Goal: Task Accomplishment & Management: Manage account settings

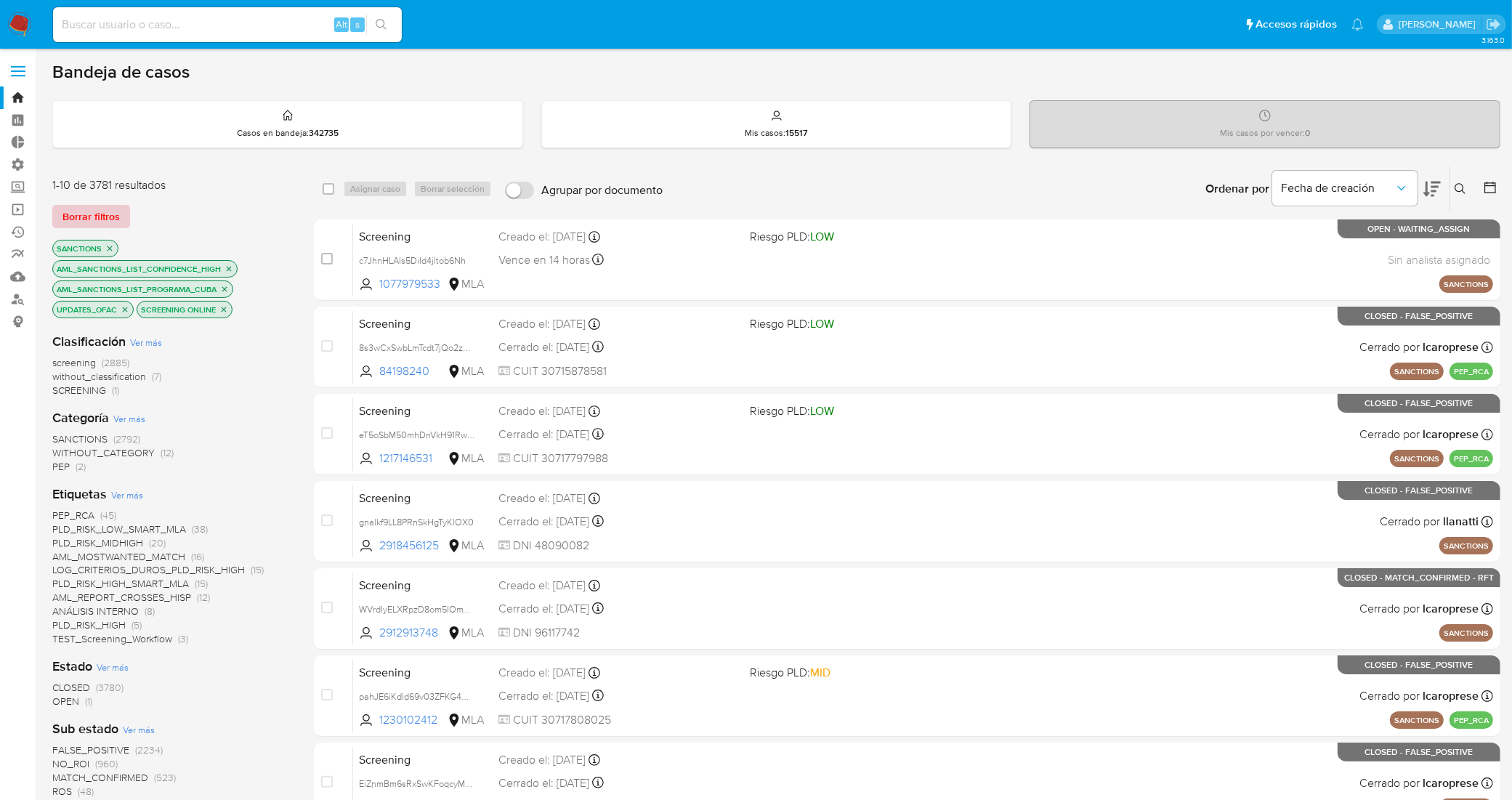
click at [87, 212] on span "Borrar filtros" at bounding box center [91, 216] width 58 height 20
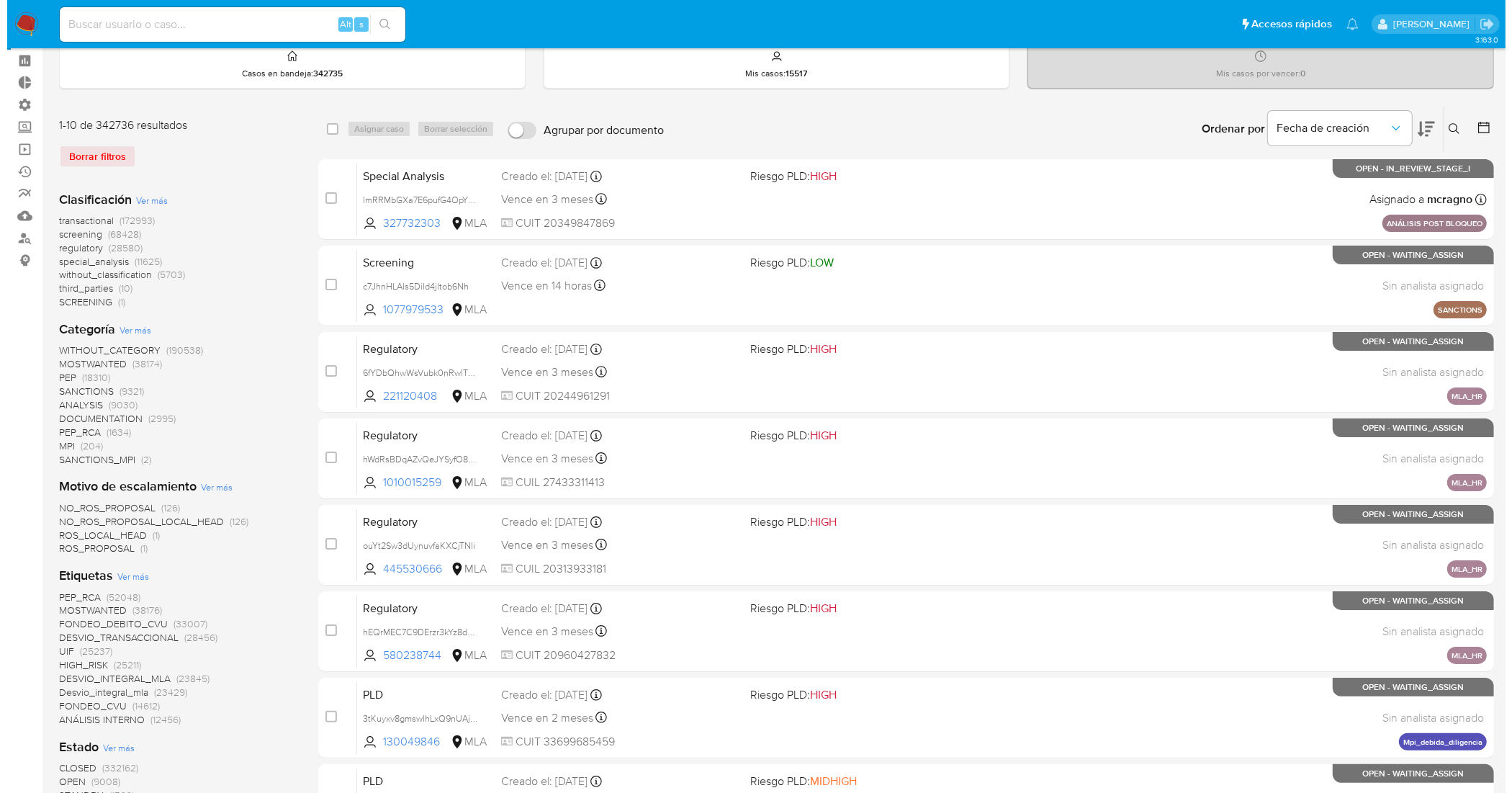
scroll to position [90, 0]
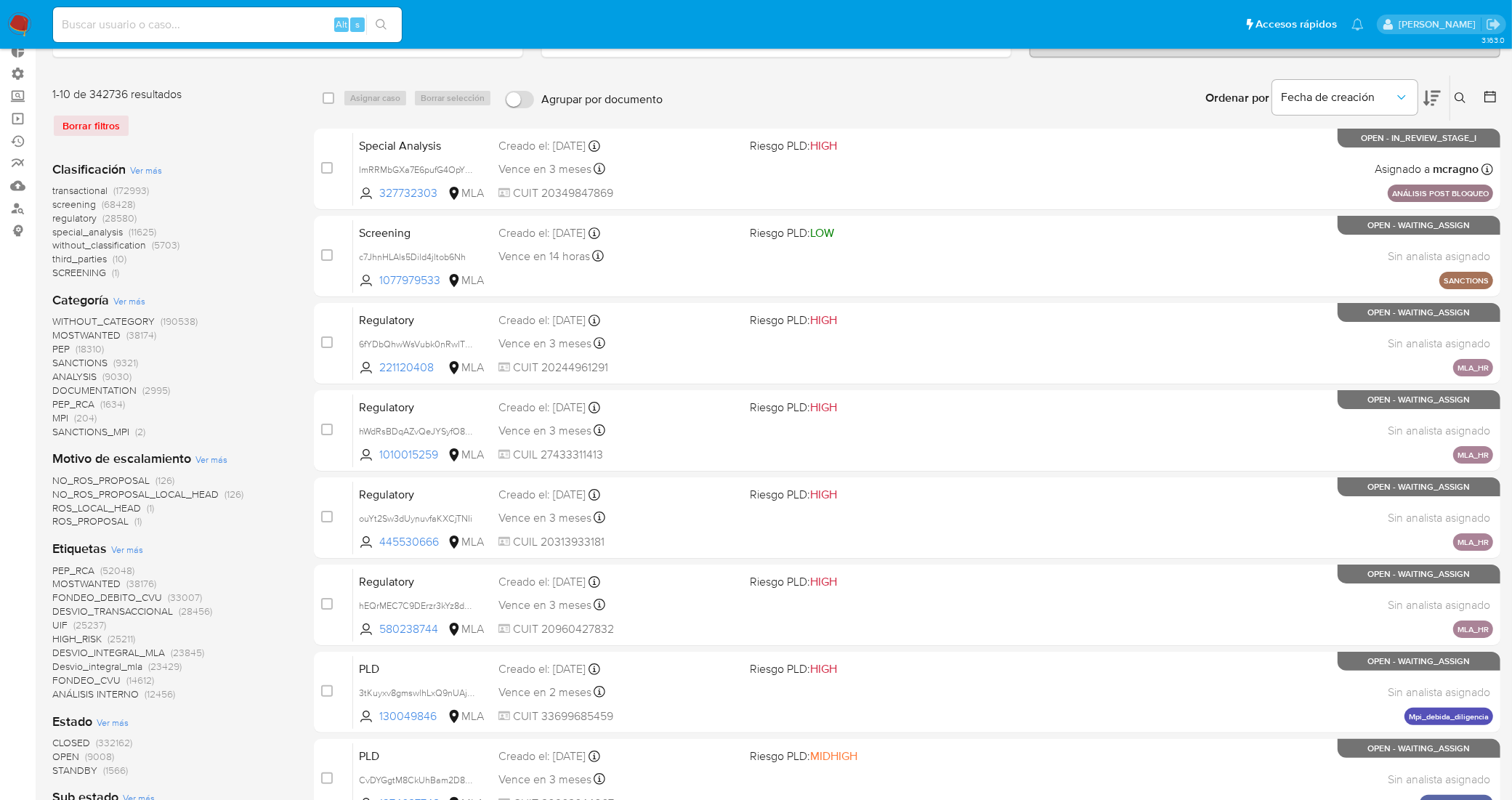
click at [124, 554] on span "Ver más" at bounding box center [127, 549] width 32 height 13
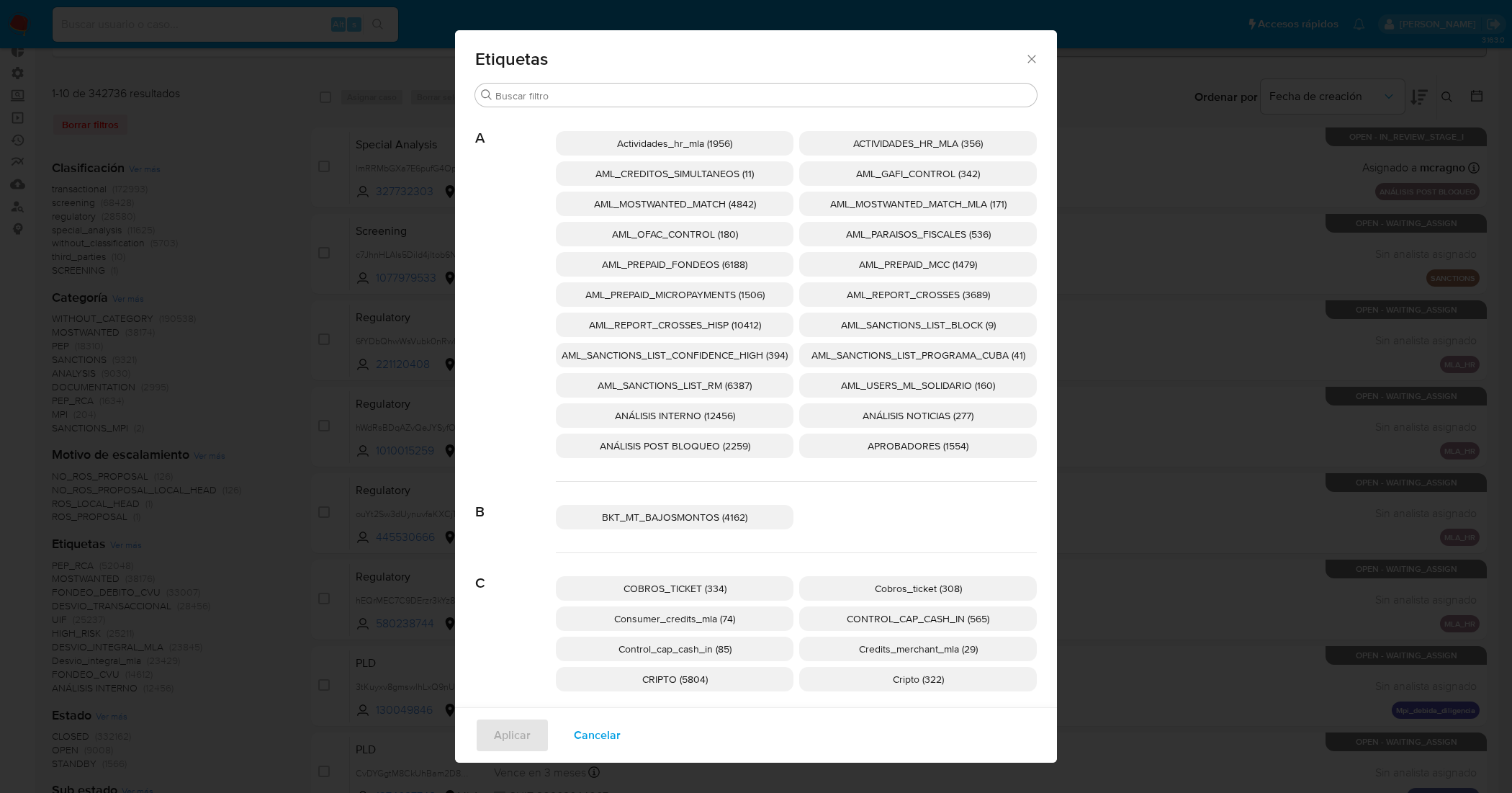
click at [739, 358] on span "AML_SANCTIONS_LIST_CONFIDENCE_HIGH (394)" at bounding box center [675, 355] width 226 height 15
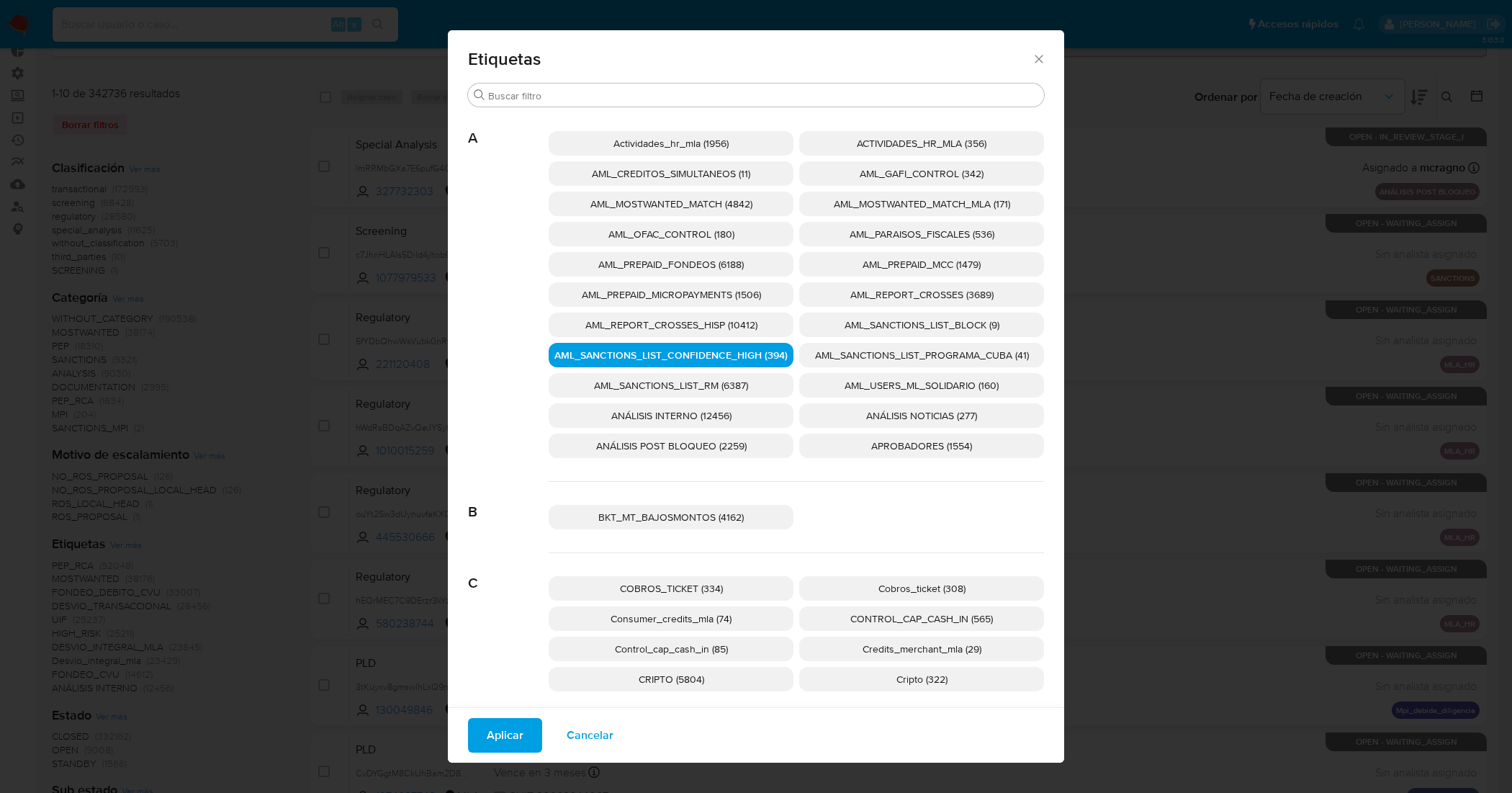
click at [853, 346] on p "AML_SANCTIONS_LIST_PROGRAMA_CUBA (41)" at bounding box center [922, 354] width 245 height 24
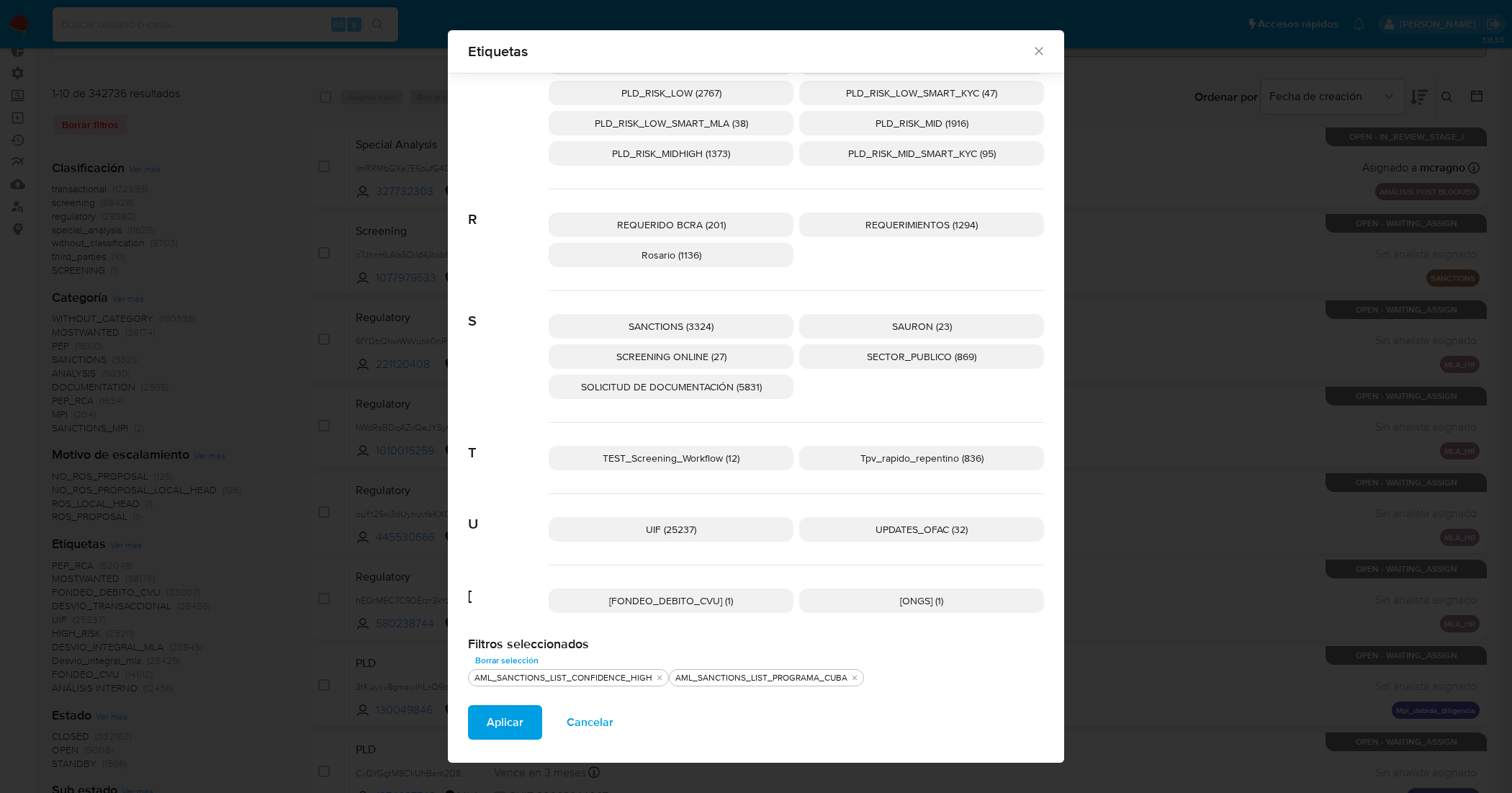
scroll to position [2160, 0]
click at [876, 528] on span "UPDATES_OFAC (32)" at bounding box center [922, 528] width 92 height 15
click at [689, 351] on span "SCREENING ONLINE (27)" at bounding box center [671, 355] width 110 height 15
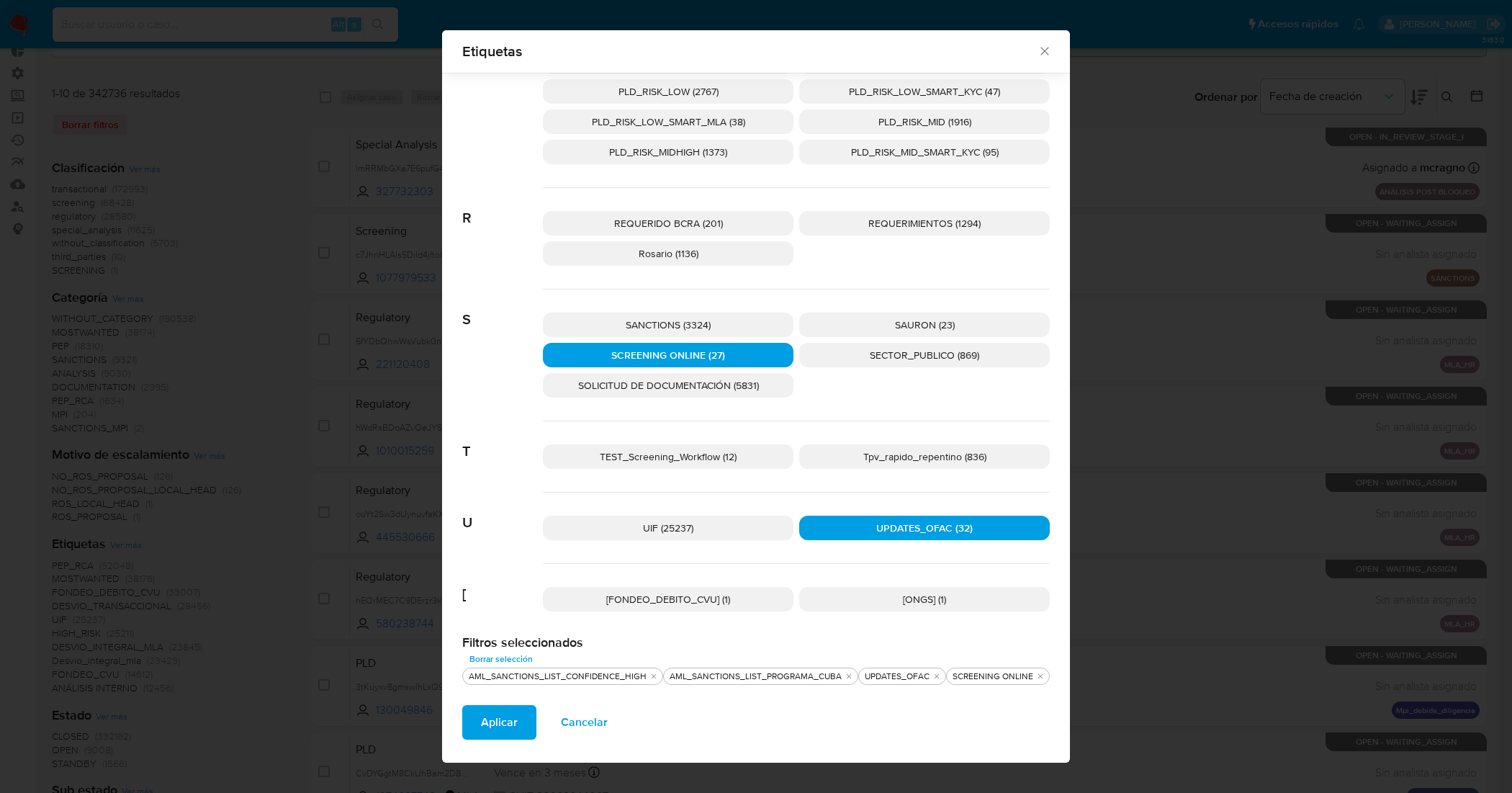
click at [691, 321] on span "SANCTIONS (3324)" at bounding box center [668, 325] width 85 height 15
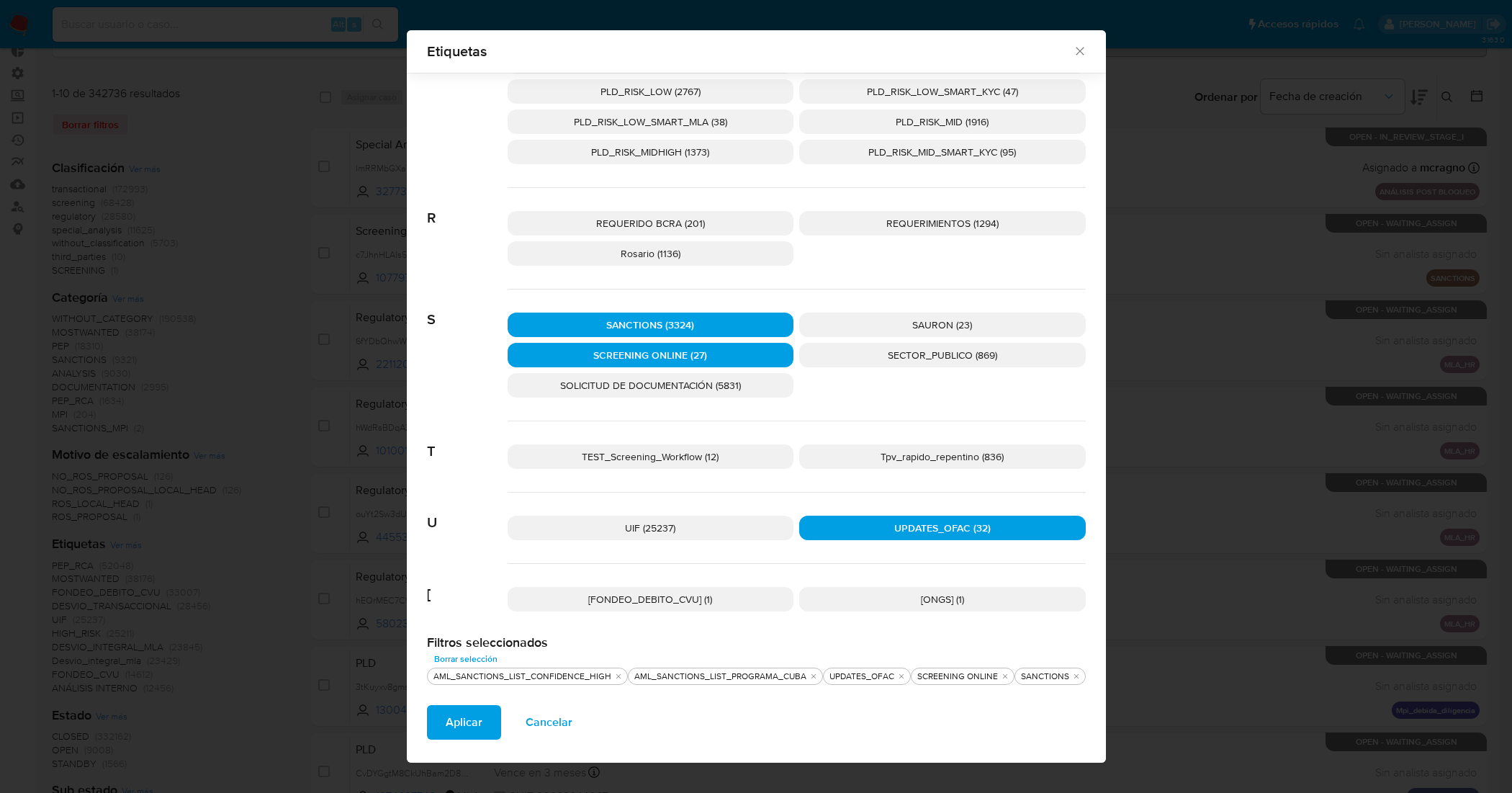
click at [451, 634] on span "Aplicar" at bounding box center [464, 722] width 37 height 32
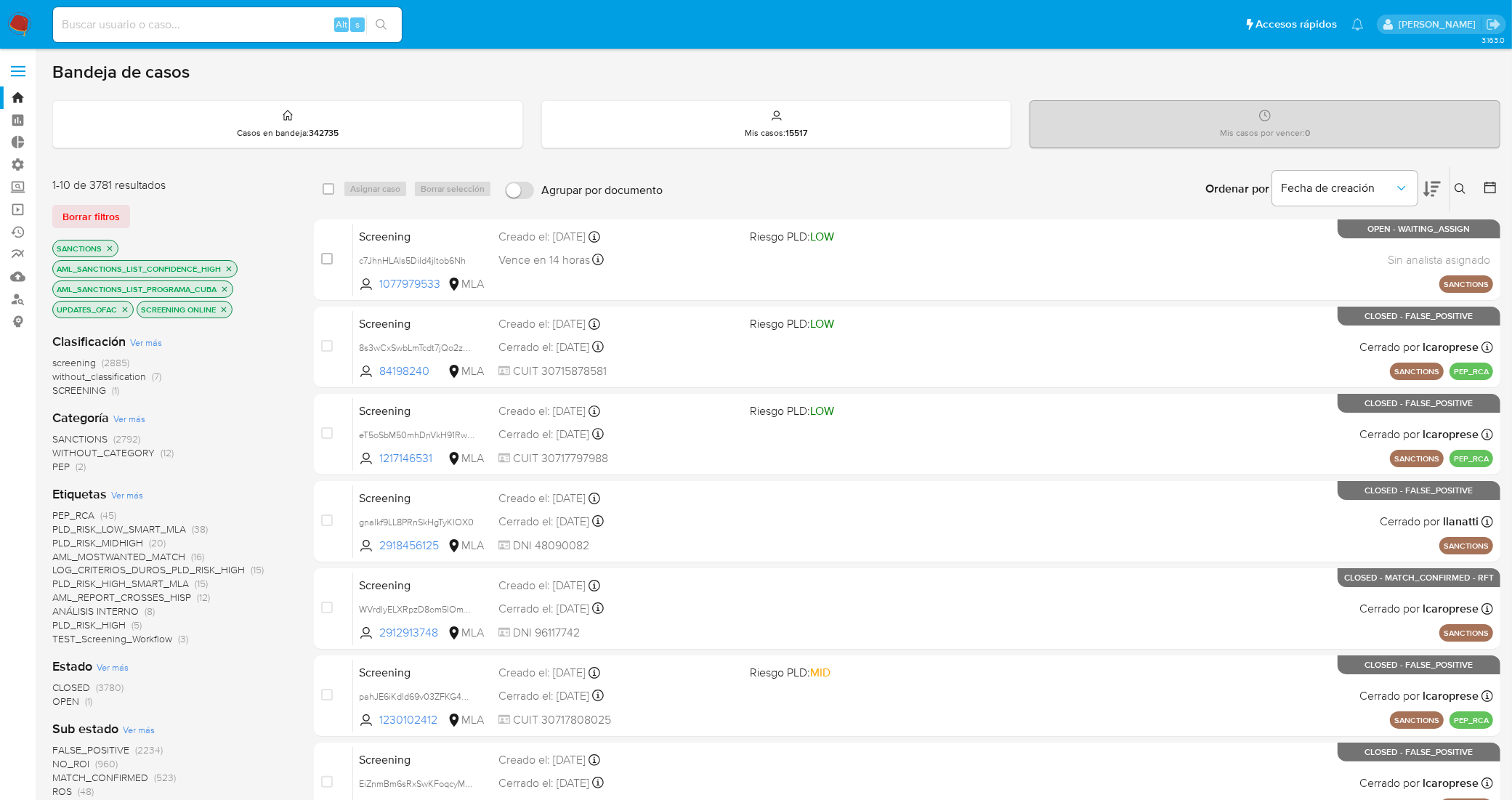
click at [73, 639] on span "OPEN" at bounding box center [66, 701] width 27 height 15
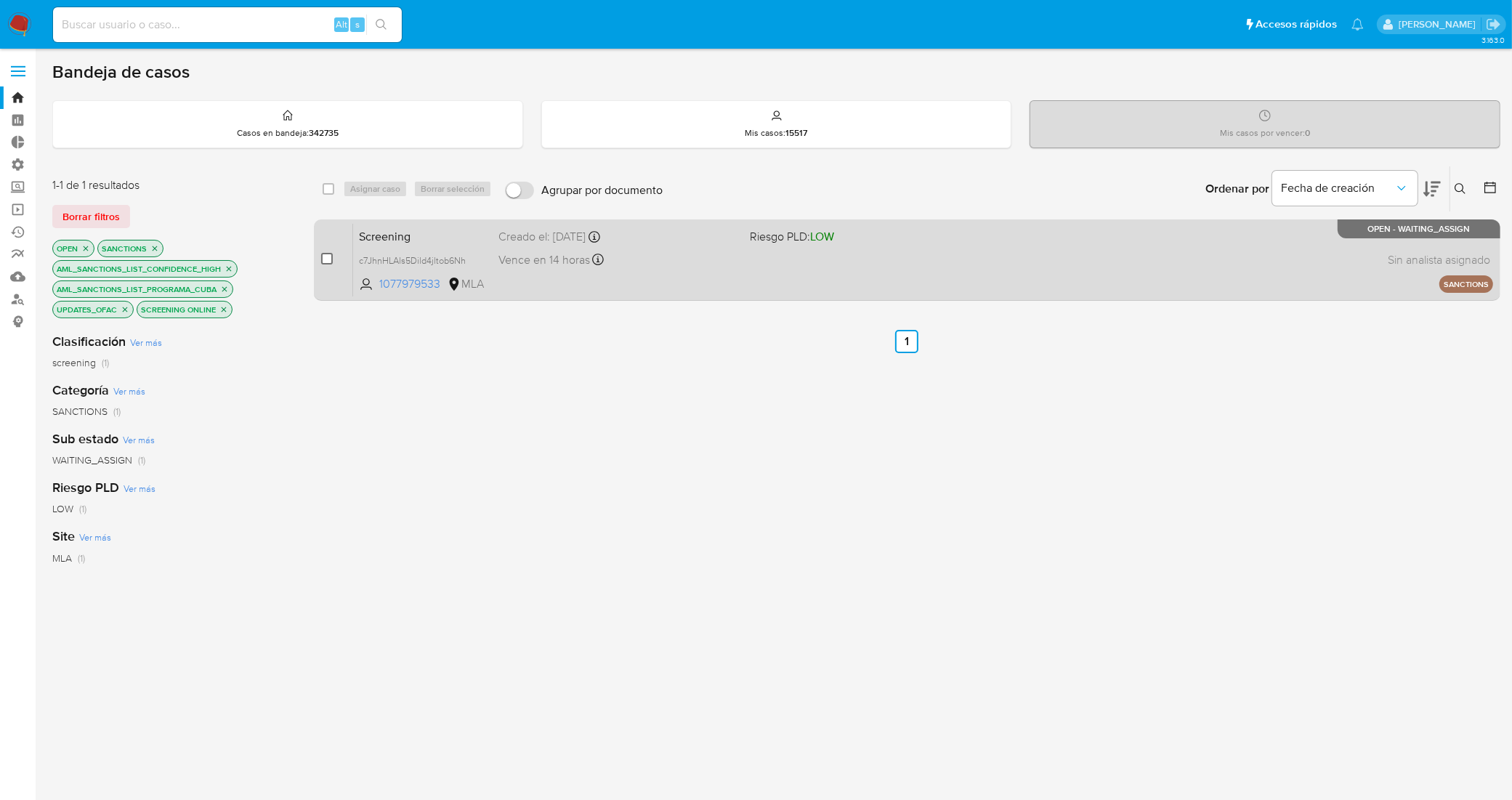
click at [325, 253] on input "checkbox" at bounding box center [327, 259] width 12 height 12
checkbox input "true"
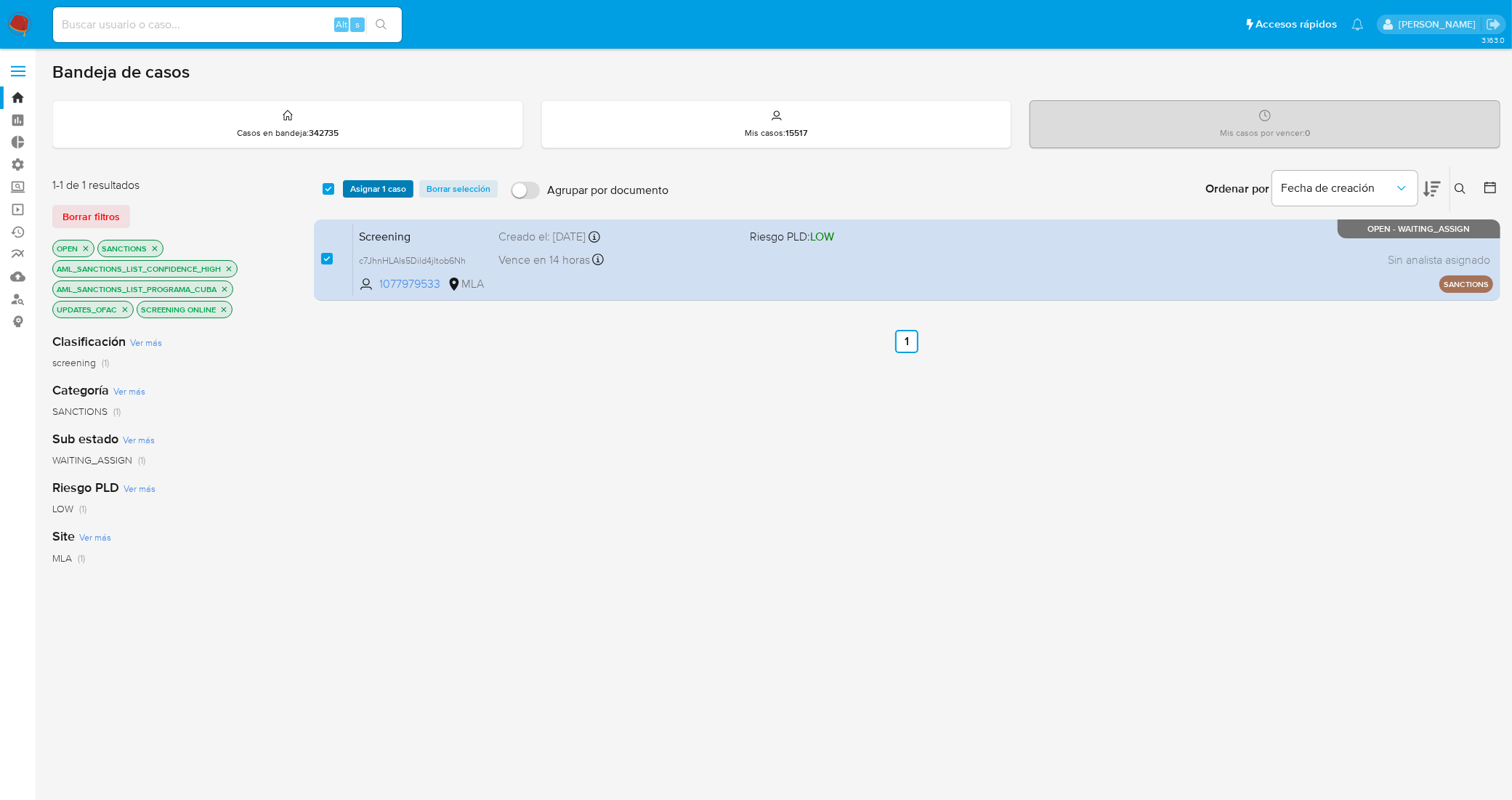
click at [369, 185] on span "Asignar 1 caso" at bounding box center [378, 189] width 56 height 15
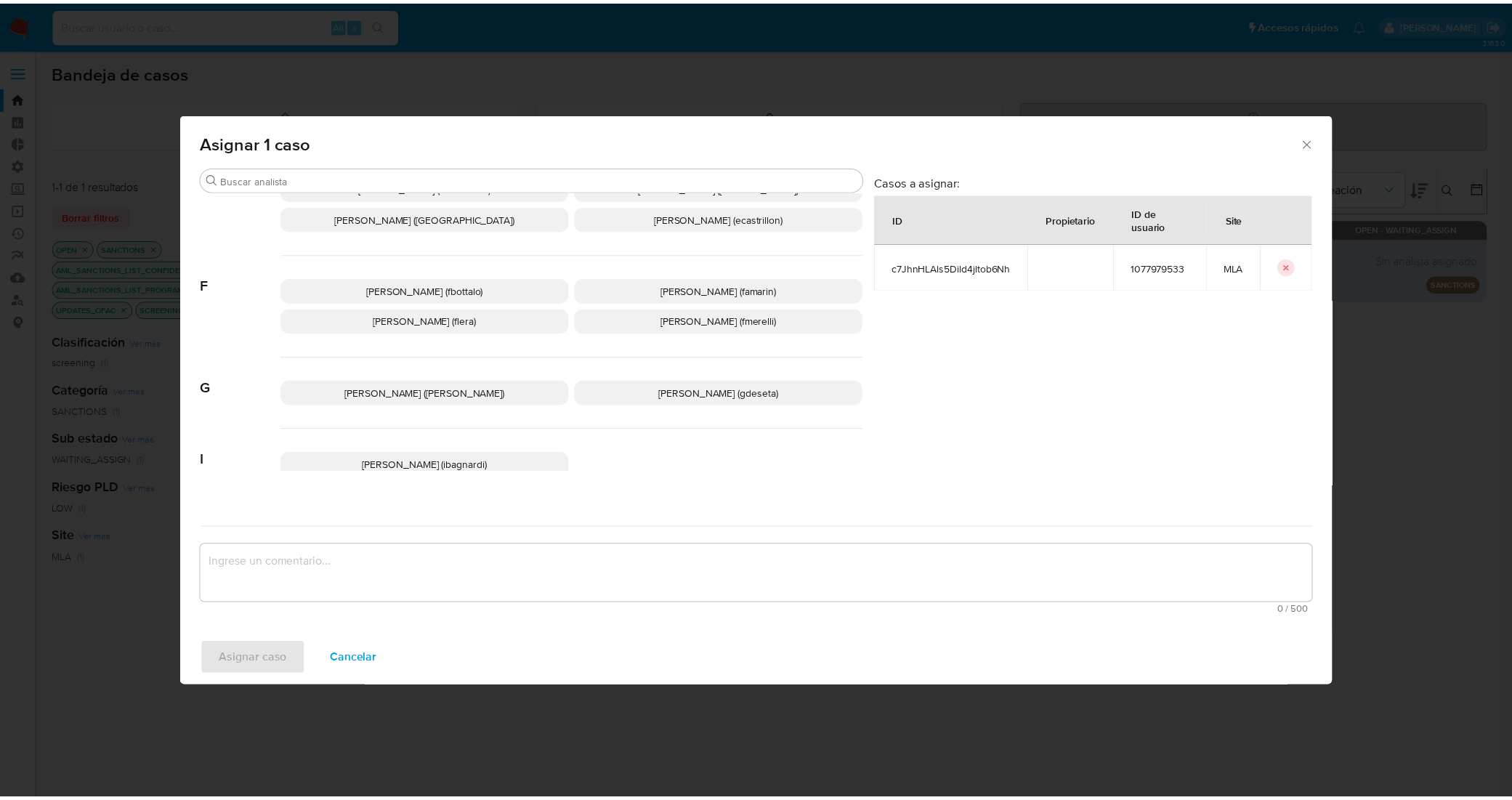
scroll to position [545, 0]
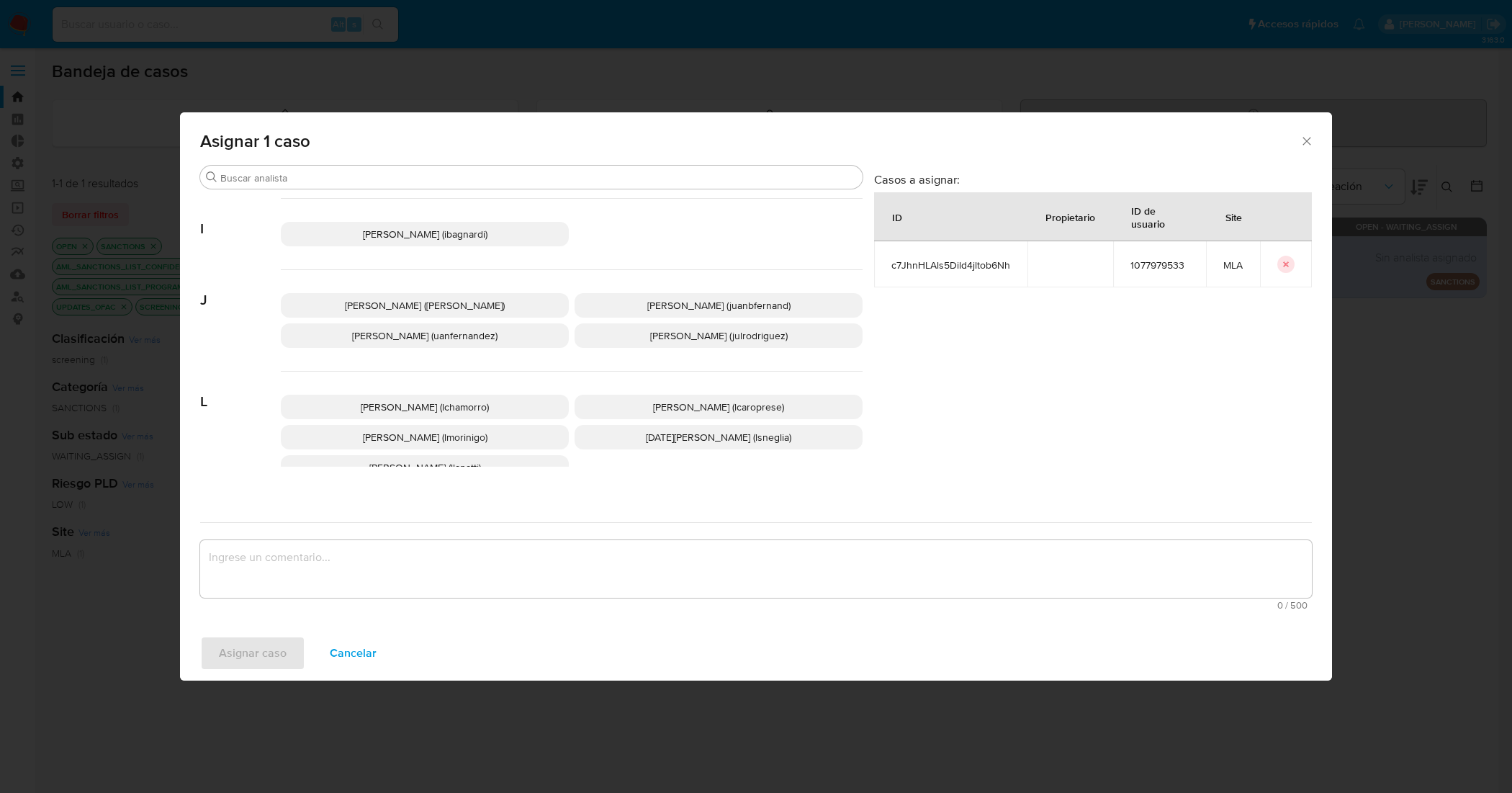
click at [653, 407] on span "Leandro Ezequiel Caroprese (lcaroprese)" at bounding box center [718, 407] width 131 height 15
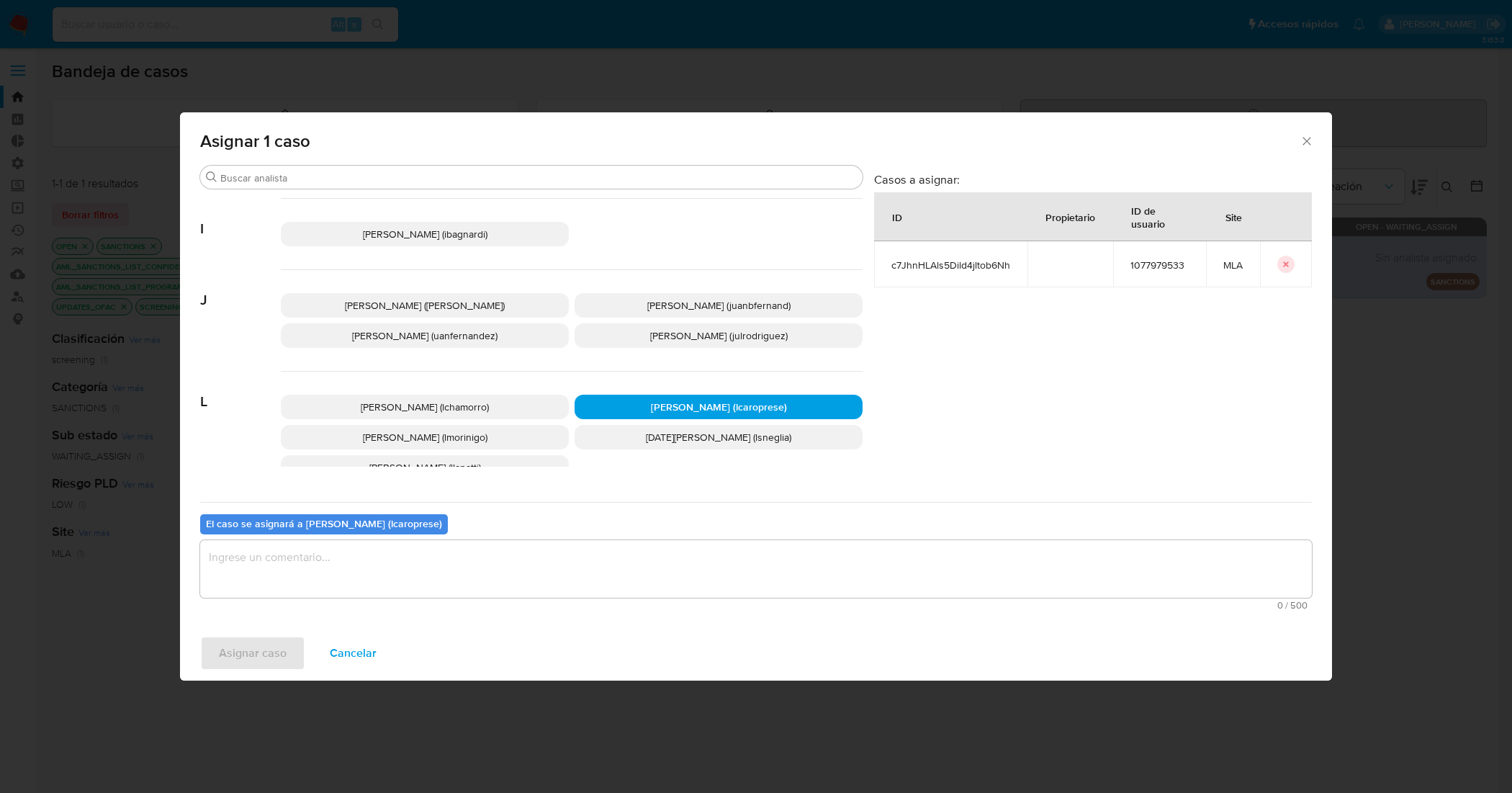
click at [635, 553] on textarea "assign-modal" at bounding box center [756, 569] width 1112 height 58
click at [263, 634] on span "Asignar caso" at bounding box center [252, 653] width 67 height 32
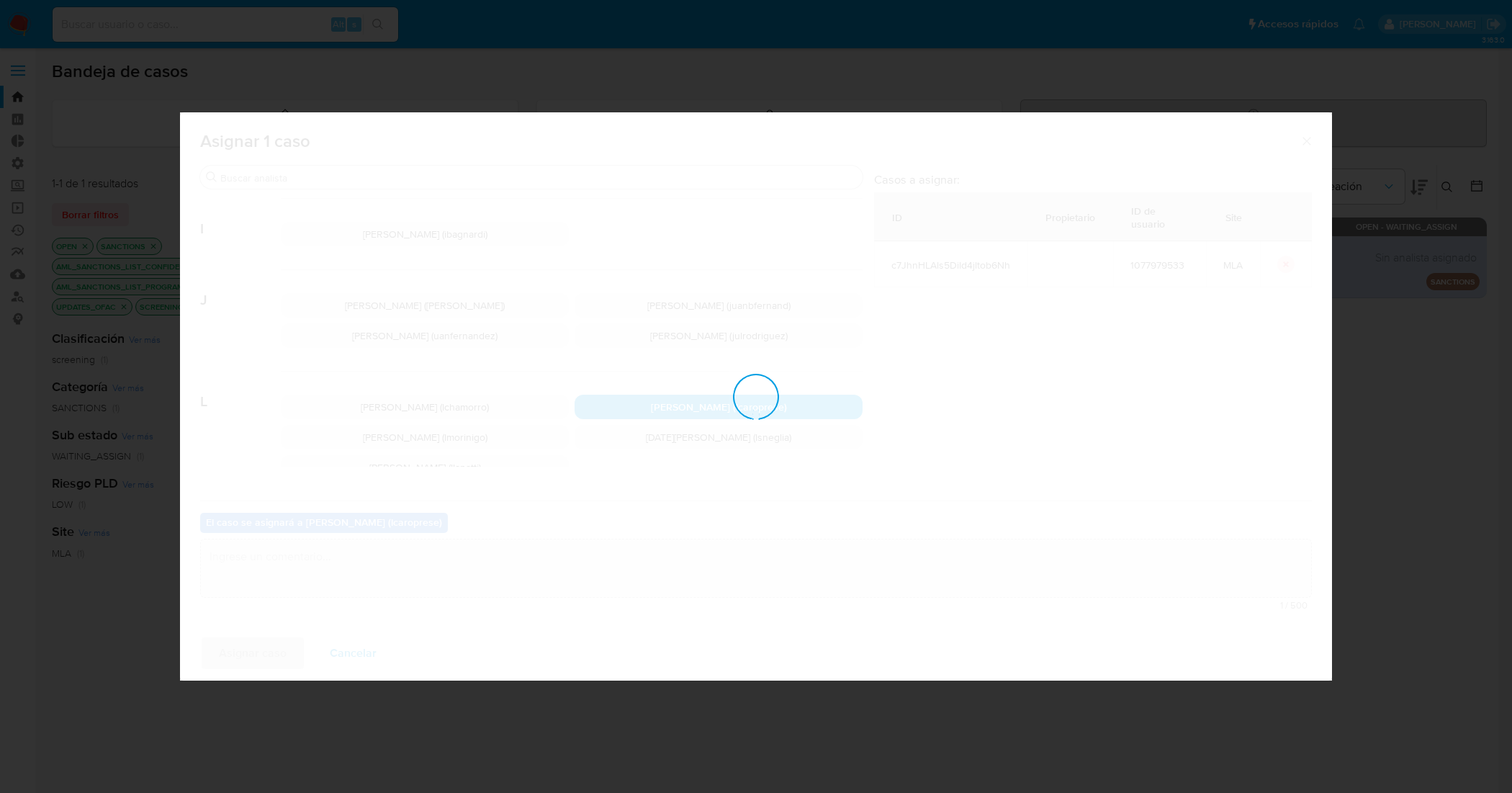
checkbox input "false"
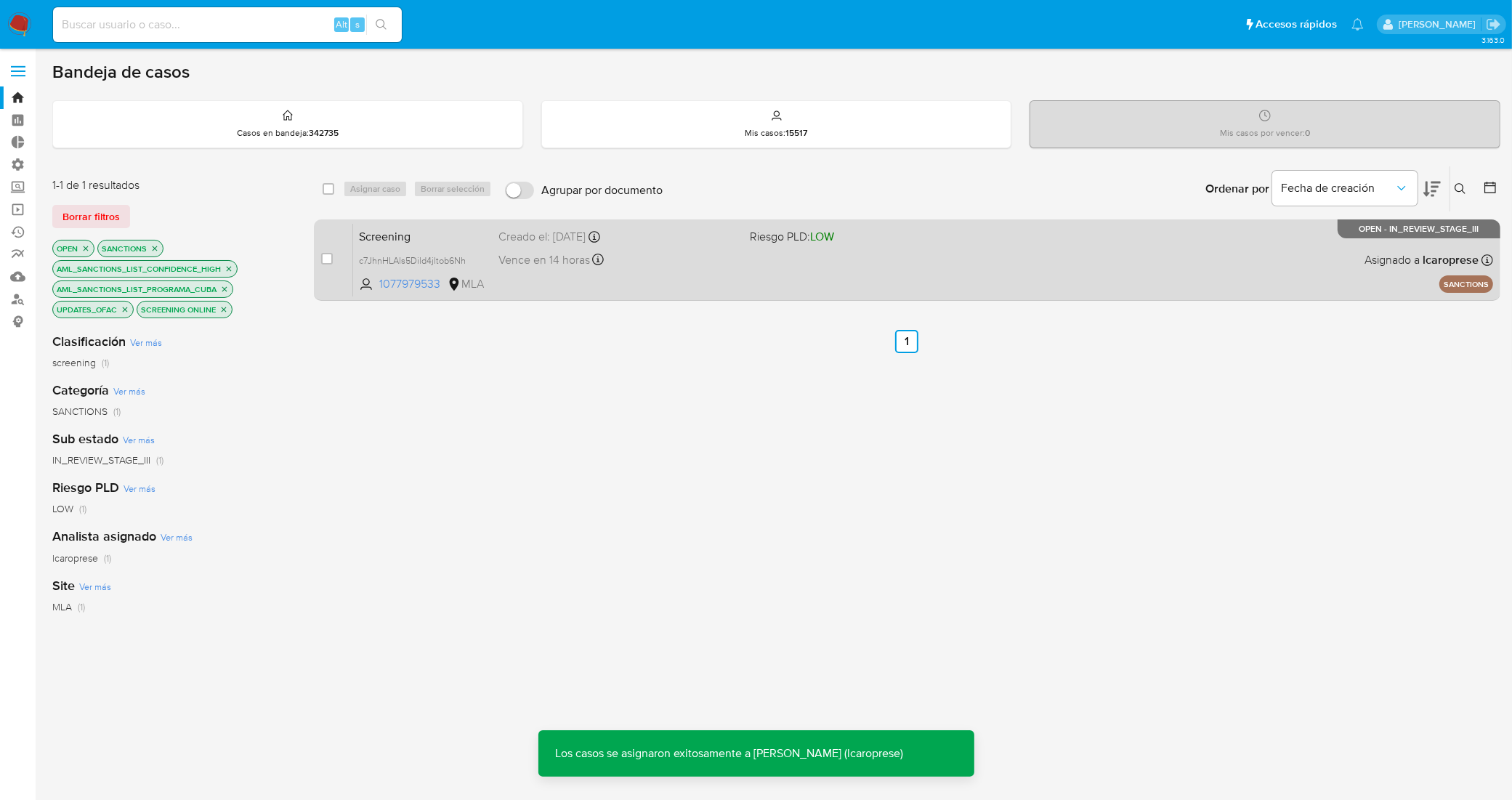
click at [448, 246] on div "Screening c7JhnHLAls5Dild4jltob6Nh 1077979533 MLA Riesgo PLD: LOW Creado el: 12…" at bounding box center [923, 259] width 1140 height 73
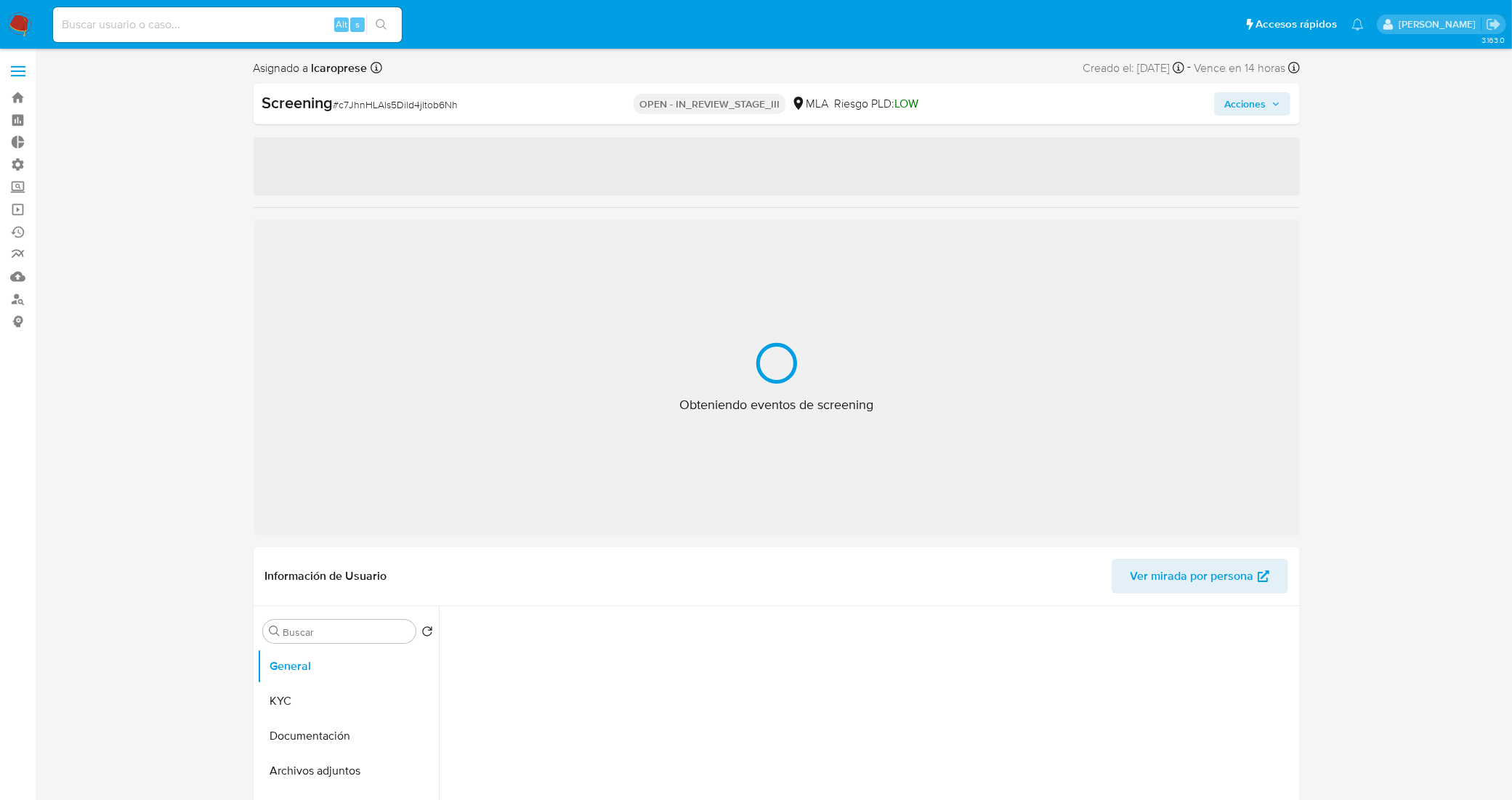
select select "10"
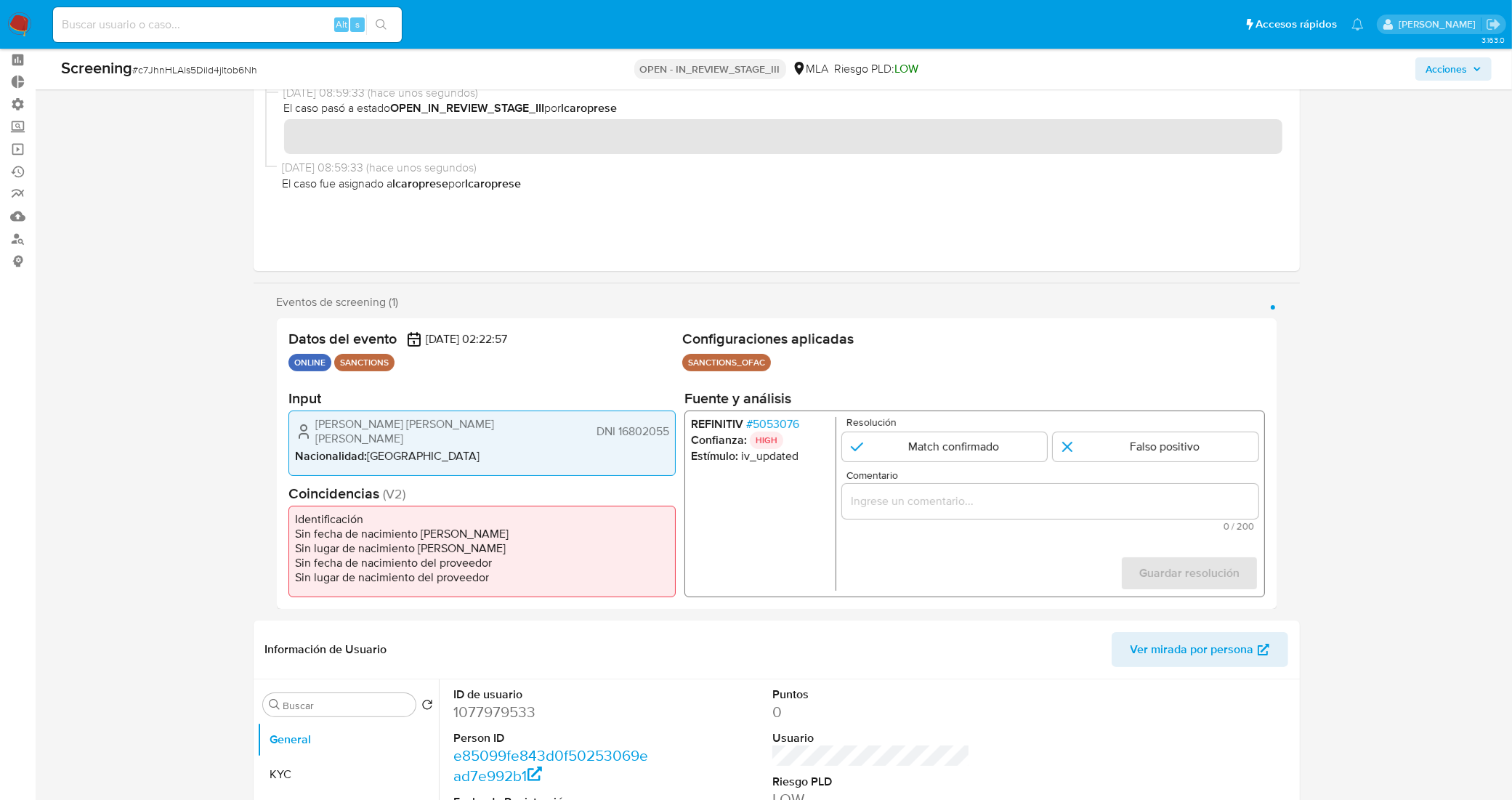
scroll to position [91, 0]
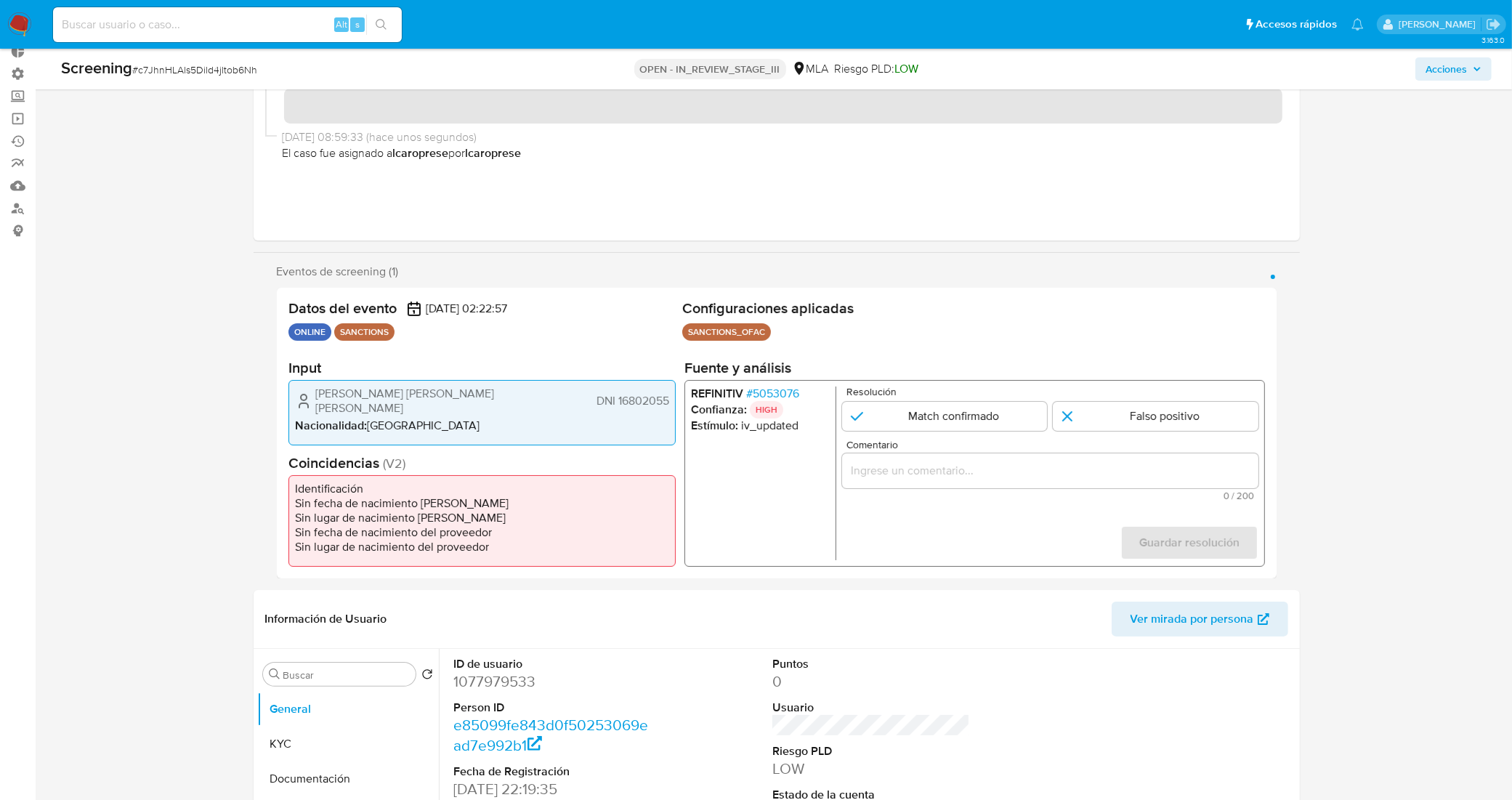
click at [779, 392] on span "# 5053076" at bounding box center [772, 394] width 53 height 15
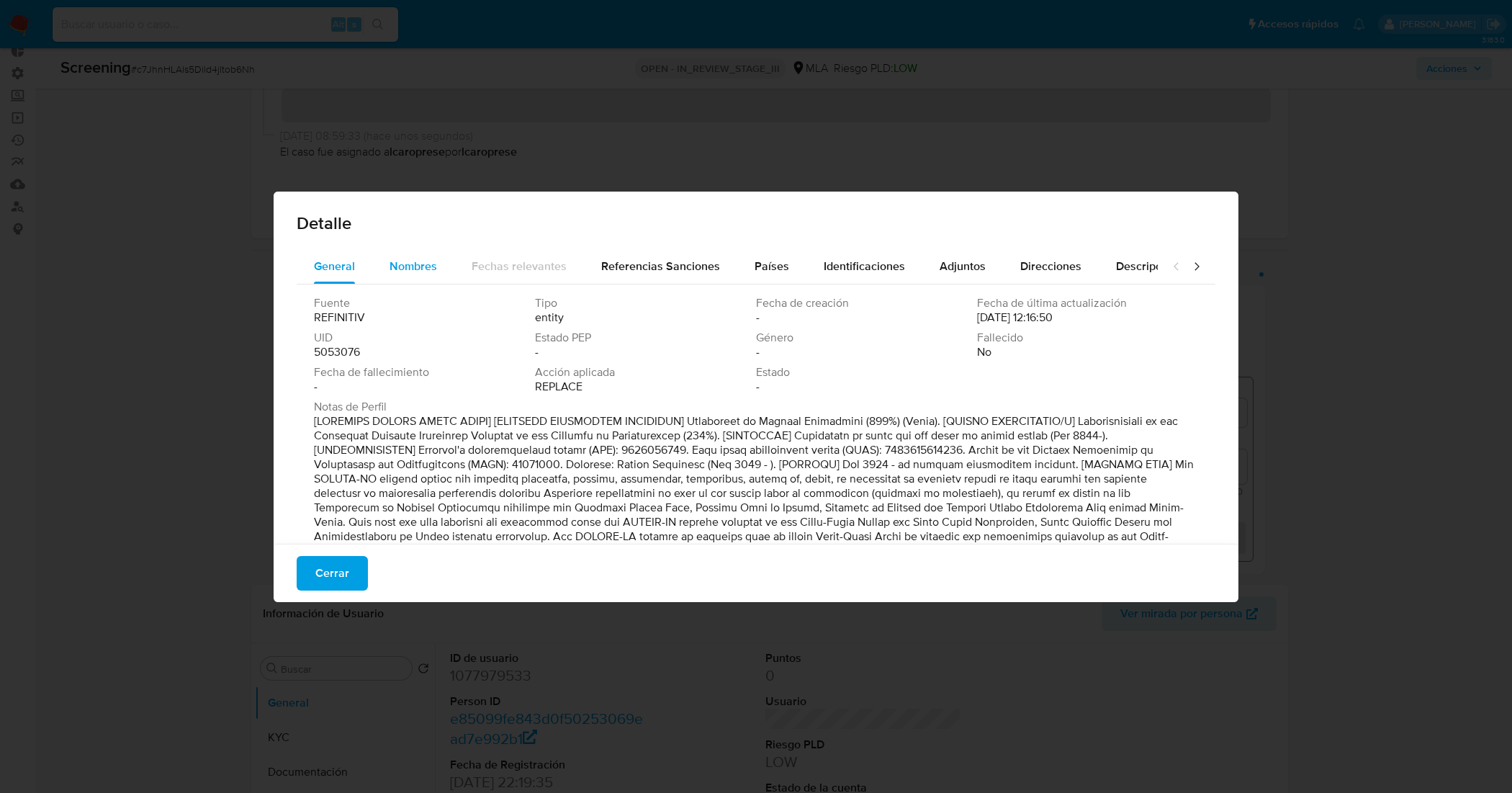
click at [397, 265] on span "Nombres" at bounding box center [413, 266] width 48 height 17
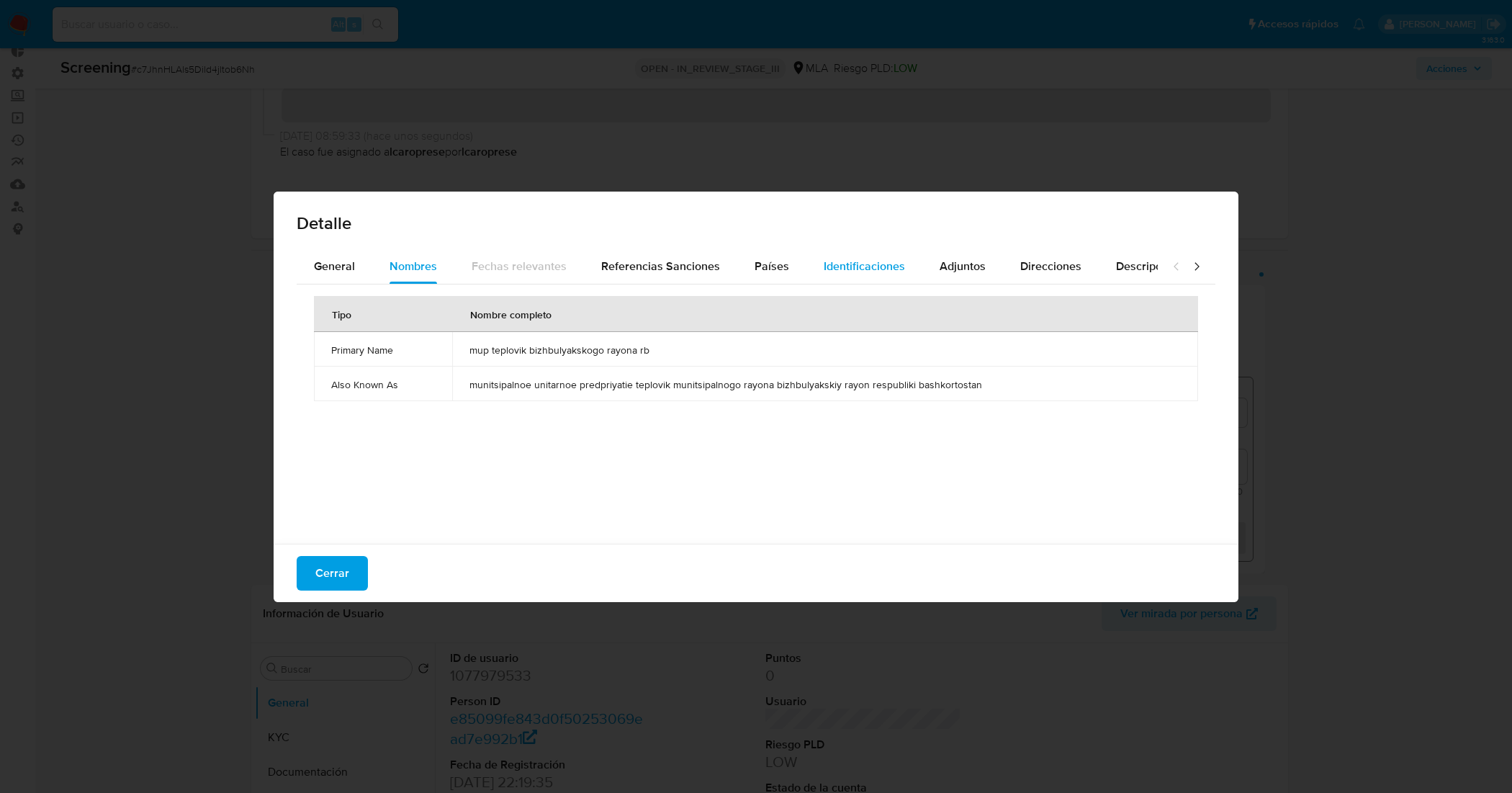
click at [868, 255] on div "Identificaciones" at bounding box center [864, 266] width 81 height 34
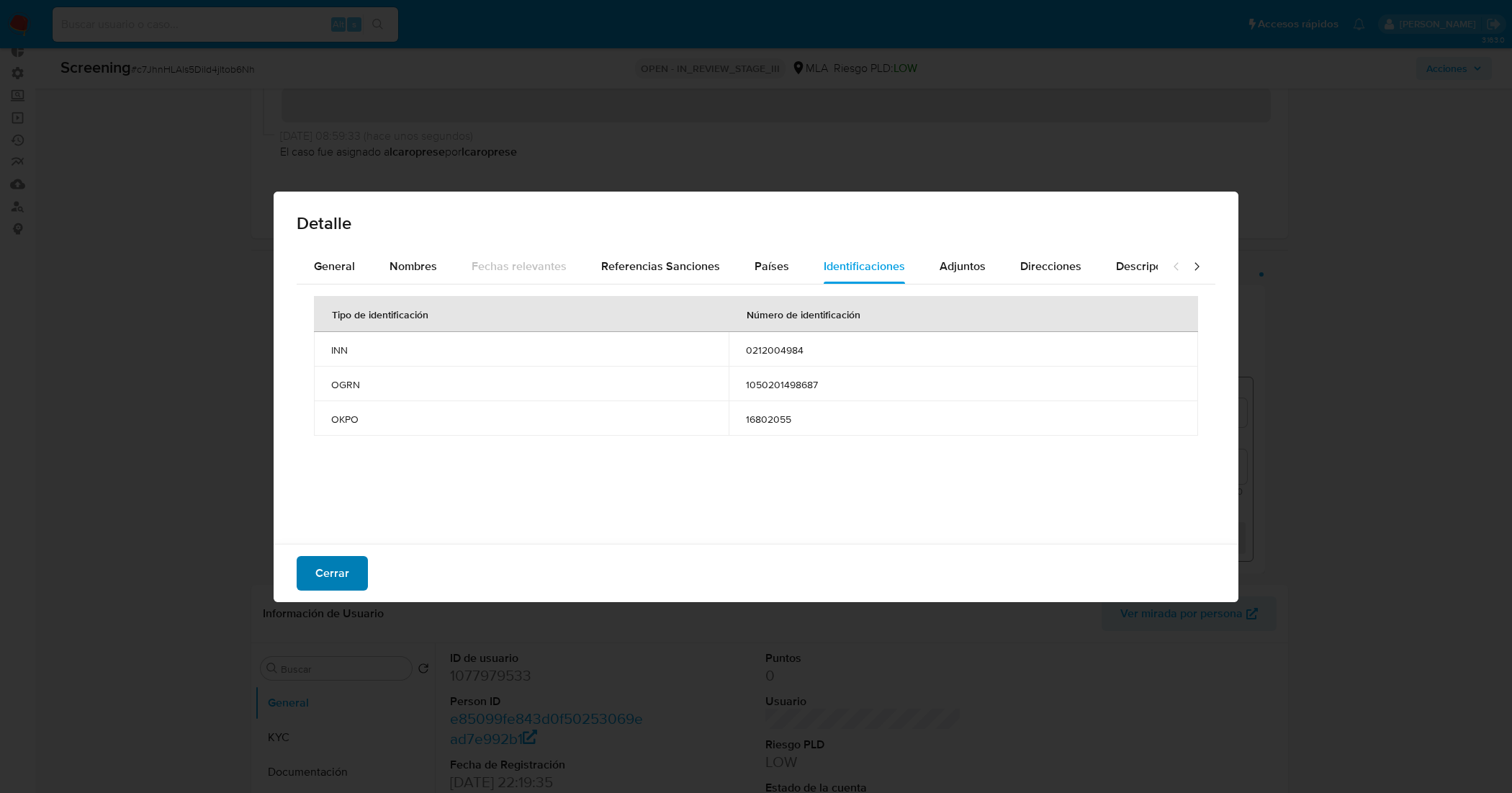
click at [320, 570] on span "Cerrar" at bounding box center [332, 573] width 34 height 32
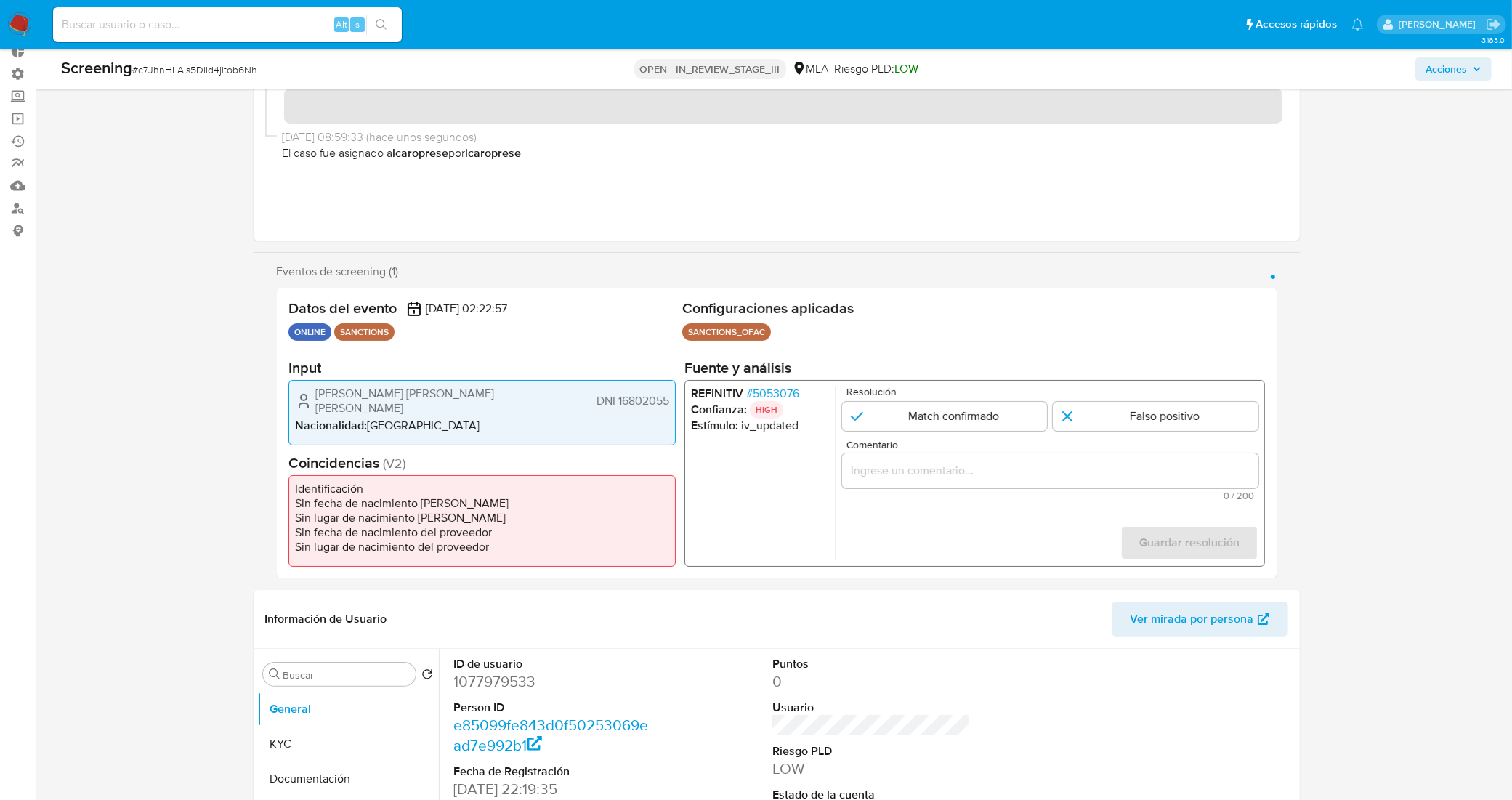
scroll to position [272, 0]
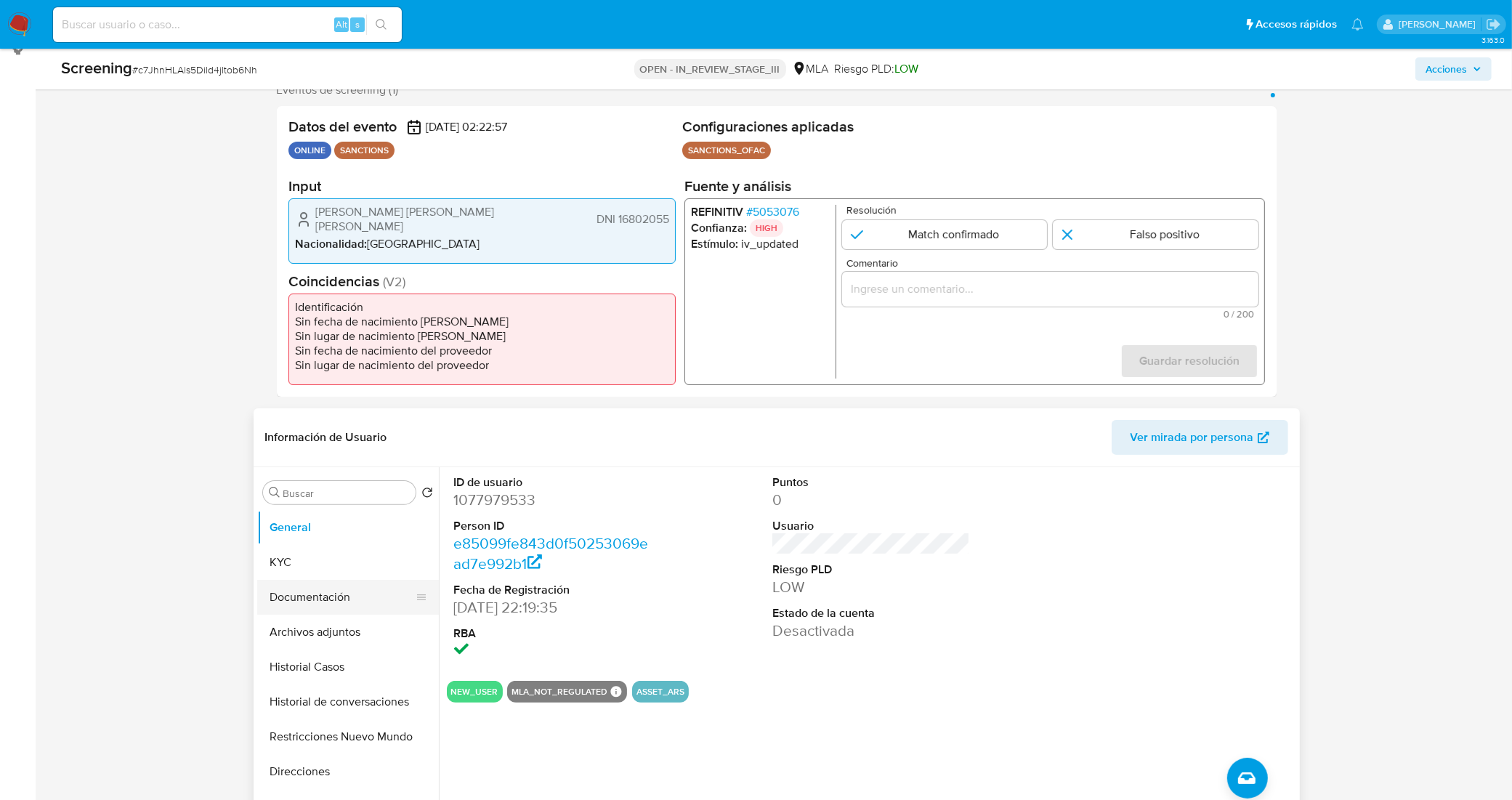
click at [346, 590] on button "Documentación" at bounding box center [343, 596] width 170 height 35
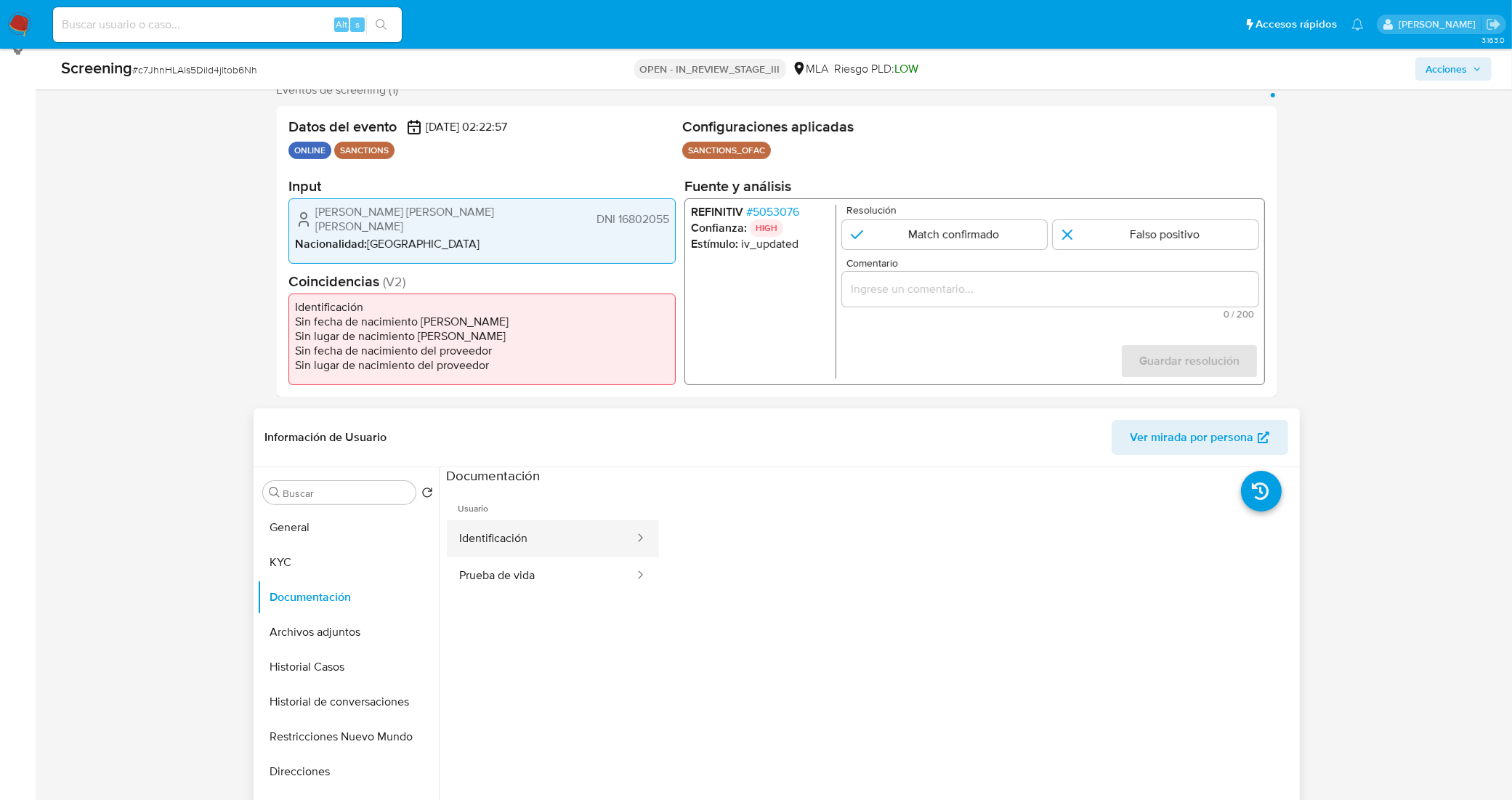
click at [572, 546] on button "Identificación" at bounding box center [541, 539] width 189 height 37
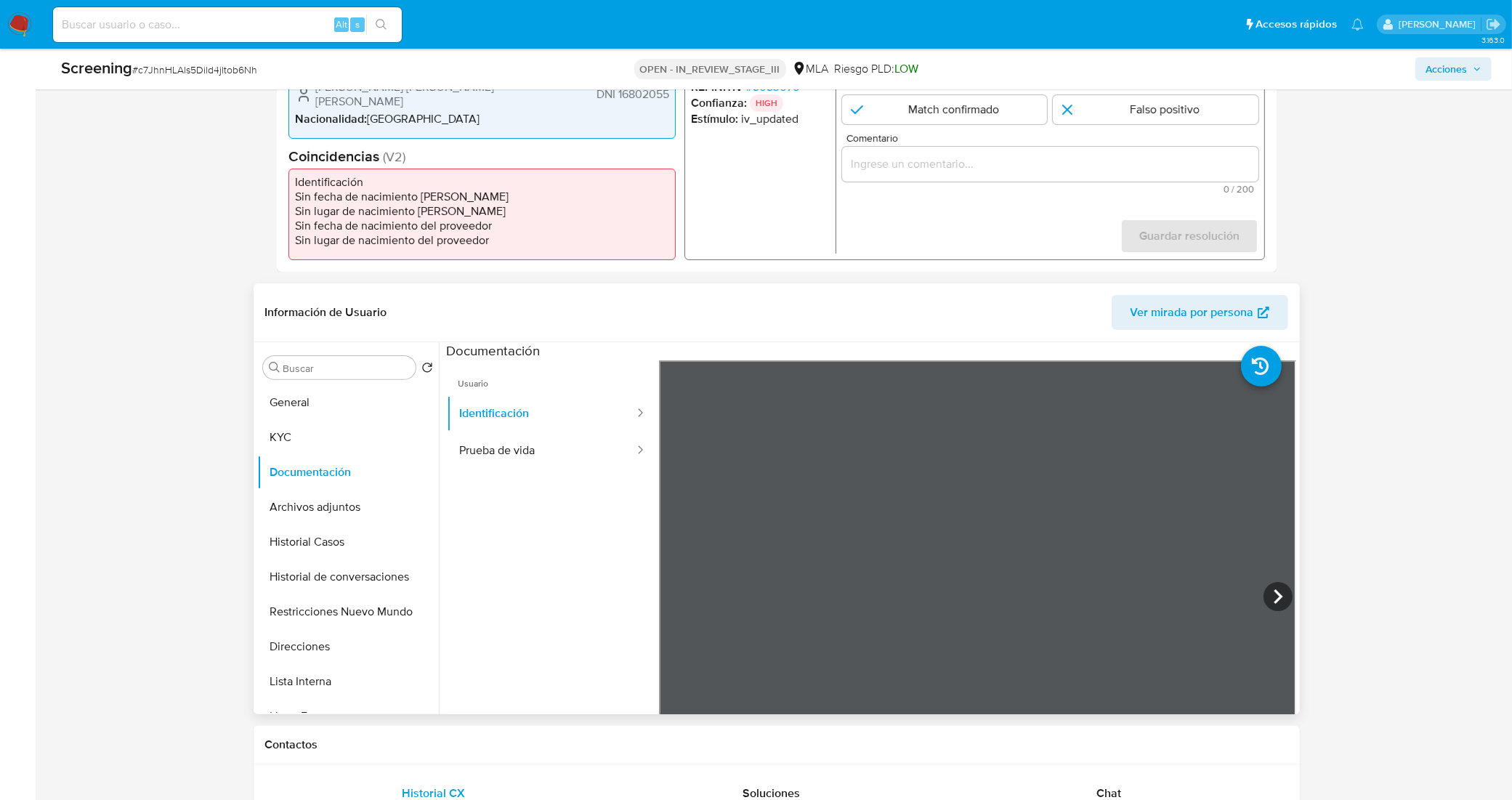
scroll to position [454, 0]
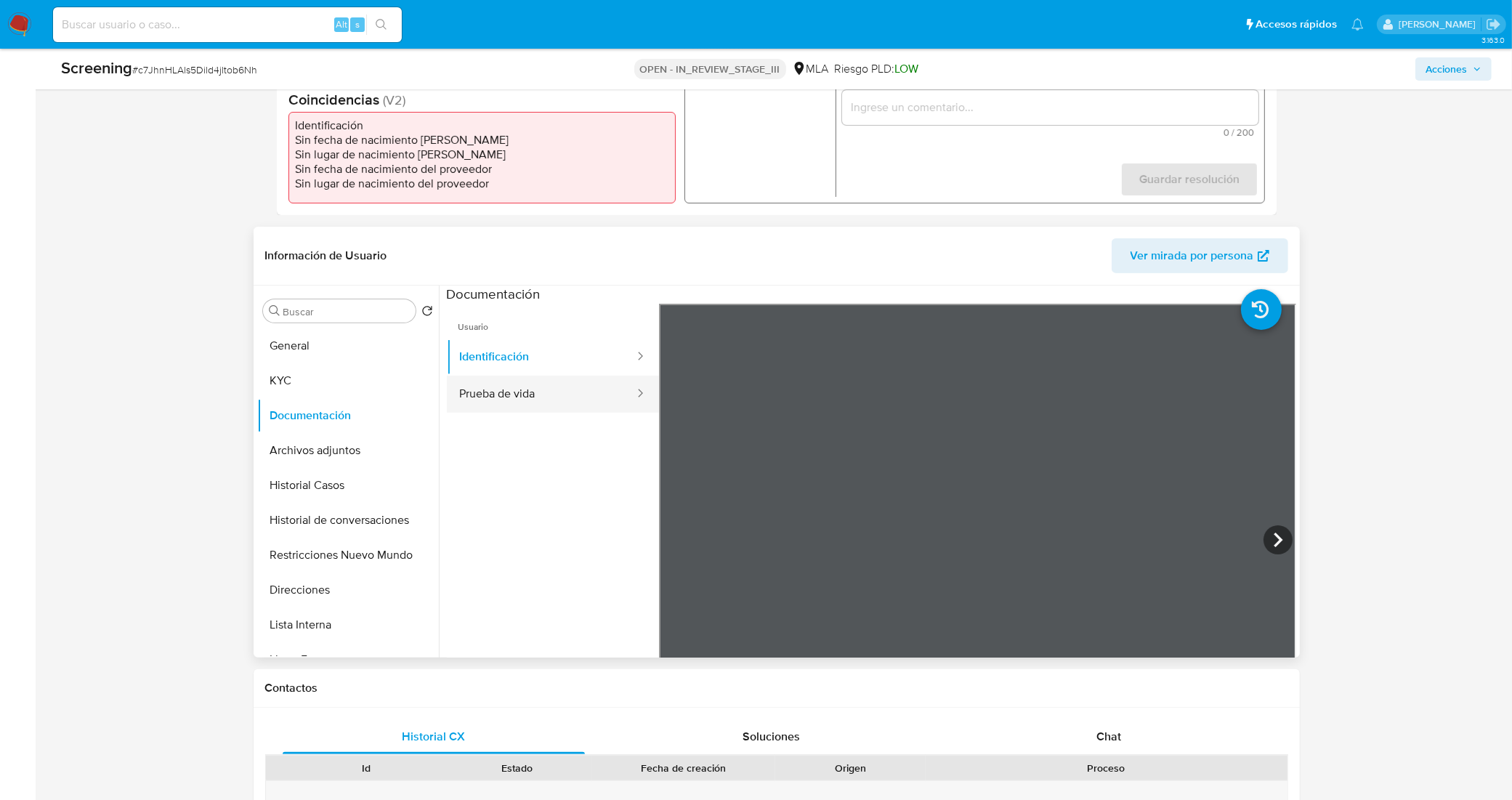
click at [522, 400] on button "Prueba de vida" at bounding box center [541, 394] width 189 height 37
click at [297, 346] on button "General" at bounding box center [343, 346] width 170 height 35
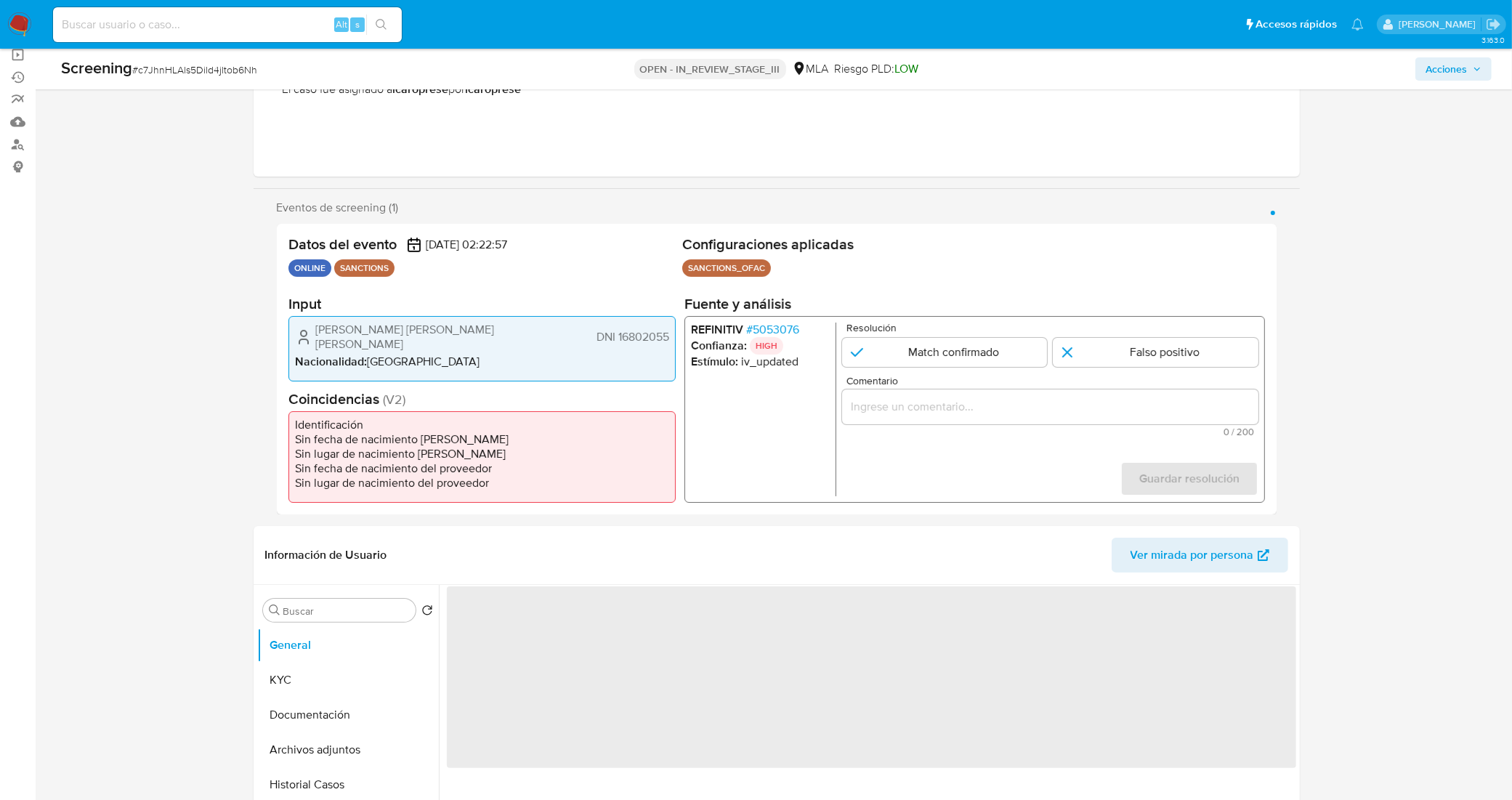
scroll to position [91, 0]
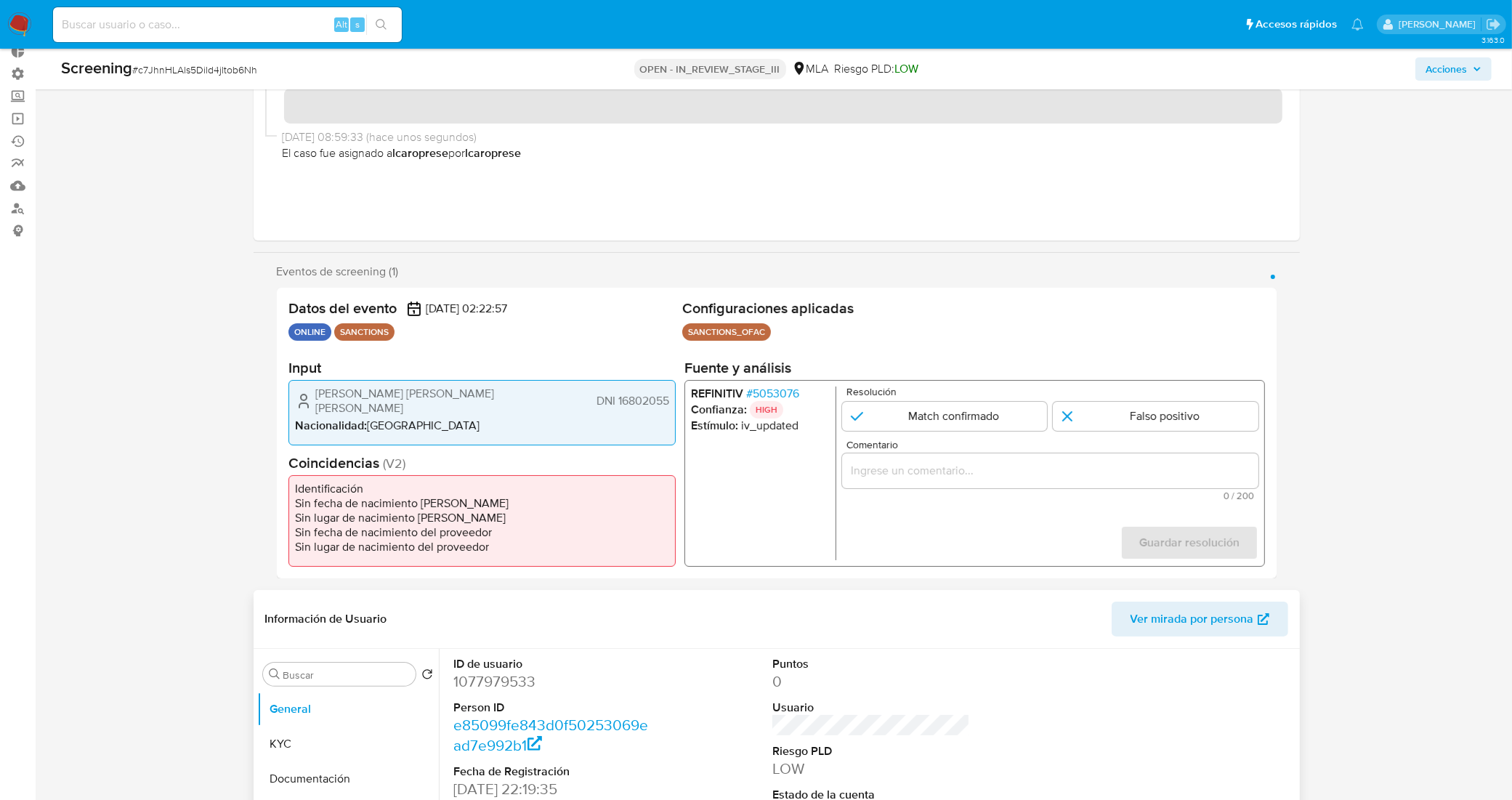
click at [727, 603] on header "Información de Usuario Ver mirada por persona" at bounding box center [776, 619] width 1023 height 35
click at [796, 394] on span "# 5053076" at bounding box center [772, 394] width 53 height 15
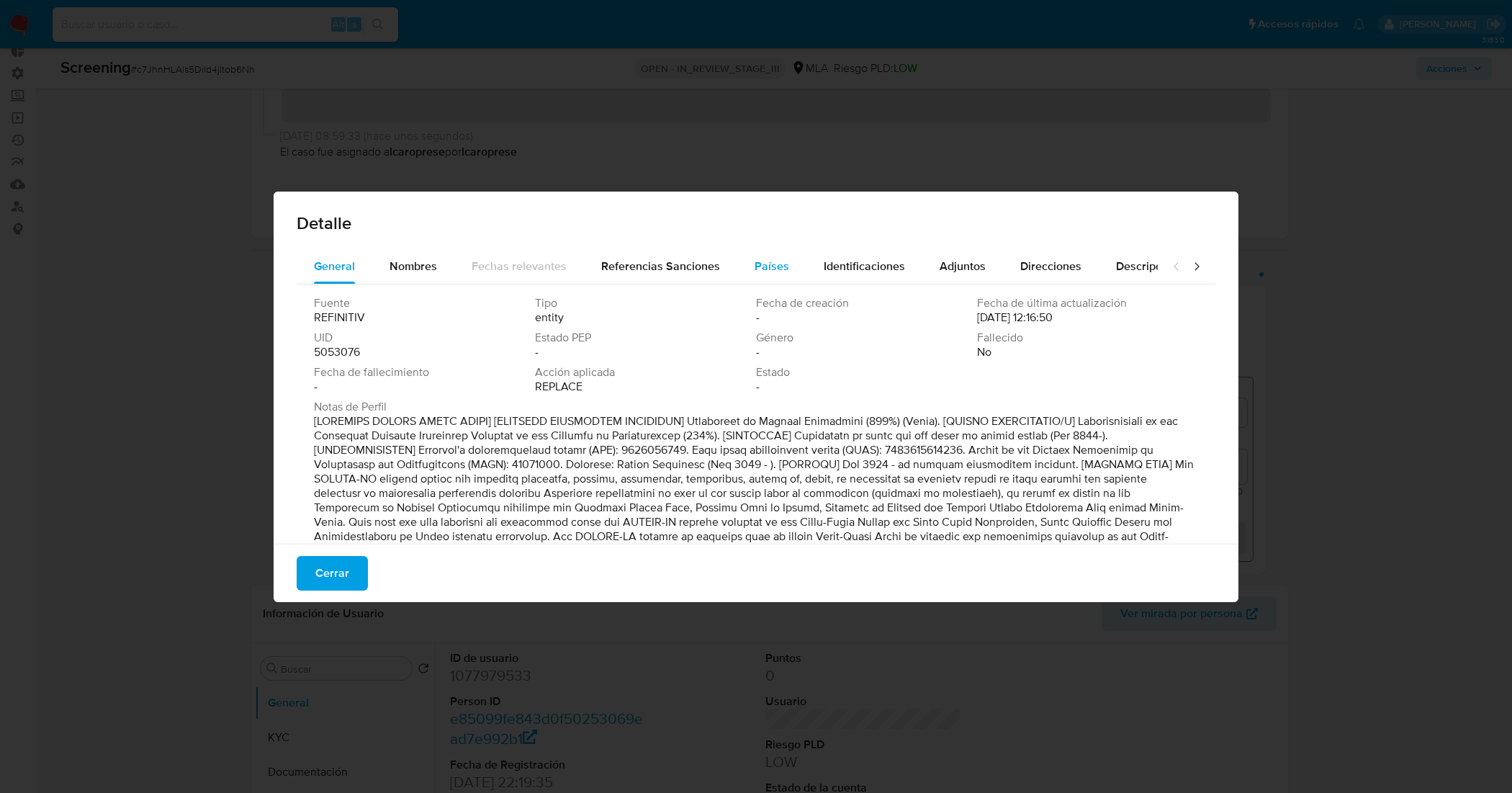
click at [779, 257] on span "Países" at bounding box center [771, 266] width 34 height 17
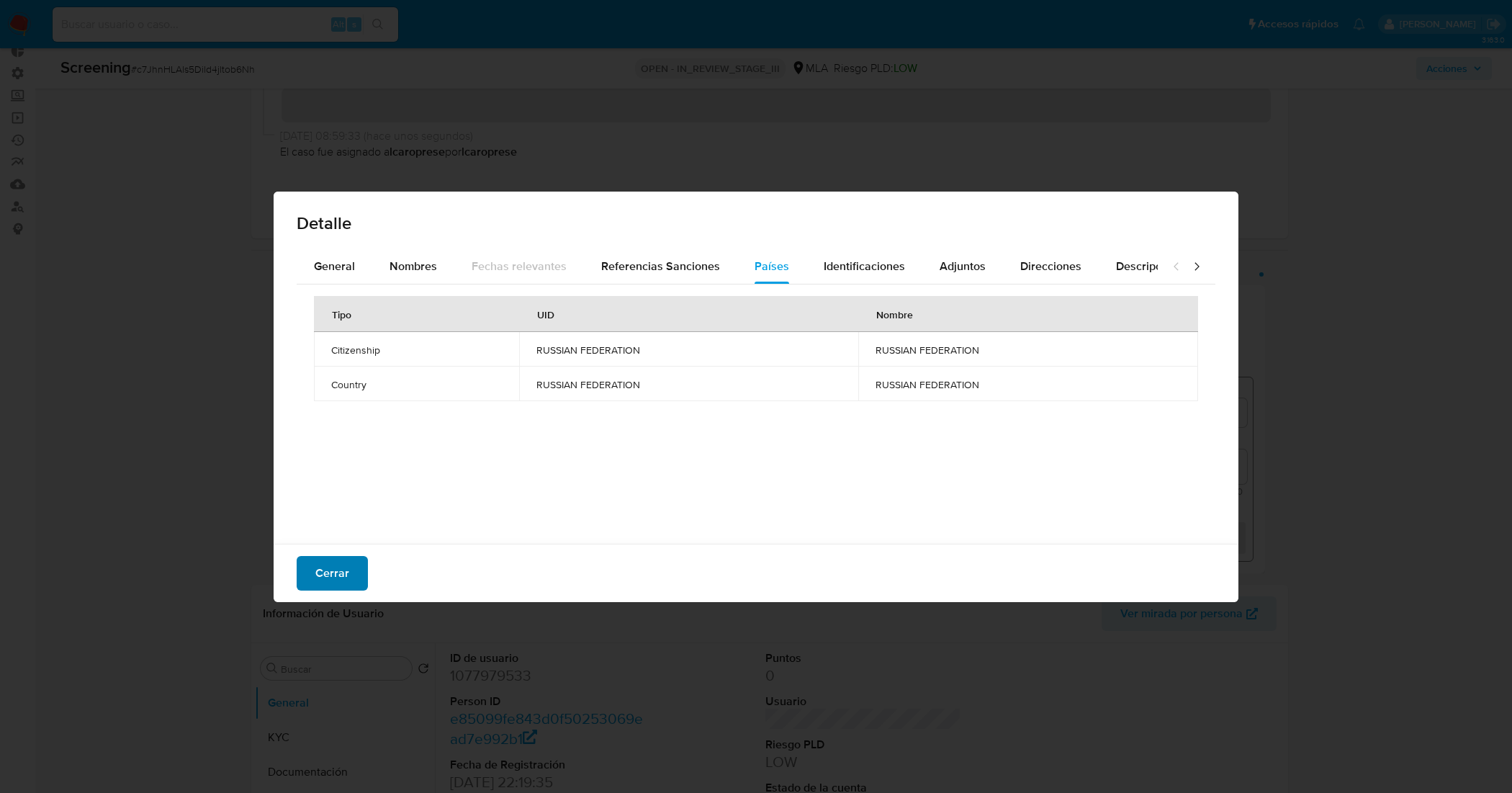
click at [340, 584] on span "Cerrar" at bounding box center [332, 573] width 34 height 32
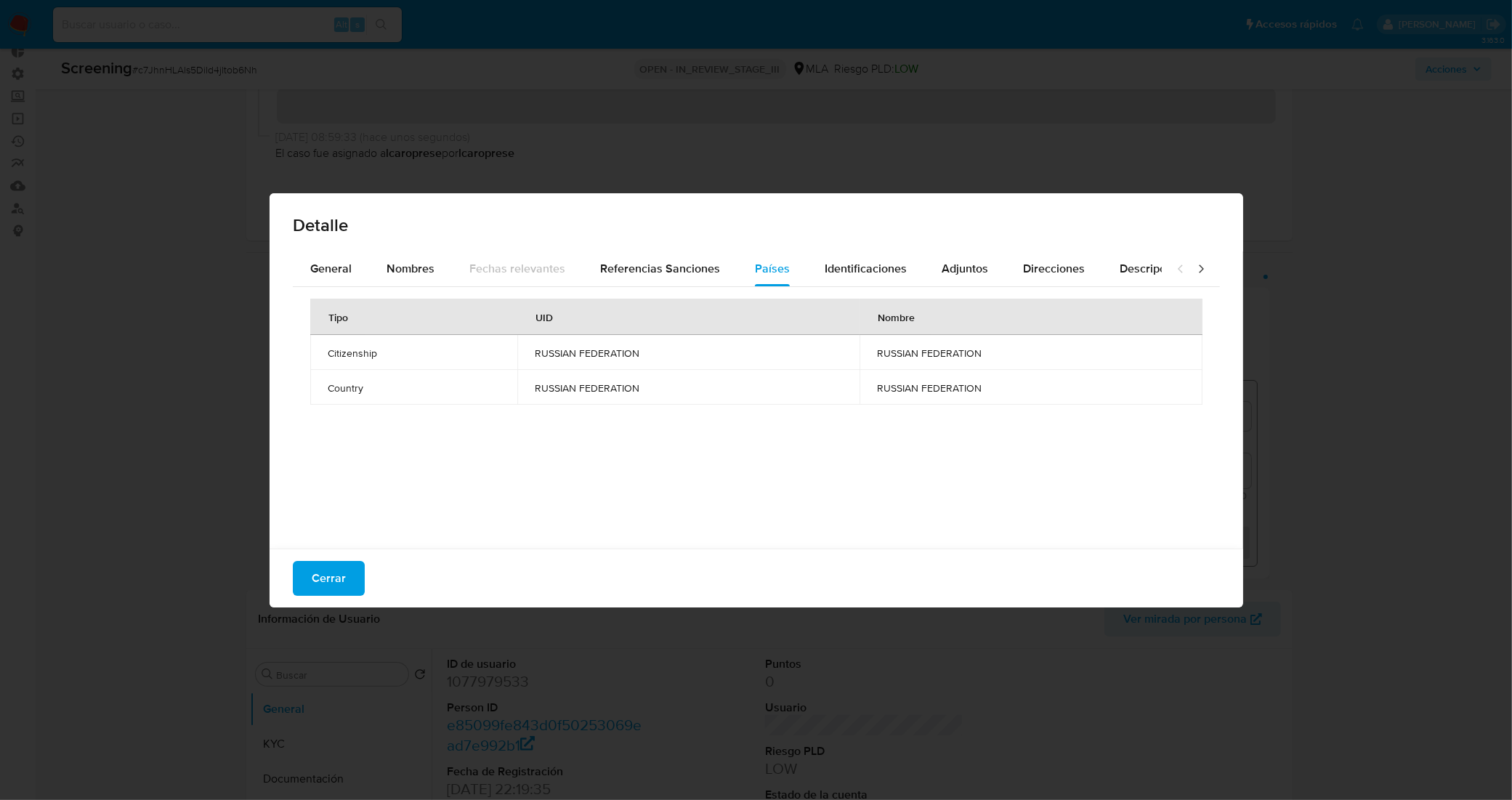
click at [337, 571] on div "Datos del evento 13/10/2025 02:22:57 ONLINE SANCTIONS Configuraciones aplicadas…" at bounding box center [769, 433] width 1000 height 291
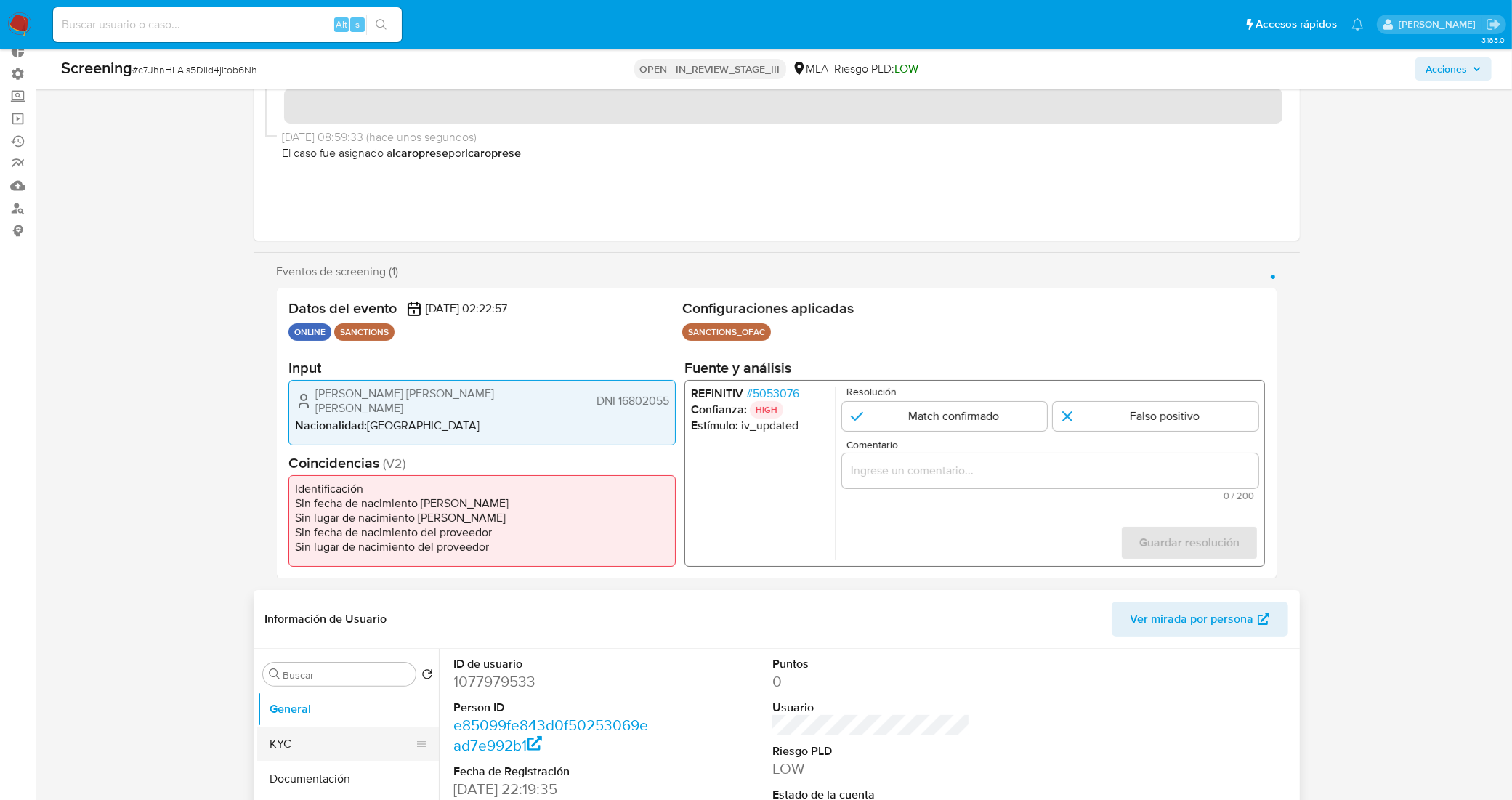
drag, startPoint x: 341, startPoint y: 767, endPoint x: 346, endPoint y: 752, distance: 15.8
click at [337, 764] on button "Documentación" at bounding box center [348, 779] width 181 height 35
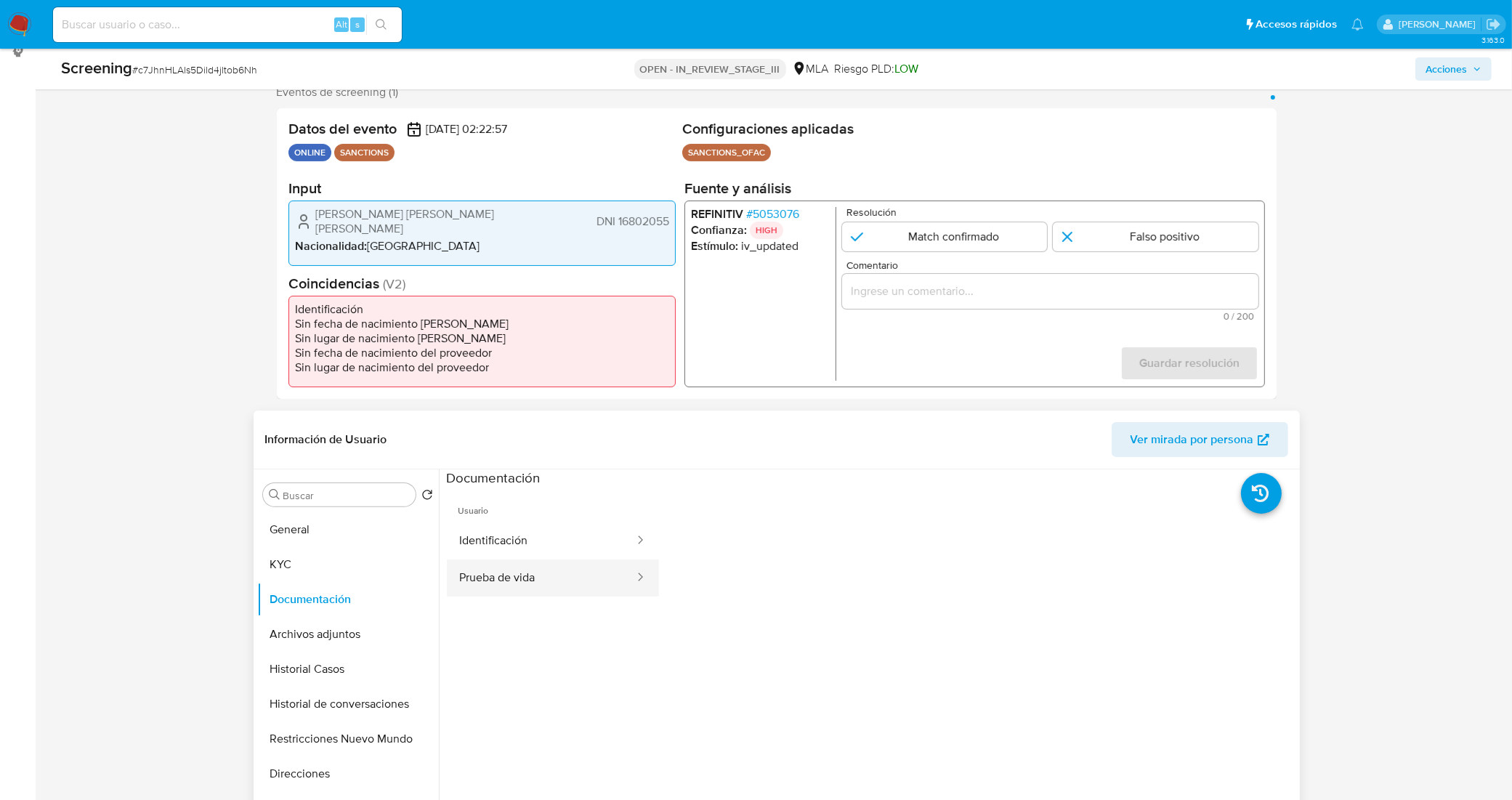
scroll to position [272, 0]
click at [553, 545] on button "Identificación" at bounding box center [541, 539] width 189 height 37
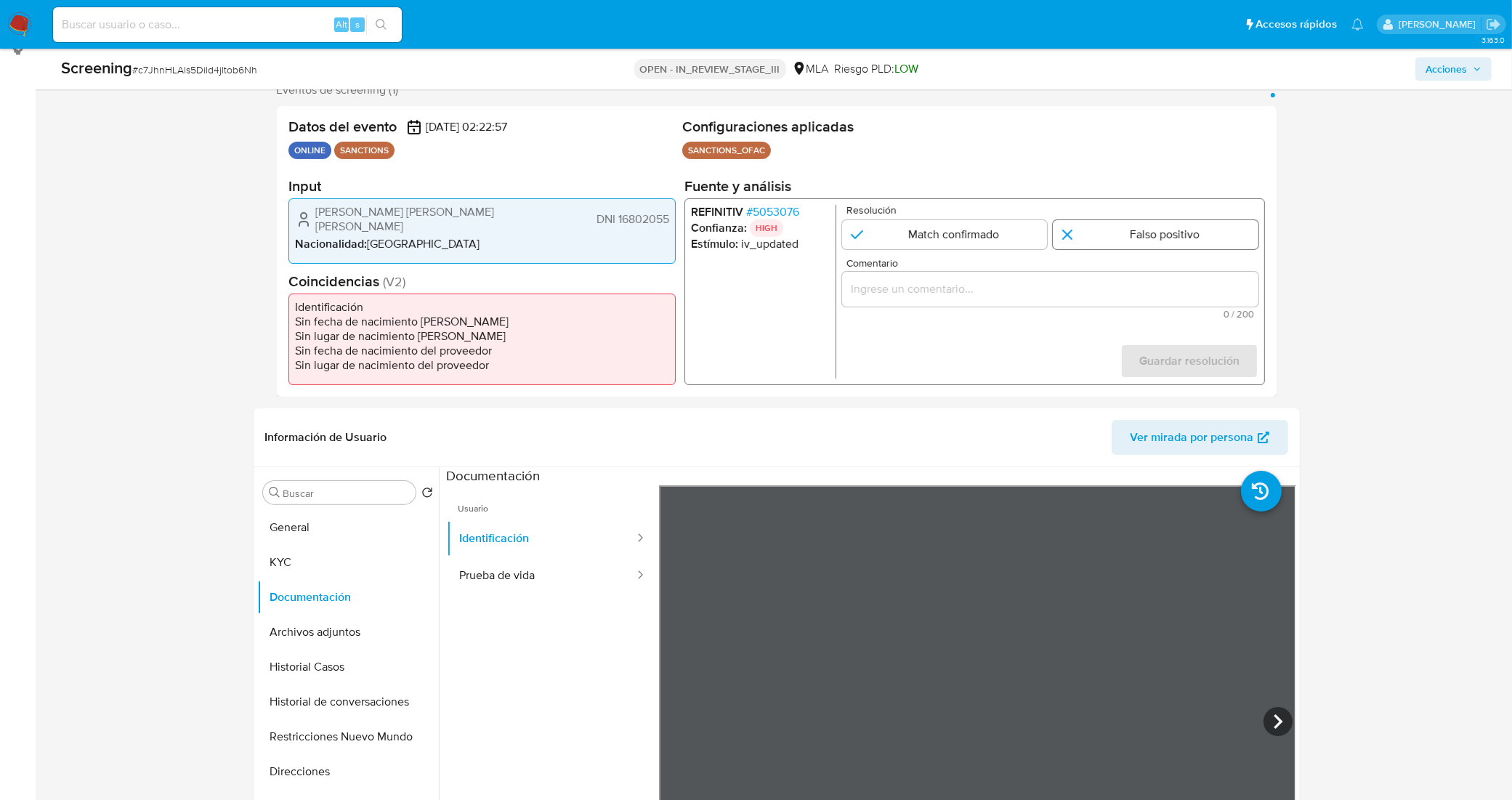
click at [1095, 234] on input "1 de 1" at bounding box center [1155, 234] width 206 height 29
radio input "true"
click at [1034, 287] on input "Comentario" at bounding box center [1049, 289] width 416 height 19
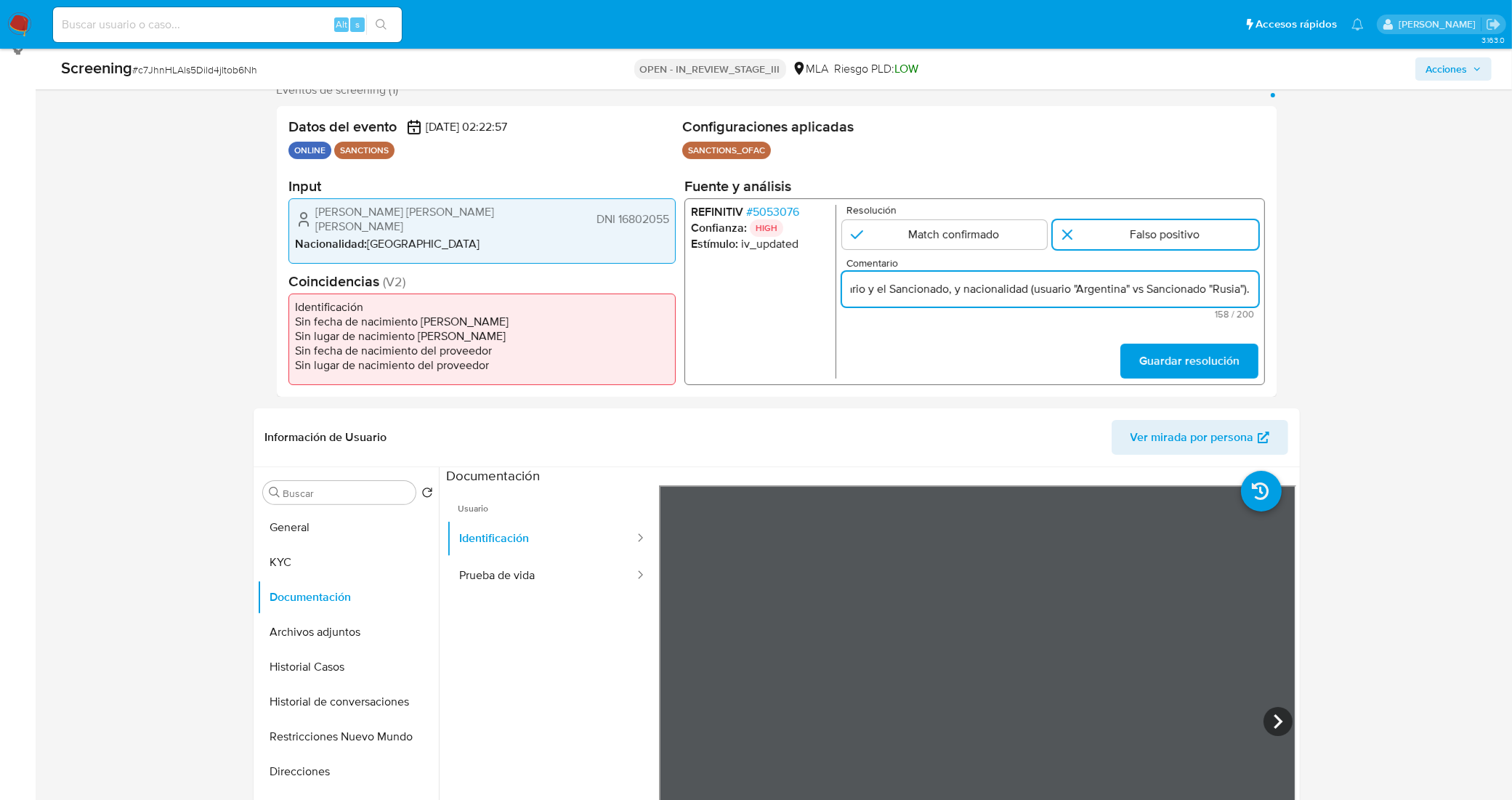
scroll to position [0, 0]
drag, startPoint x: 1066, startPoint y: 292, endPoint x: 688, endPoint y: 327, distance: 379.6
click at [684, 320] on div "REFINITIV # 5053076 Confianza: HIGH Estímulo : iv_updated Resolución Match conf…" at bounding box center [974, 292] width 580 height 186
drag, startPoint x: 941, startPoint y: 288, endPoint x: 1018, endPoint y: 295, distance: 77.3
click at [941, 288] on input "Se desestima ya que no coincide tipo de persona, nombre completo entre el usuar…" at bounding box center [1049, 289] width 416 height 19
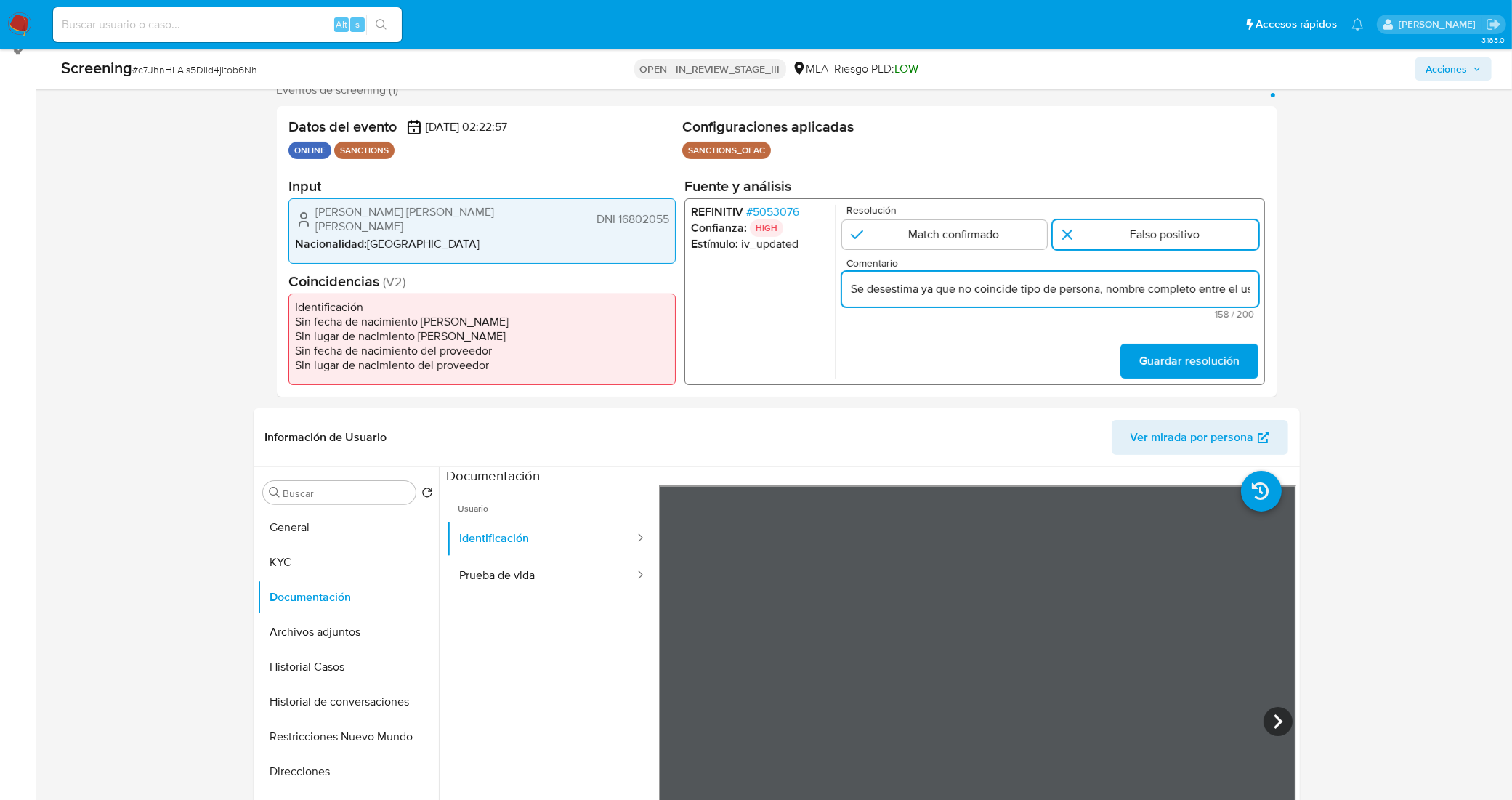
click at [1046, 287] on input "Se desestima ya que no coincide tipo de persona, nombre completo entre el usuar…" at bounding box center [1049, 289] width 416 height 19
drag, startPoint x: 1126, startPoint y: 288, endPoint x: 1077, endPoint y: 320, distance: 58.5
click at [1184, 281] on input "Se desestima ya que no coincide tipo de persona, nombre completo entre el usuar…" at bounding box center [1049, 289] width 416 height 19
type input "Se desestima ya que no coincide tipo de persona, nombre completo entre el usuar…"
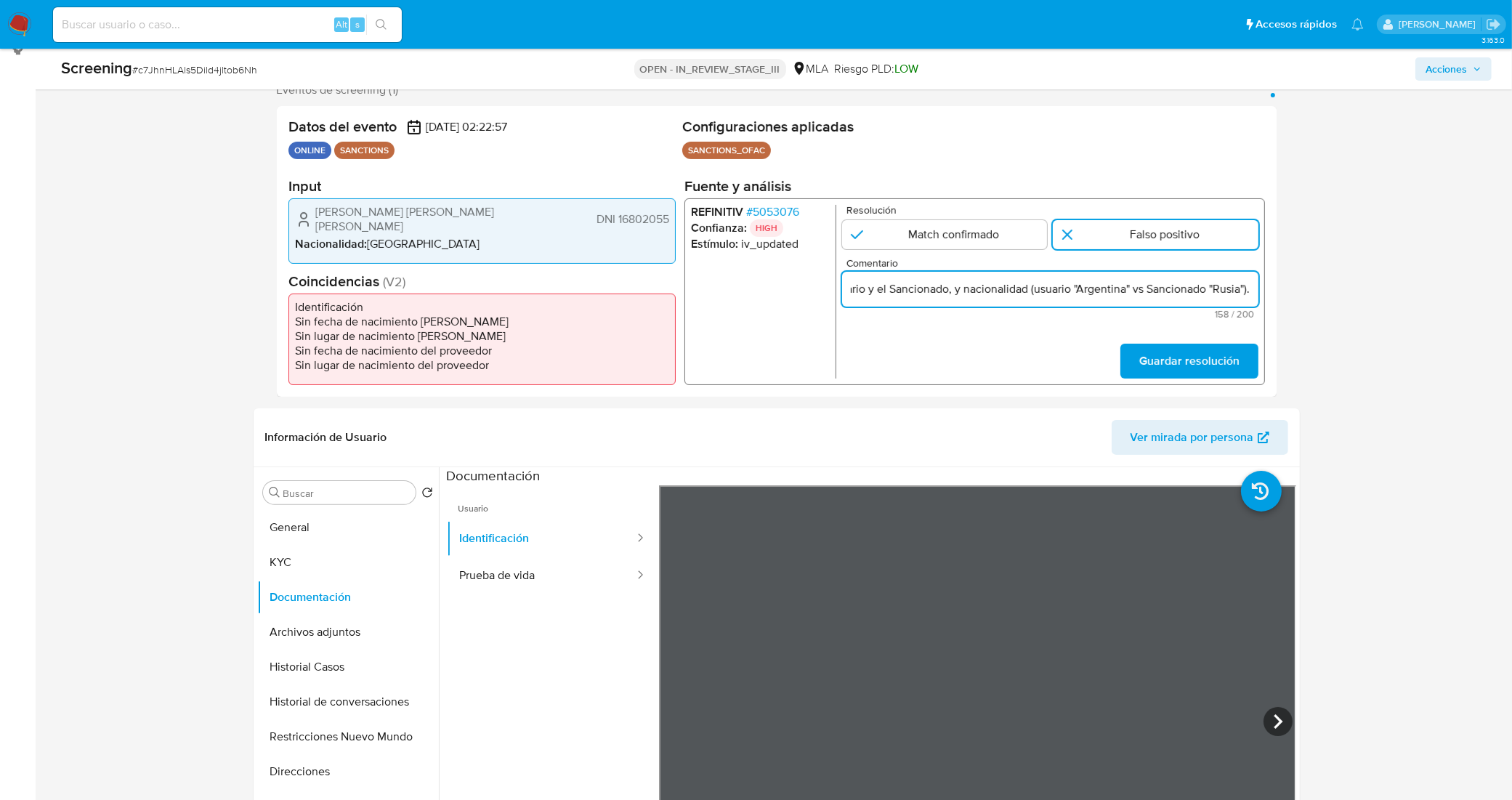
scroll to position [0, 0]
click at [1055, 332] on form "Resolución Match confirmado Falso positivo Comentario Se desestima ya que no co…" at bounding box center [1049, 292] width 416 height 174
click at [1098, 234] on input "1 de 1" at bounding box center [1155, 234] width 206 height 29
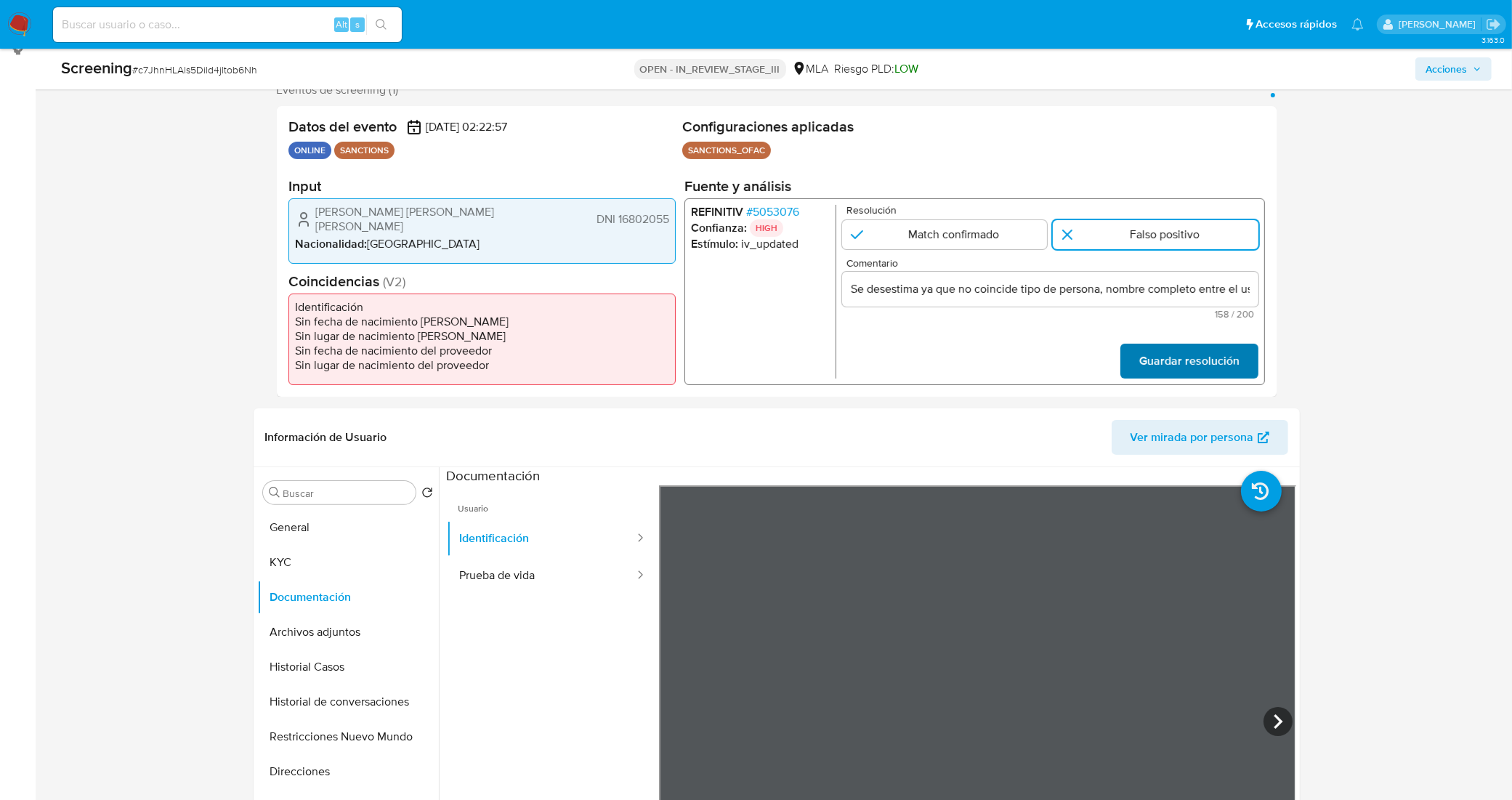
click at [1193, 357] on span "Guardar resolución" at bounding box center [1188, 360] width 100 height 32
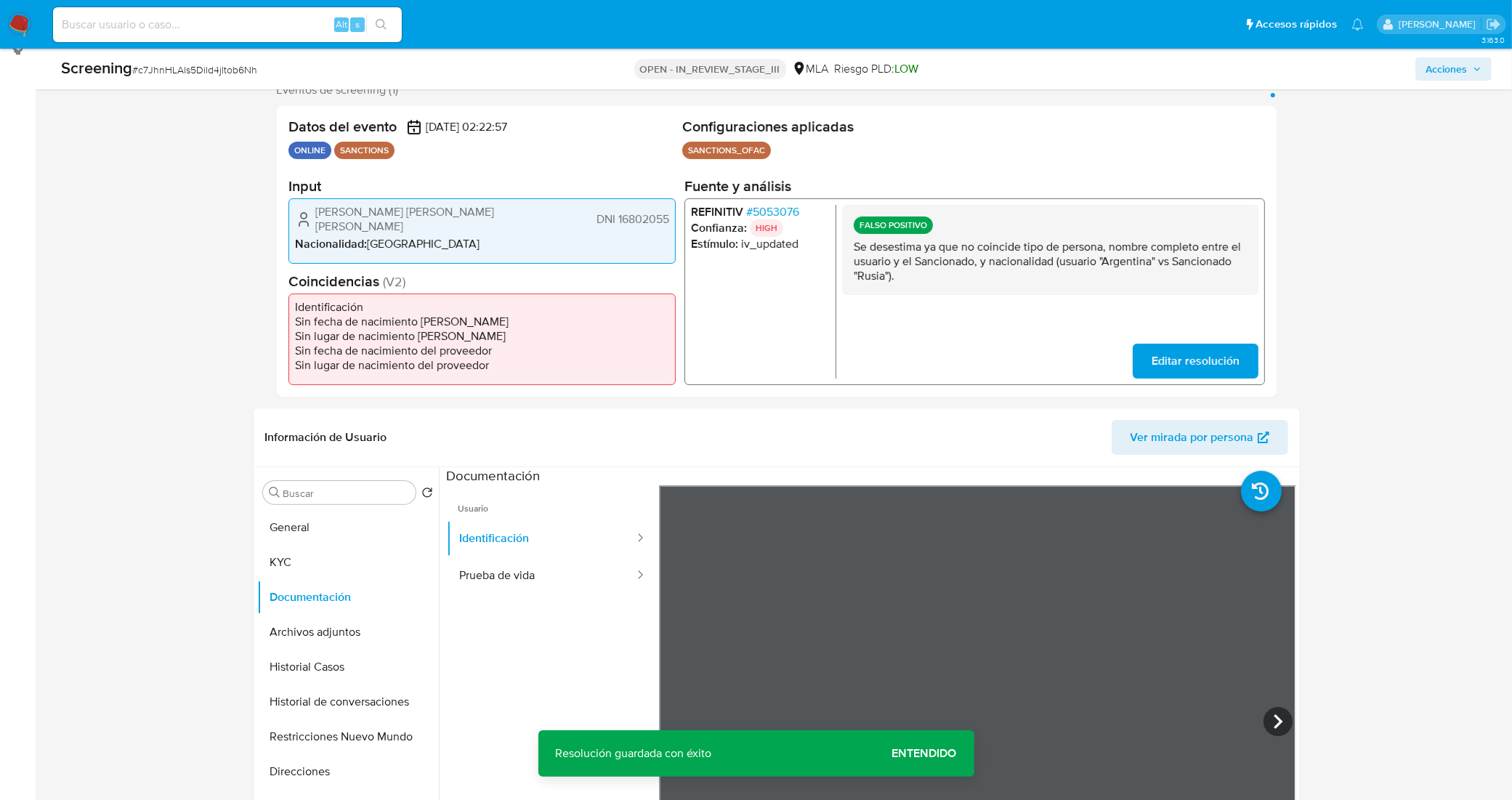
click at [938, 753] on span "Entendido" at bounding box center [924, 753] width 64 height 0
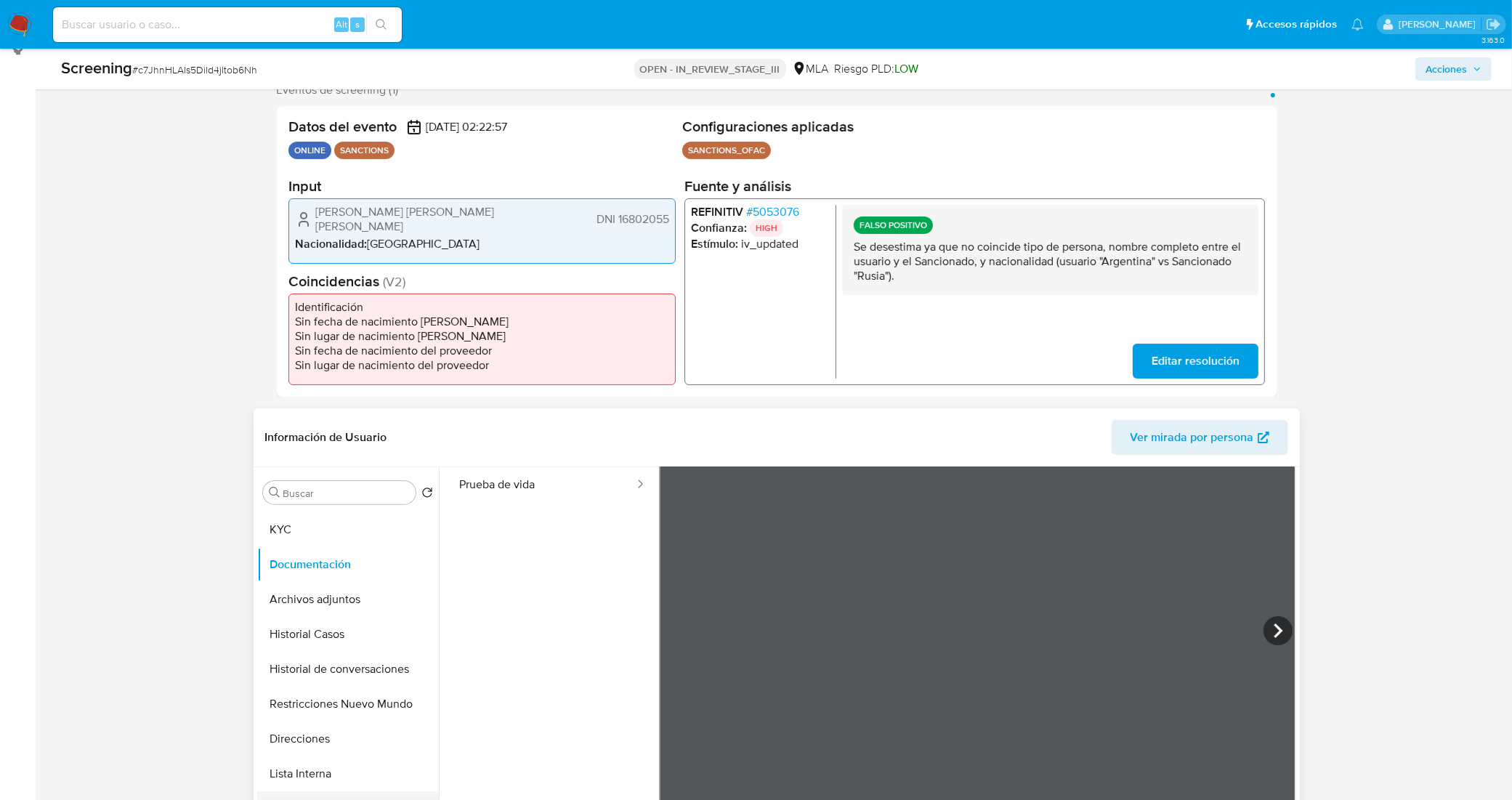
scroll to position [91, 0]
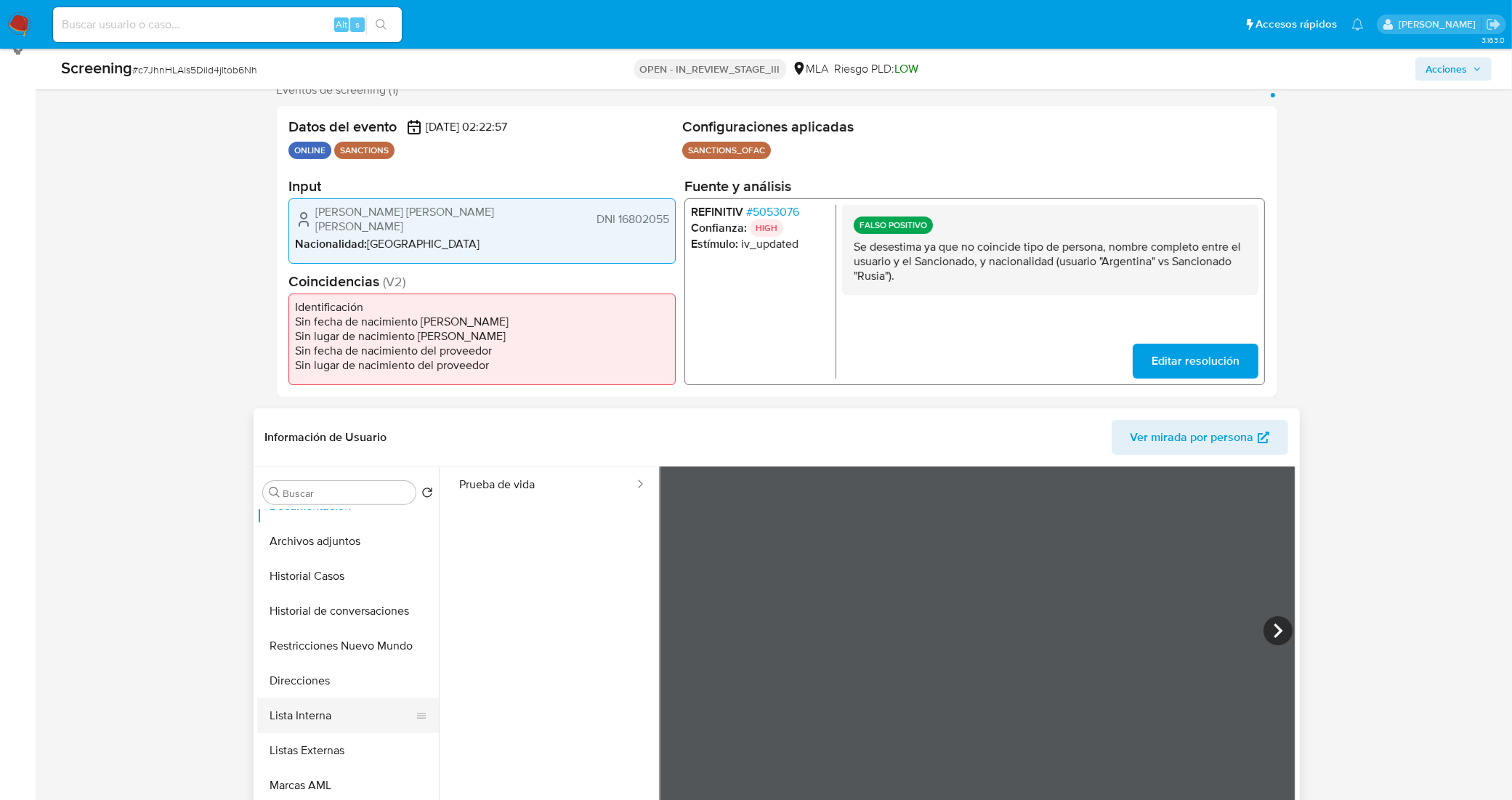
click at [315, 716] on button "Lista Interna" at bounding box center [343, 715] width 170 height 35
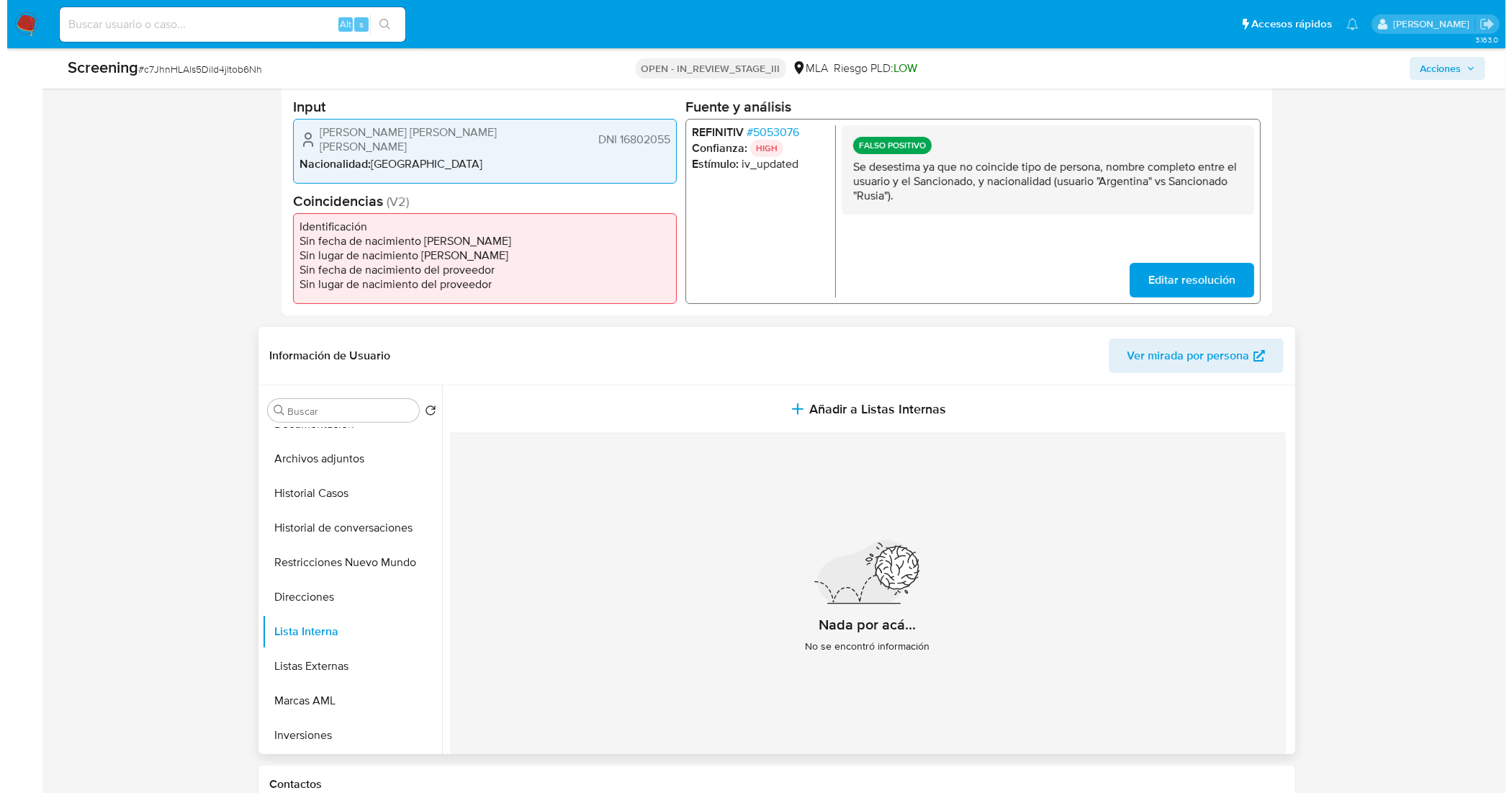
scroll to position [450, 0]
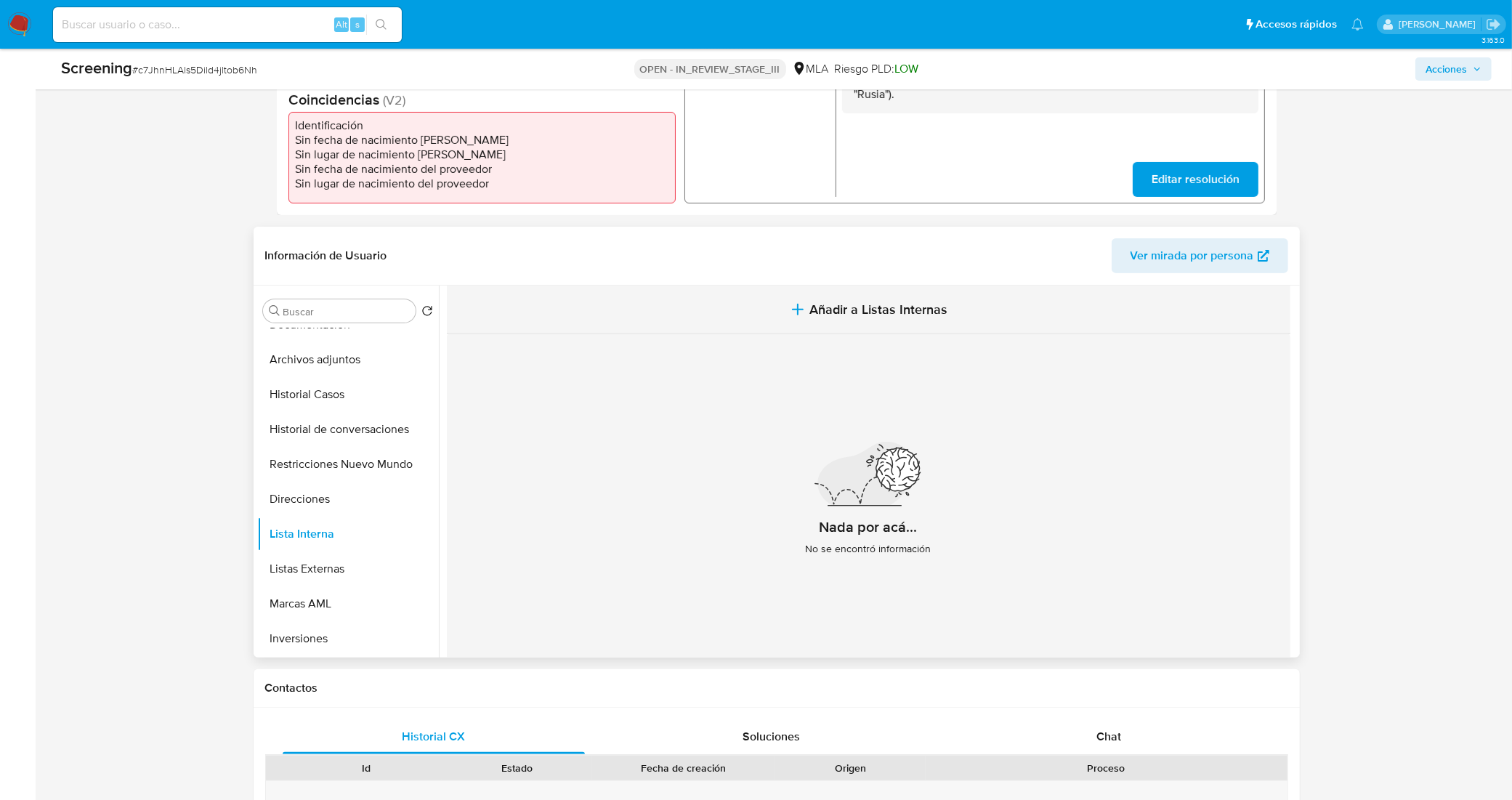
click at [930, 317] on span "Añadir a Listas Internas" at bounding box center [878, 309] width 138 height 16
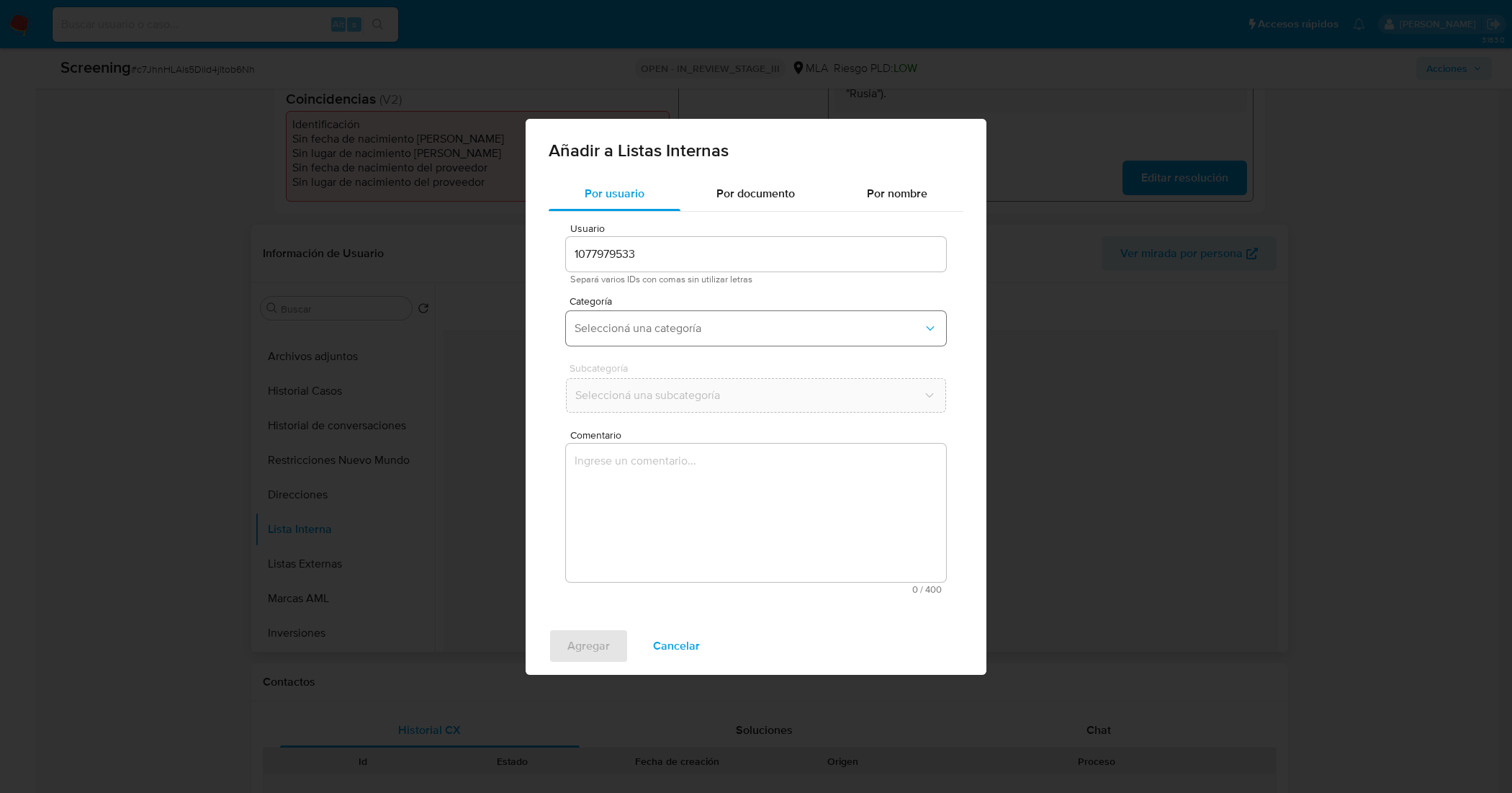
click at [667, 318] on button "Seleccioná una categoría" at bounding box center [756, 328] width 380 height 34
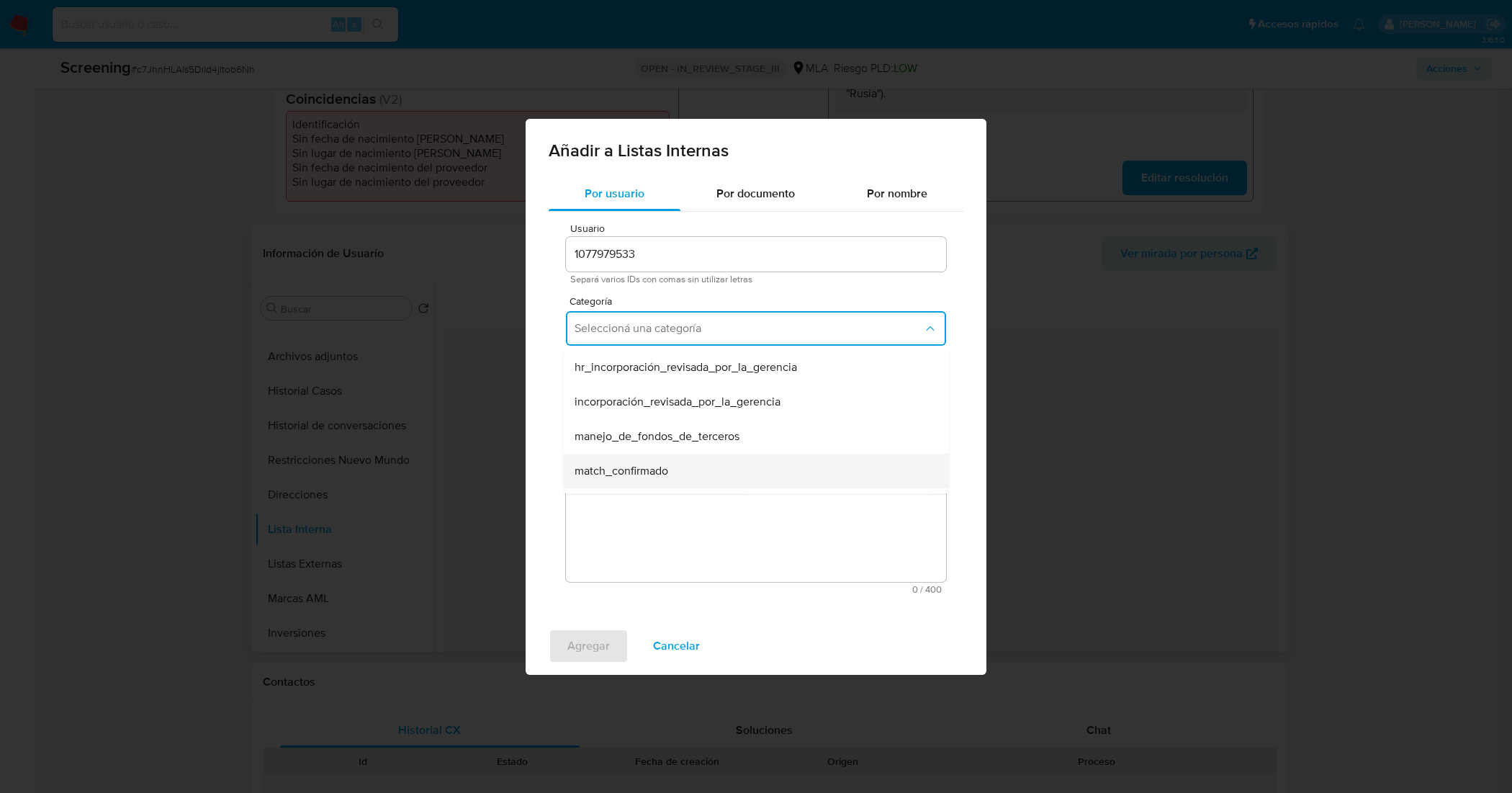
scroll to position [90, 0]
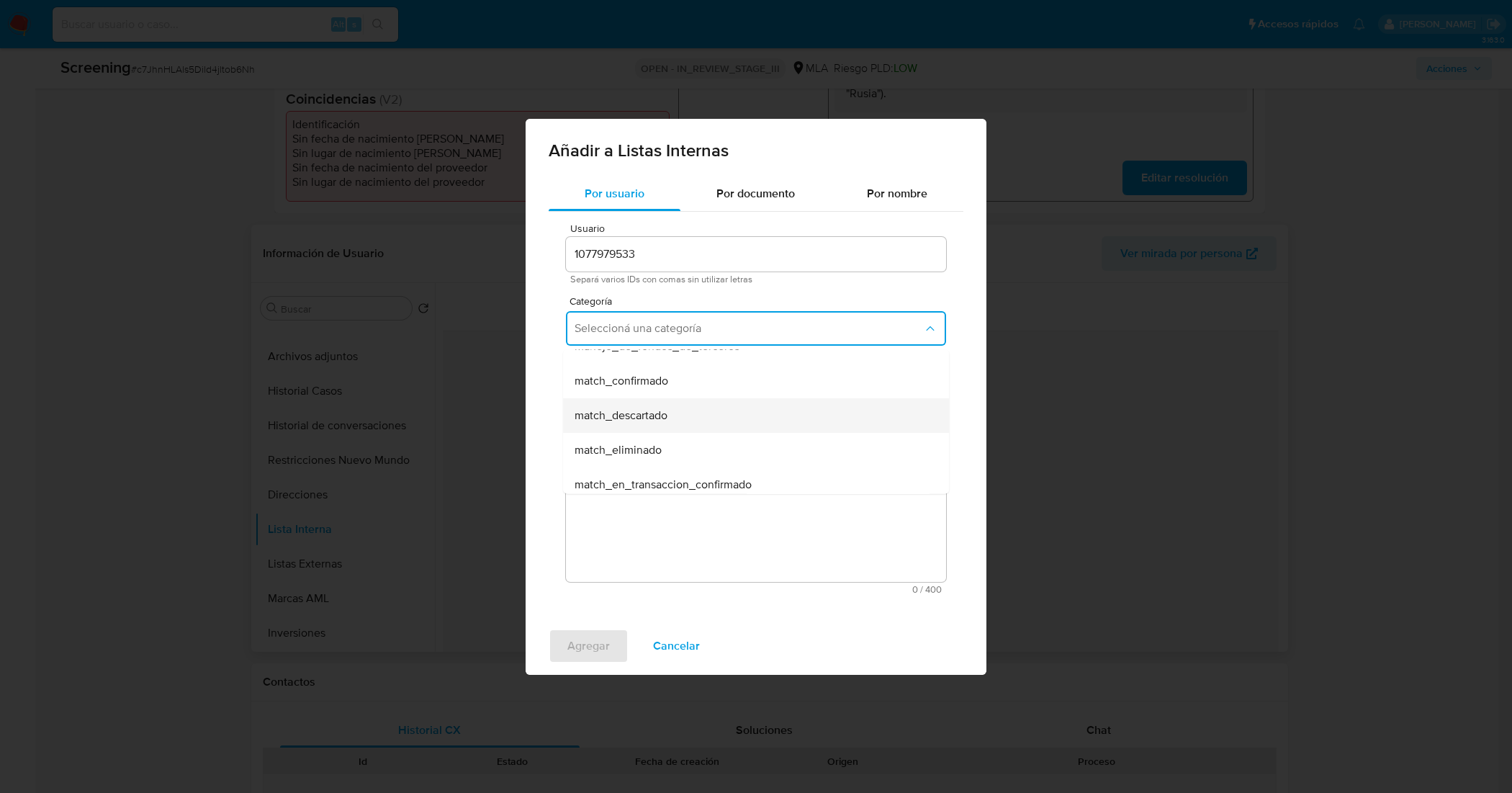
click at [667, 412] on span "match_descartado" at bounding box center [620, 415] width 93 height 15
click at [673, 428] on div "Usuario 1077979533 Separá varios IDs con comas sin utilizar letras Categoría ma…" at bounding box center [755, 409] width 414 height 394
click at [666, 391] on span "Seleccioná una subcategoría" at bounding box center [748, 395] width 348 height 15
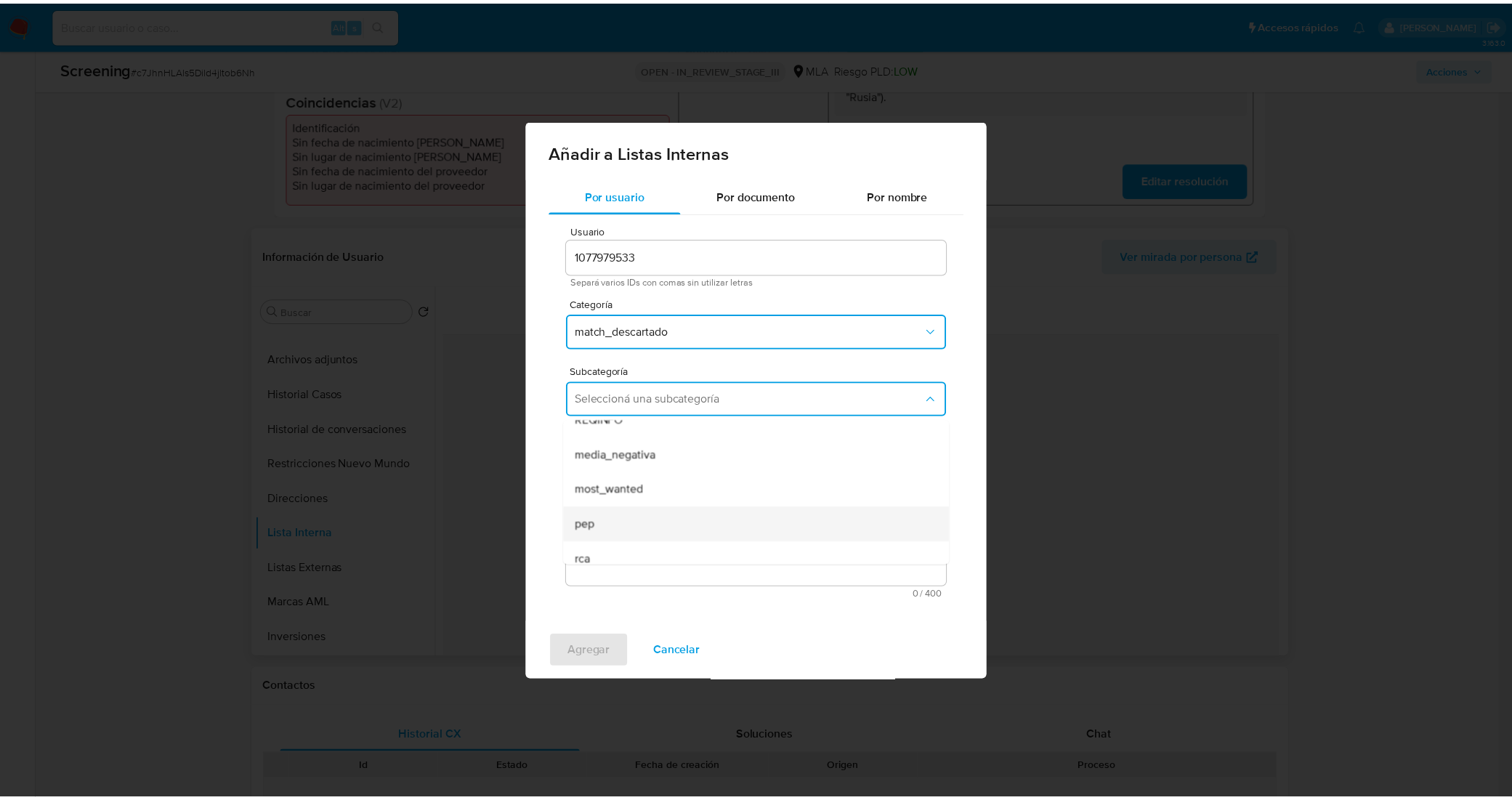
scroll to position [99, 0]
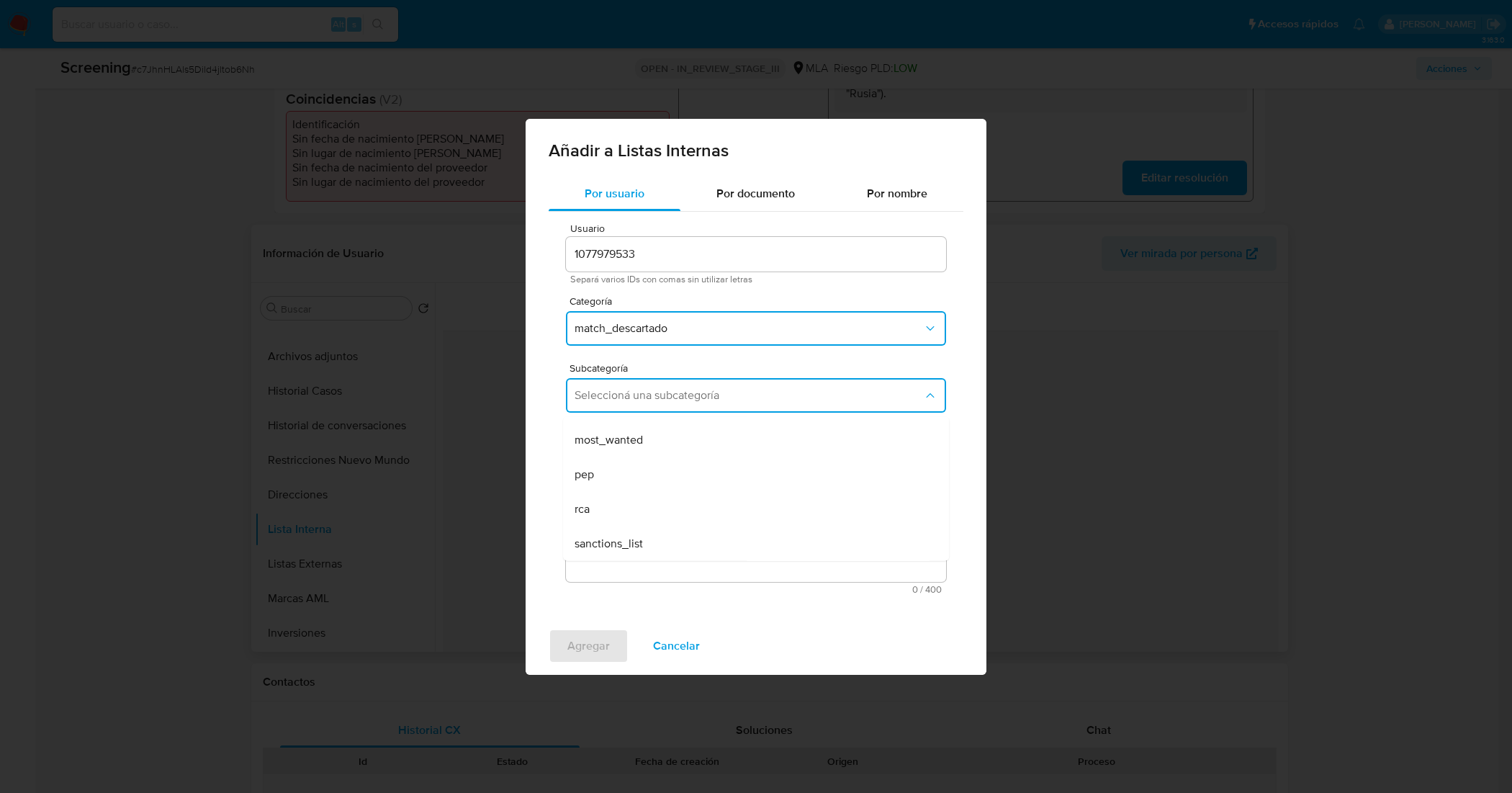
drag, startPoint x: 678, startPoint y: 537, endPoint x: 686, endPoint y: 489, distance: 48.7
click at [678, 537] on div "sanctions_list" at bounding box center [751, 543] width 354 height 34
click at [691, 459] on textarea "Comentario" at bounding box center [756, 513] width 380 height 138
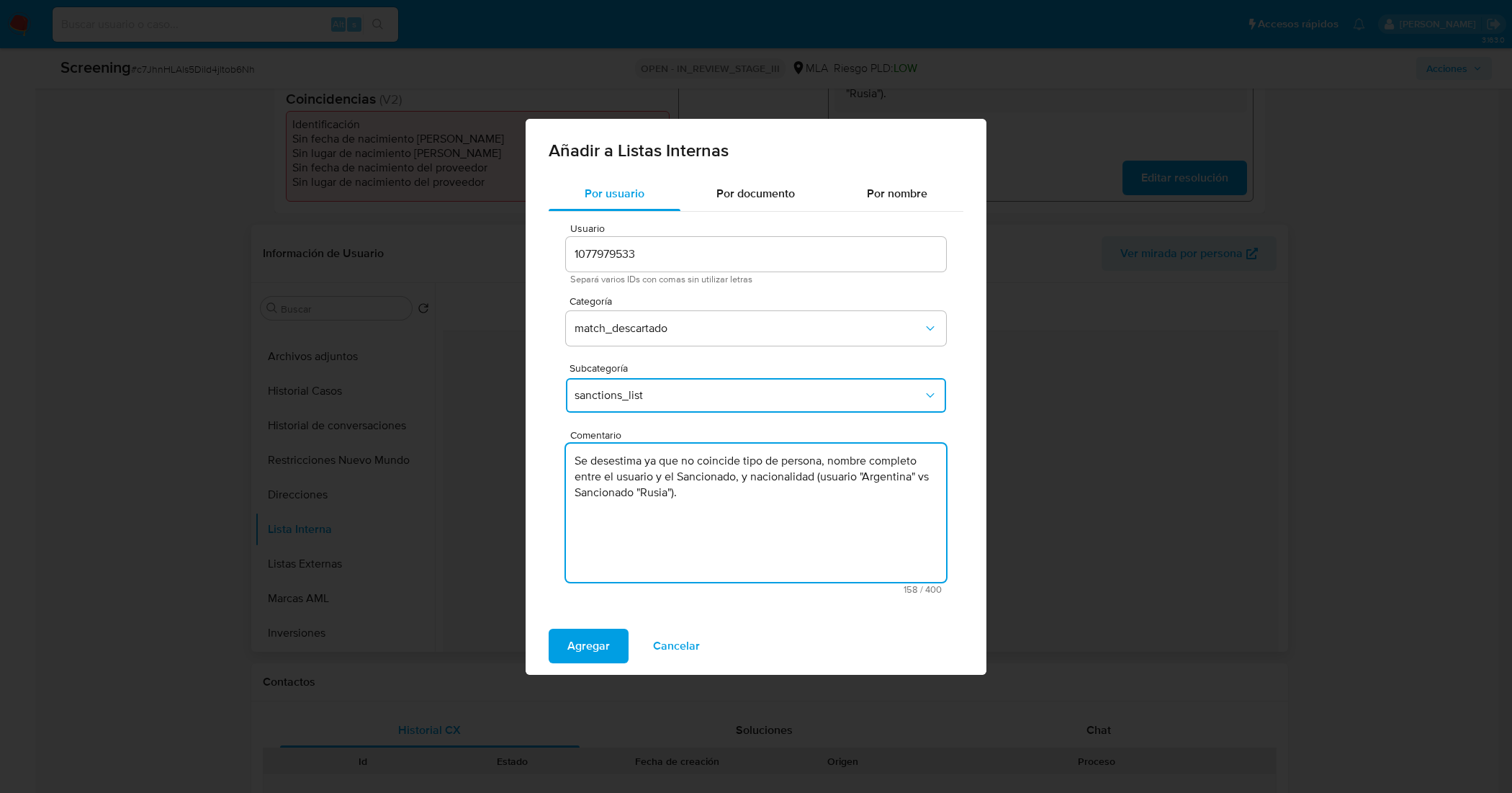
click at [743, 497] on textarea "Se desestima ya que no coincide tipo de persona, nombre completo entre el usuar…" at bounding box center [756, 513] width 380 height 138
type textarea "Se desestima ya que no coincide tipo de persona, nombre completo entre el usuar…"
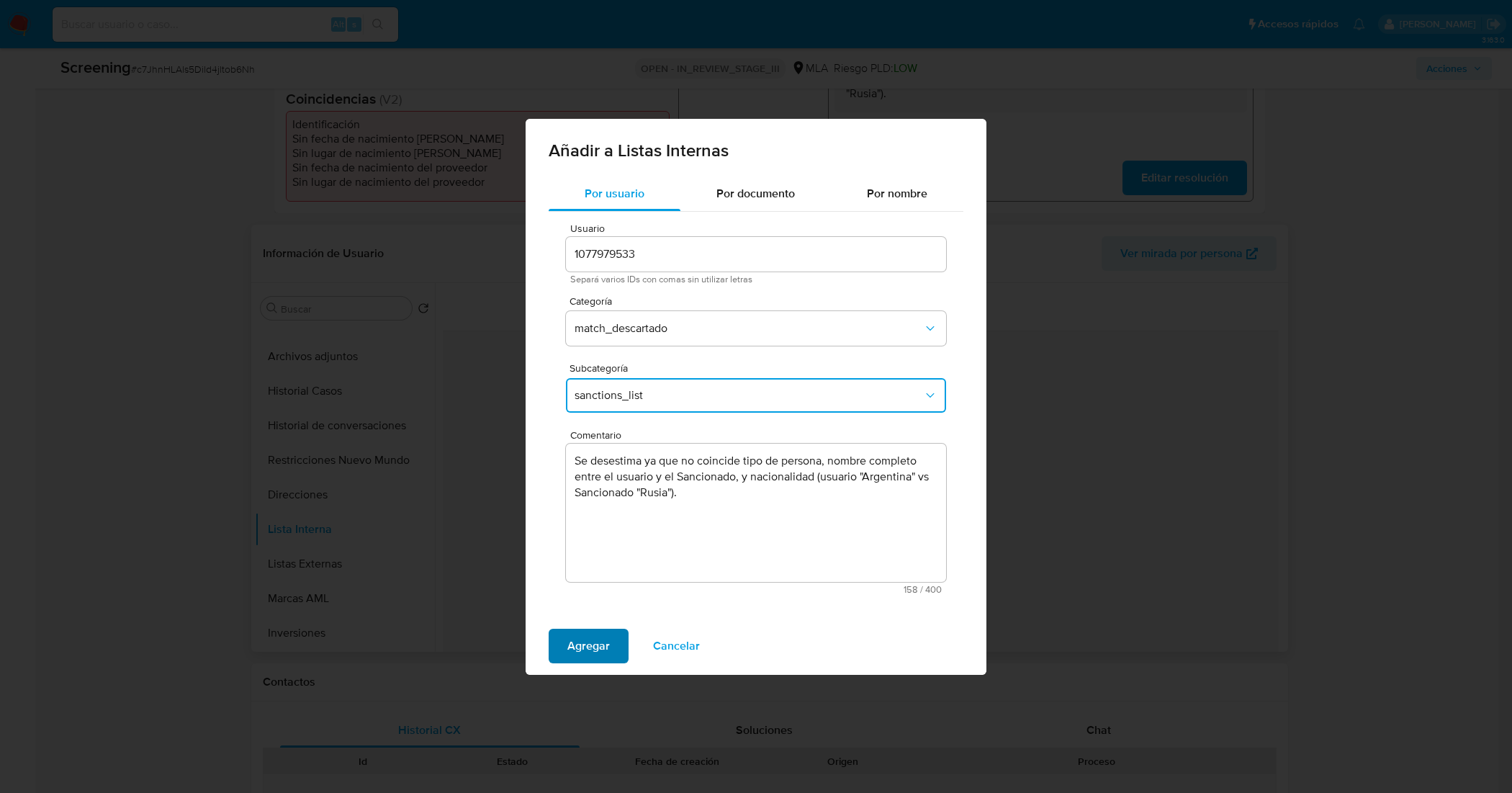
click at [584, 637] on span "Agregar" at bounding box center [589, 646] width 43 height 32
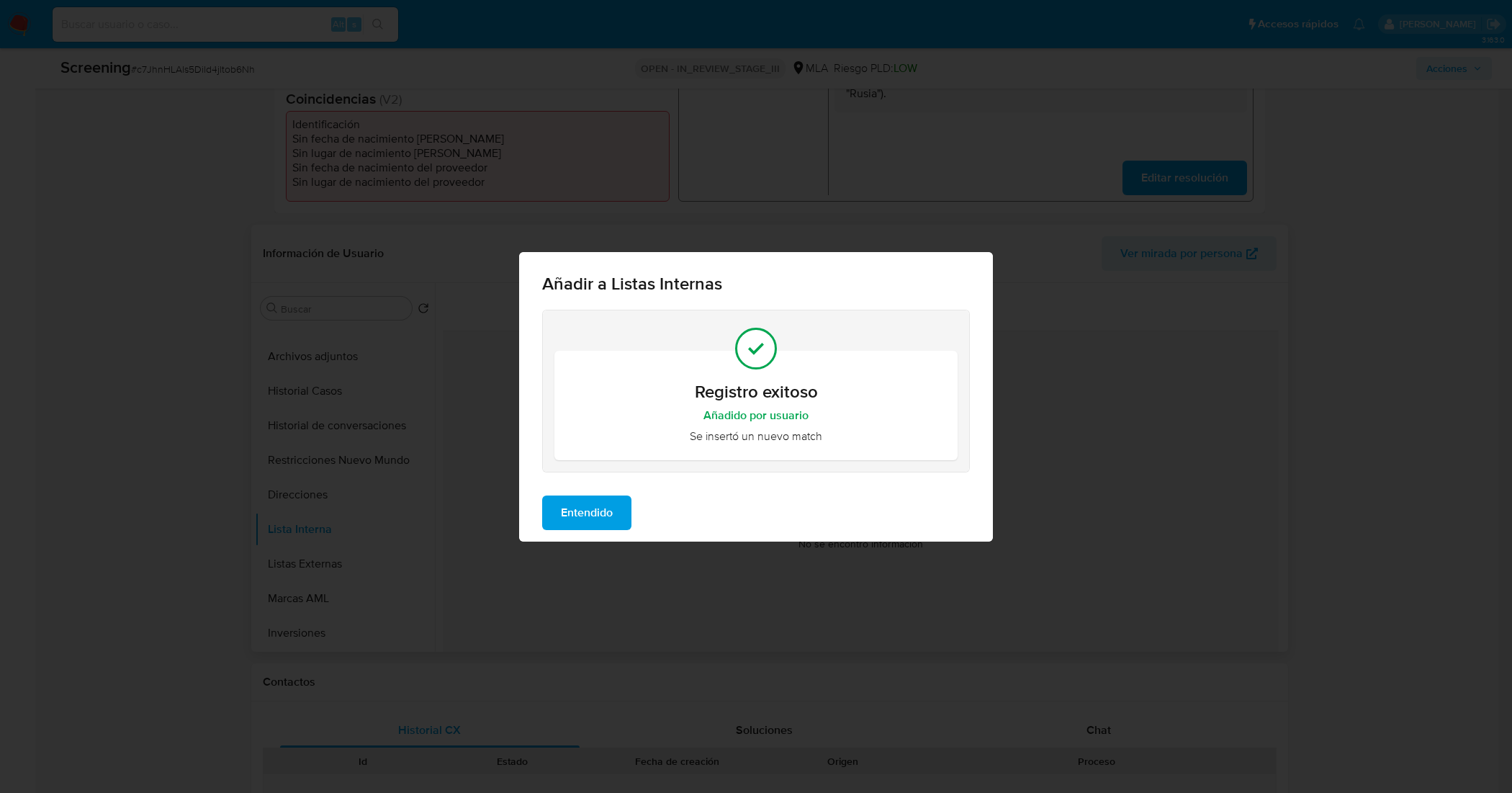
click at [590, 504] on span "Entendido" at bounding box center [587, 512] width 52 height 32
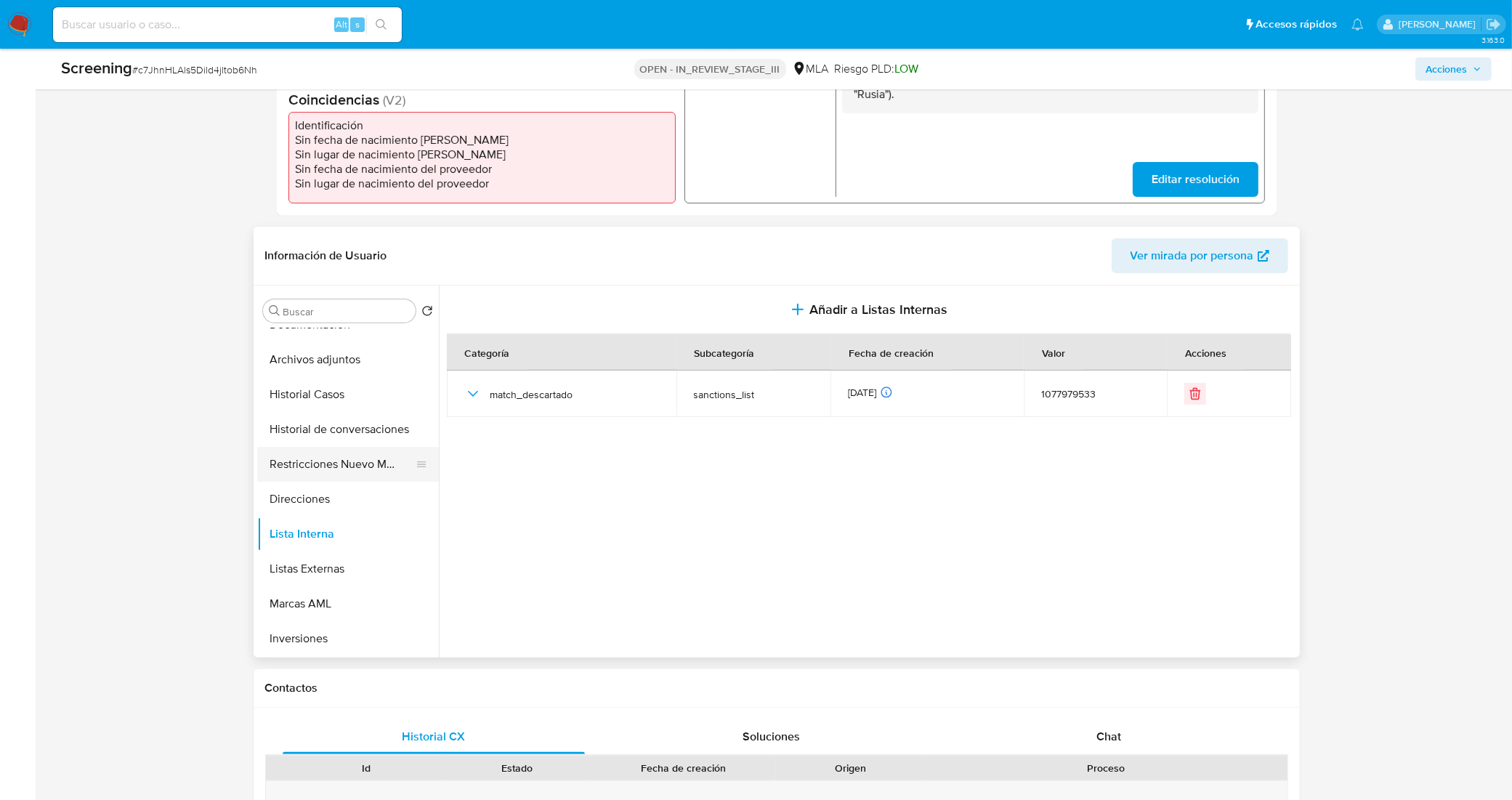
click at [369, 462] on button "Restricciones Nuevo Mundo" at bounding box center [343, 464] width 170 height 35
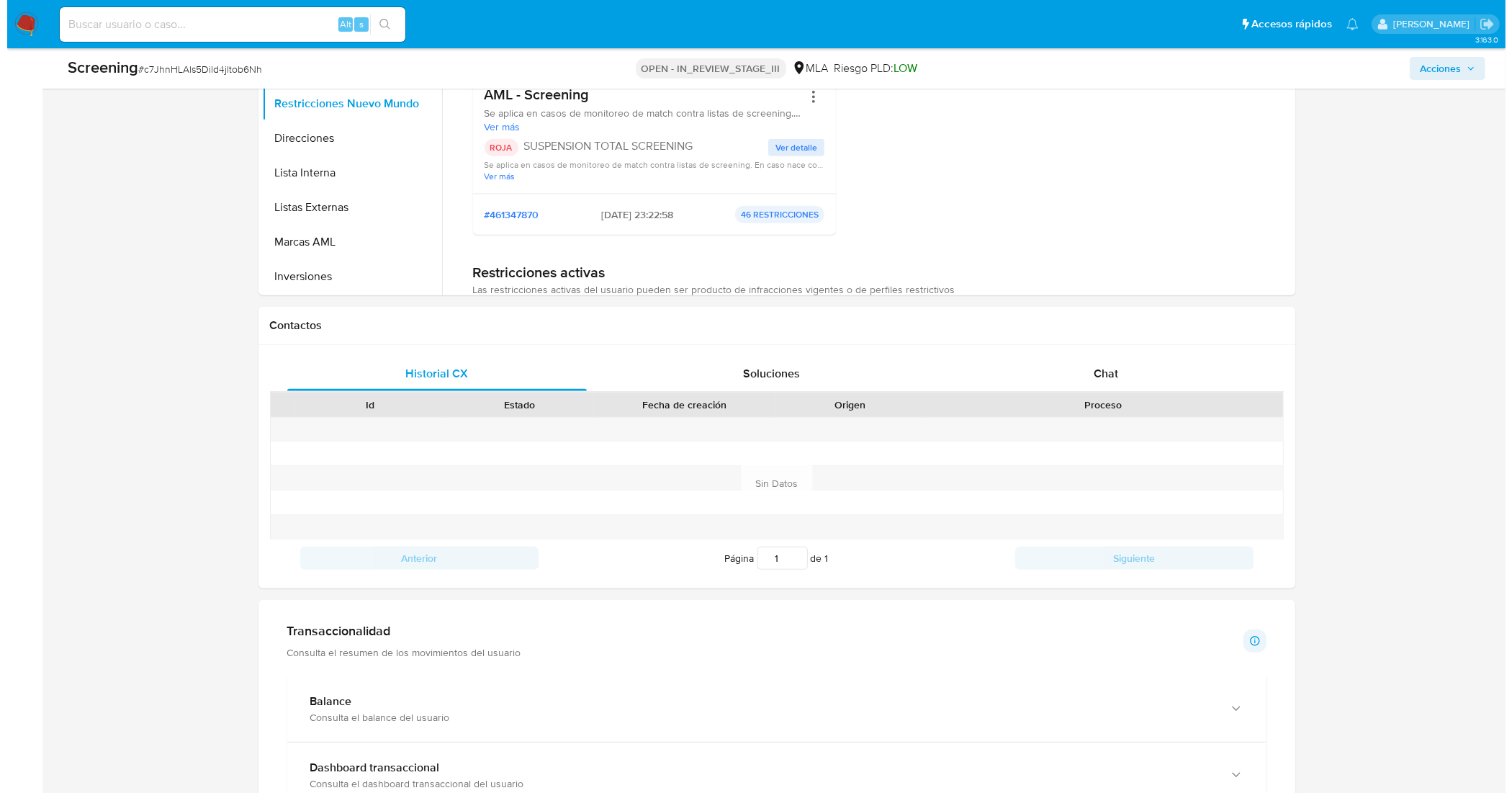
scroll to position [1672, 0]
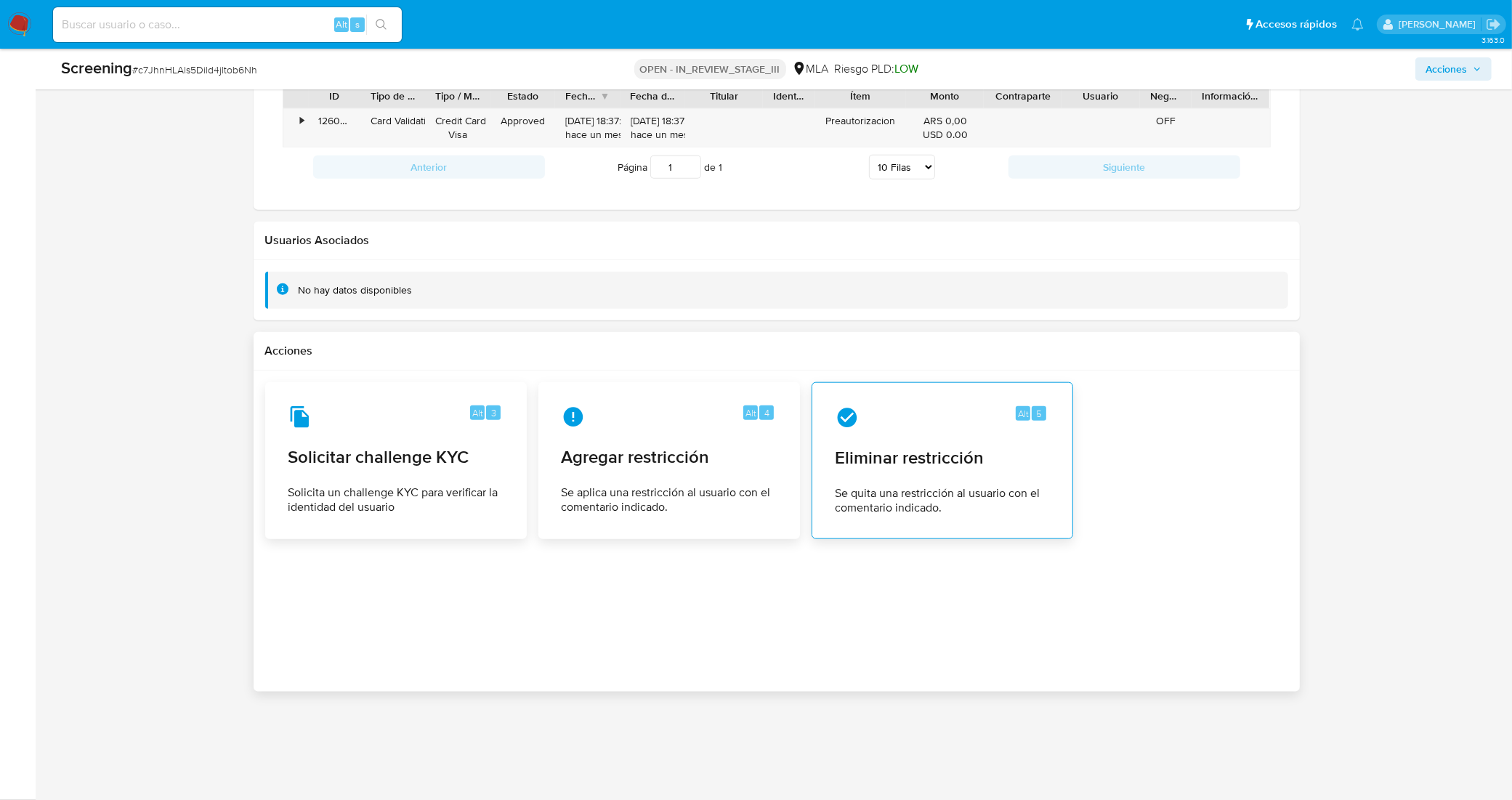
click at [937, 456] on span "Eliminar restricción" at bounding box center [942, 457] width 214 height 21
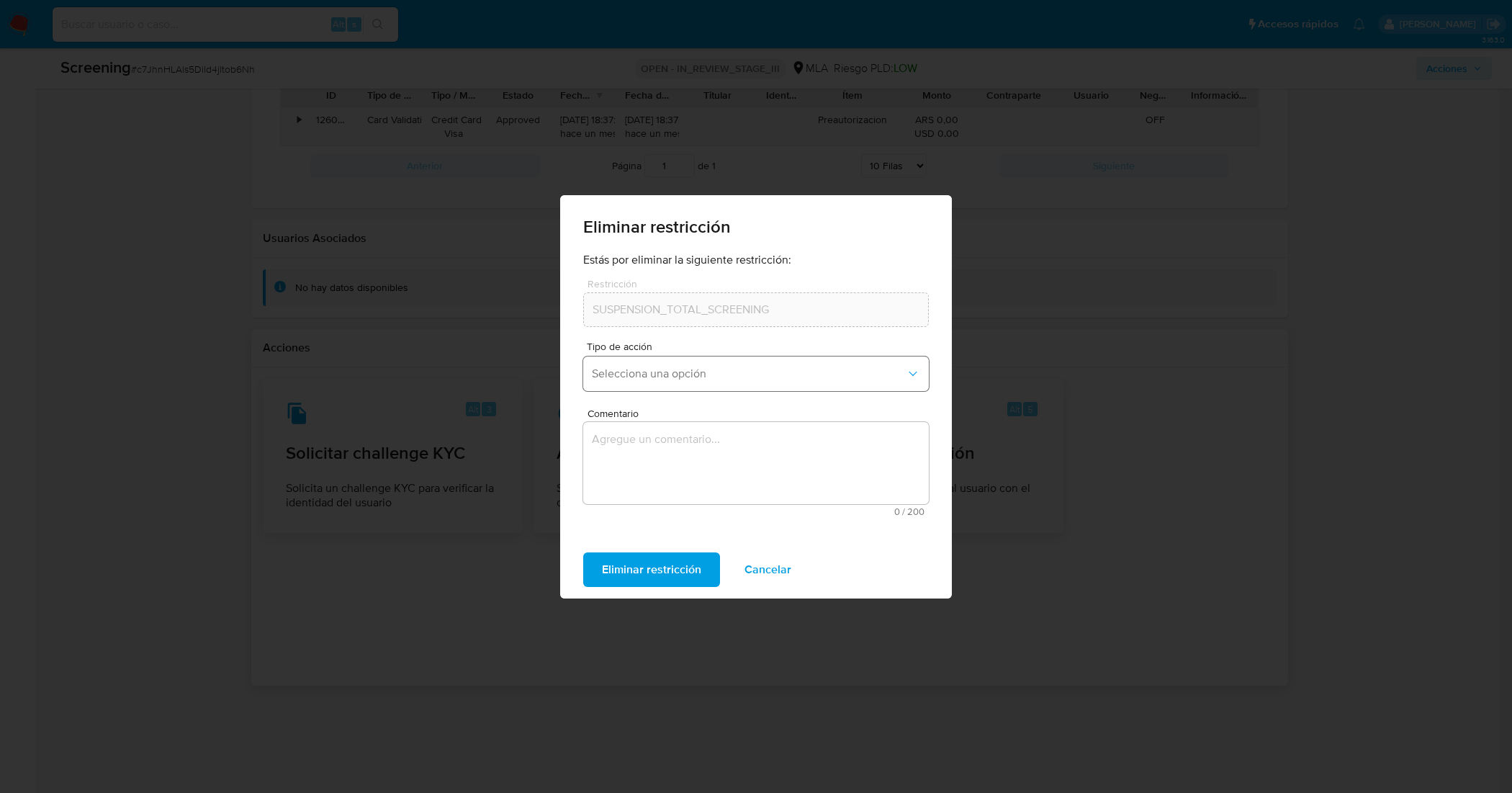
click at [692, 370] on span "Selecciona una opción" at bounding box center [749, 374] width 314 height 15
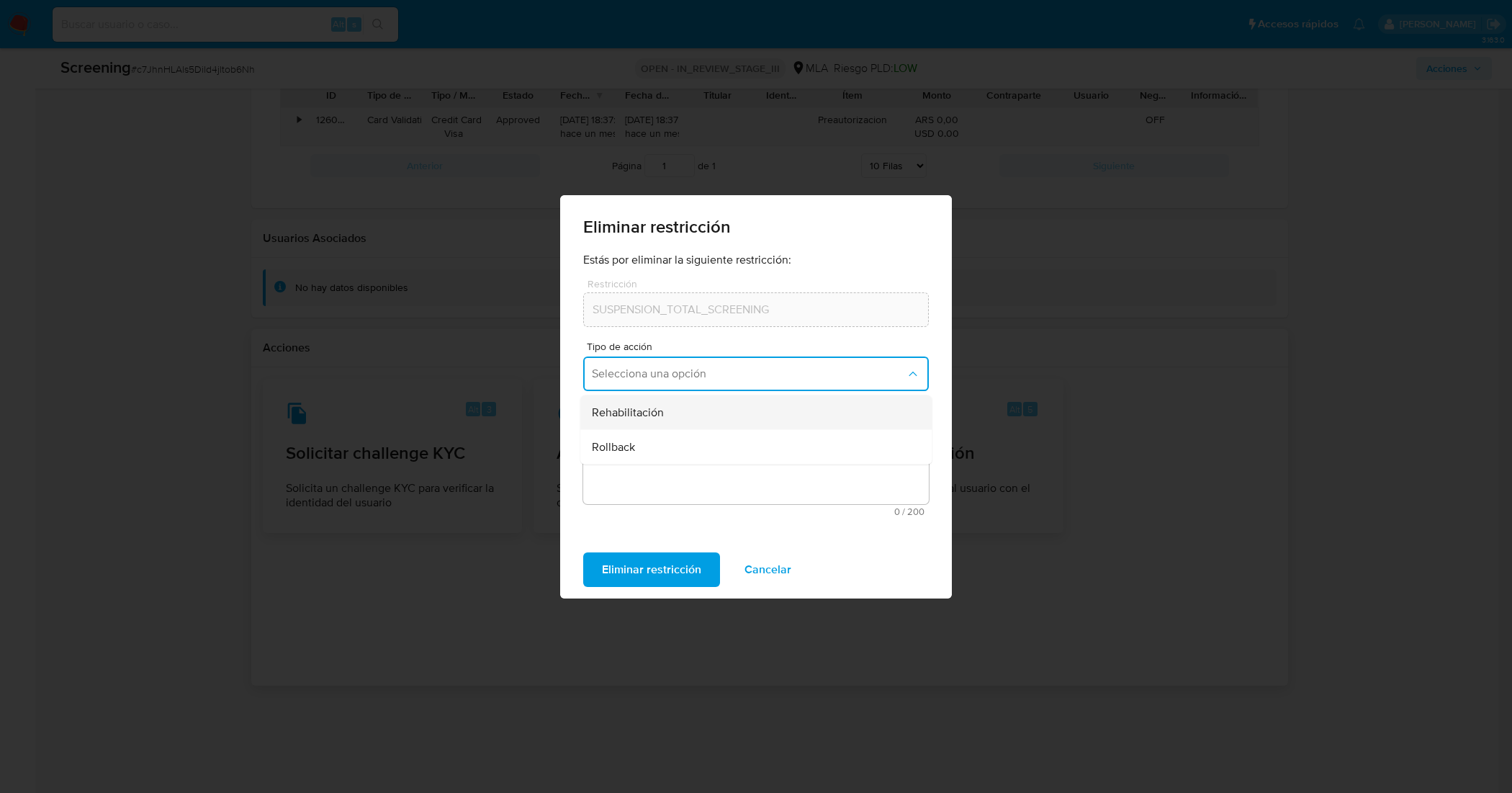
click at [686, 414] on div "Rehabilitación" at bounding box center [752, 412] width 320 height 34
click at [698, 445] on textarea "Comentario" at bounding box center [755, 463] width 345 height 82
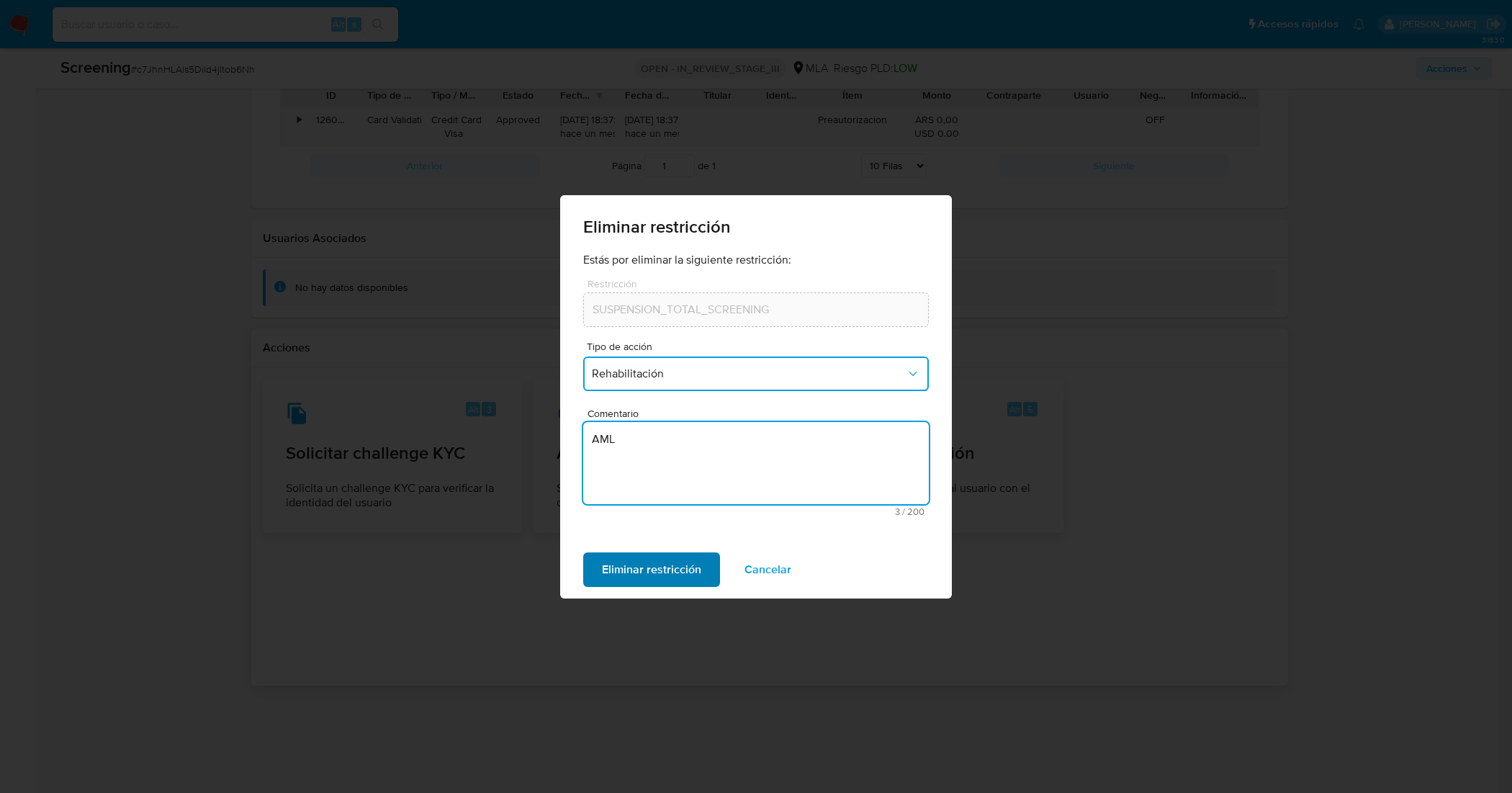
type textarea "AML"
click at [684, 570] on span "Eliminar restricción" at bounding box center [651, 569] width 99 height 32
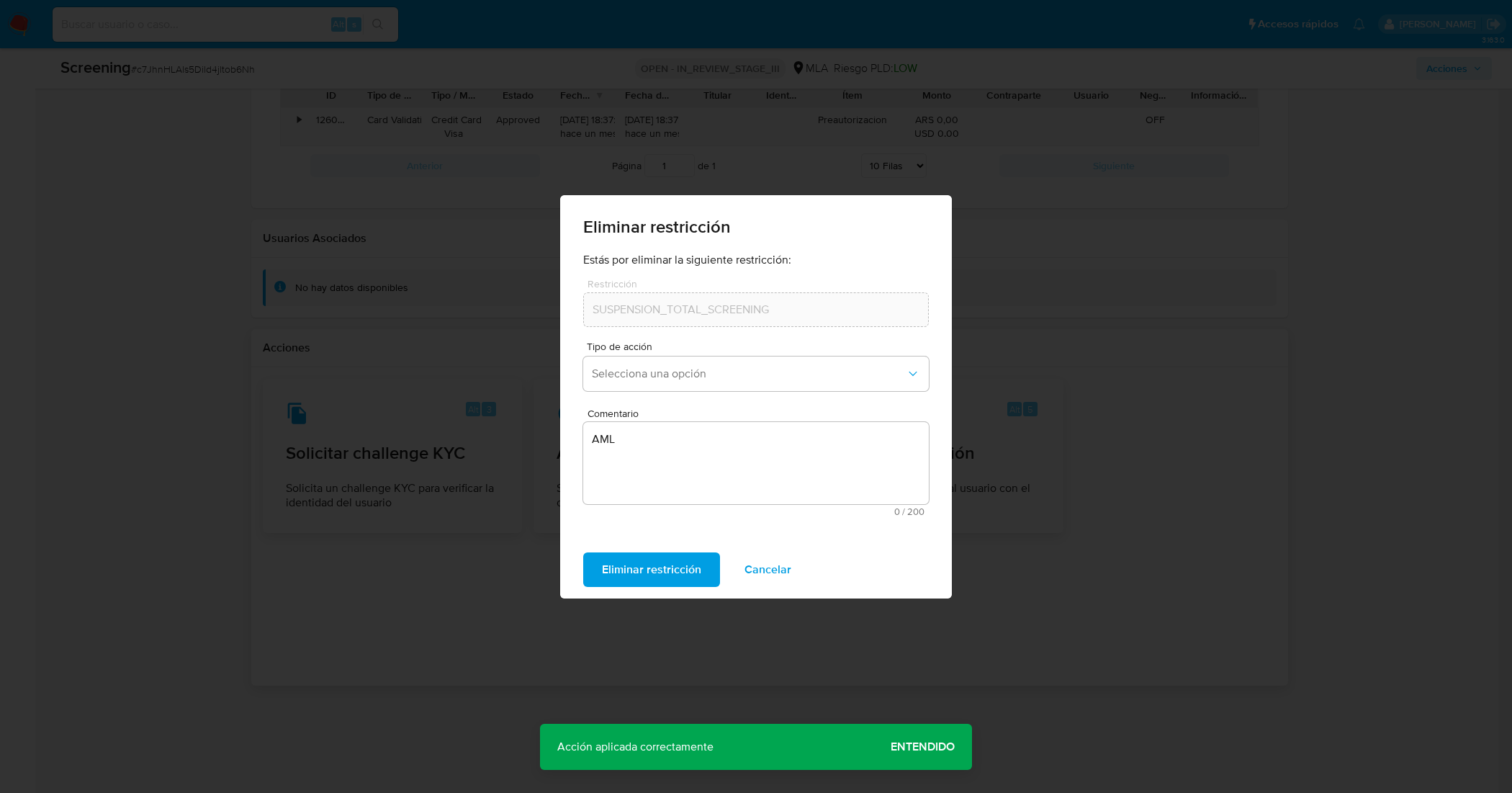
click at [933, 747] on span "Entendido" at bounding box center [922, 747] width 64 height 0
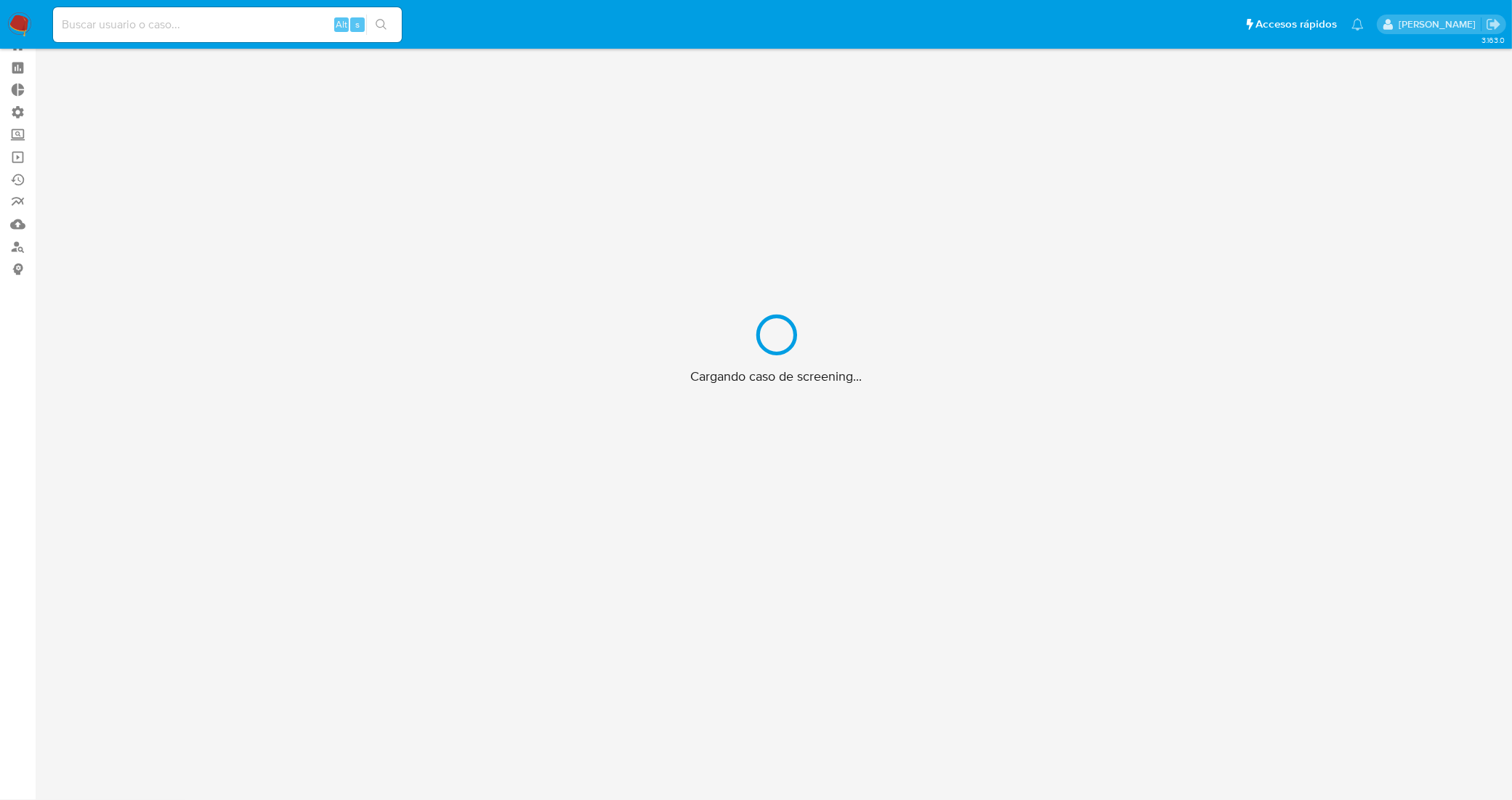
scroll to position [53, 0]
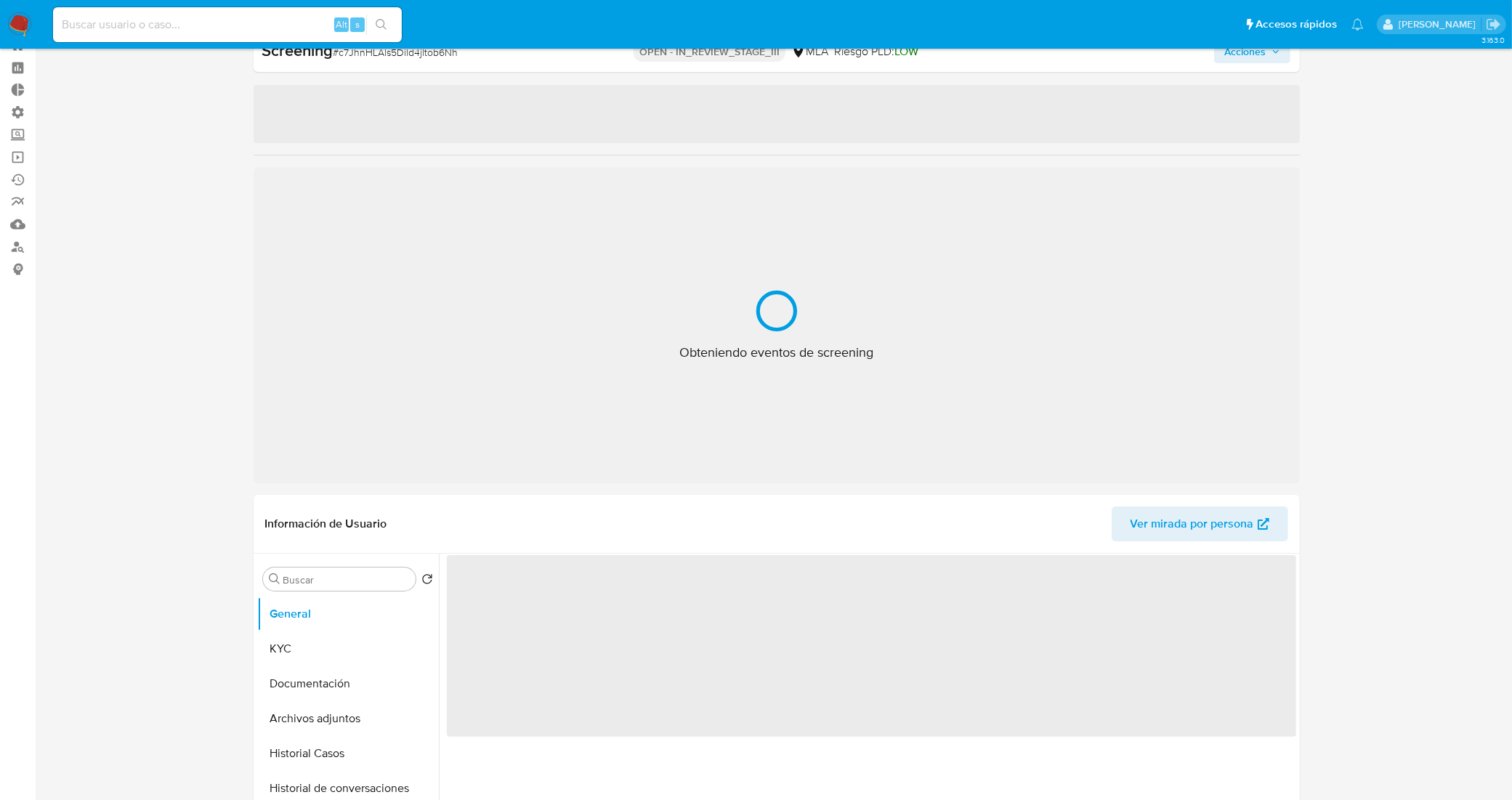
select select "10"
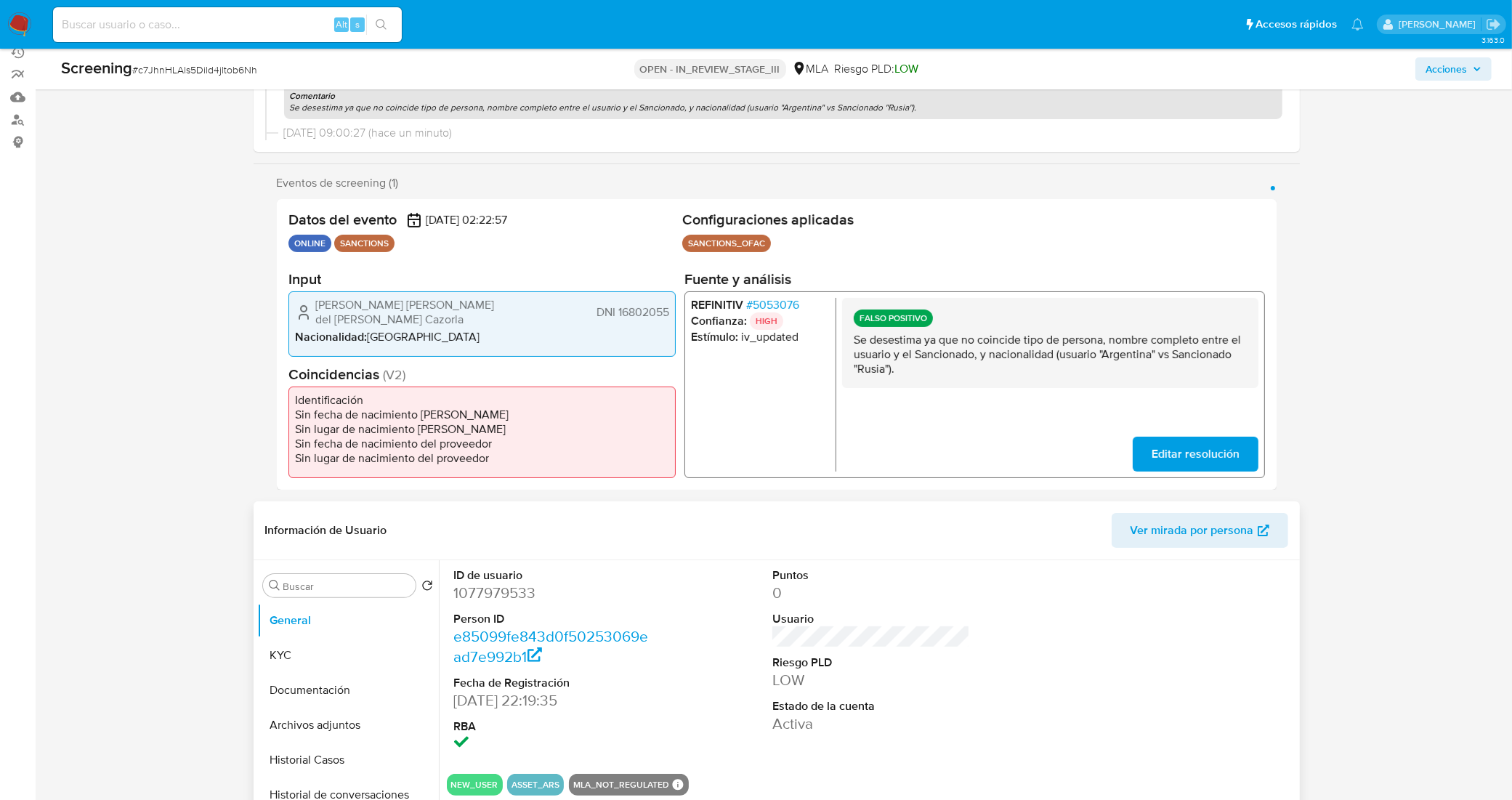
scroll to position [181, 0]
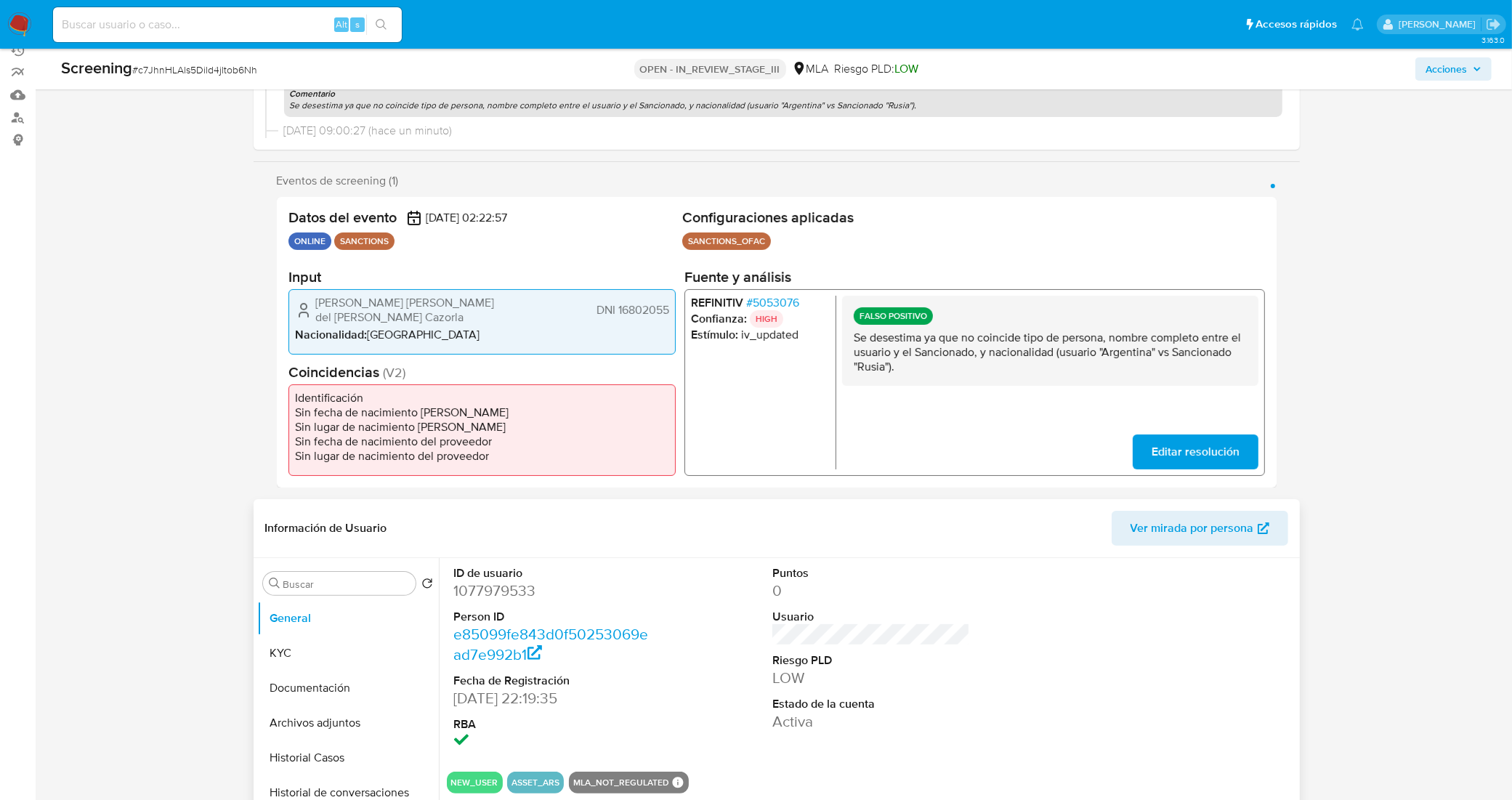
click at [511, 593] on dd "1077979533" at bounding box center [553, 590] width 198 height 20
copy dd "1077979533"
click at [212, 67] on span "# c7JhnHLAls5Dild4jltob6Nh" at bounding box center [195, 70] width 125 height 15
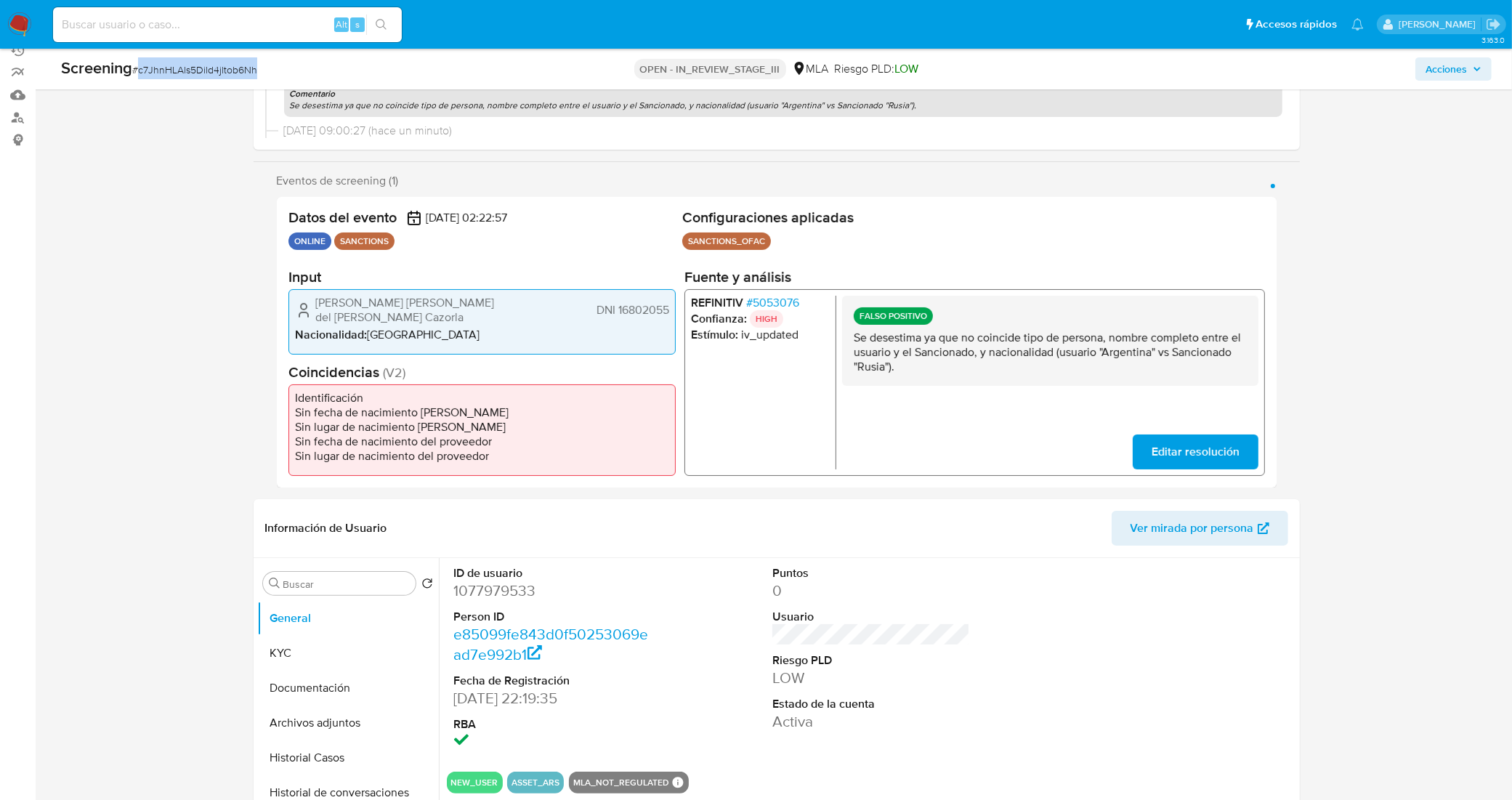
copy span "c7JhnHLAls5Dild4jltob6Nh"
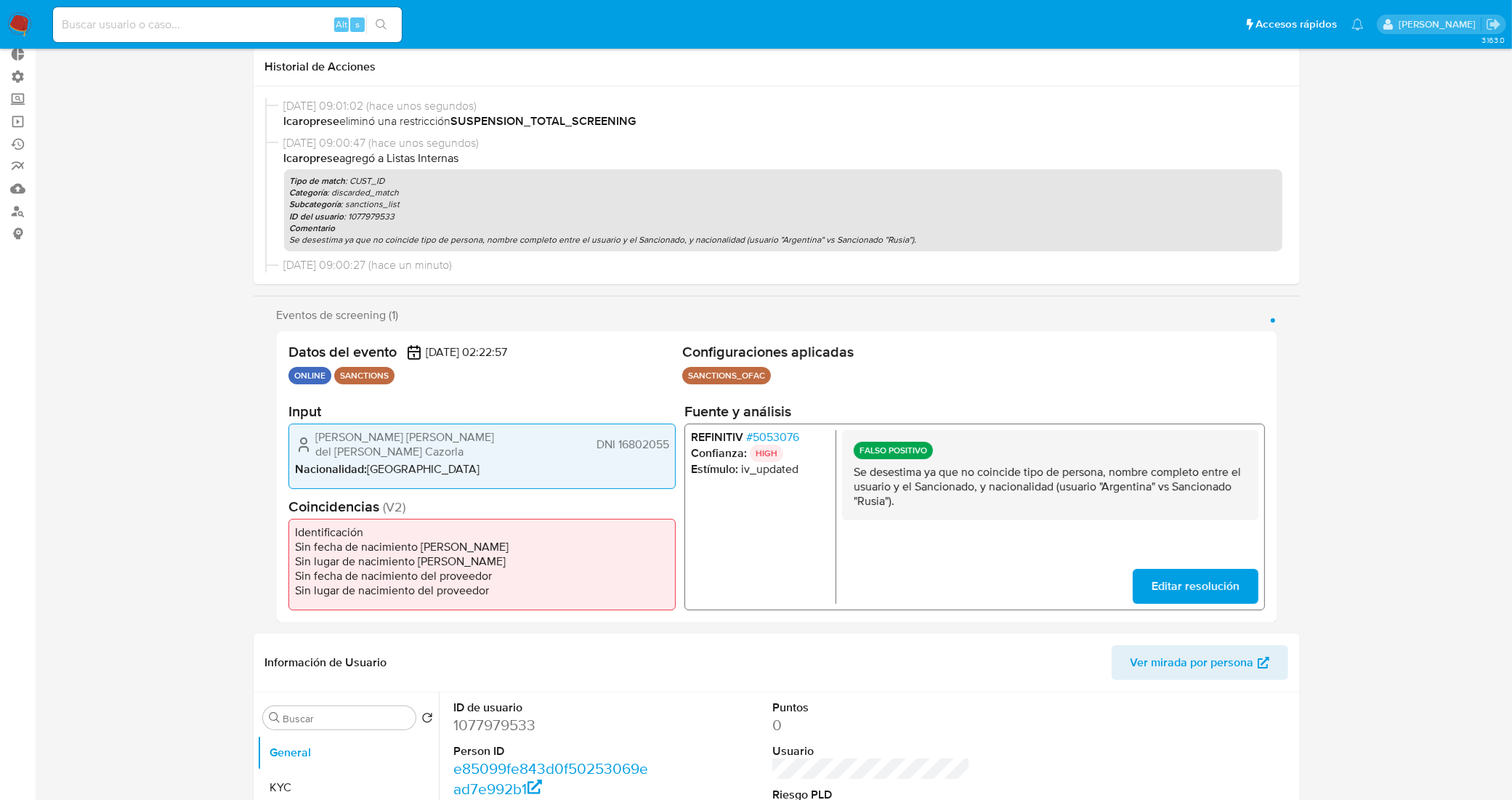
scroll to position [0, 0]
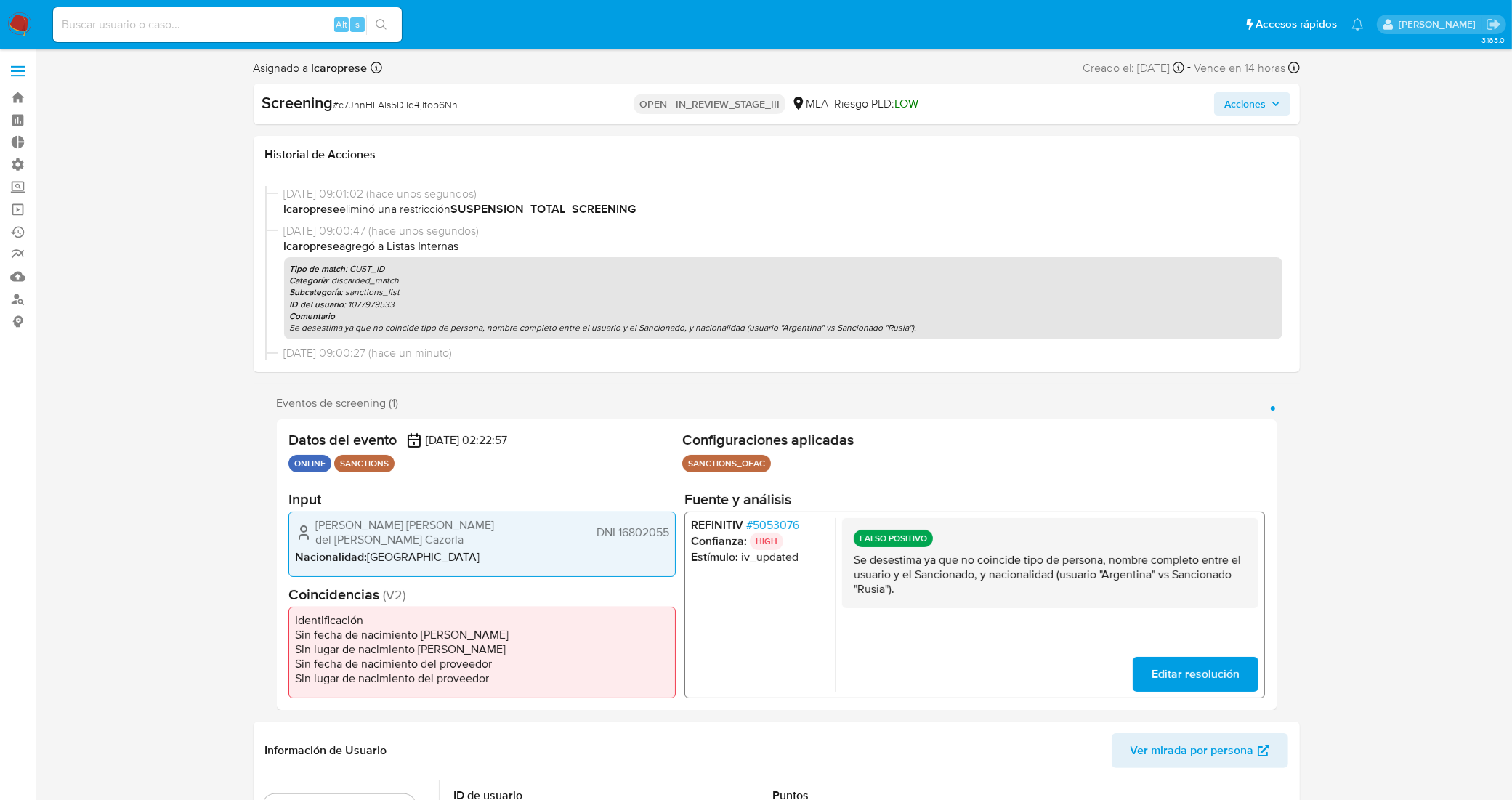
click at [645, 607] on ul "Identificación Sin fecha de nacimiento de Meli Sin lugar de nacimiento Meli Sin…" at bounding box center [482, 653] width 387 height 92
click at [654, 527] on span "DNI 16802055" at bounding box center [632, 533] width 73 height 15
drag, startPoint x: 313, startPoint y: 524, endPoint x: 673, endPoint y: 531, distance: 360.1
click at [673, 531] on div "Cecilia Eugenia del Valle Allue Cazorla DNI 16802055 Nacionalidad : Argentina" at bounding box center [482, 544] width 387 height 65
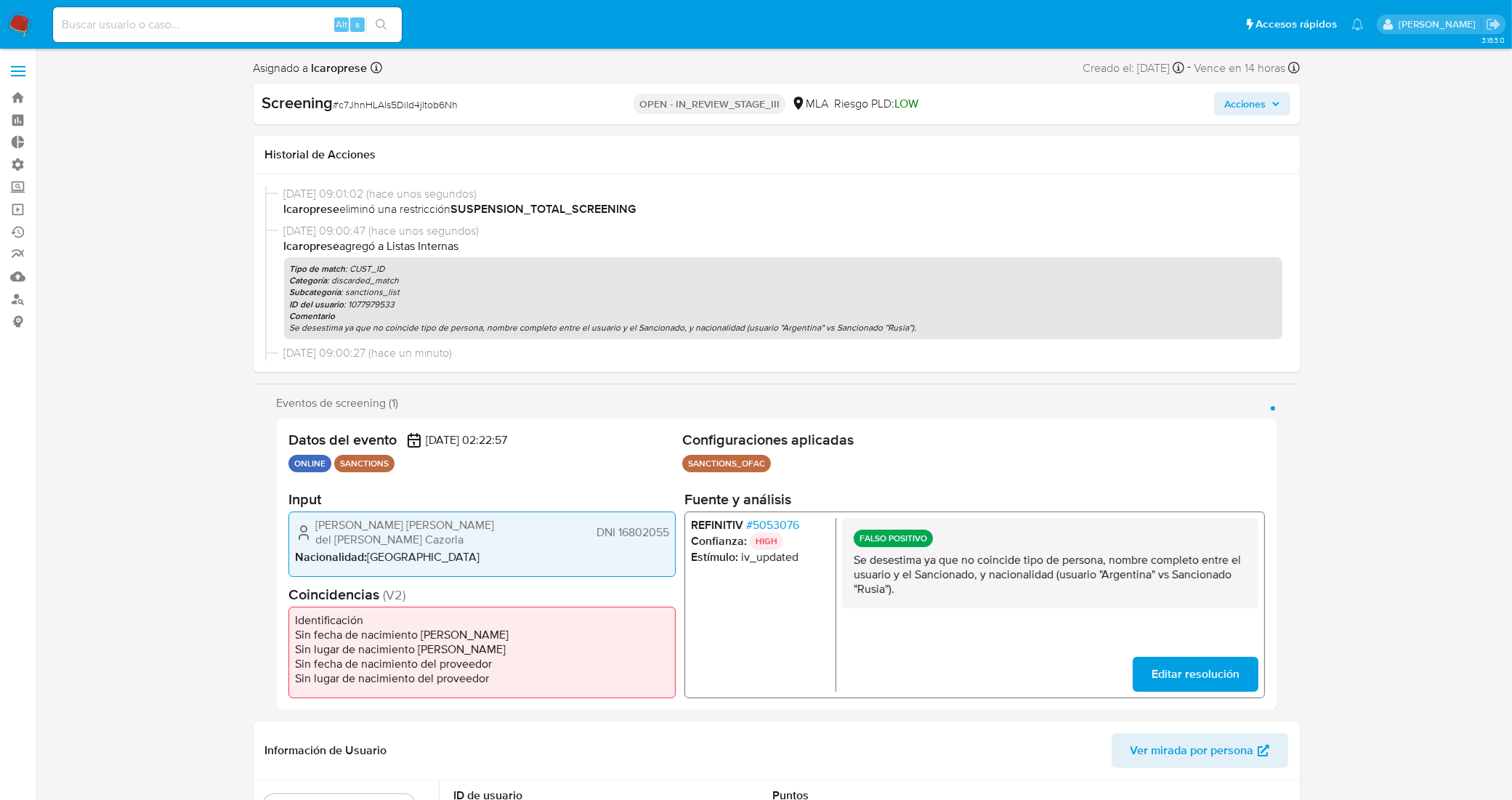
click at [543, 642] on li "Sin lugar de nacimiento Meli" at bounding box center [483, 650] width 374 height 15
click at [781, 512] on div "REFINITIV # 5053076 Confianza: HIGH Estímulo : iv_updated FALSO POSITIVO Se des…" at bounding box center [974, 605] width 580 height 186
click at [790, 523] on span "# 5053076" at bounding box center [772, 525] width 53 height 15
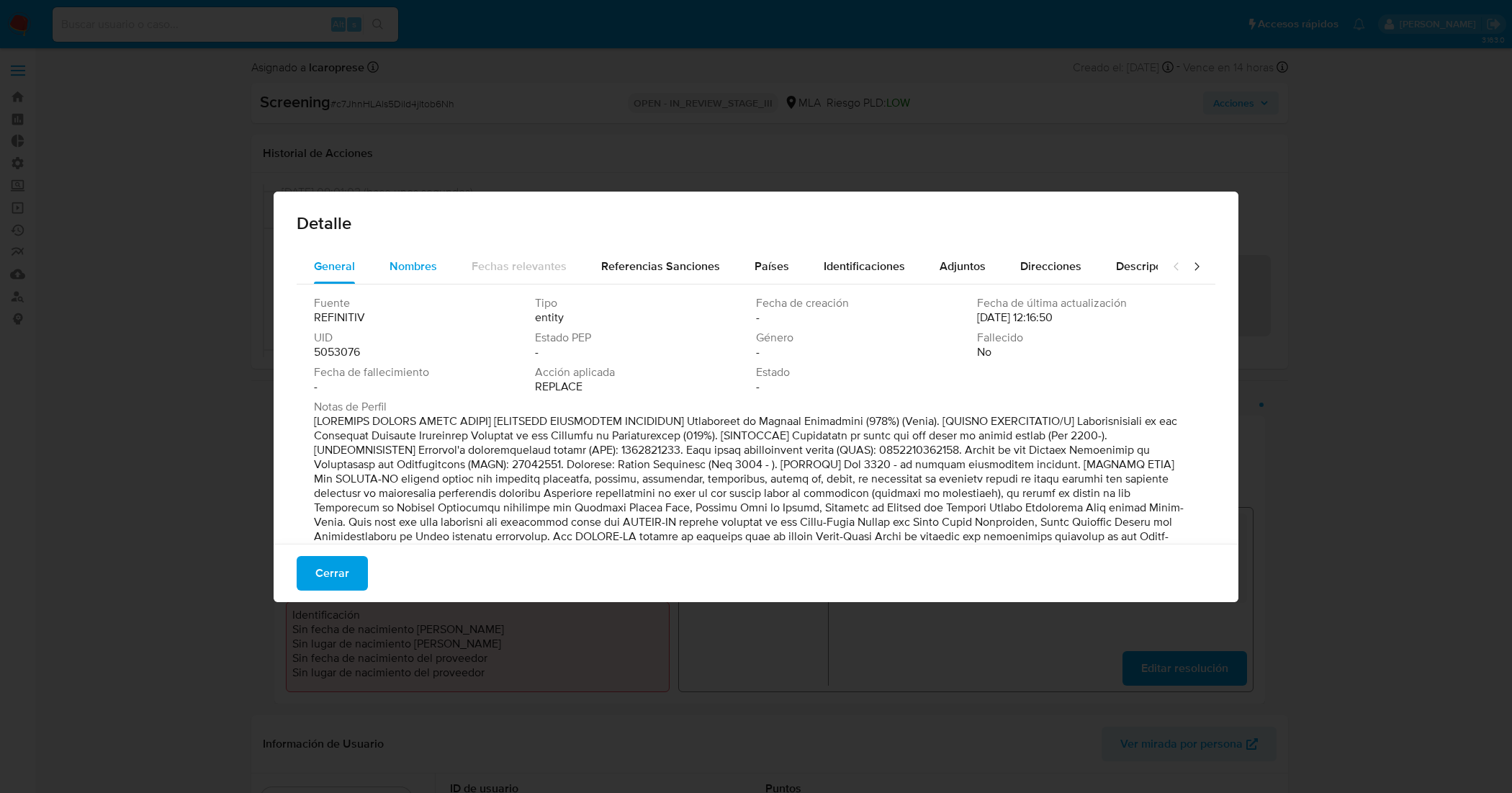
click at [393, 268] on span "Nombres" at bounding box center [413, 266] width 48 height 17
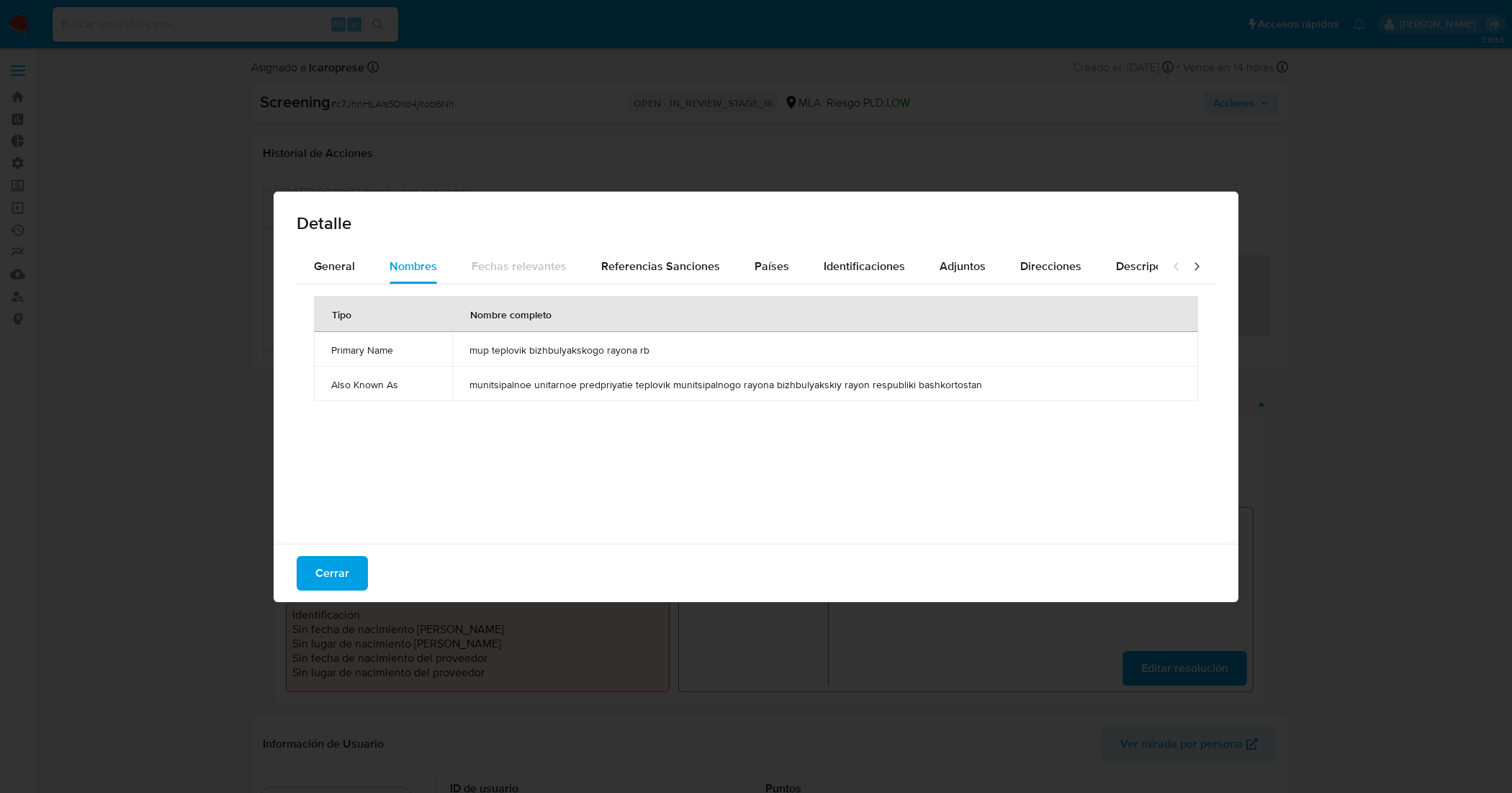
drag, startPoint x: 678, startPoint y: 362, endPoint x: 466, endPoint y: 357, distance: 212.1
click at [466, 357] on td "mup teplovik bizhbulyakskogo rayona rb" at bounding box center [824, 349] width 746 height 34
click at [353, 566] on button "Cerrar" at bounding box center [331, 573] width 71 height 34
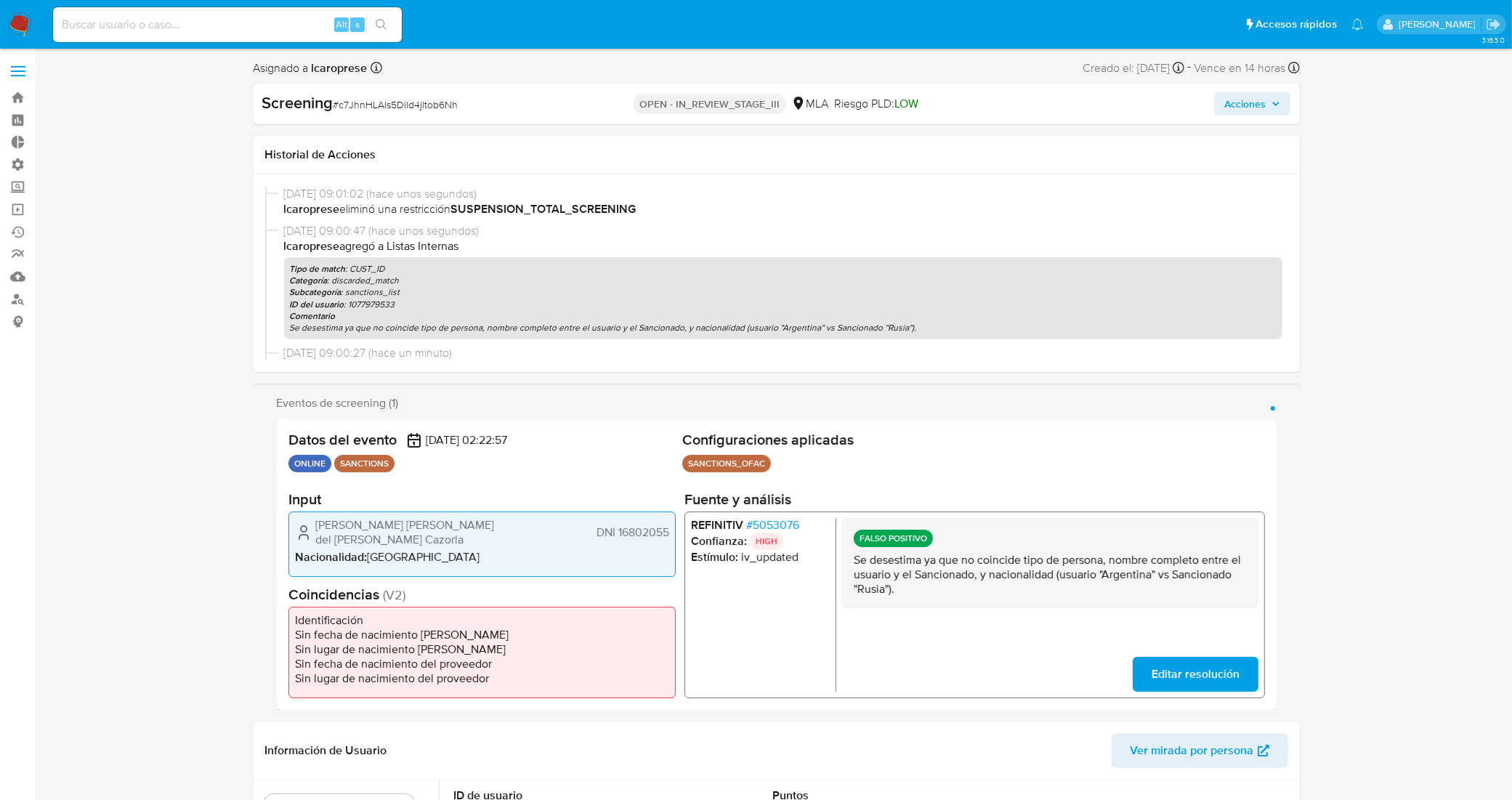
click at [1273, 107] on icon "button" at bounding box center [1276, 104] width 9 height 9
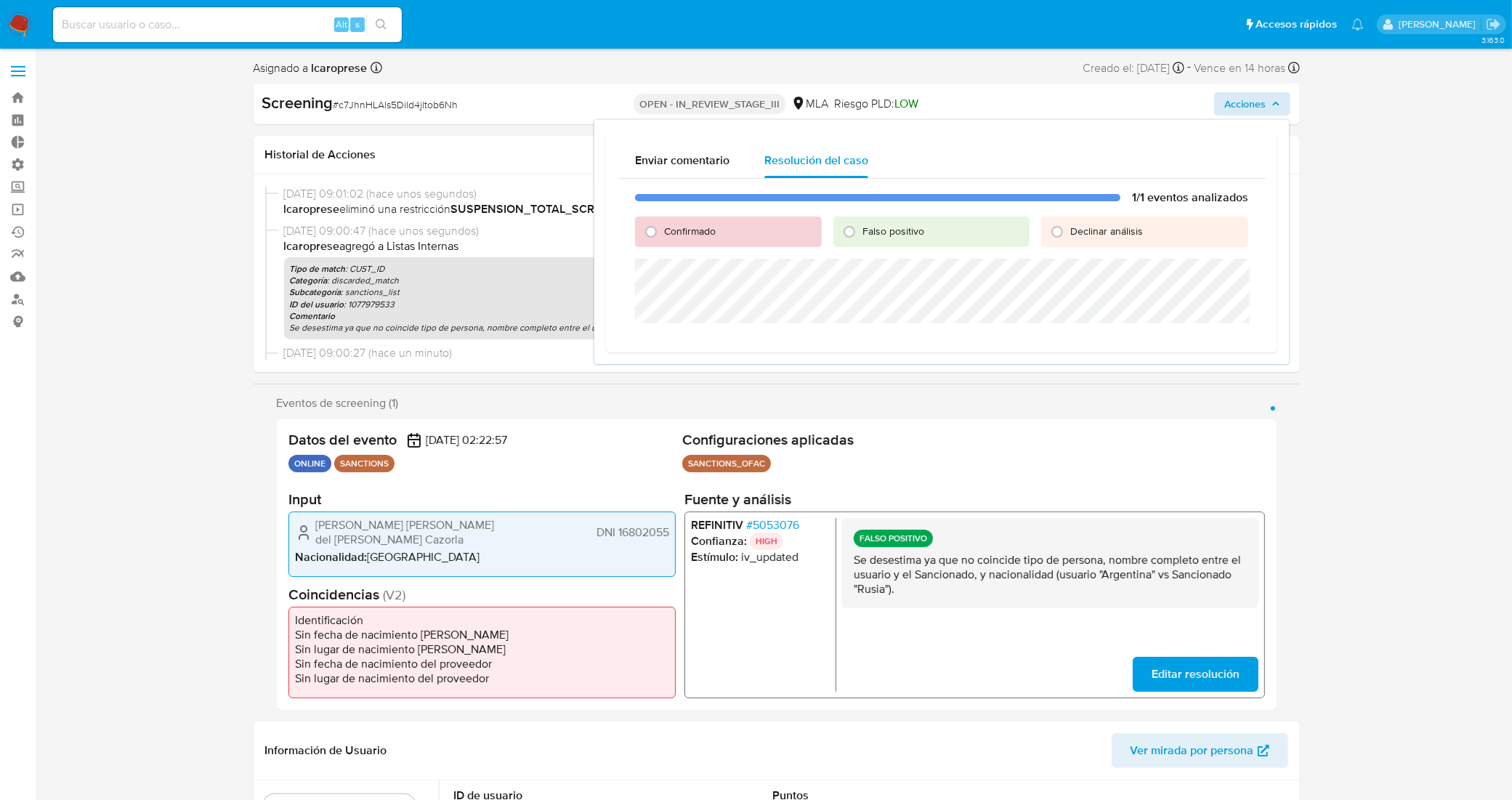
click at [901, 227] on span "Falso positivo" at bounding box center [893, 231] width 61 height 15
click at [861, 227] on input "Falso positivo" at bounding box center [849, 231] width 23 height 23
radio input "true"
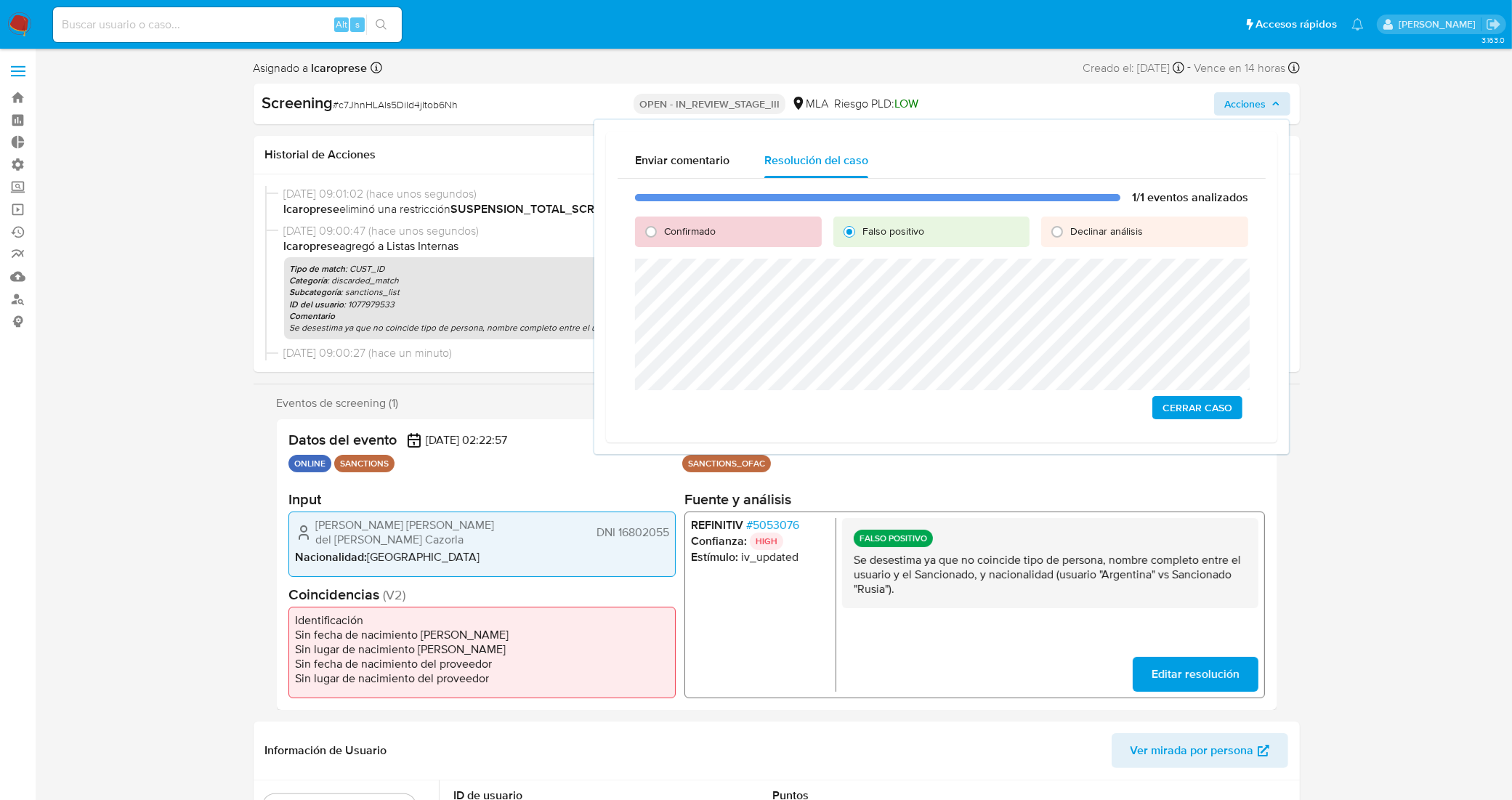
click at [1223, 405] on span "Cerrar Caso" at bounding box center [1197, 407] width 70 height 20
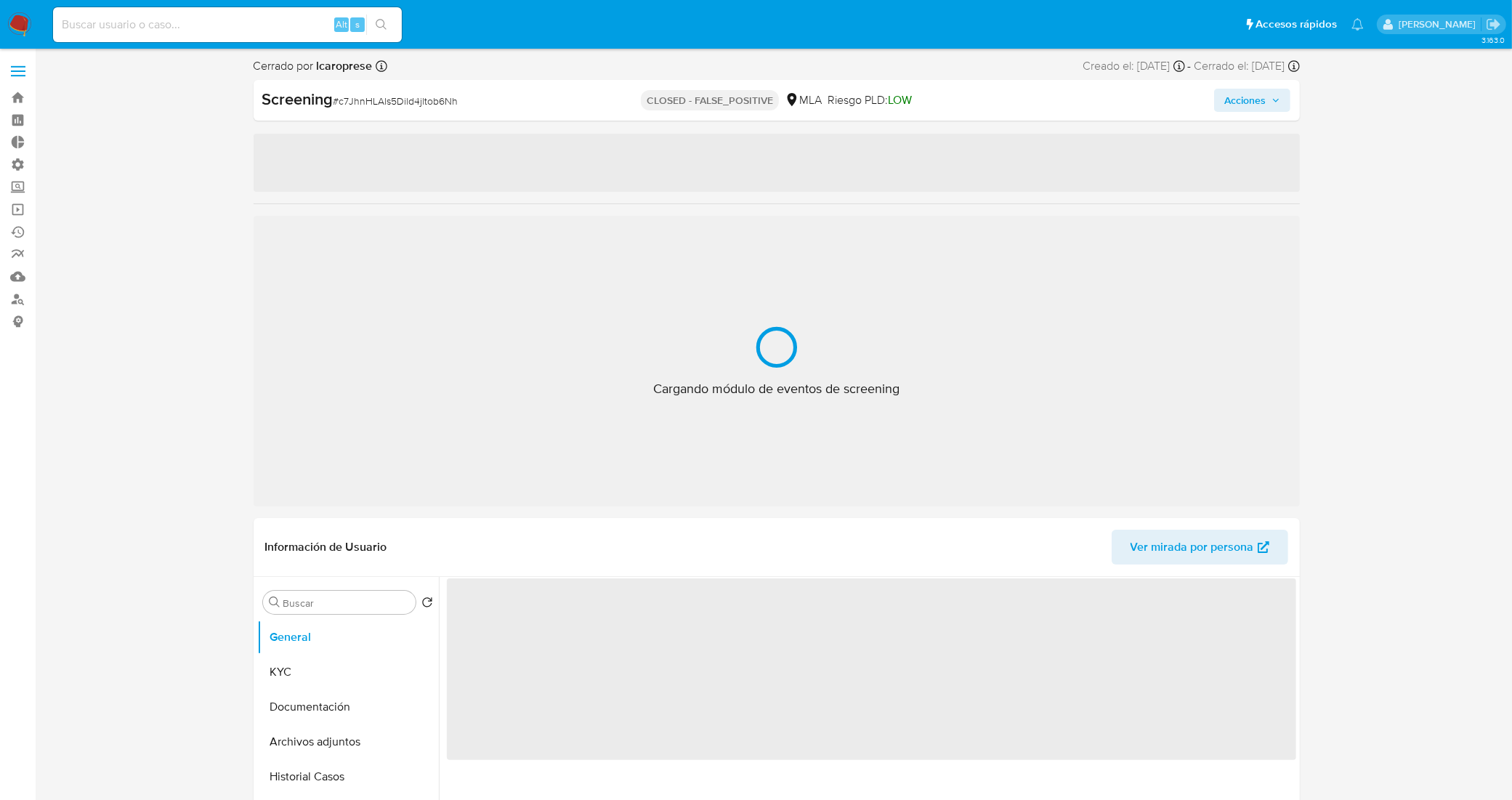
select select "10"
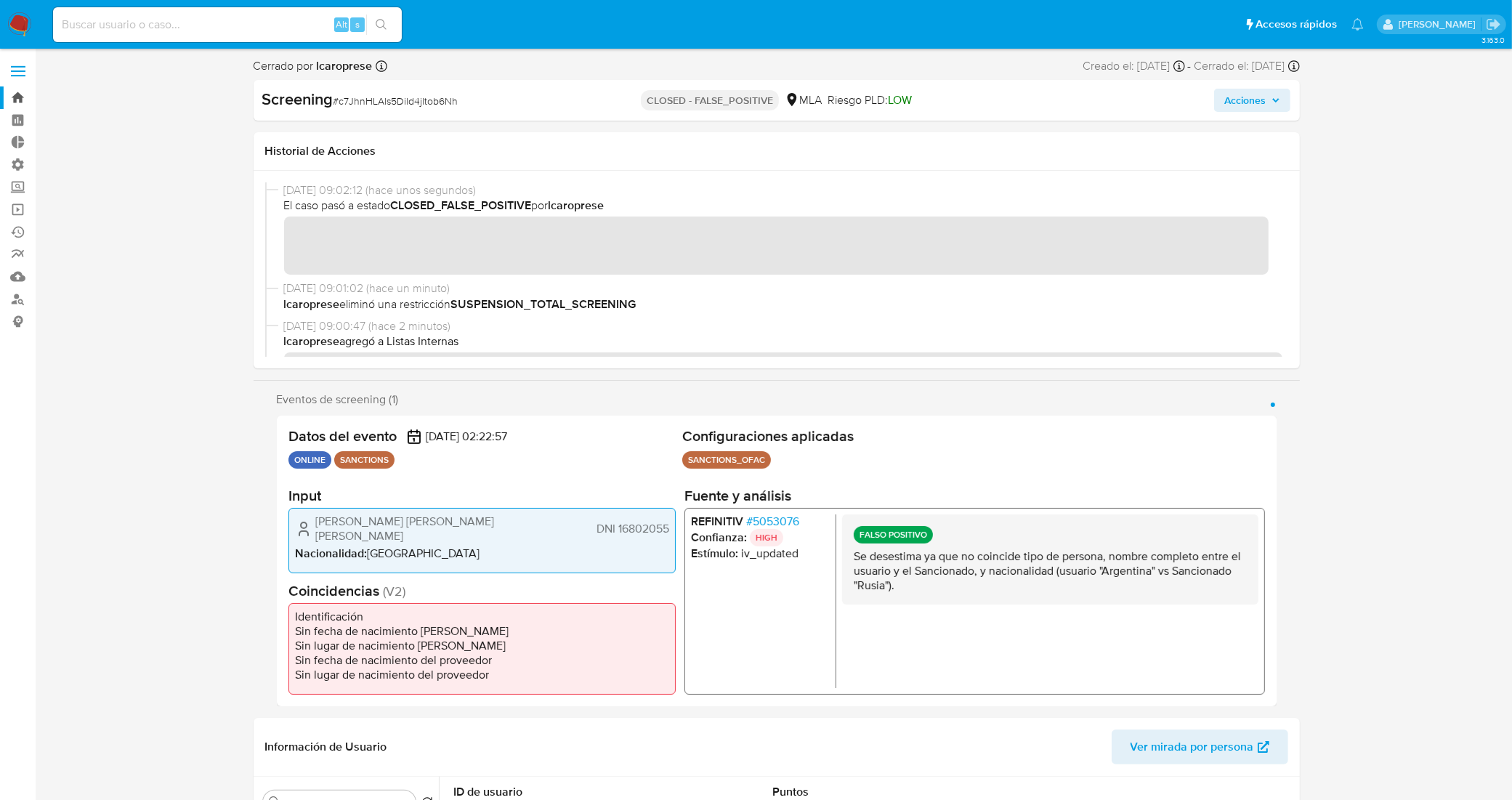
click at [15, 93] on link "Bandeja" at bounding box center [87, 98] width 173 height 22
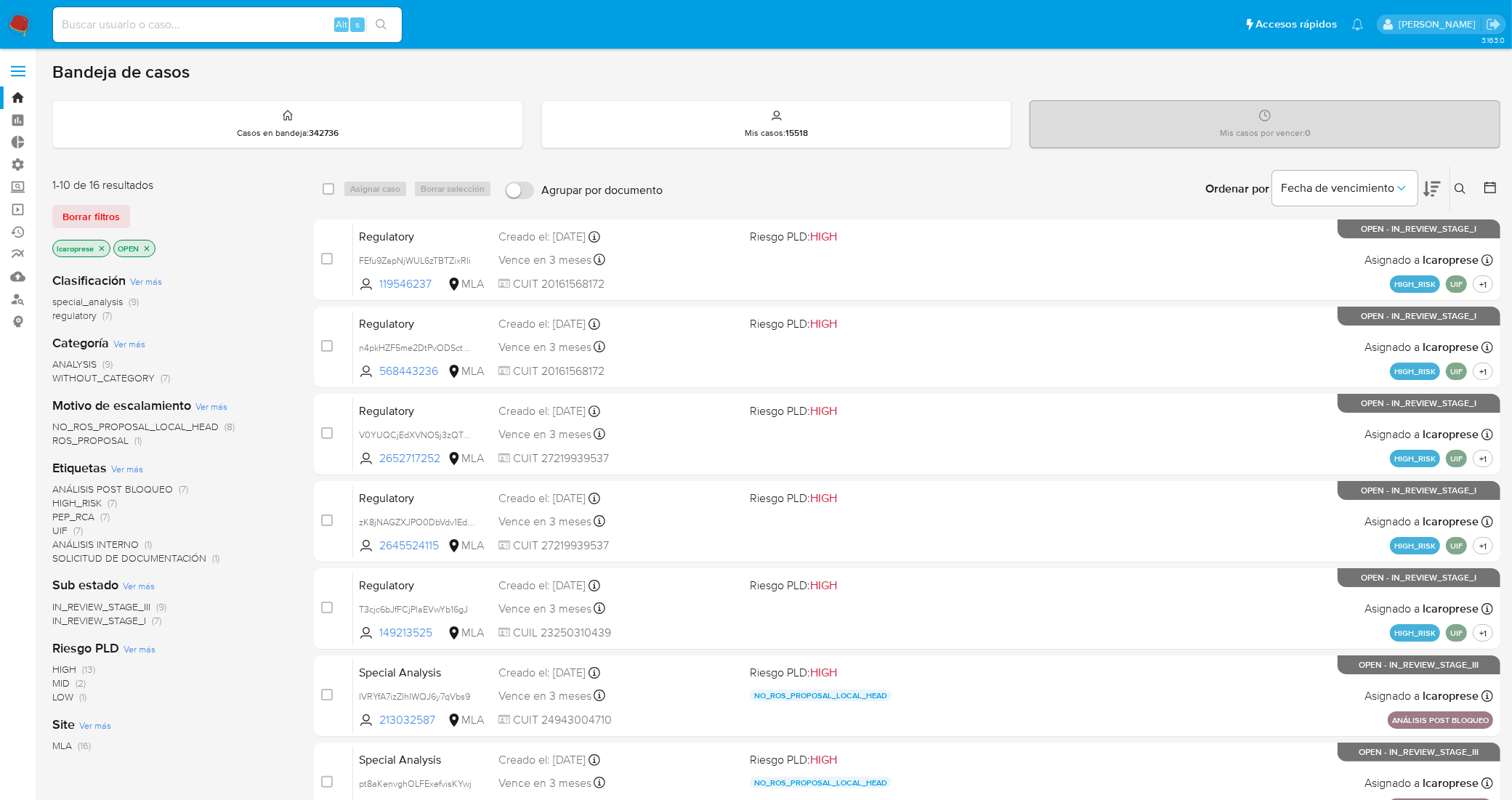
click at [212, 24] on input at bounding box center [227, 25] width 349 height 19
paste input "l4lKcxqgXPZxm8kcVGdMEvFL"
type input "l4lKcxqgXPZxm8kcVGdMEvFL"
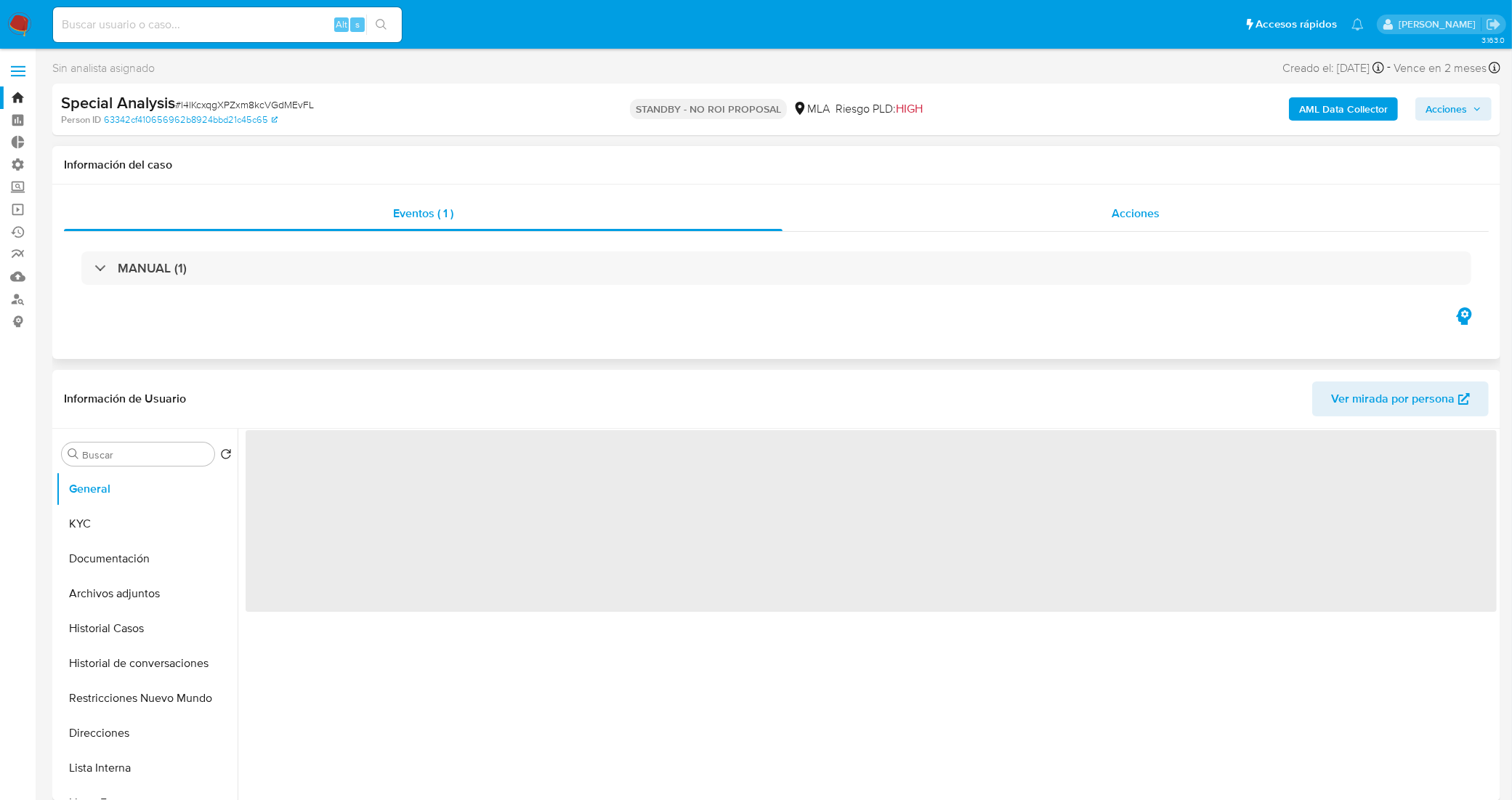
click at [941, 204] on div "Acciones" at bounding box center [1135, 213] width 706 height 35
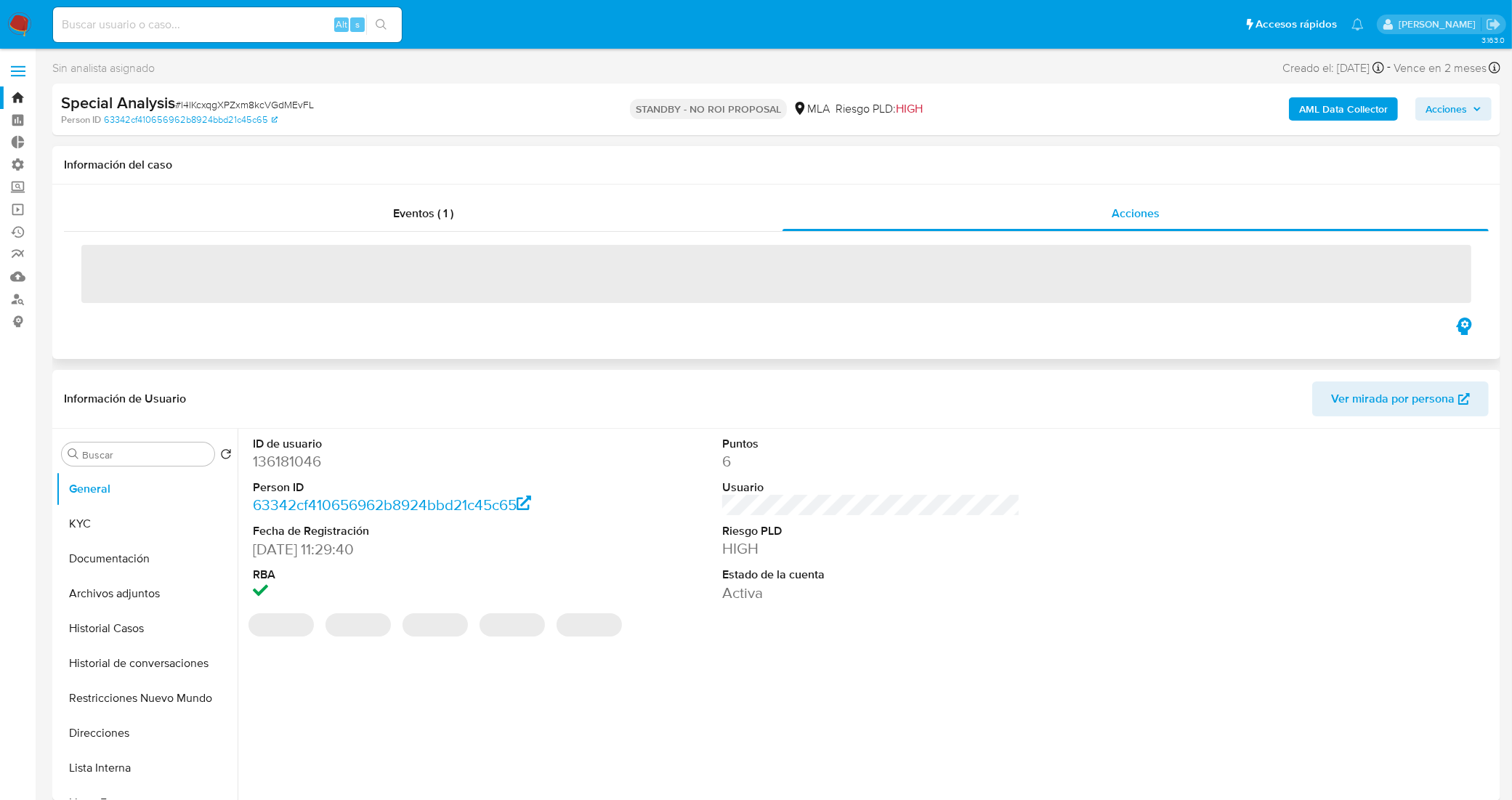
select select "10"
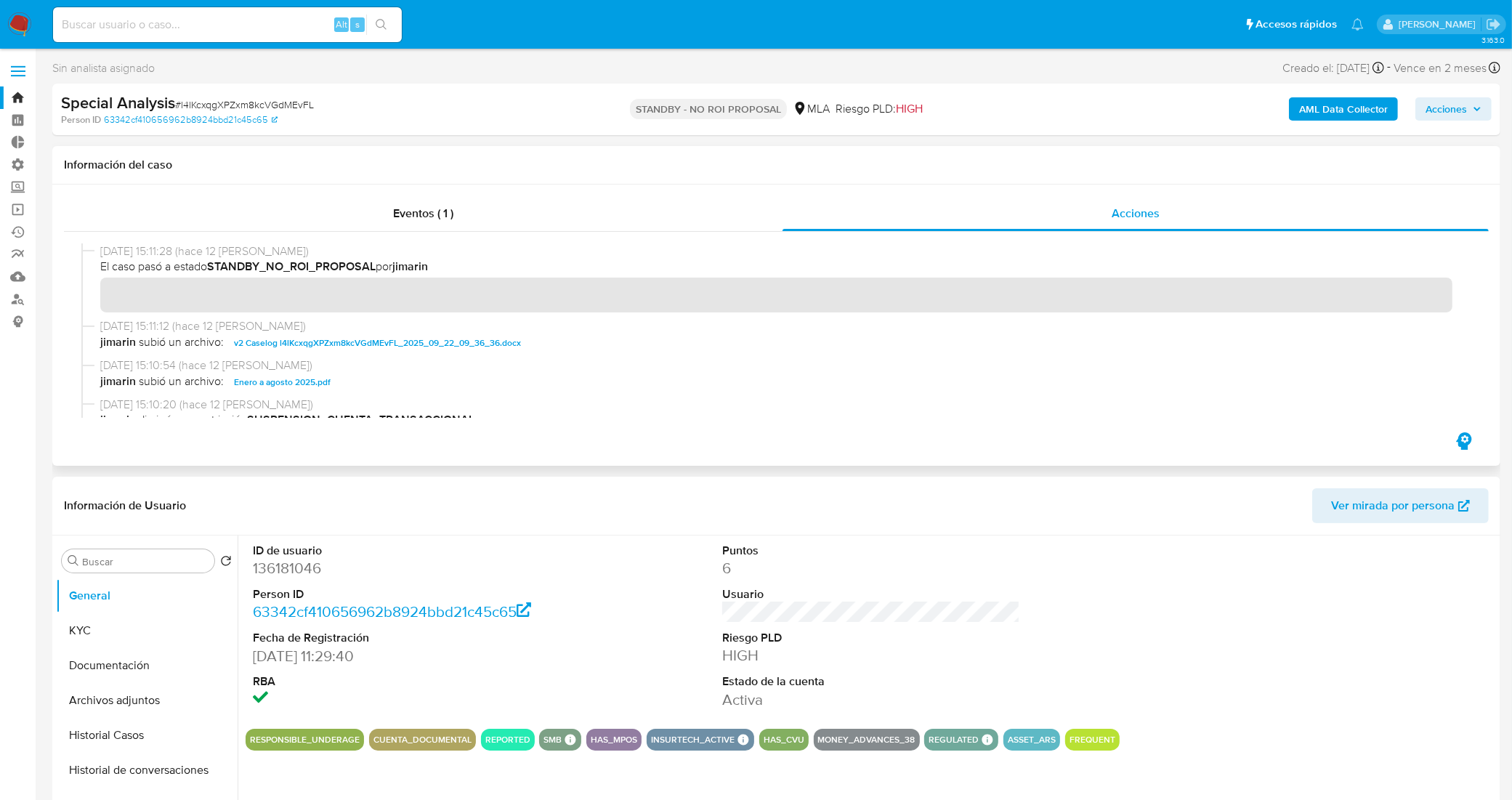
click at [16, 93] on link "Bandeja" at bounding box center [87, 98] width 173 height 22
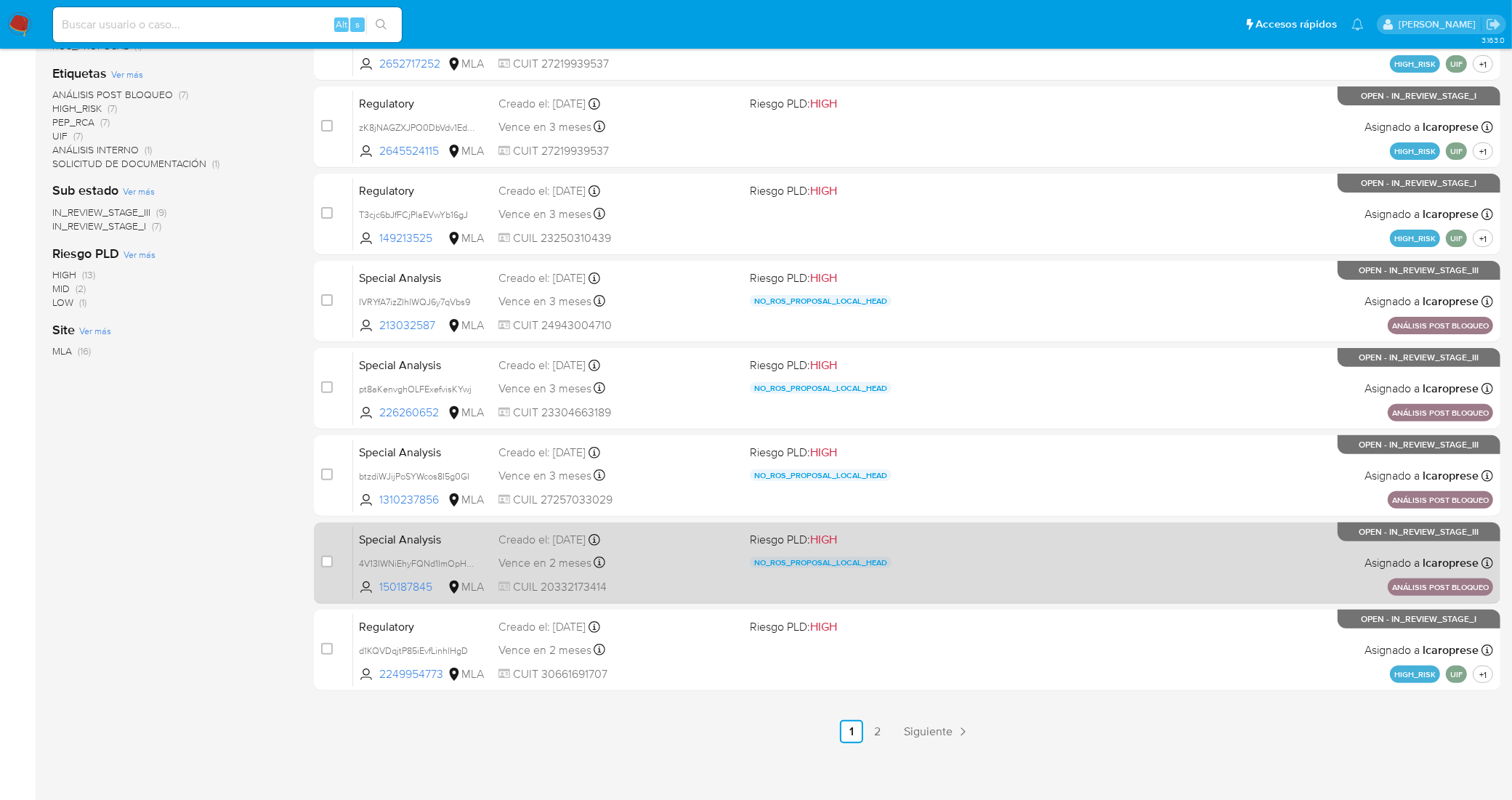
scroll to position [398, 0]
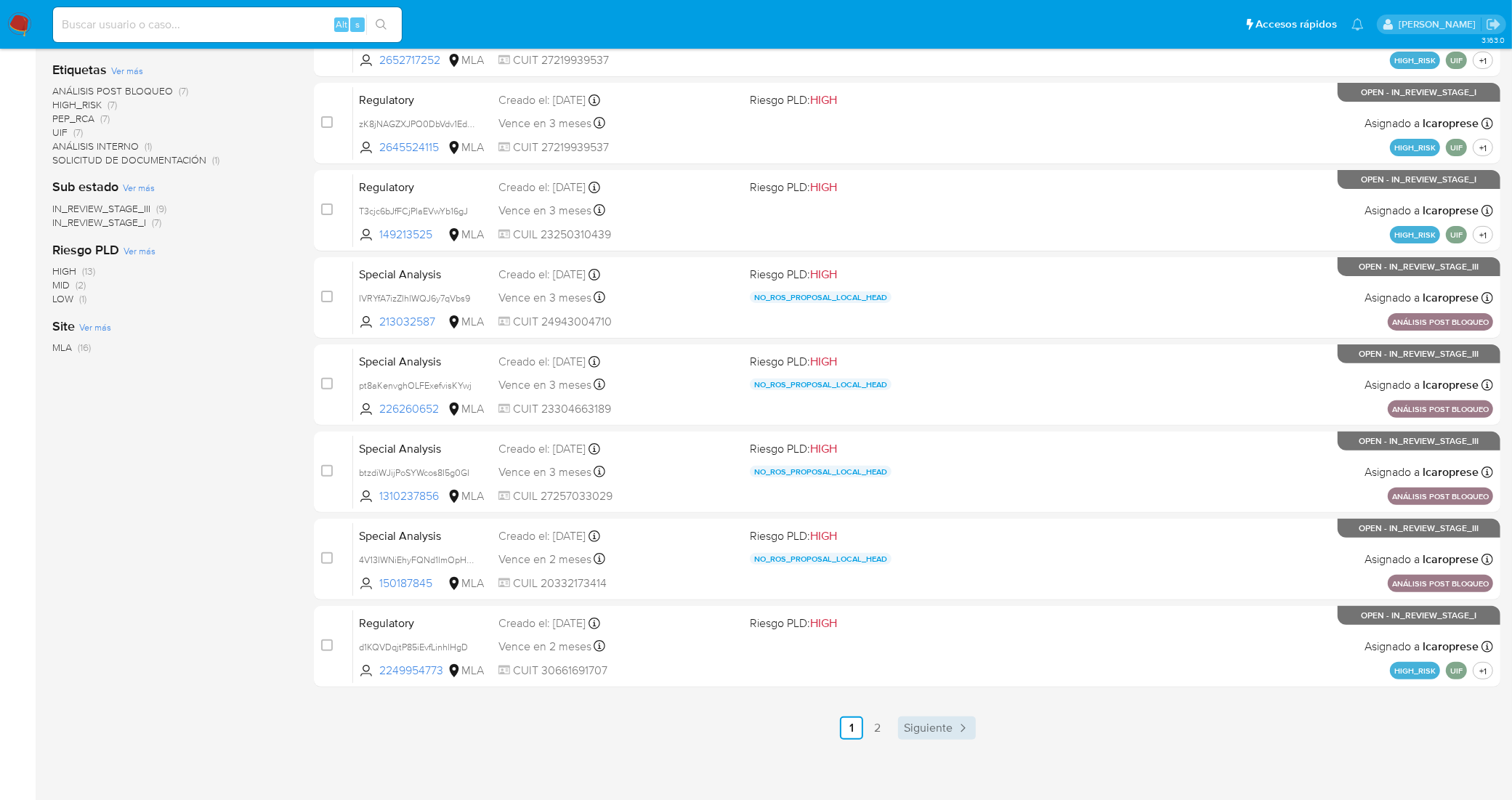
click at [931, 723] on span "Siguiente" at bounding box center [928, 728] width 49 height 12
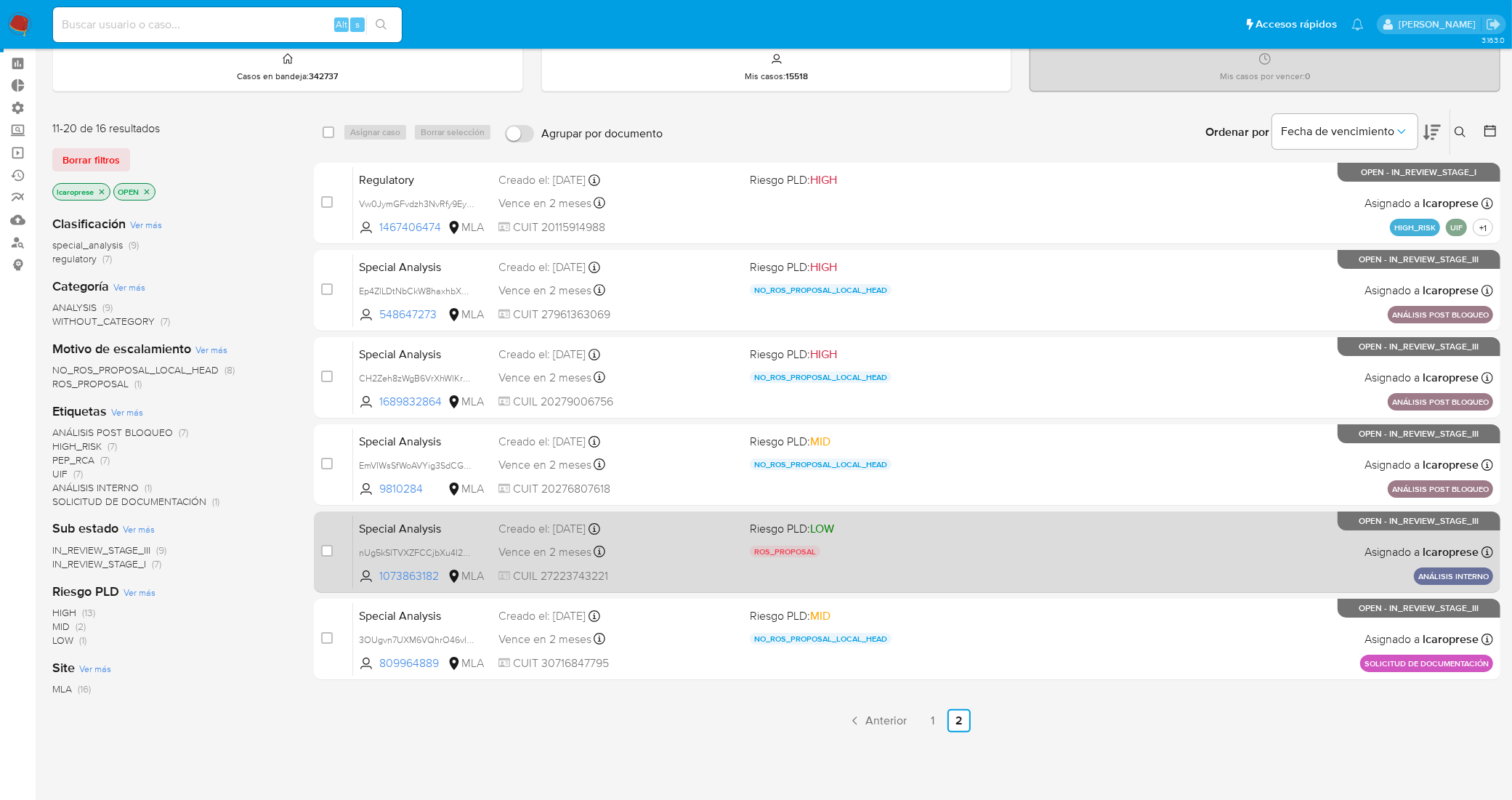
scroll to position [84, 0]
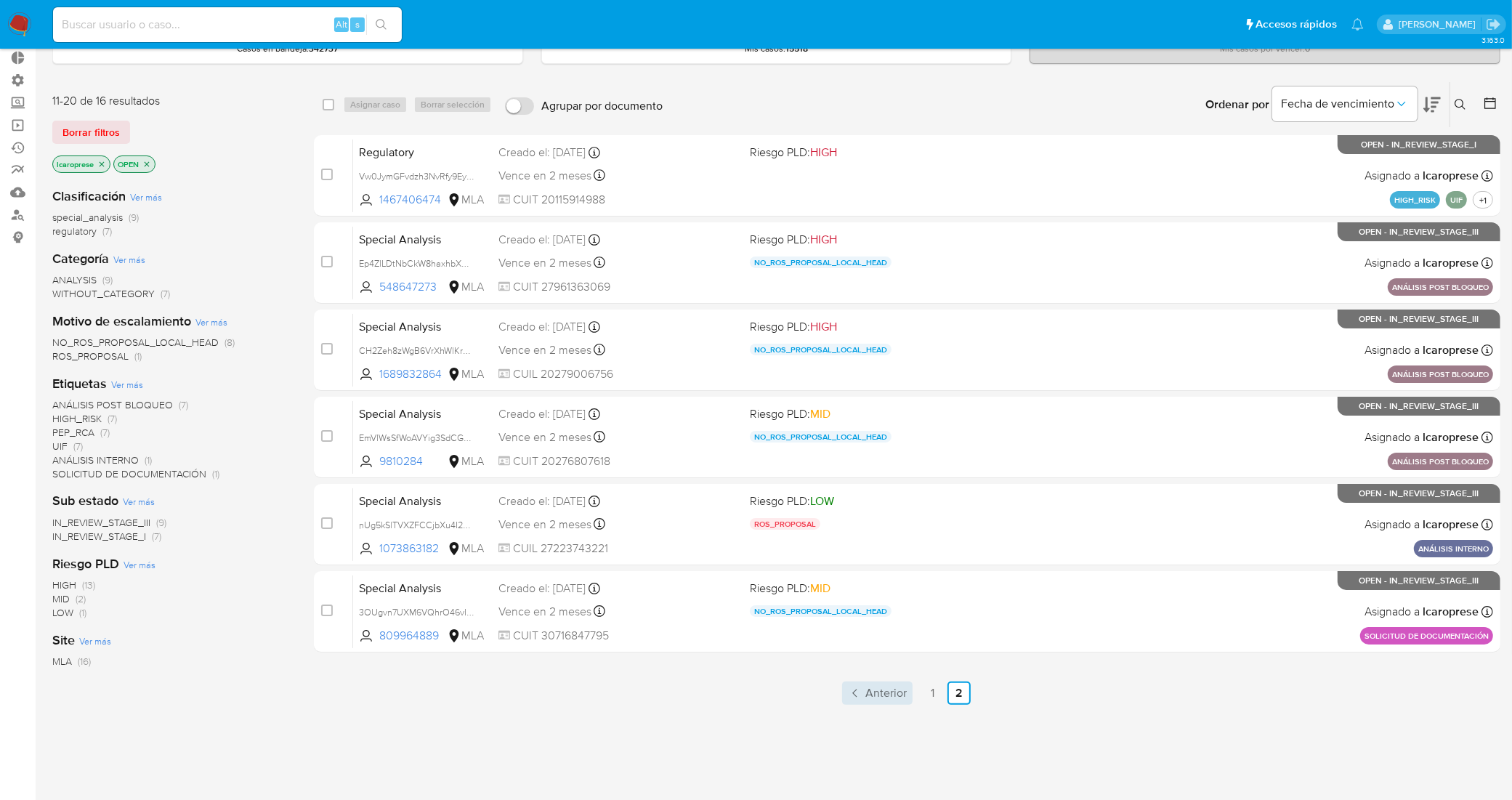
click at [905, 688] on span "Anterior" at bounding box center [886, 693] width 41 height 12
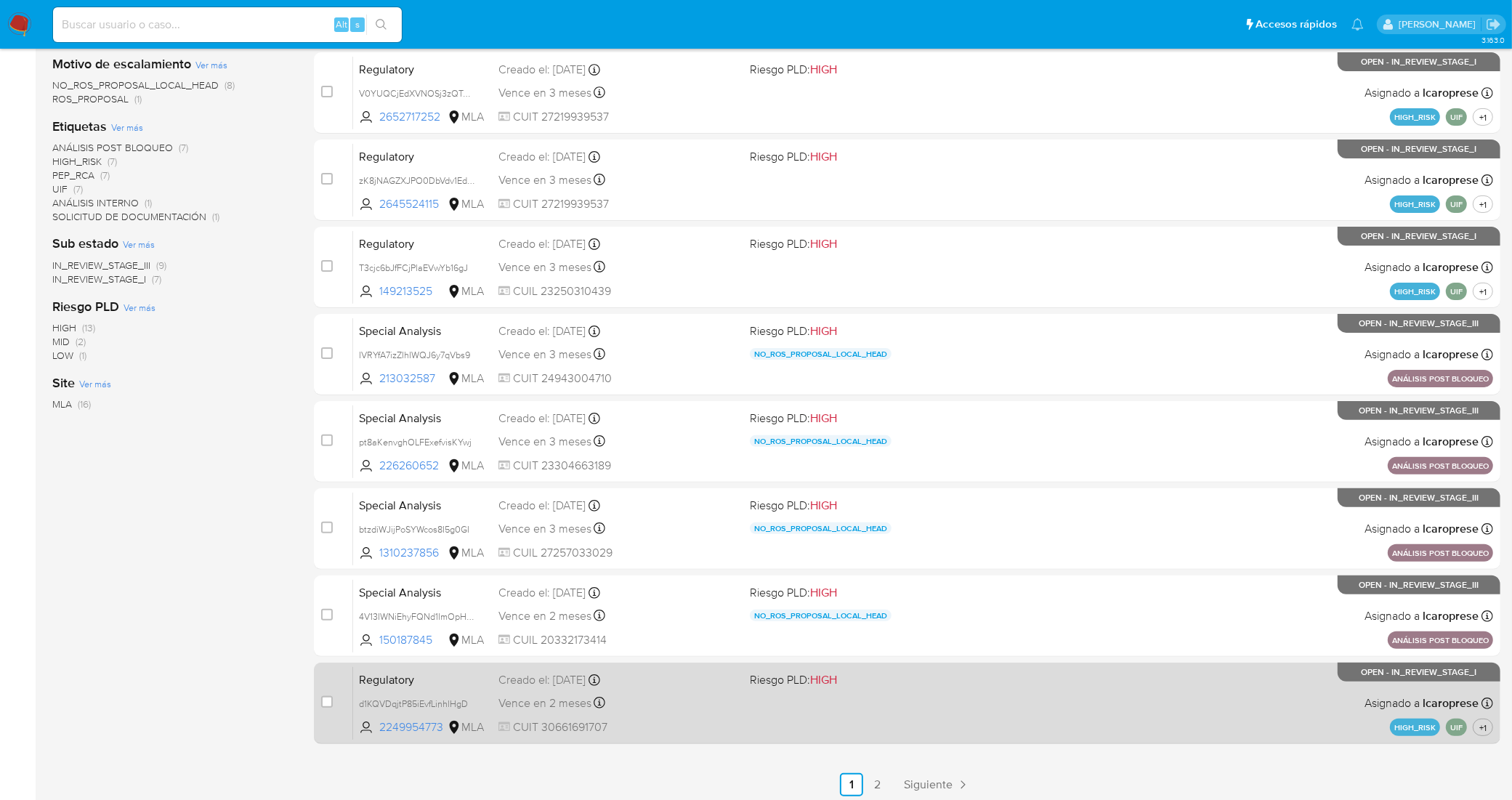
scroll to position [398, 0]
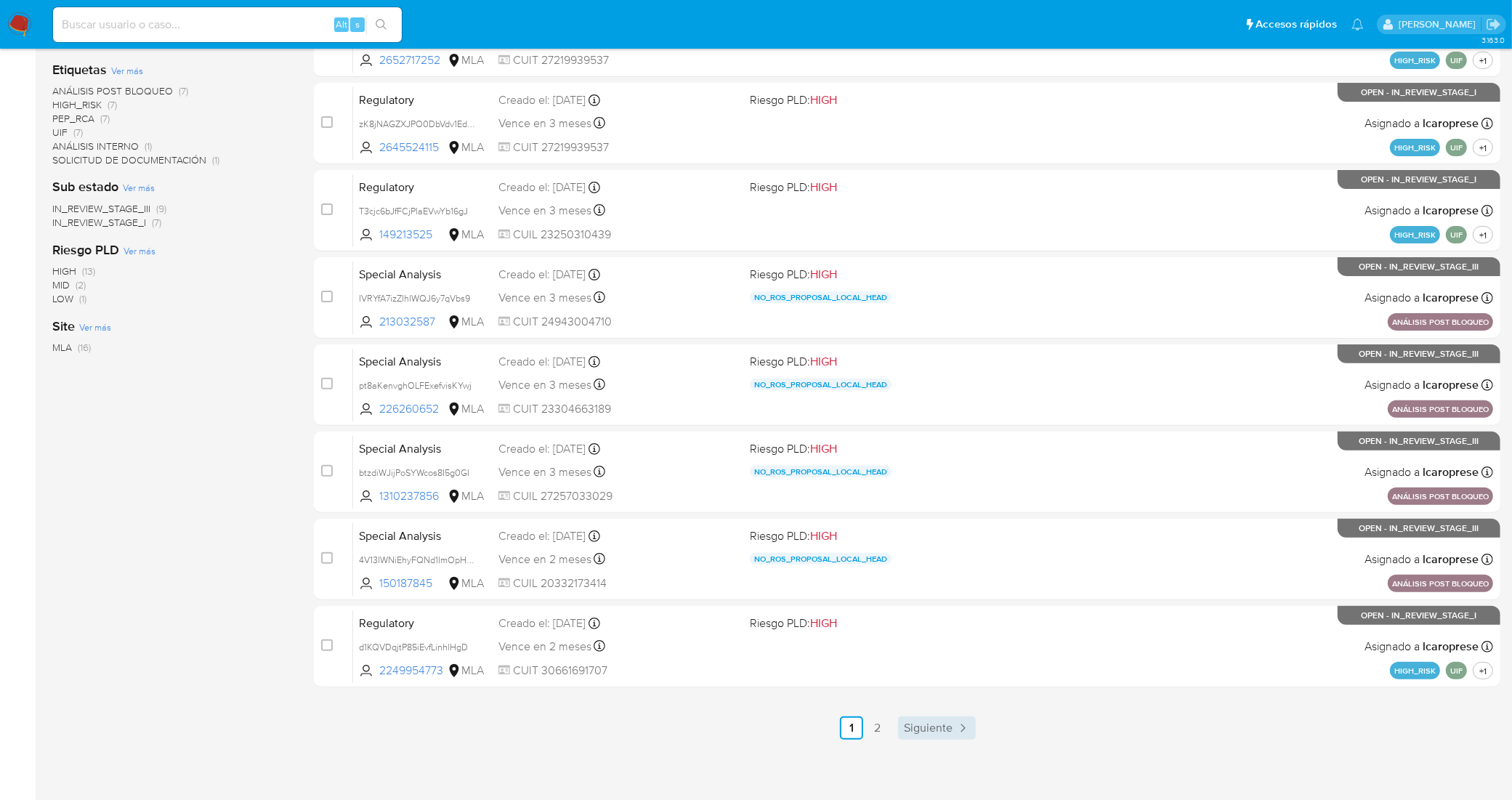
click at [960, 721] on icon "Paginación" at bounding box center [963, 728] width 15 height 15
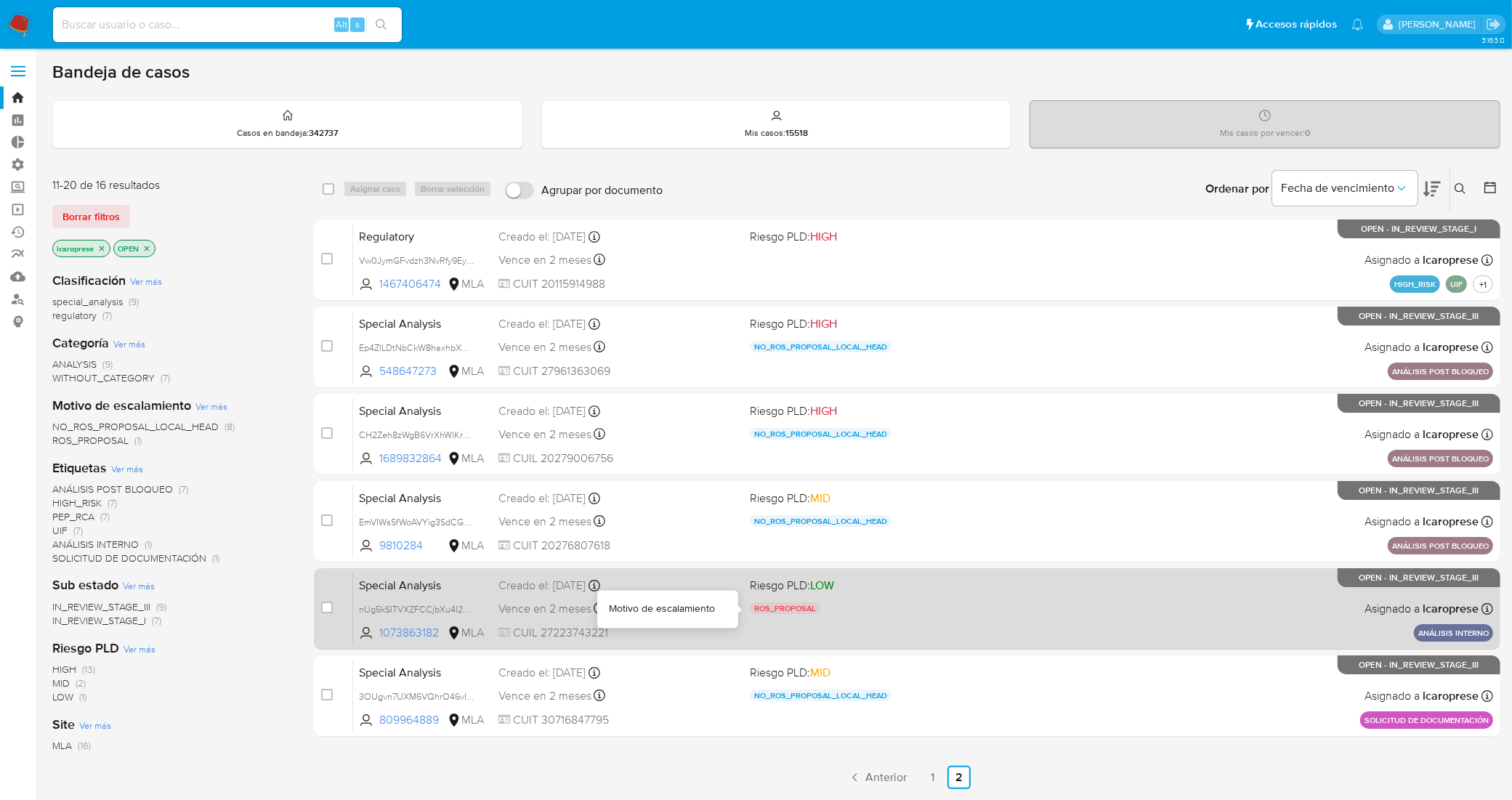
click at [907, 602] on div "ROS_PROPOSAL" at bounding box center [870, 611] width 240 height 16
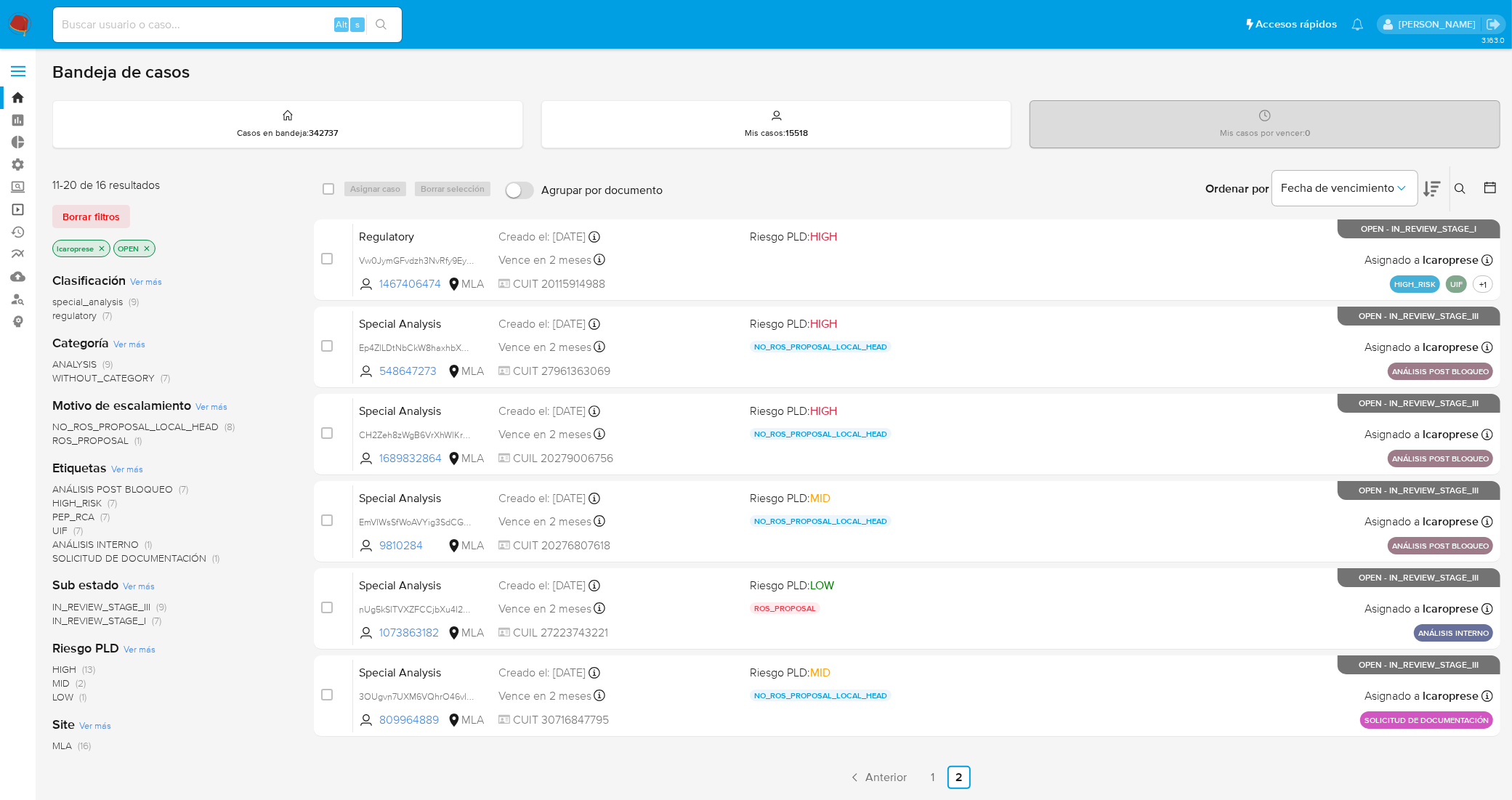
click at [24, 212] on link "Operaciones masivas" at bounding box center [87, 209] width 173 height 22
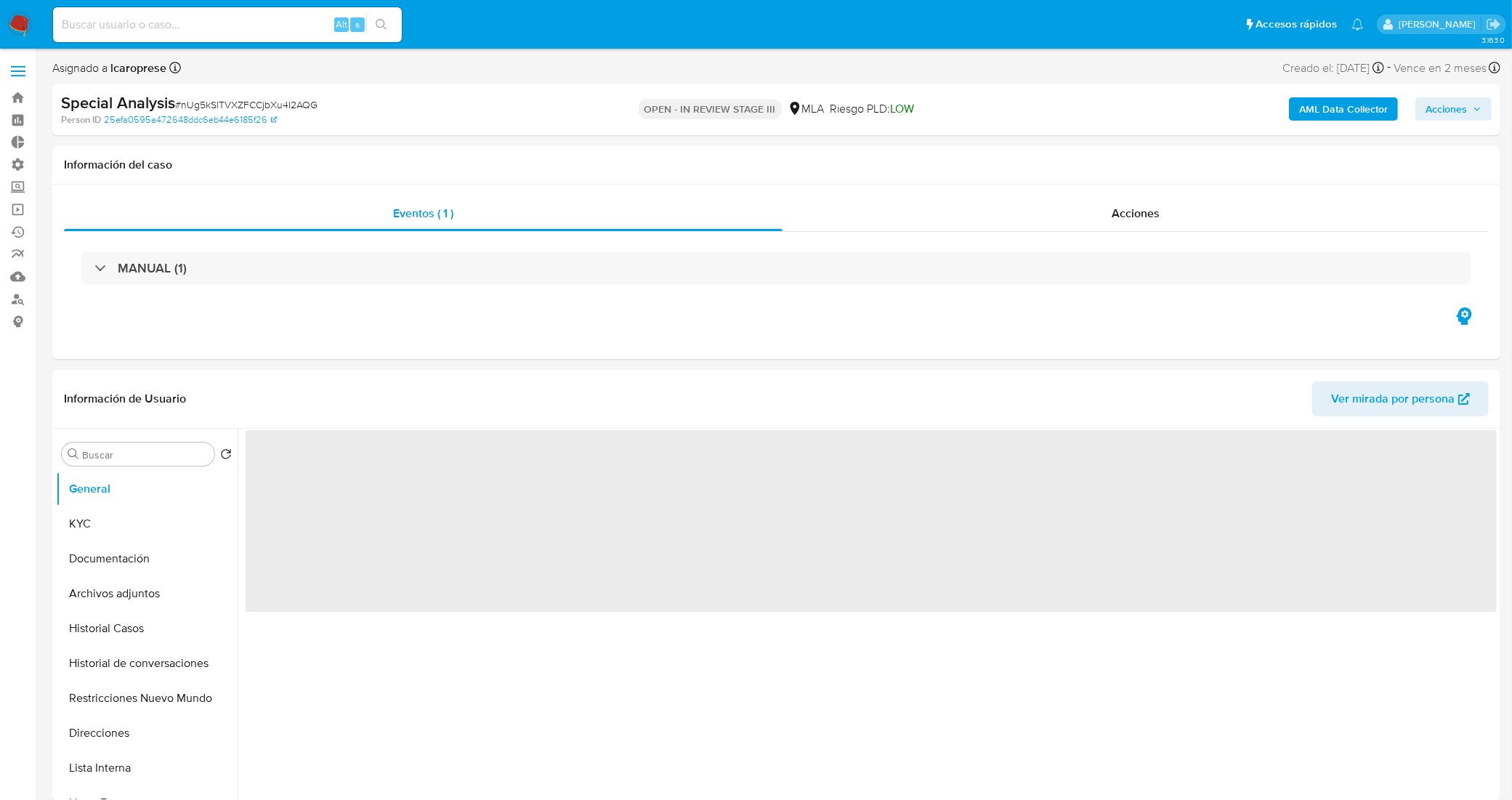
select select "10"
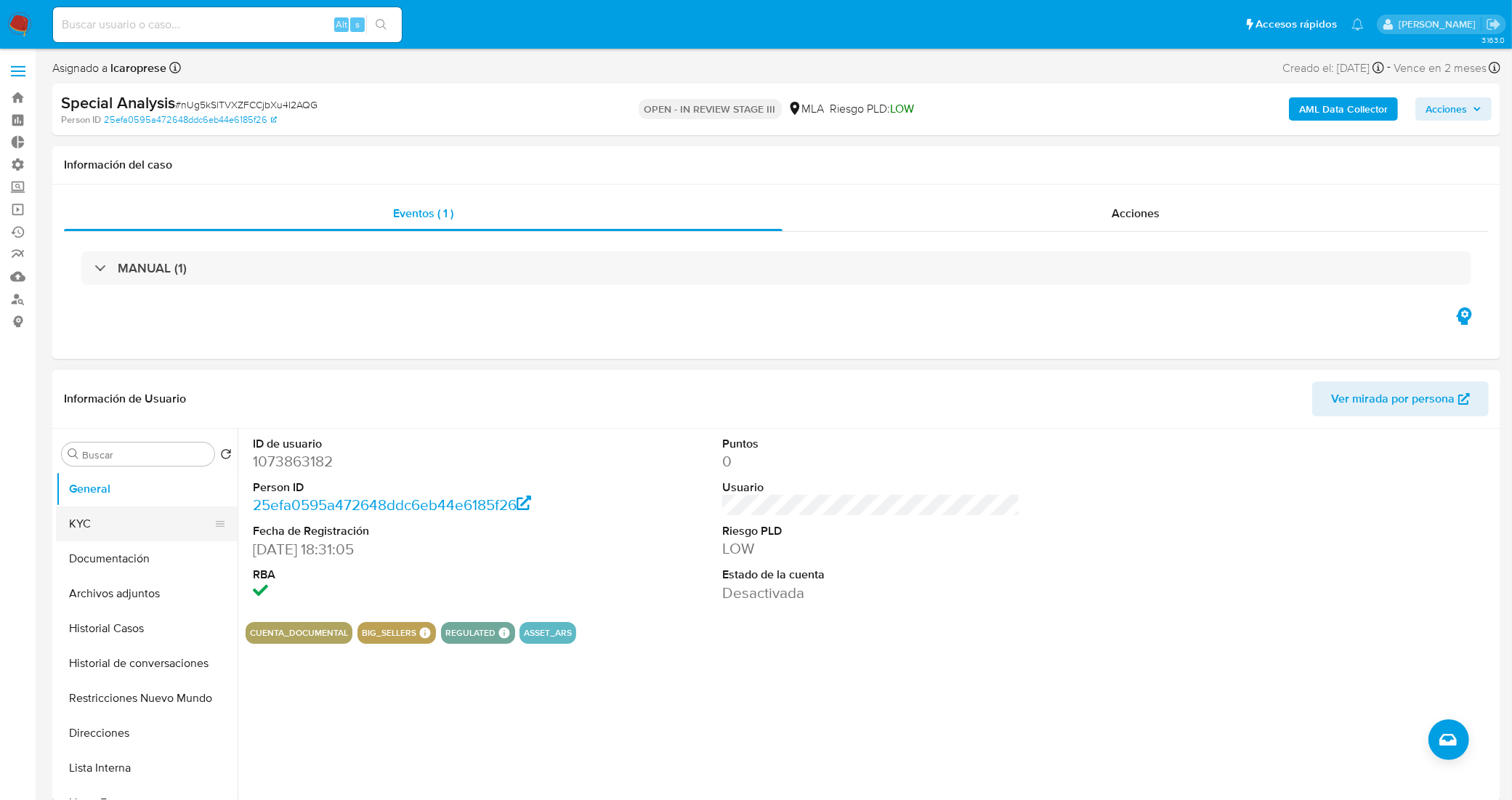
click at [130, 517] on button "KYC" at bounding box center [141, 523] width 170 height 35
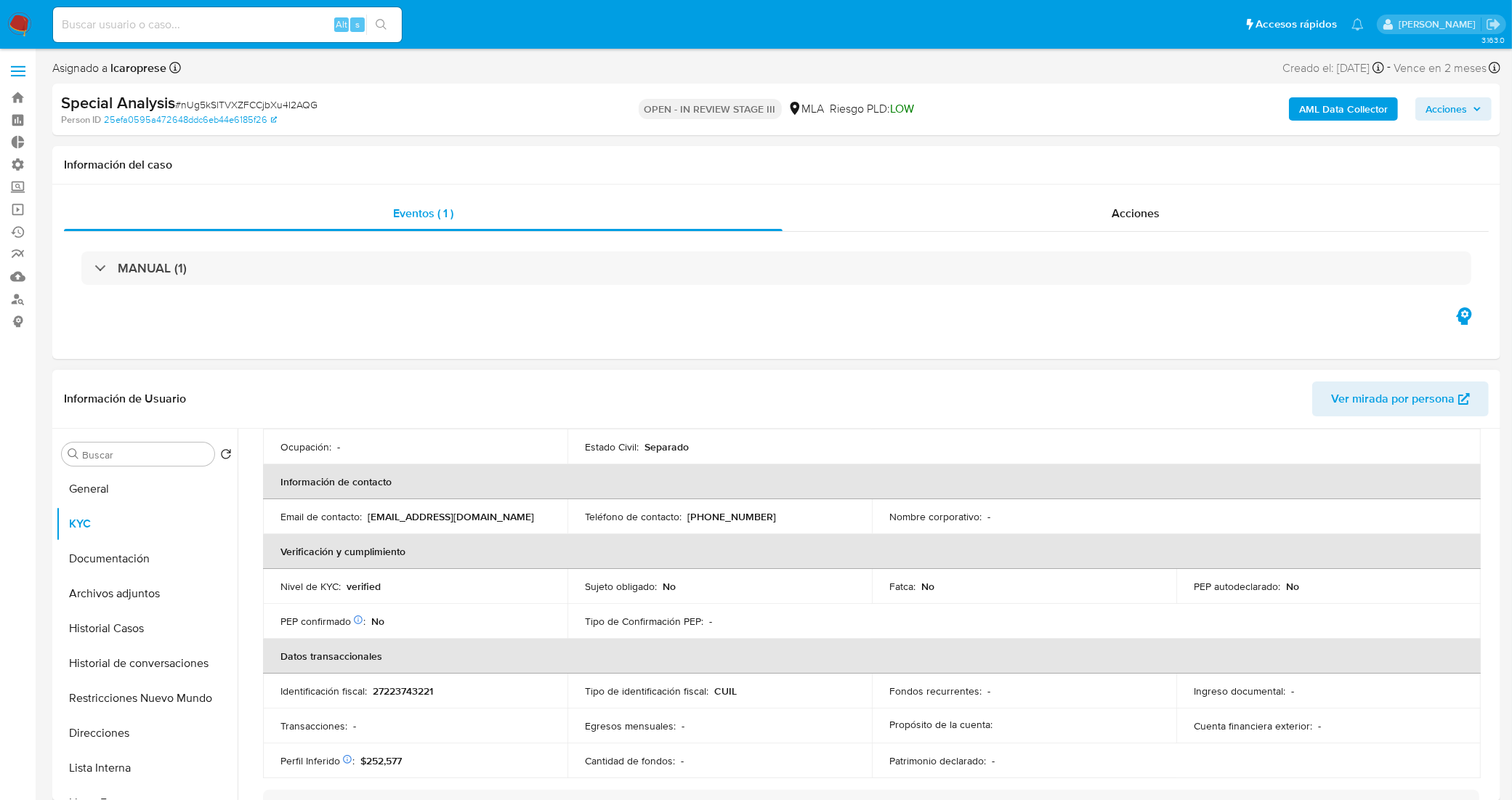
scroll to position [363, 0]
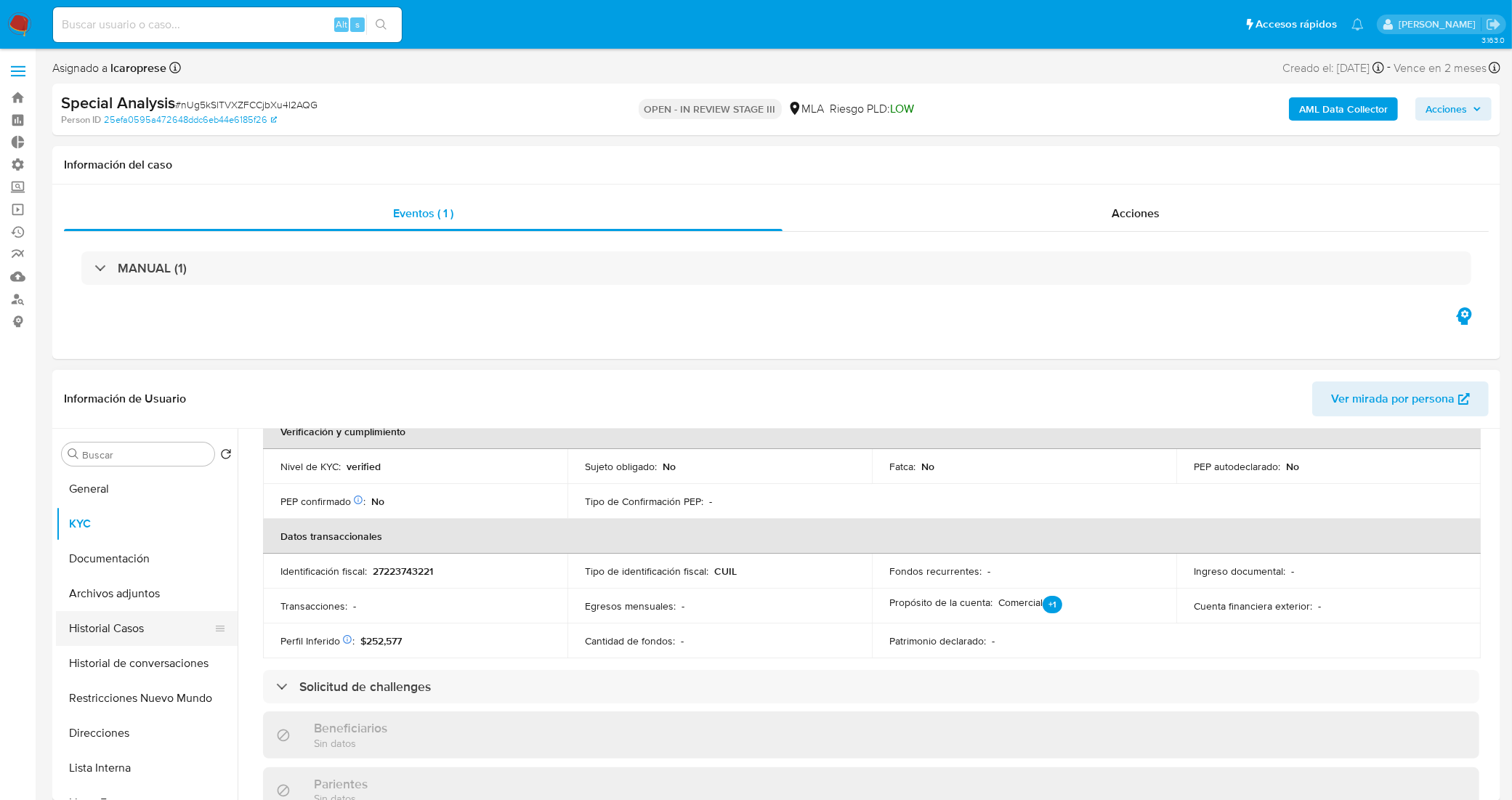
click at [140, 637] on button "Historial Casos" at bounding box center [141, 628] width 170 height 35
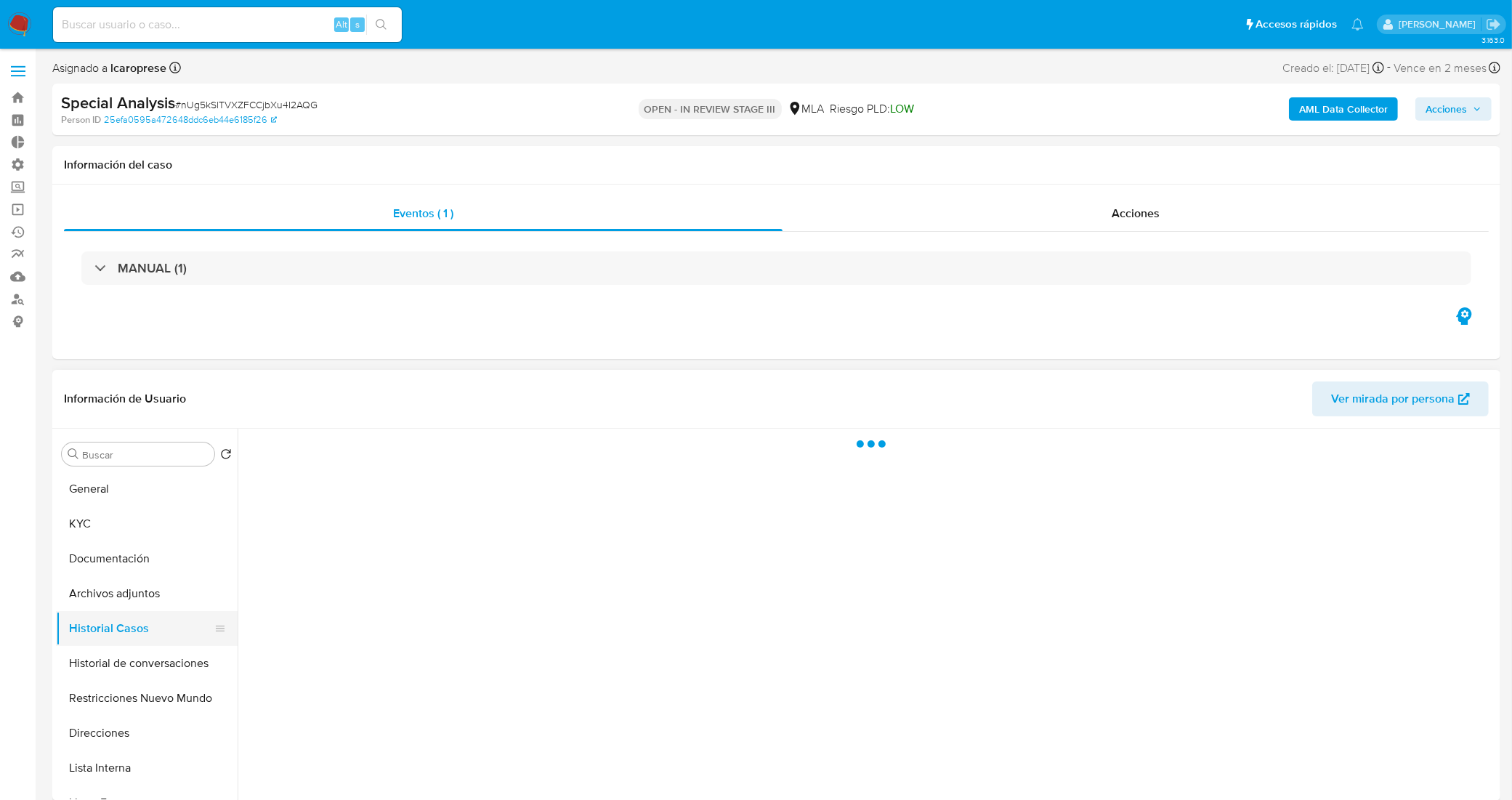
scroll to position [0, 0]
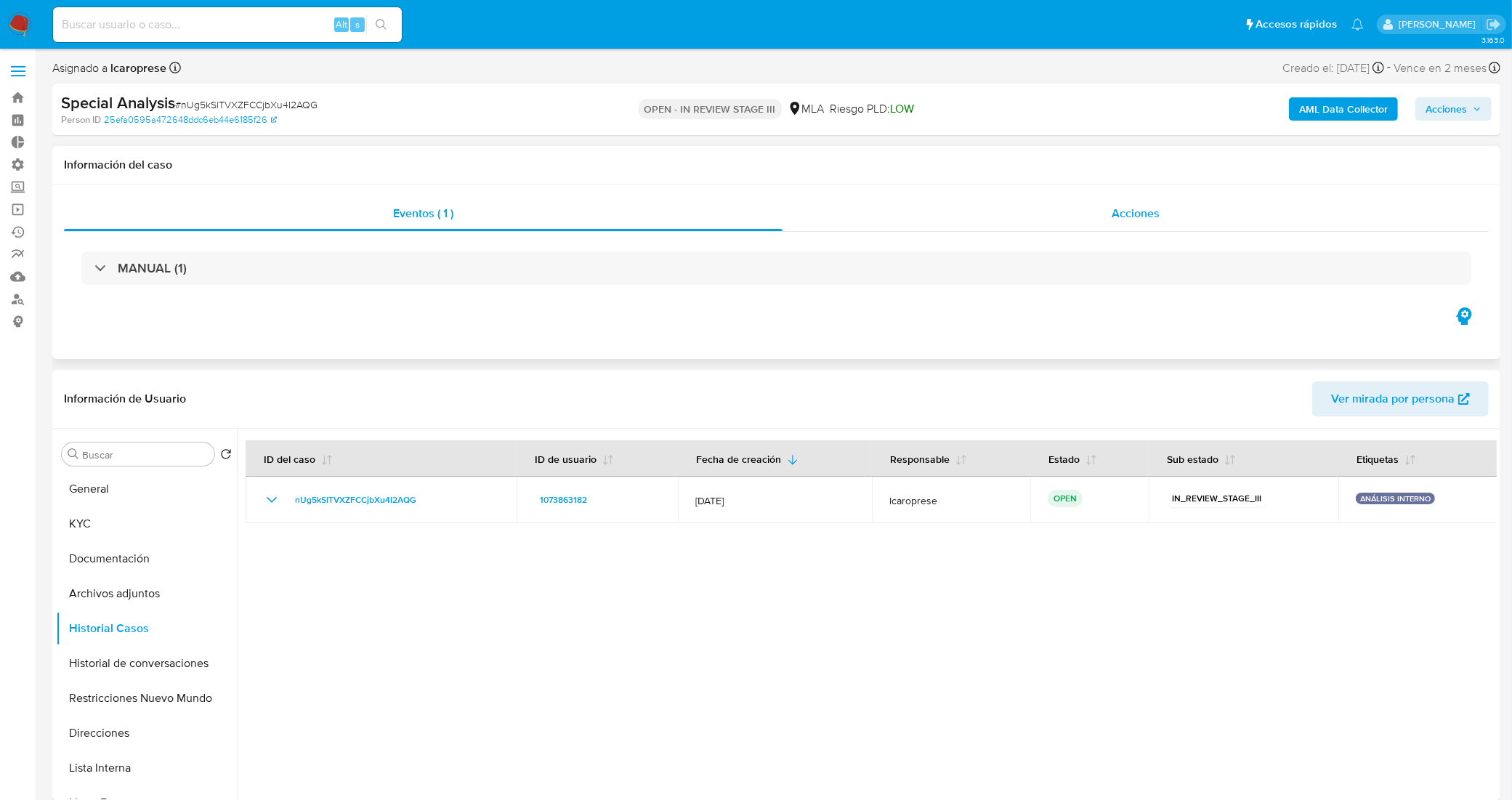
click at [1005, 207] on div "Acciones" at bounding box center [1135, 213] width 706 height 35
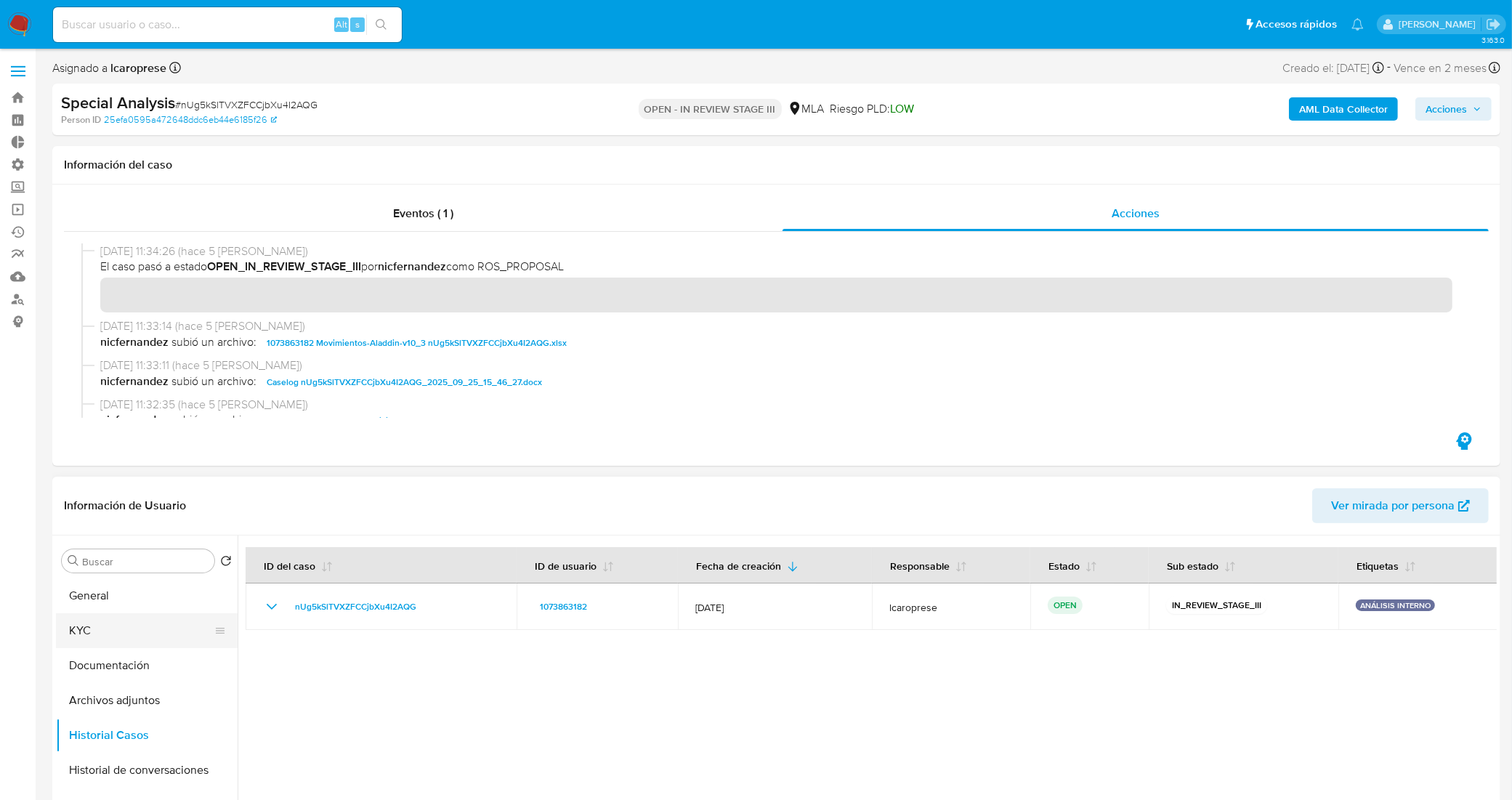
click at [127, 614] on button "KYC" at bounding box center [141, 631] width 170 height 35
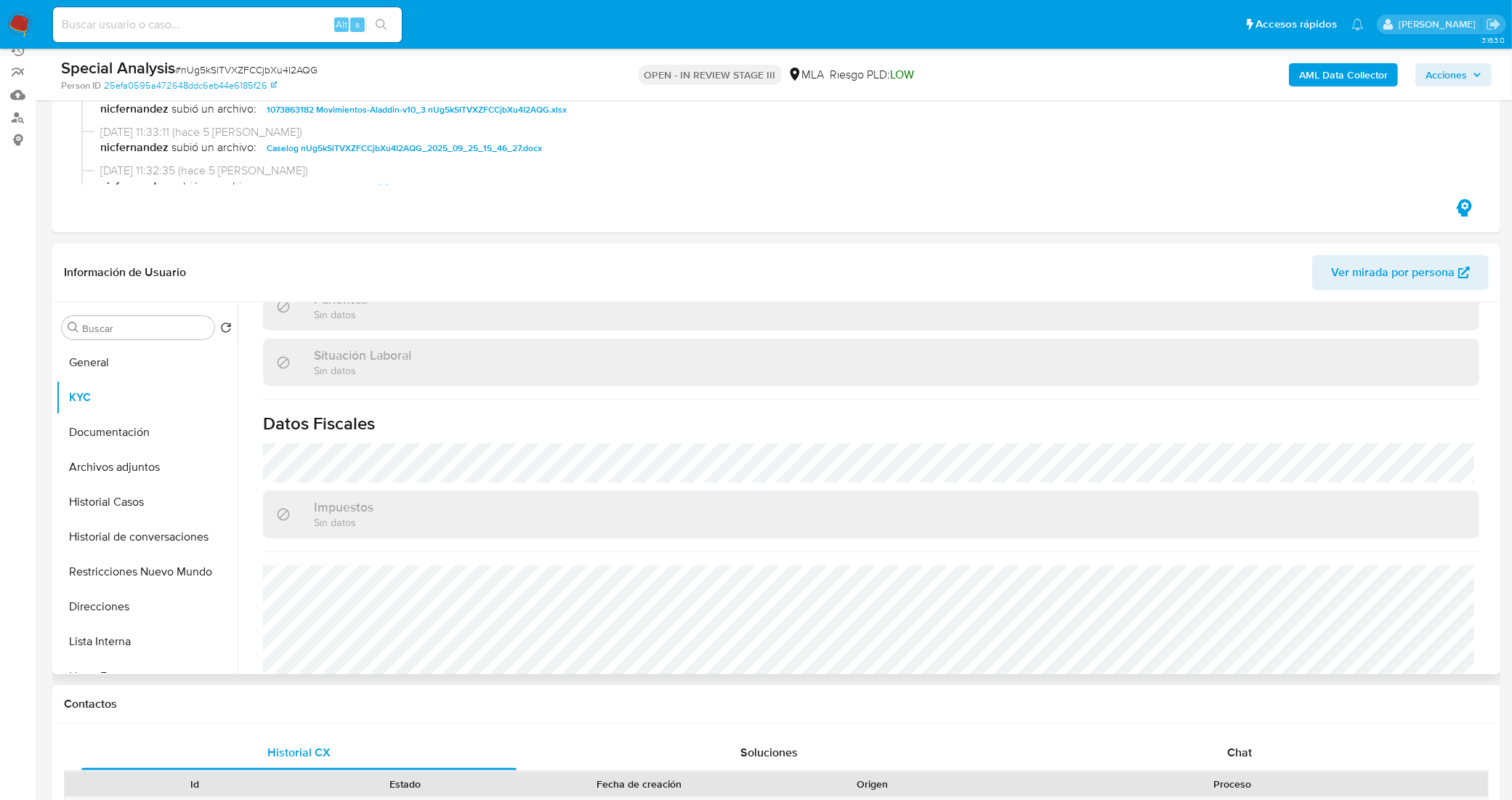
scroll to position [737, 0]
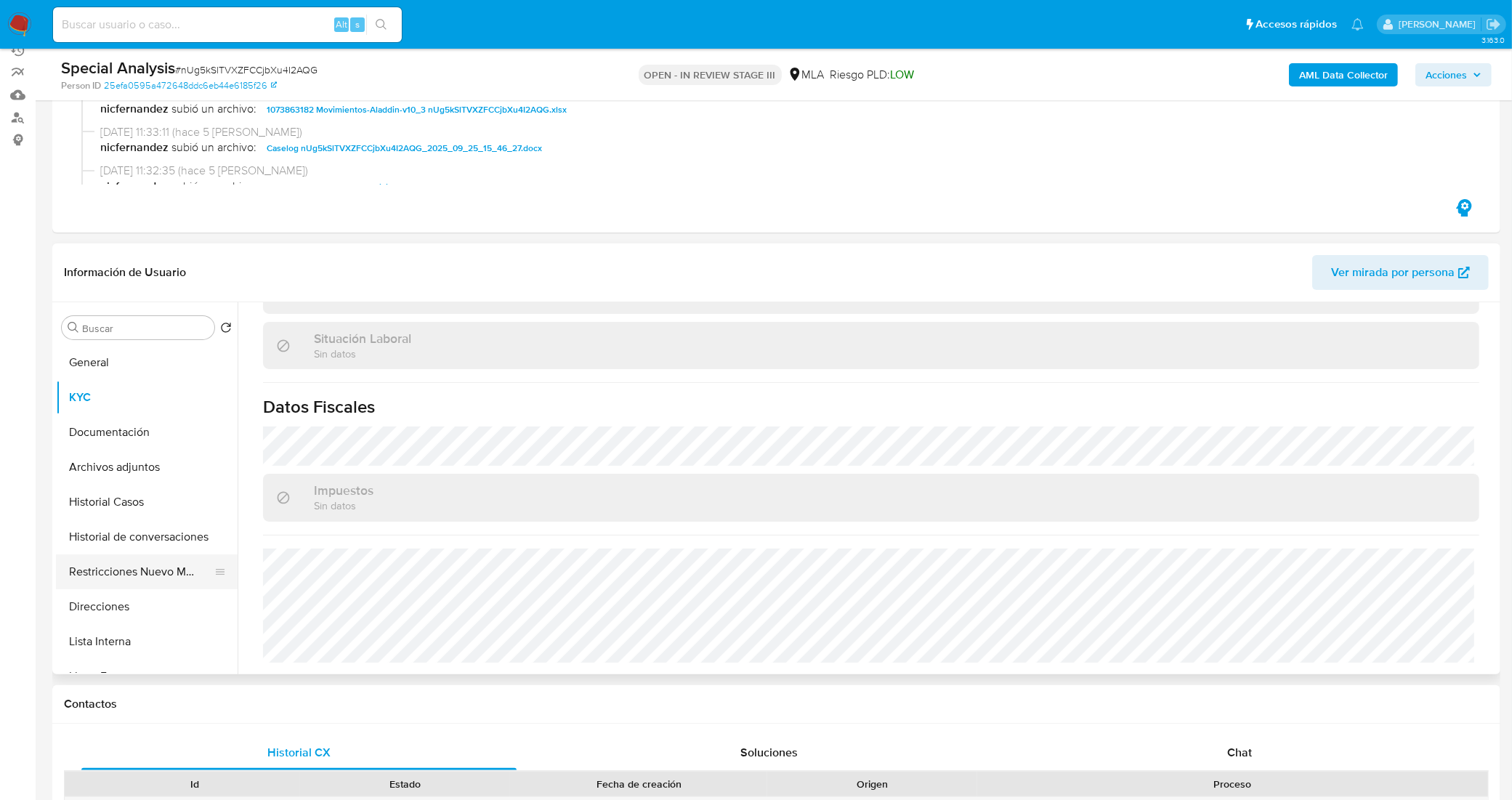
click at [135, 558] on button "Restricciones Nuevo Mundo" at bounding box center [141, 571] width 170 height 35
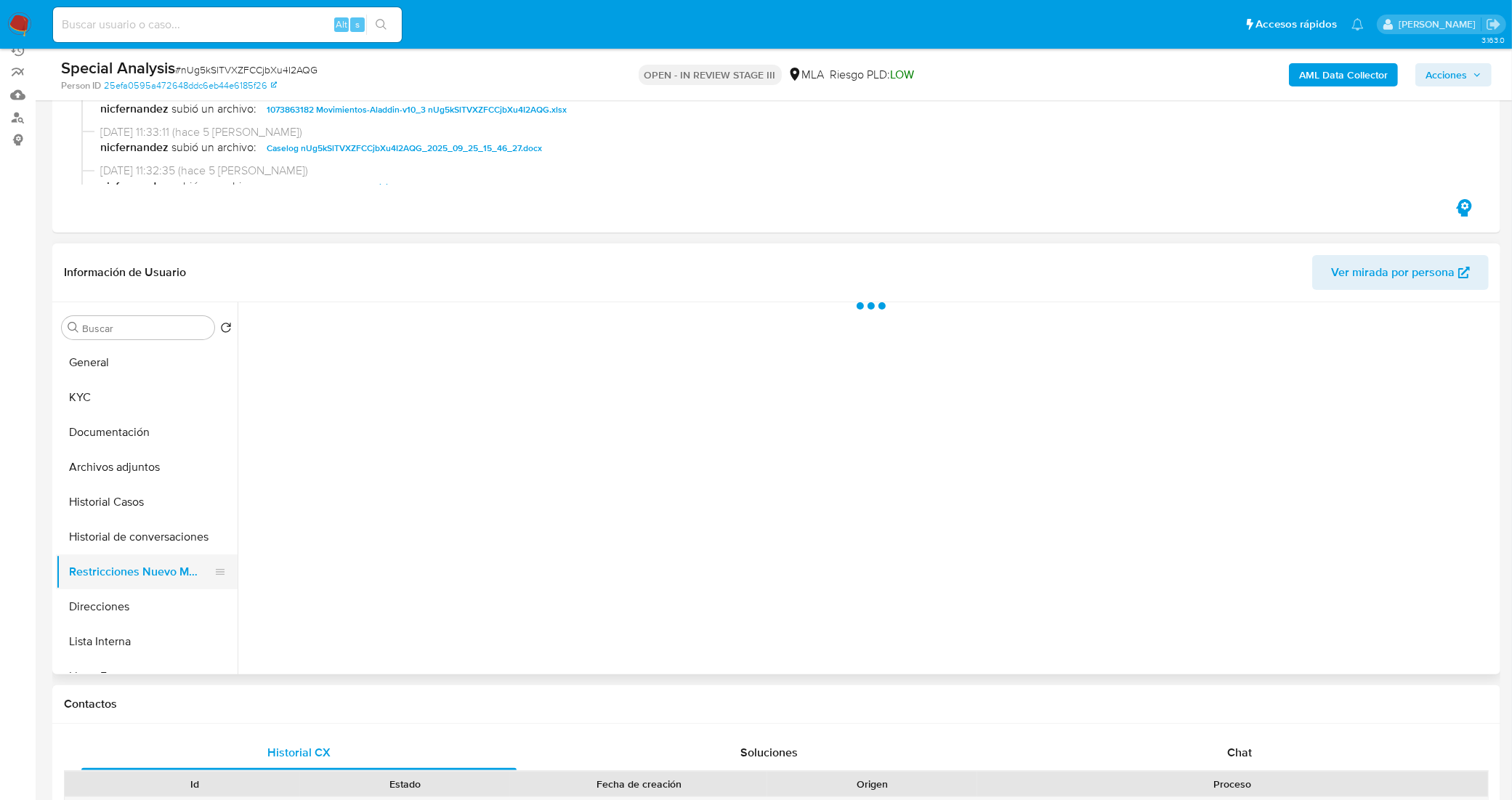
scroll to position [0, 0]
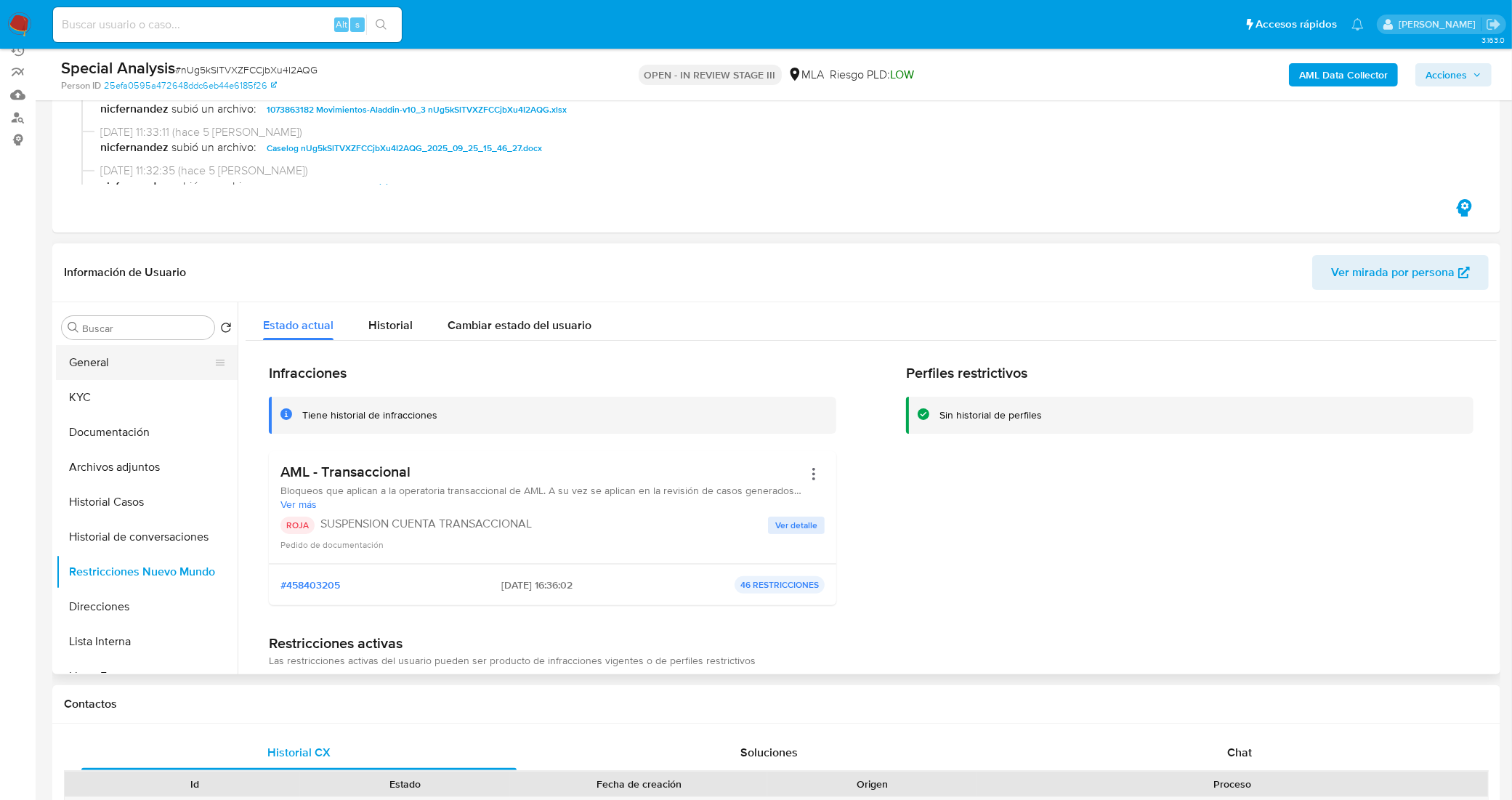
click at [157, 347] on button "General" at bounding box center [141, 362] width 170 height 35
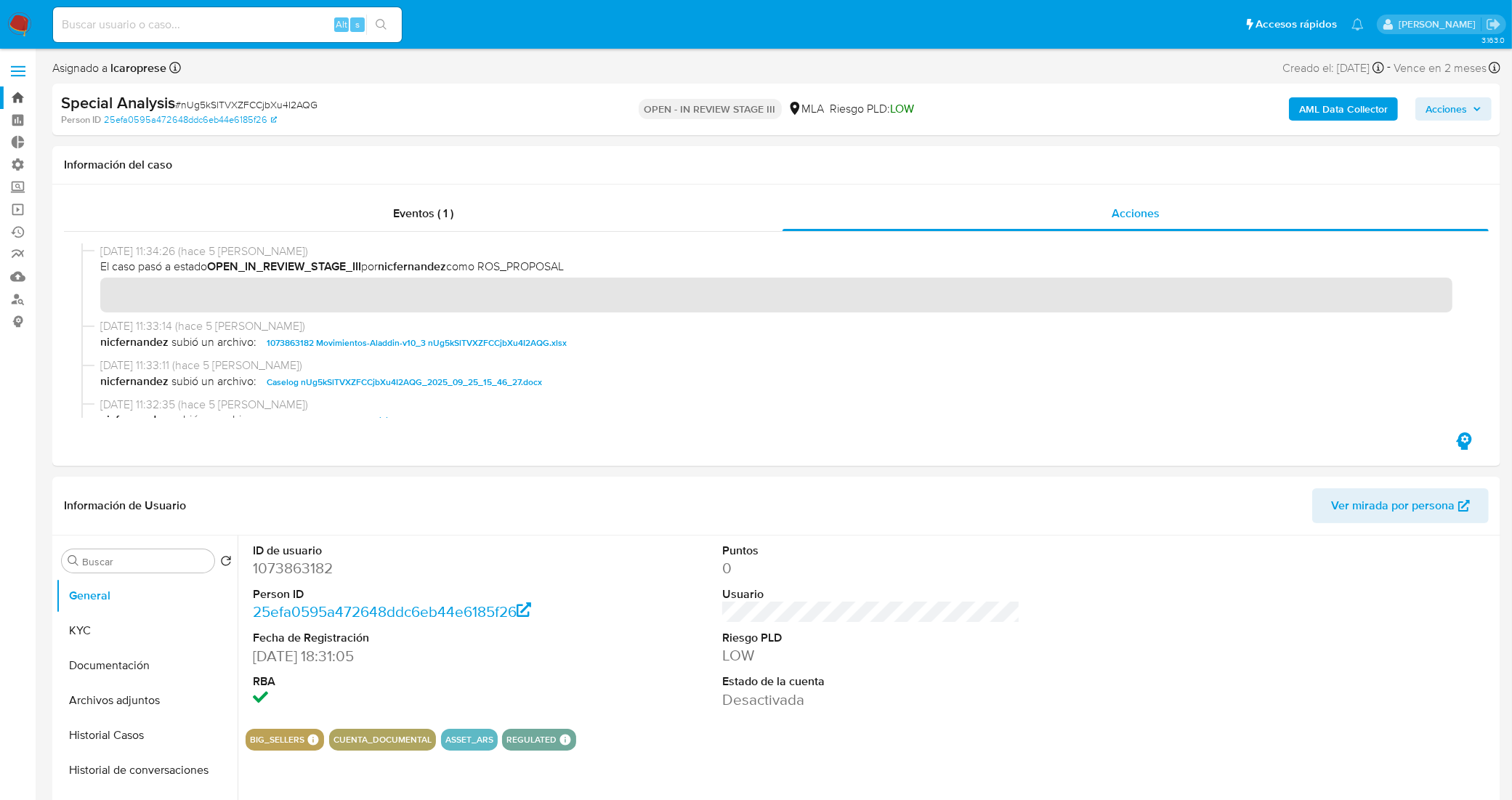
click at [10, 93] on link "Bandeja" at bounding box center [87, 98] width 173 height 22
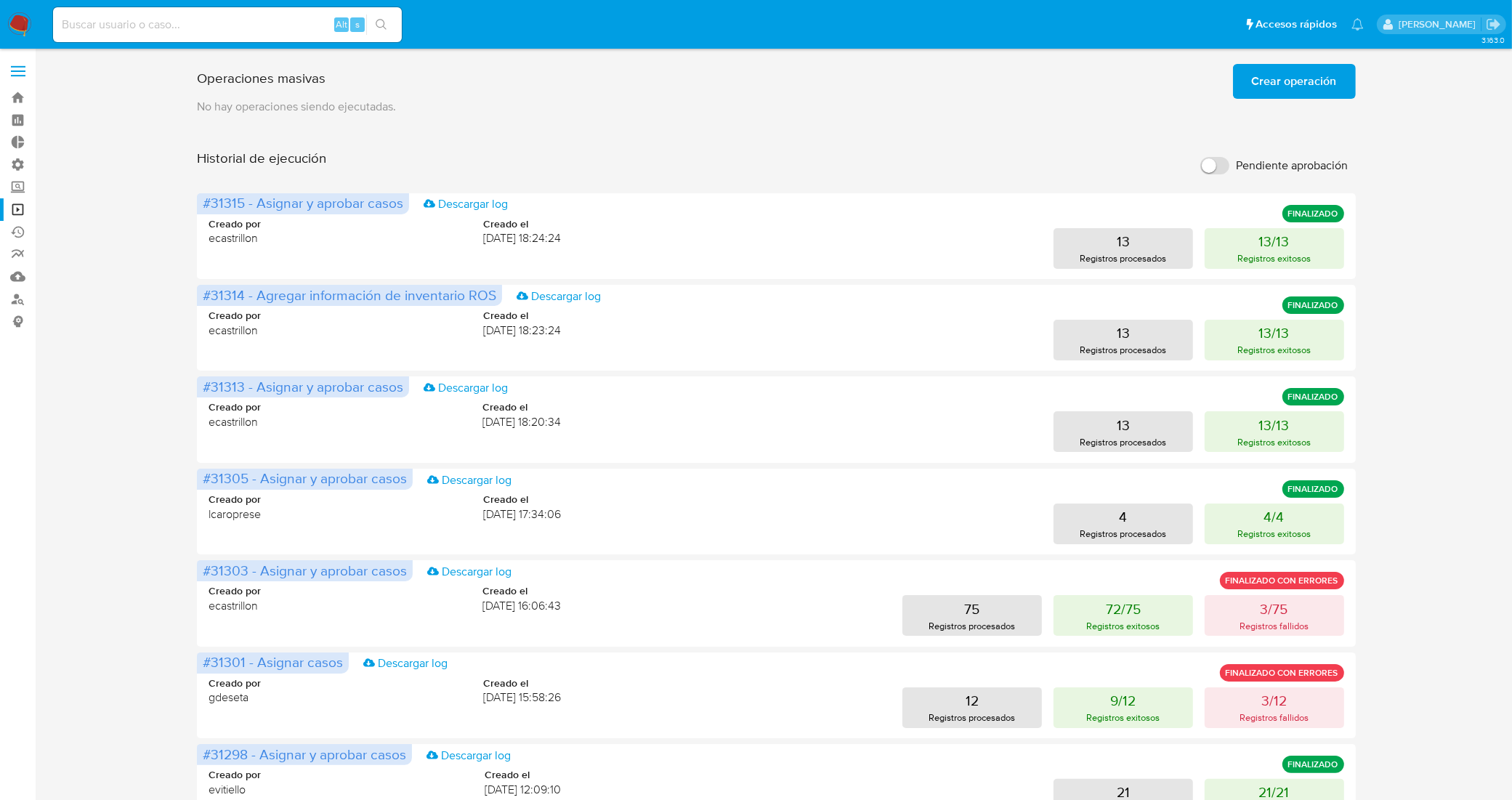
click at [1276, 86] on span "Crear operación" at bounding box center [1294, 81] width 85 height 32
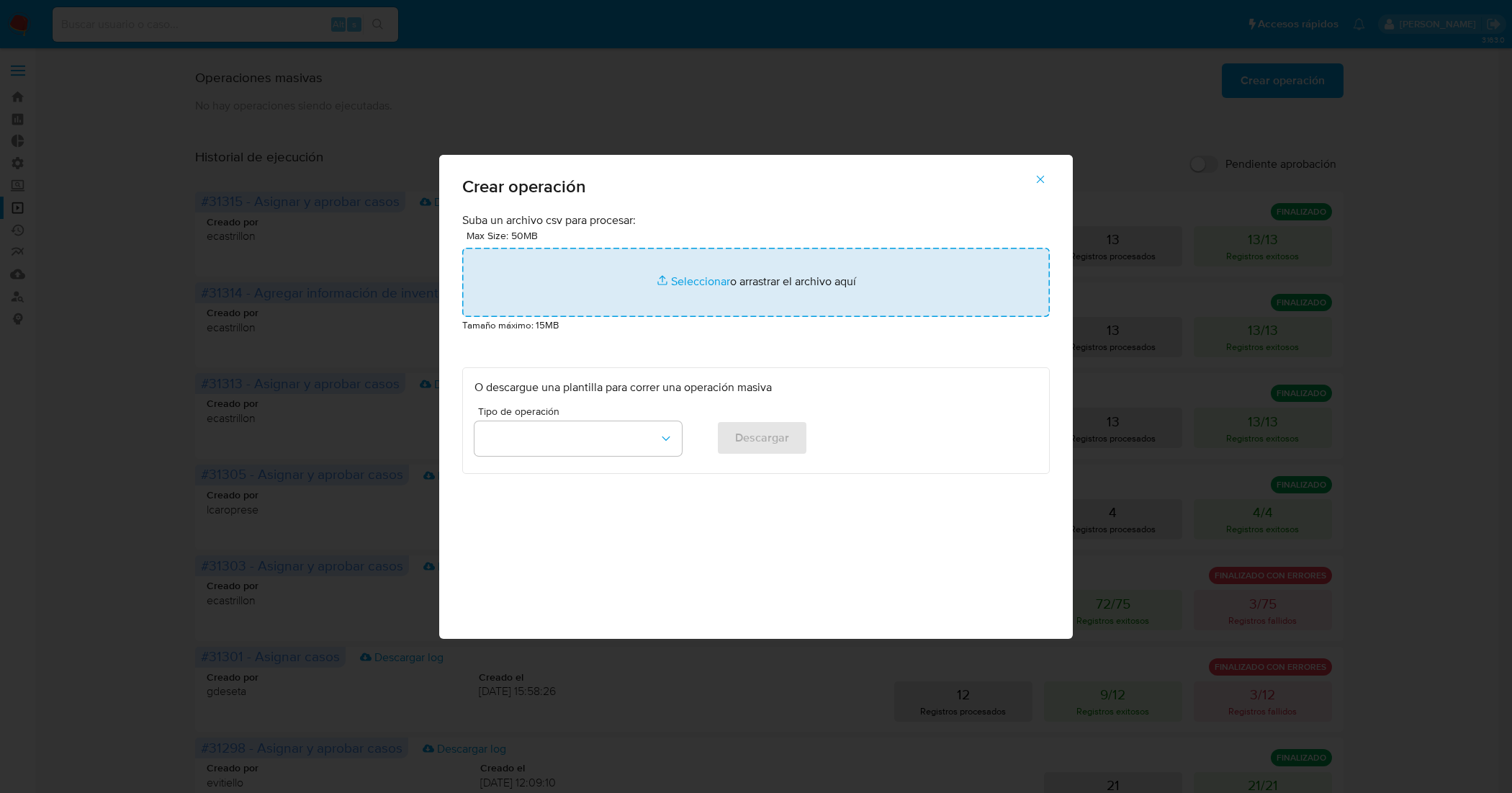
click at [680, 283] on input "file" at bounding box center [755, 282] width 587 height 69
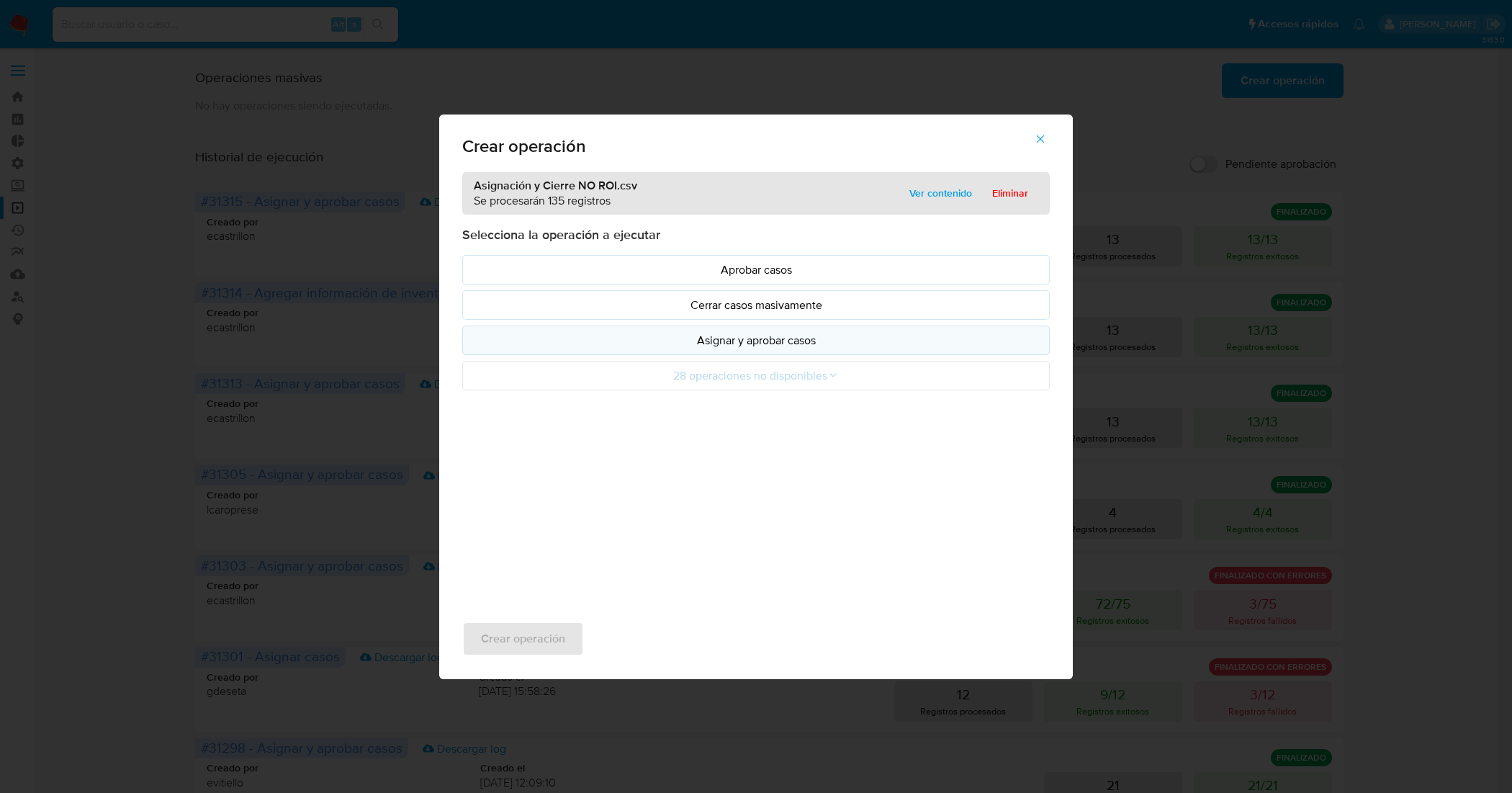
click at [837, 347] on p "Asignar y aprobar casos" at bounding box center [756, 340] width 563 height 17
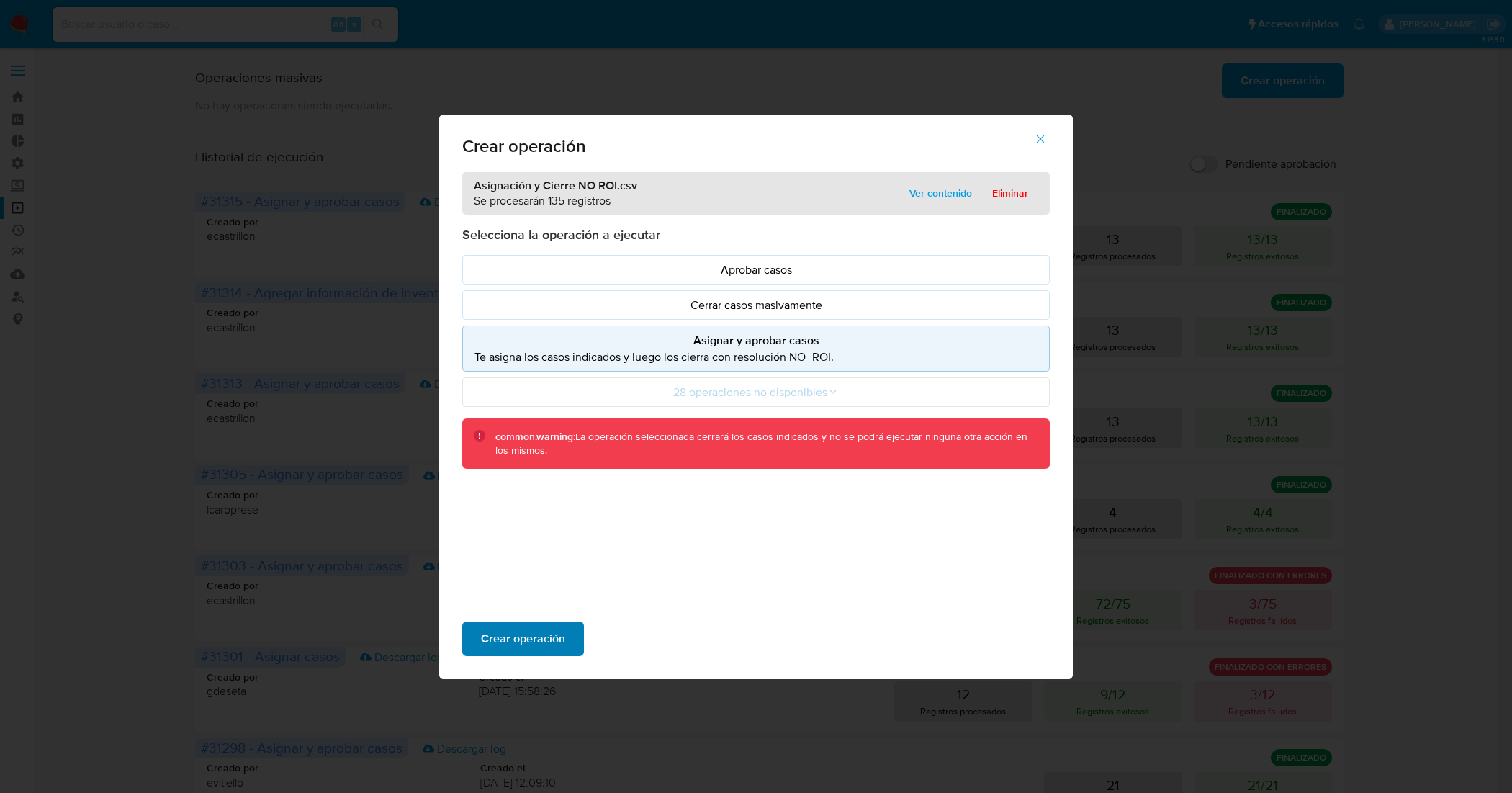
click at [562, 636] on button "Crear operación" at bounding box center [523, 638] width 122 height 34
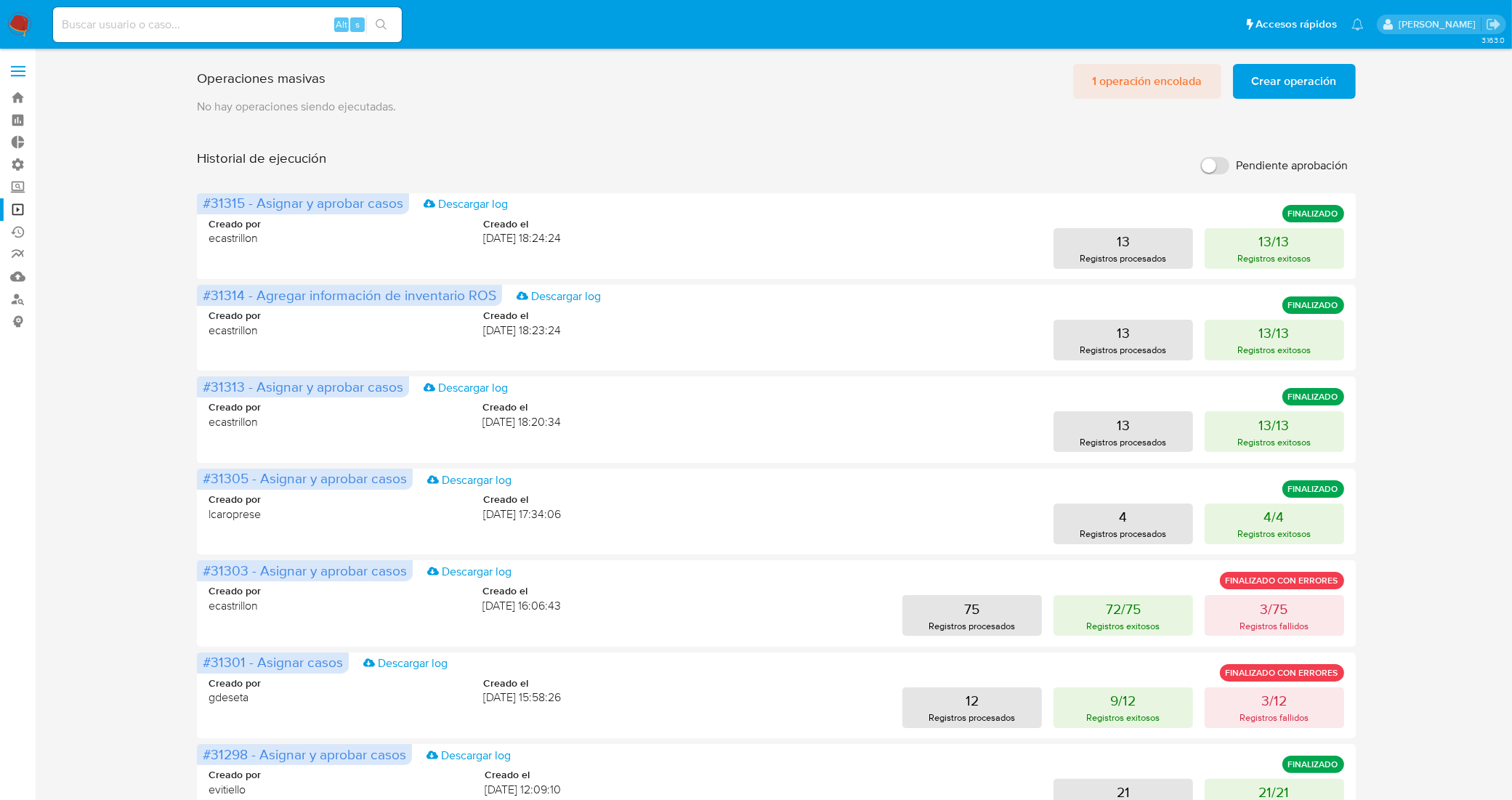
click at [1157, 84] on span "1 operación encolada" at bounding box center [1146, 81] width 110 height 32
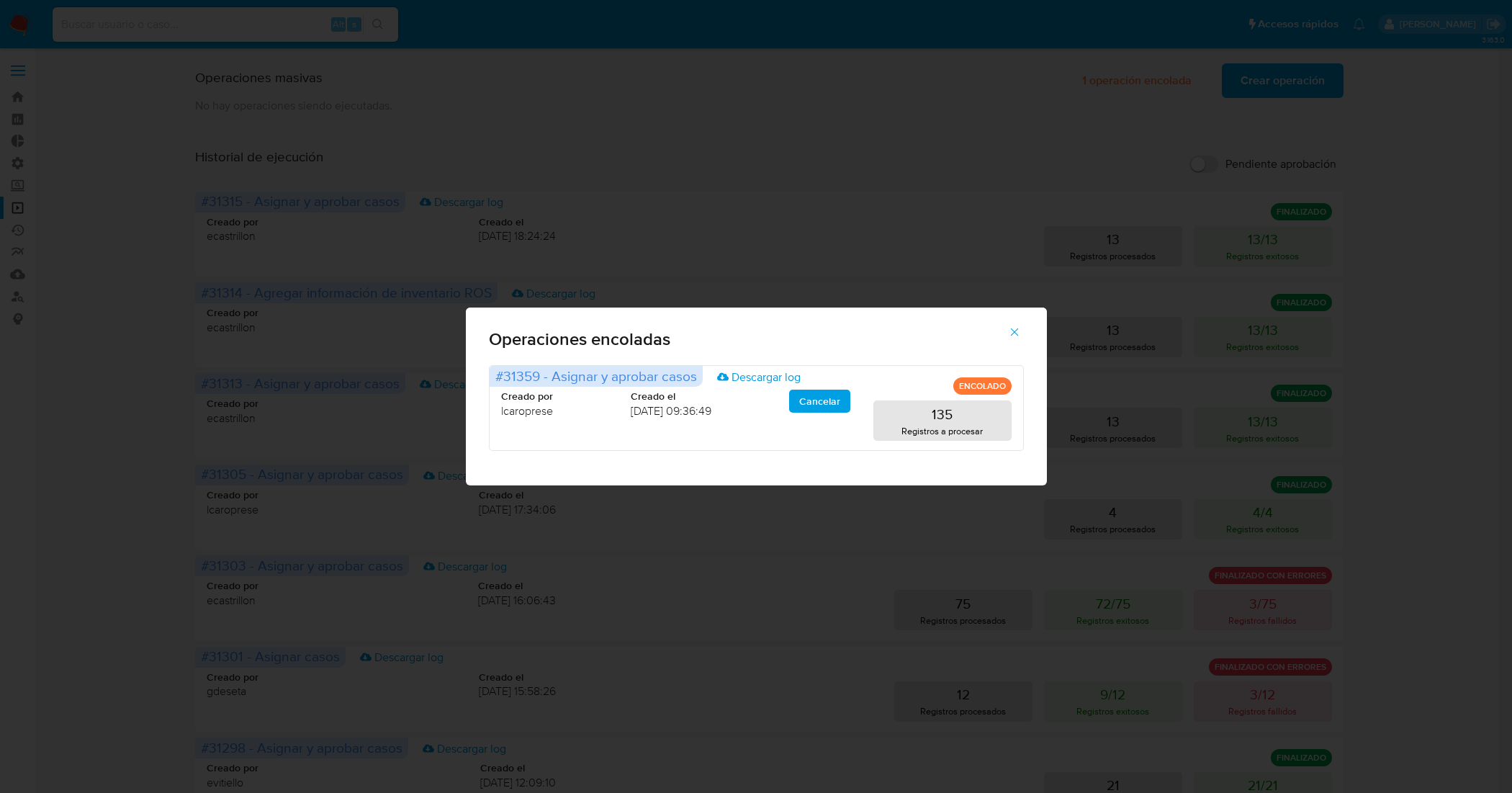
click at [1013, 332] on icon "button" at bounding box center [1014, 332] width 13 height 13
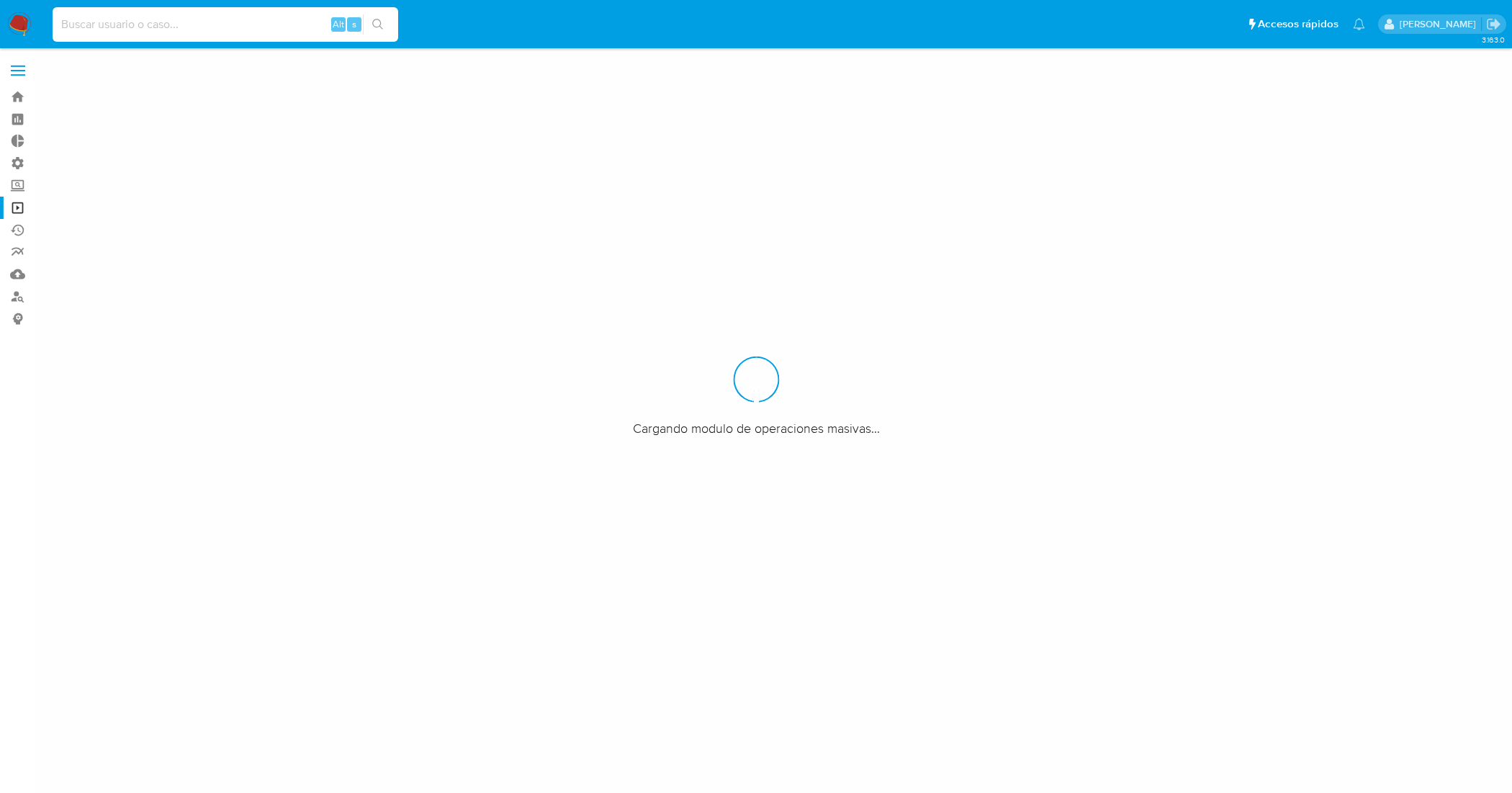
click at [252, 29] on input at bounding box center [225, 25] width 345 height 19
paste input "id EEc8PTpRIQazAagybsxGciFF"
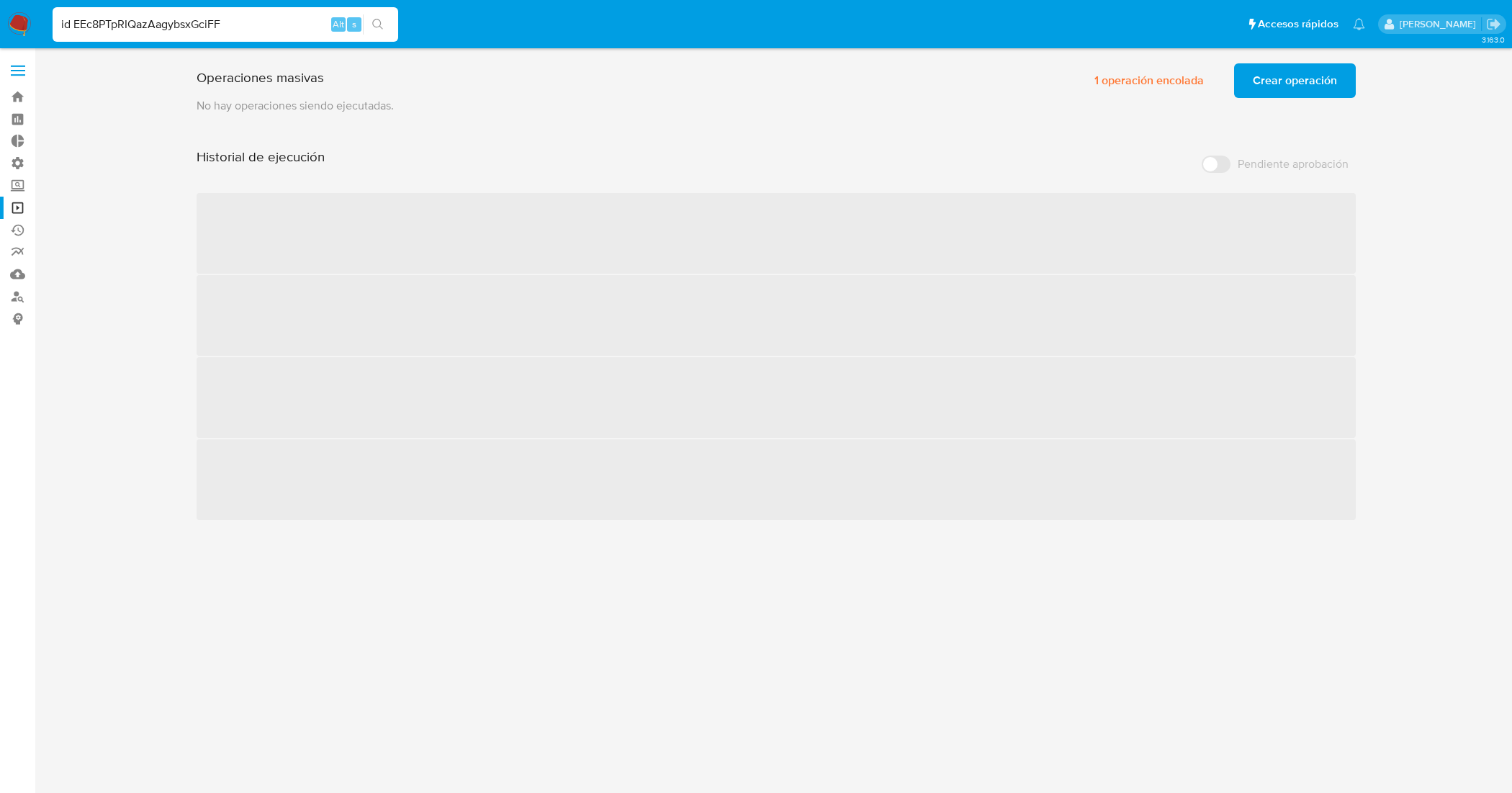
drag, startPoint x: 73, startPoint y: 19, endPoint x: 26, endPoint y: 20, distance: 47.0
click at [26, 20] on nav "Pausado Ver notificaciones id EEc8PTpRIQazAagybsxGciFF Alt s Accesos rápidos Pr…" at bounding box center [756, 24] width 1512 height 48
type input "EEc8PTpRIQazAagybsxGciFF"
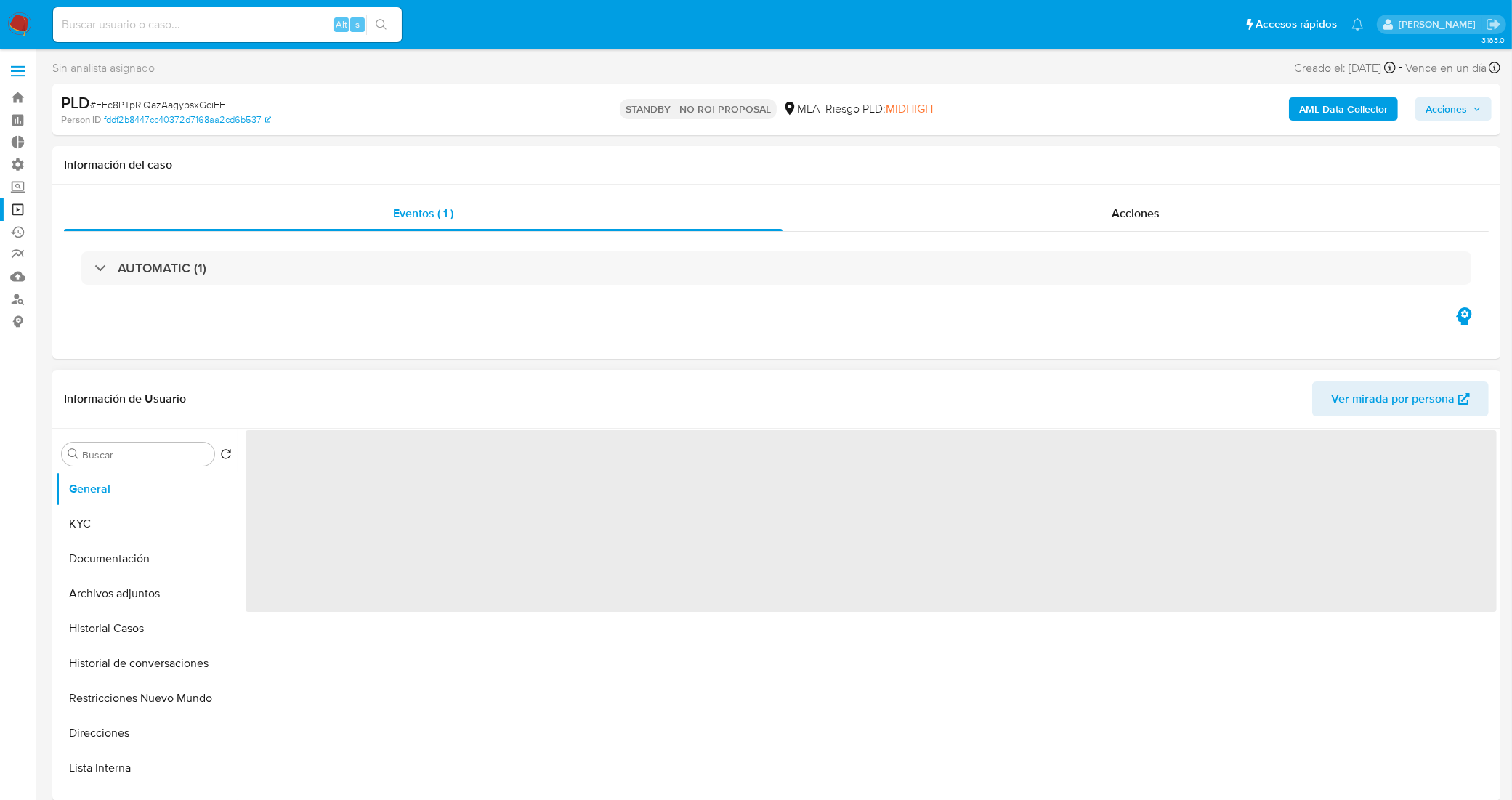
select select "10"
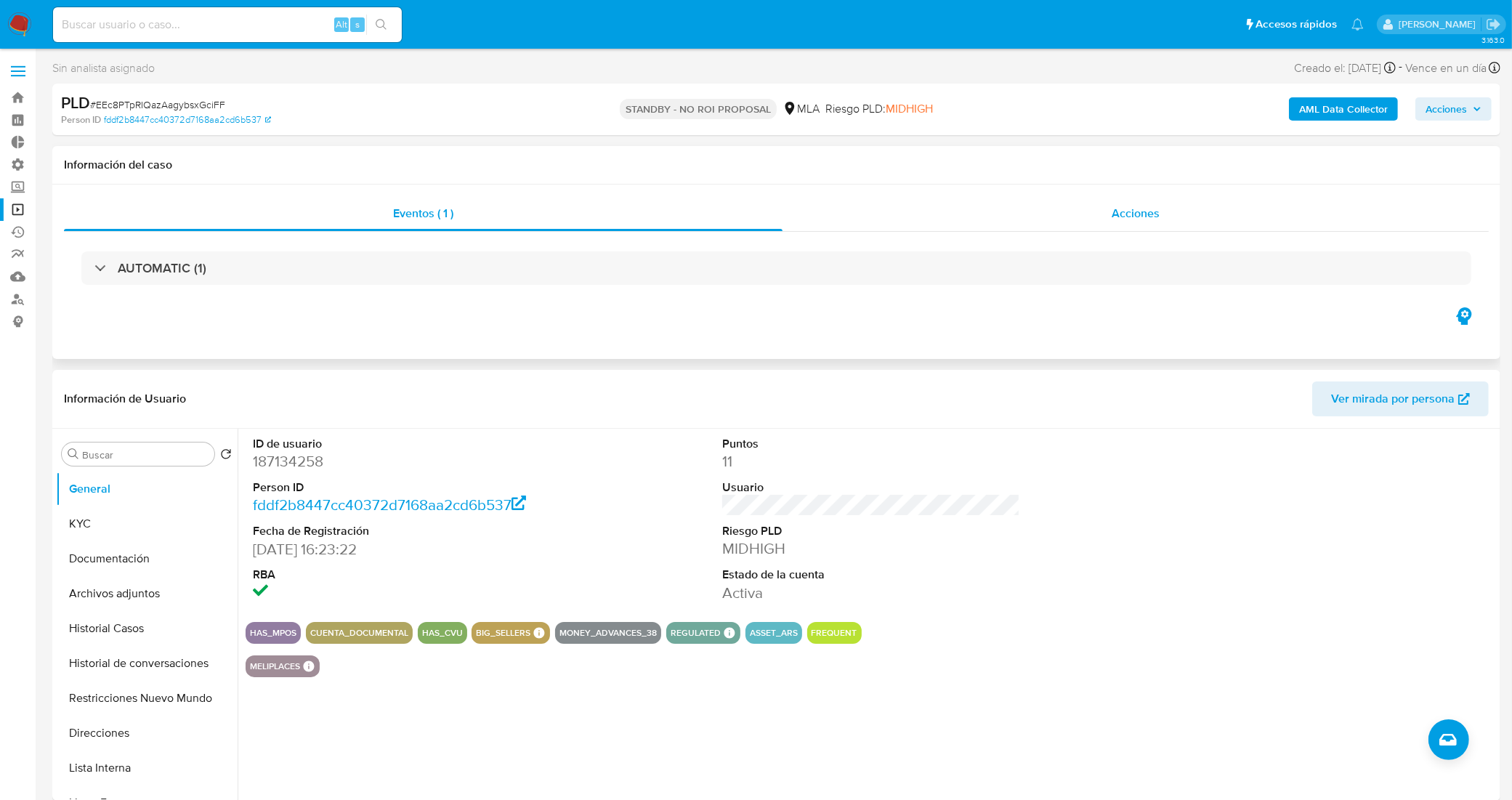
click at [1091, 212] on div "Acciones" at bounding box center [1135, 213] width 706 height 35
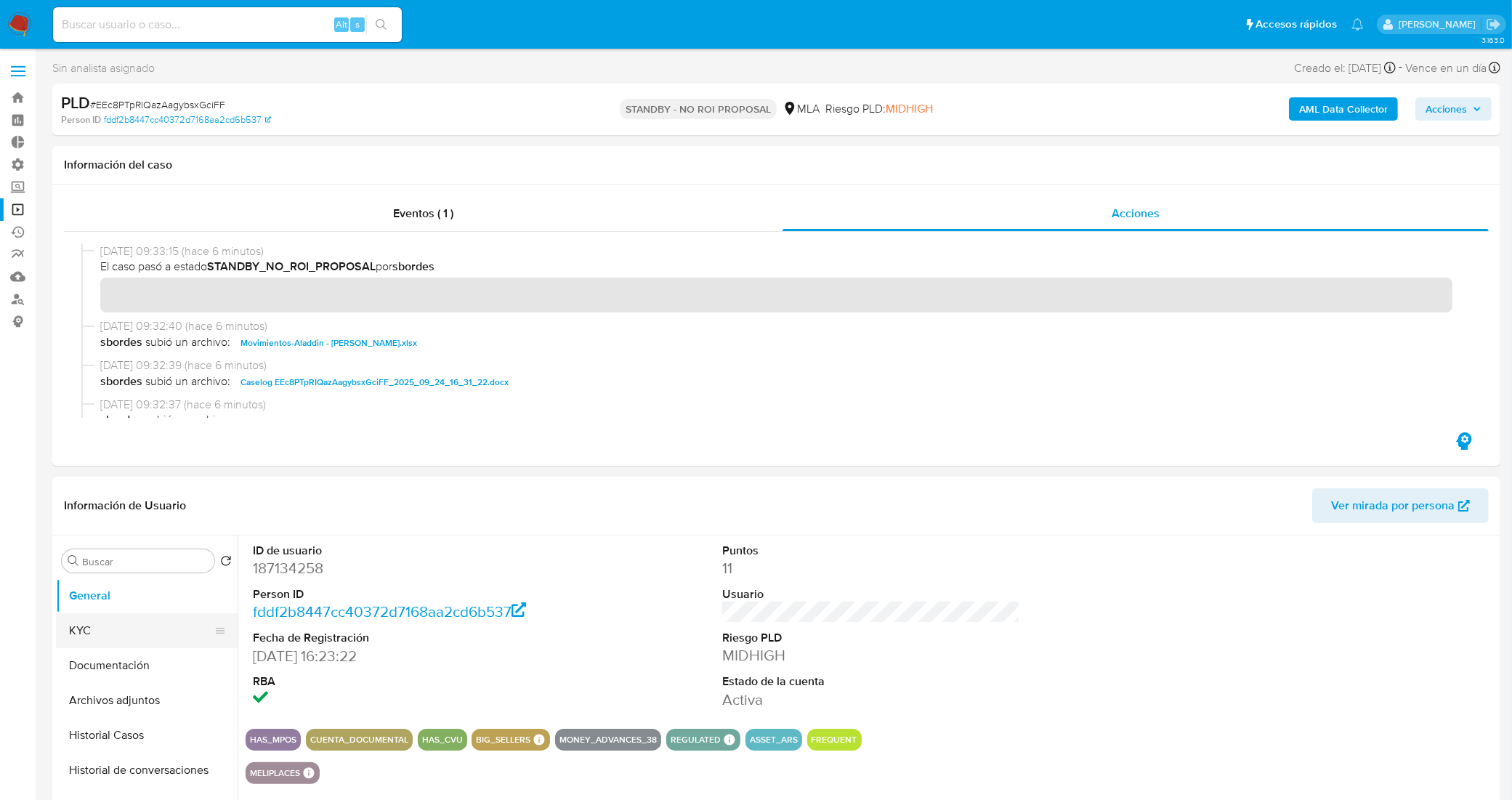
click at [144, 631] on button "KYC" at bounding box center [141, 631] width 170 height 35
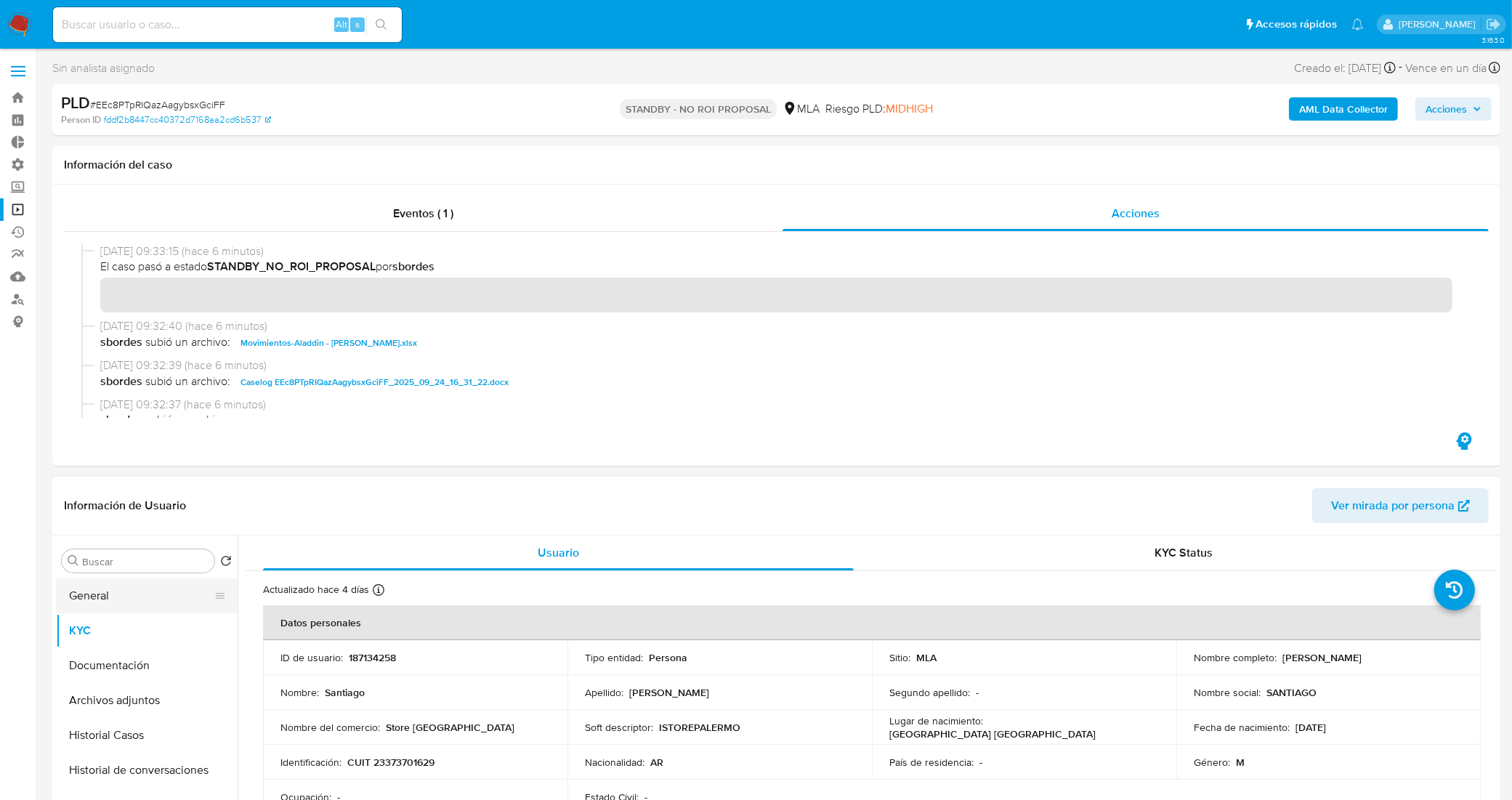
click at [140, 590] on button "General" at bounding box center [141, 595] width 170 height 35
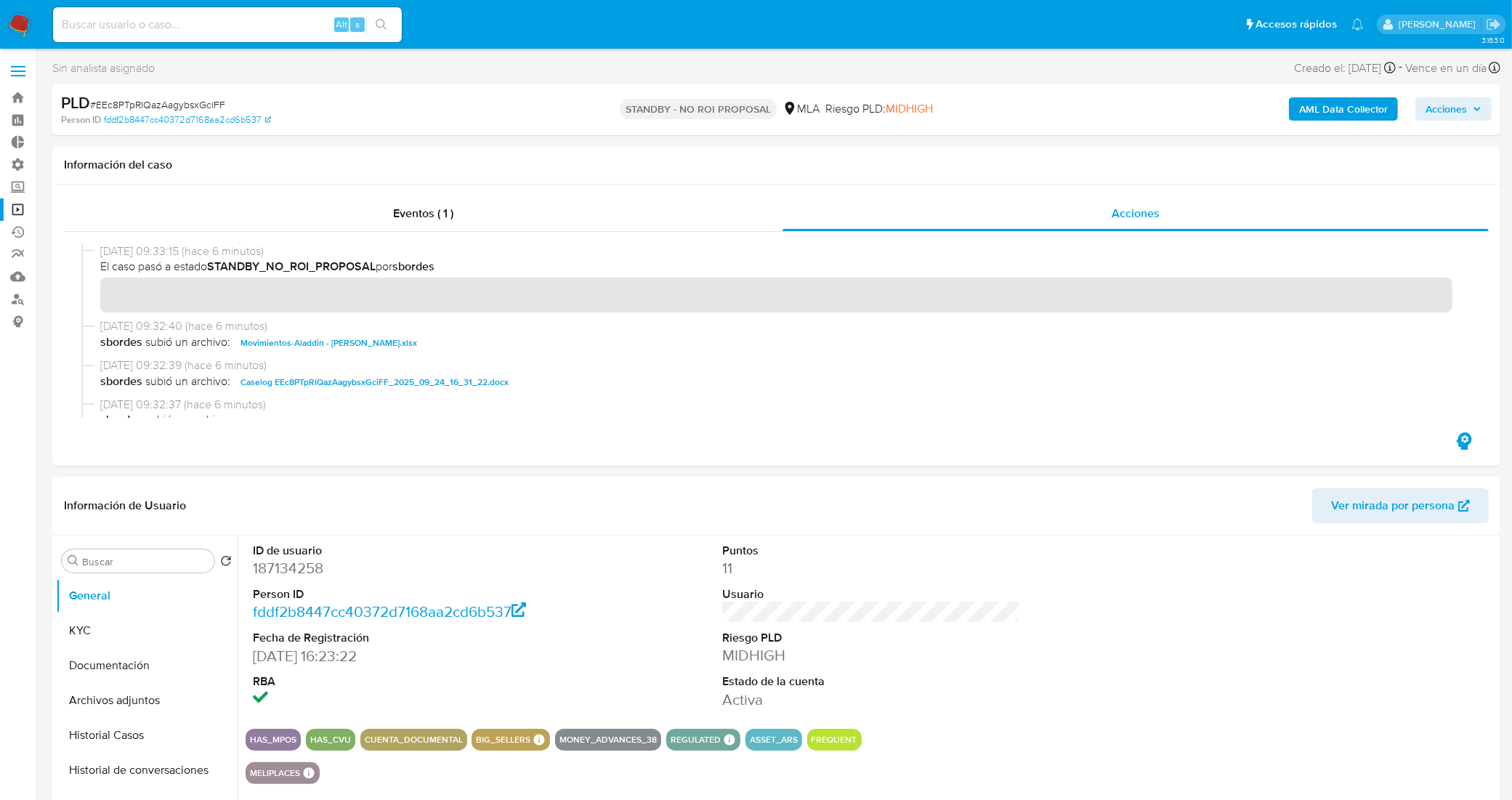
click at [173, 107] on span "# EEc8PTpRIQazAagybsxGciFF" at bounding box center [158, 105] width 135 height 15
copy span "EEc8PTpRIQazAagybsxGciFF"
click at [9, 96] on link "Bandeja" at bounding box center [87, 98] width 173 height 22
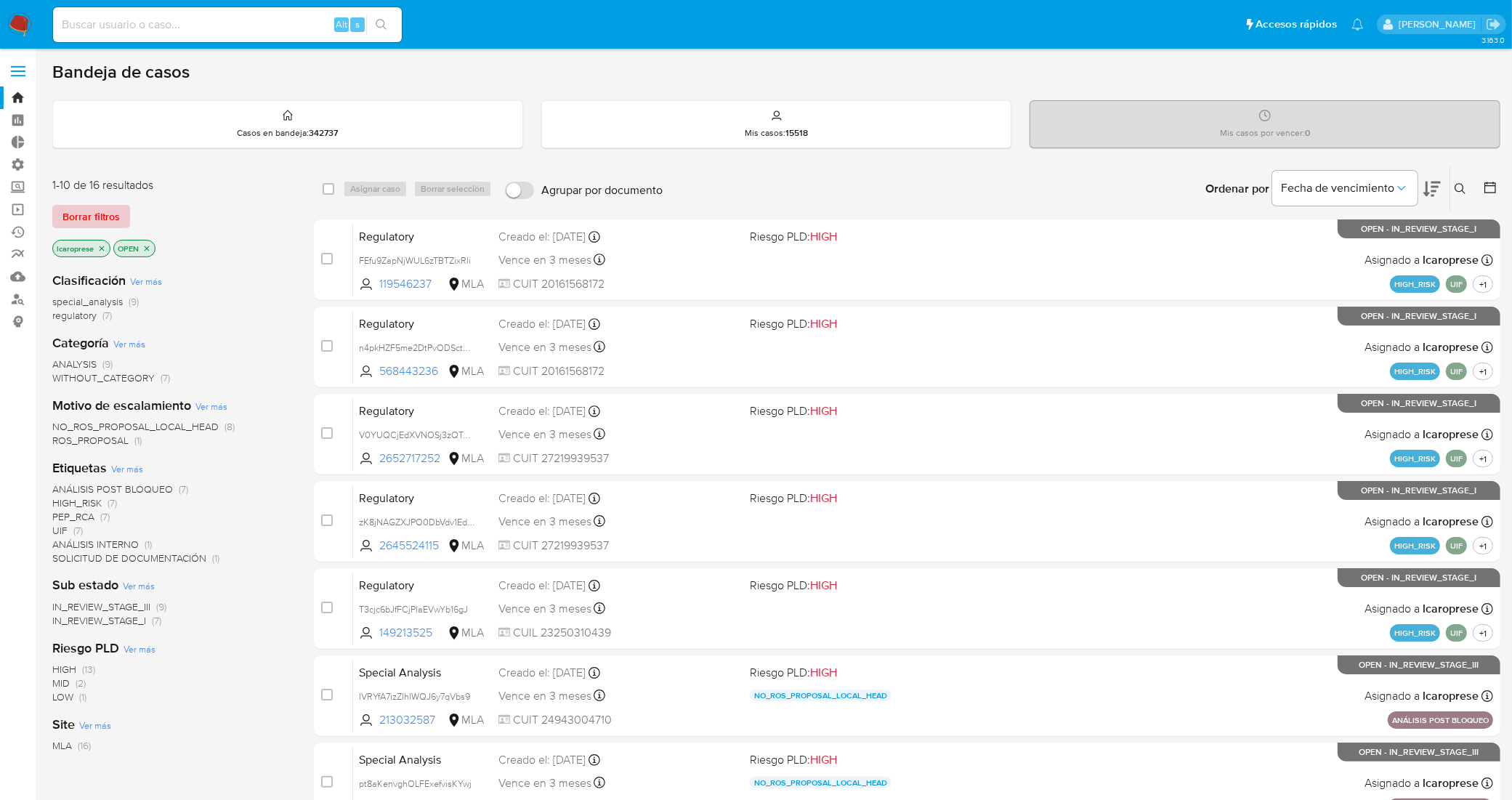
click at [96, 223] on span "Borrar filtros" at bounding box center [91, 216] width 58 height 20
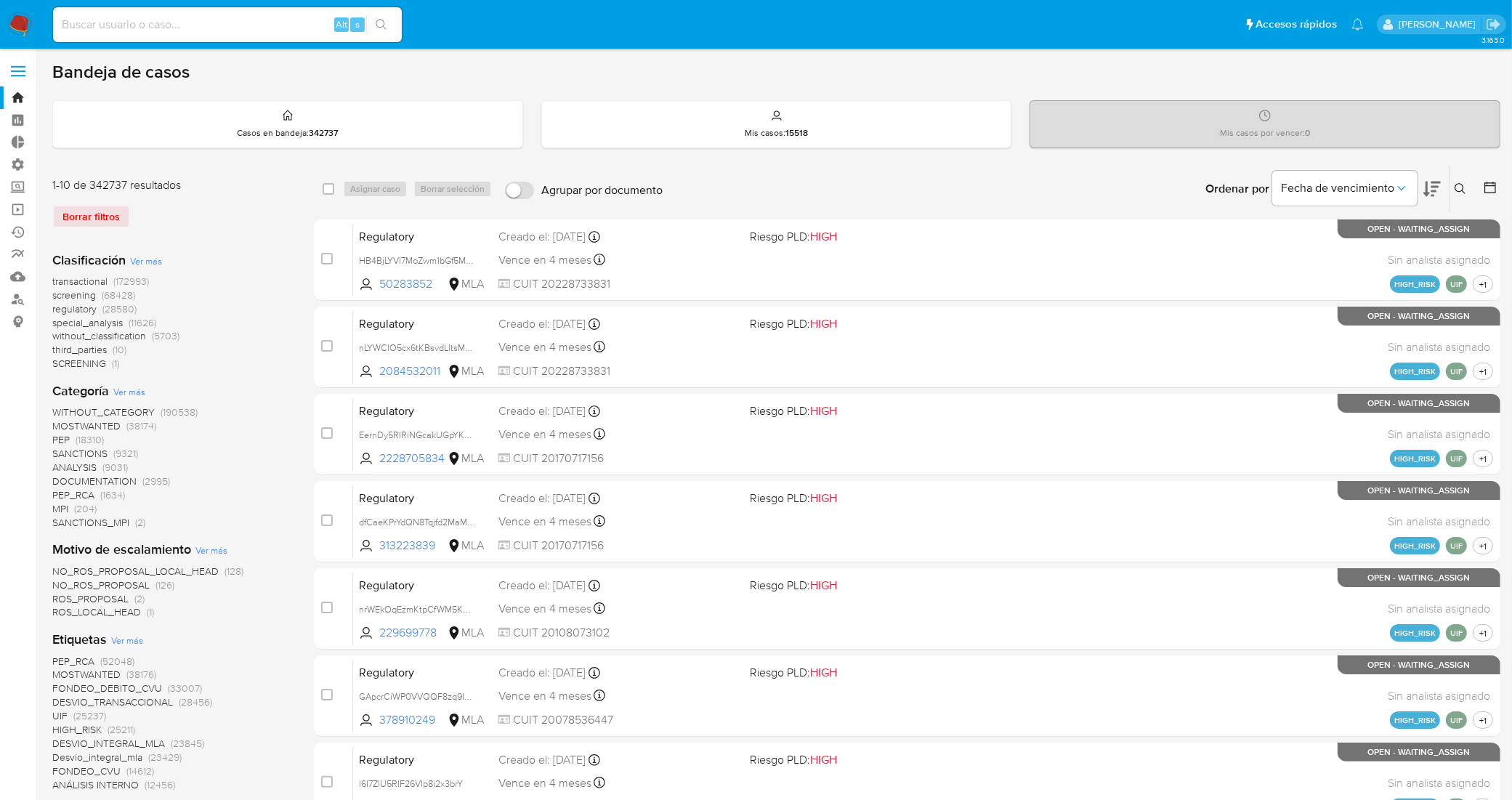
click at [1457, 180] on button at bounding box center [1462, 189] width 24 height 18
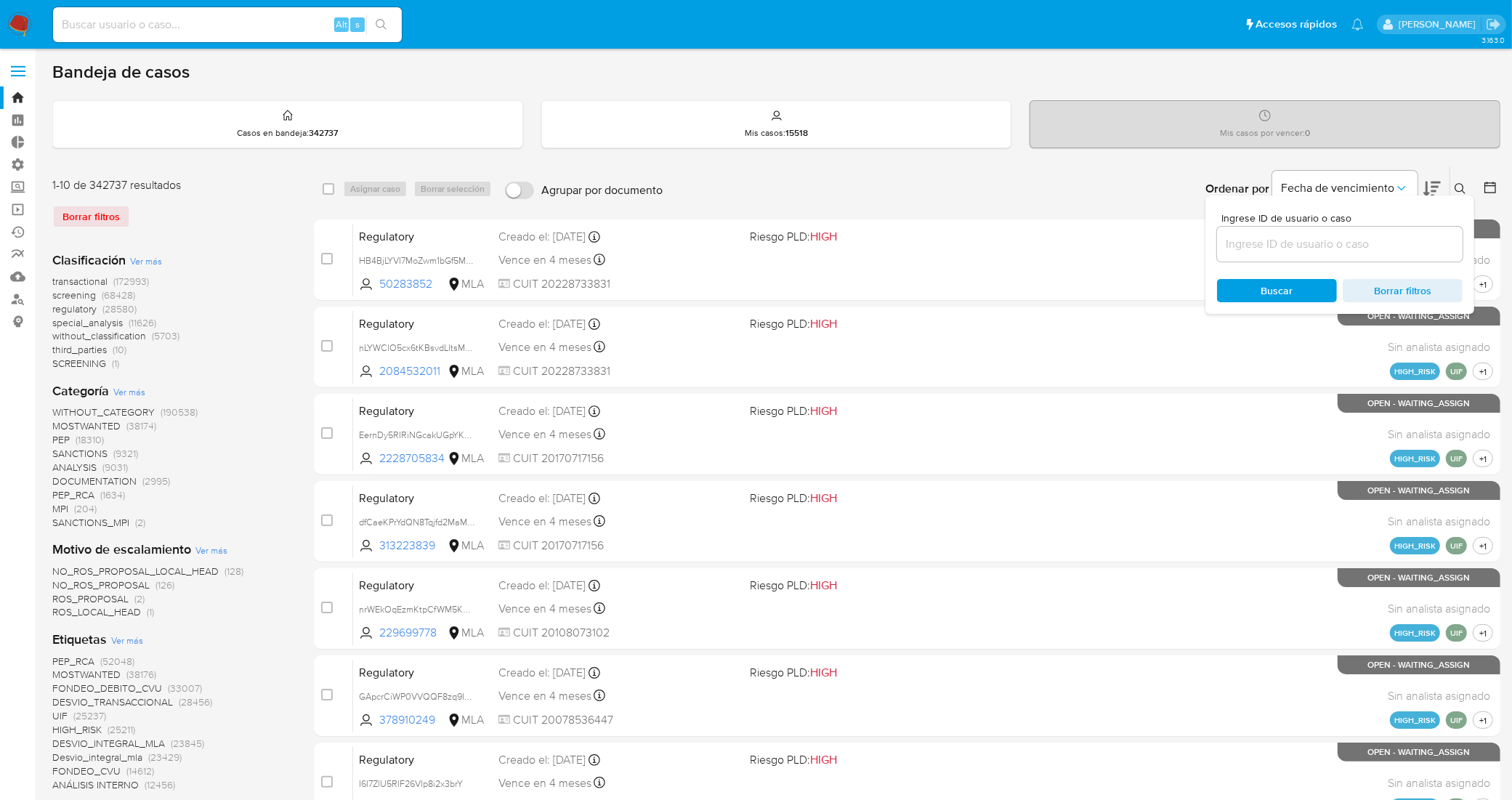
click at [1349, 251] on input at bounding box center [1340, 244] width 246 height 19
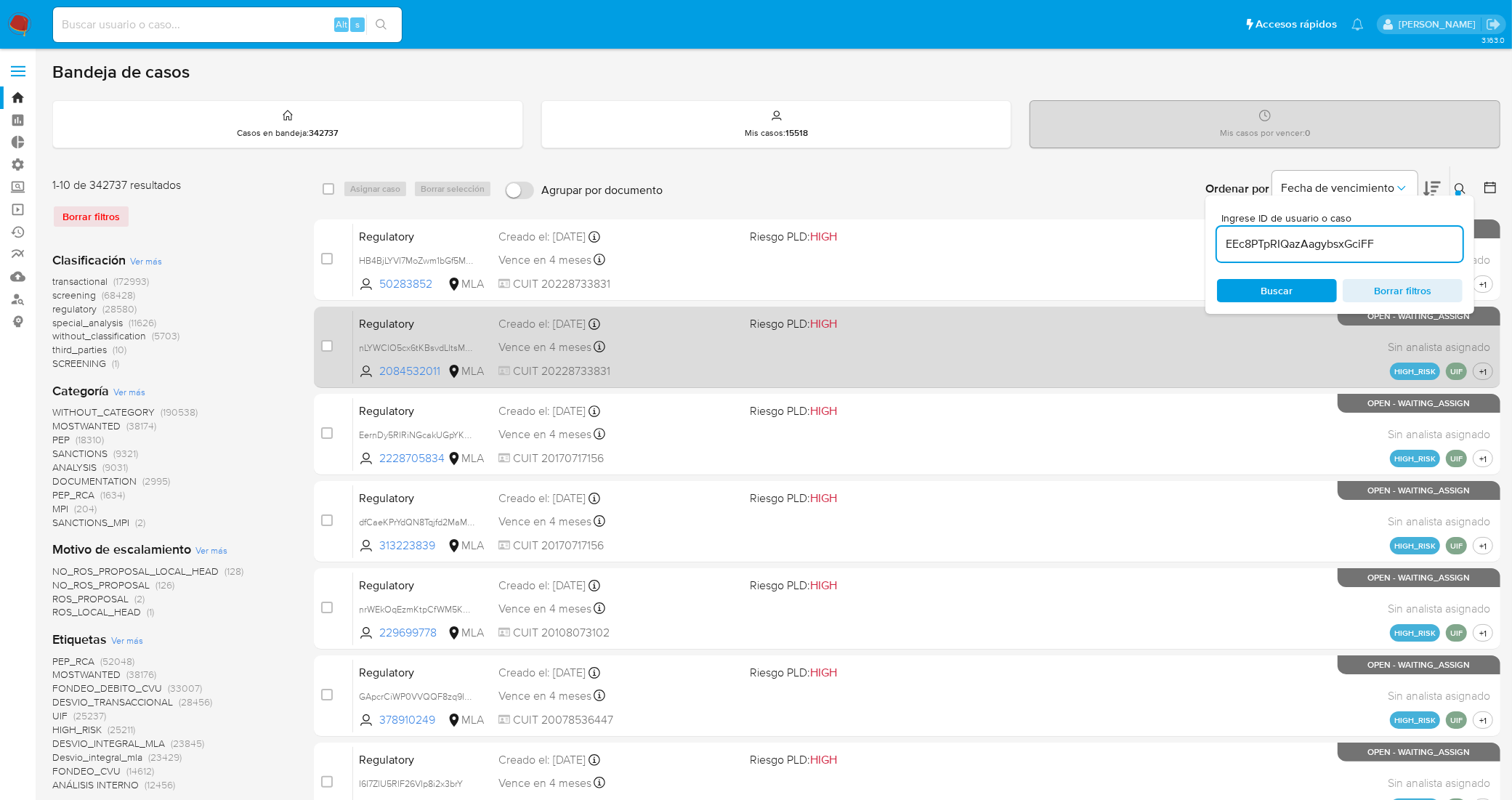
type input "EEc8PTpRIQazAagybsxGciFF"
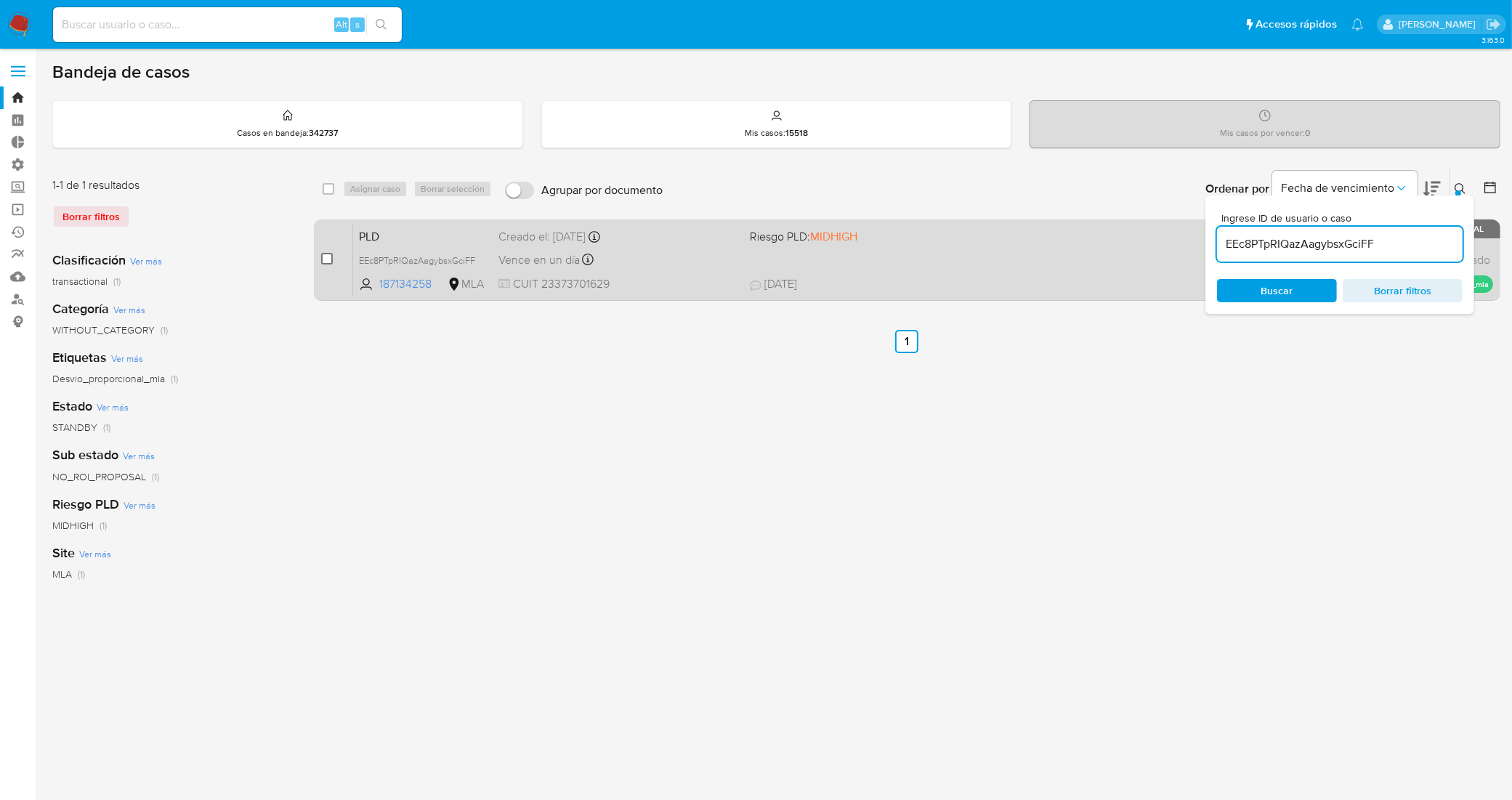
click at [328, 256] on input "checkbox" at bounding box center [327, 259] width 12 height 12
checkbox input "true"
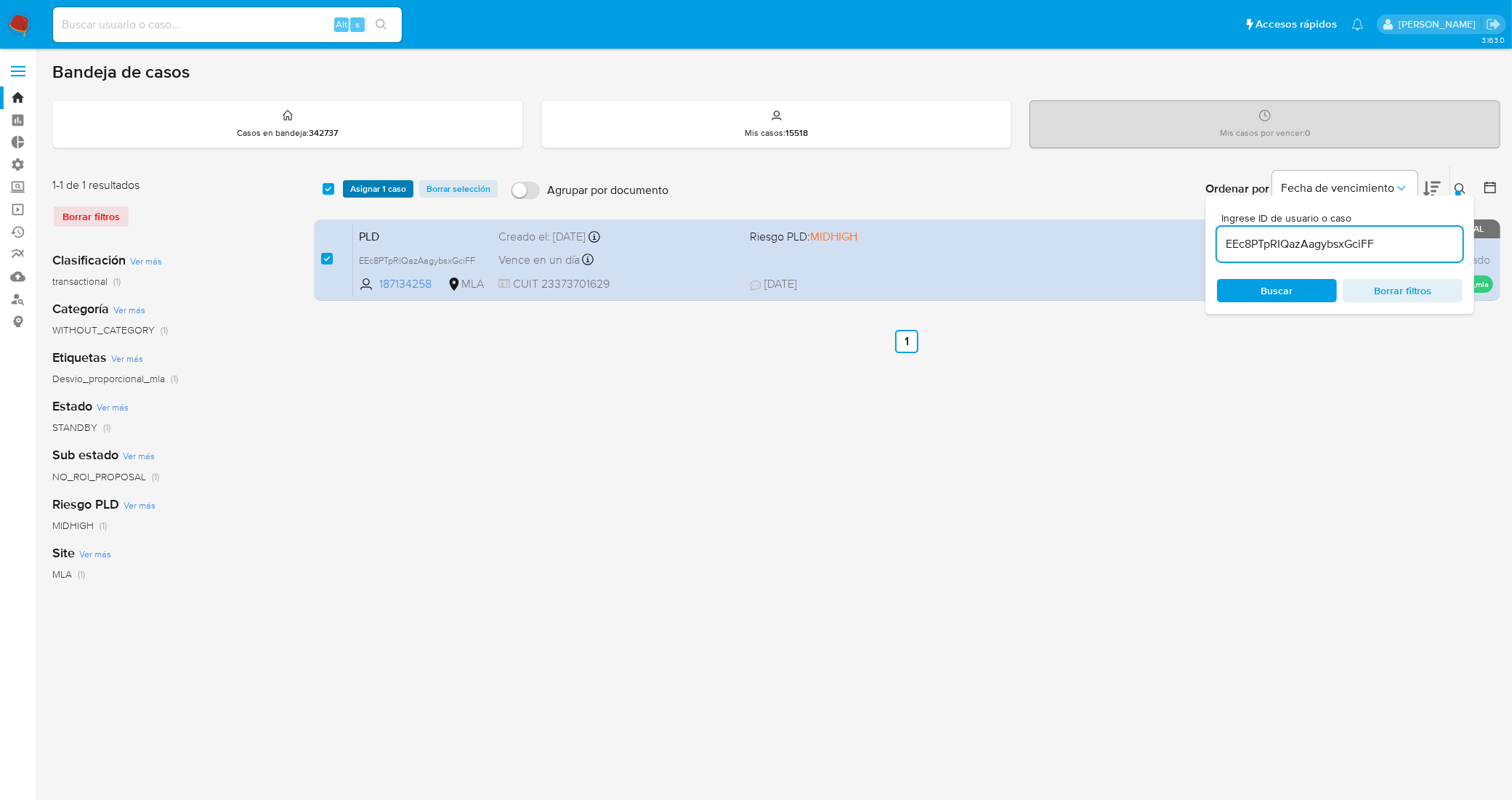
click at [363, 193] on span "Asignar 1 caso" at bounding box center [378, 189] width 56 height 15
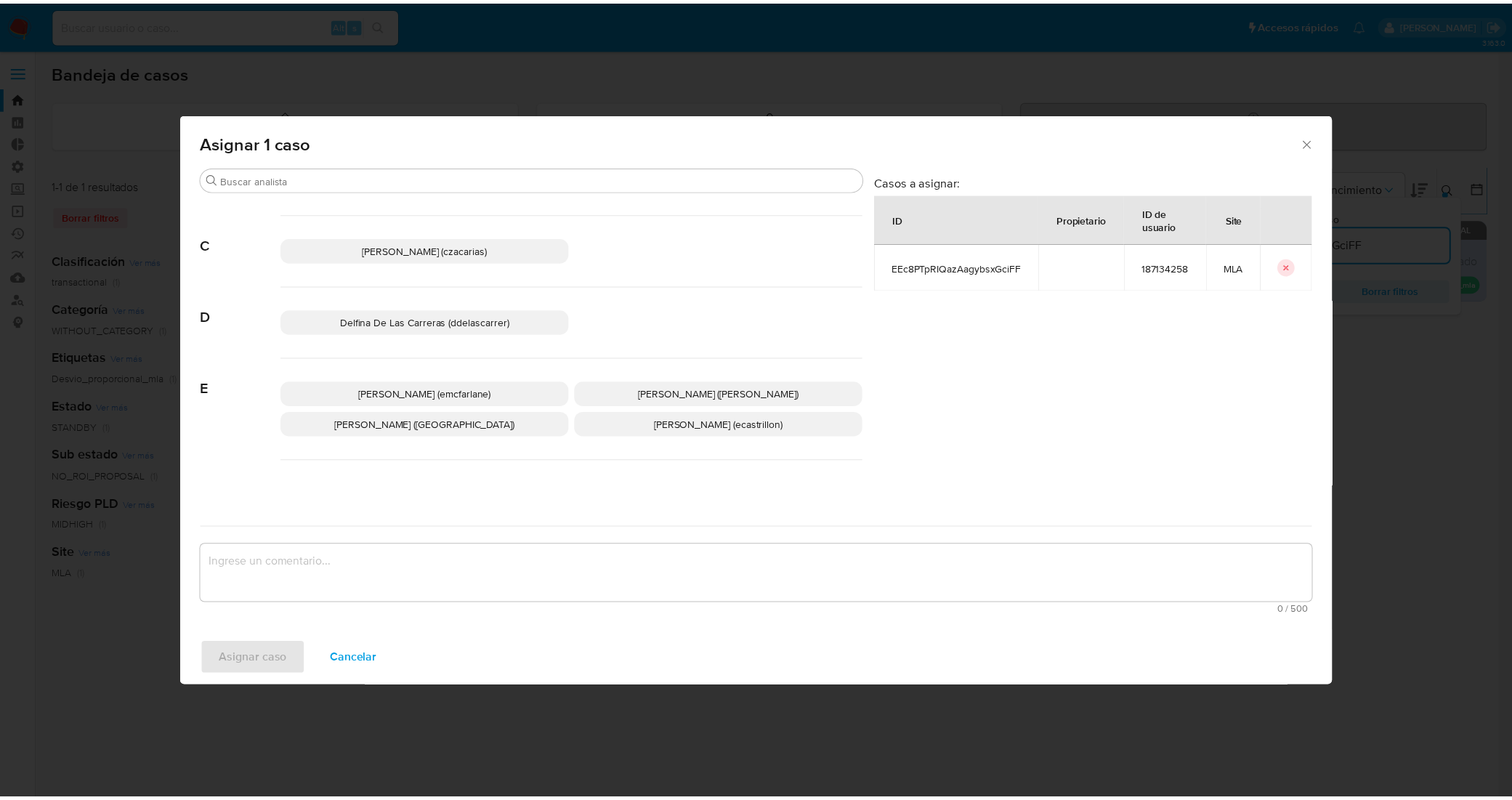
scroll to position [636, 0]
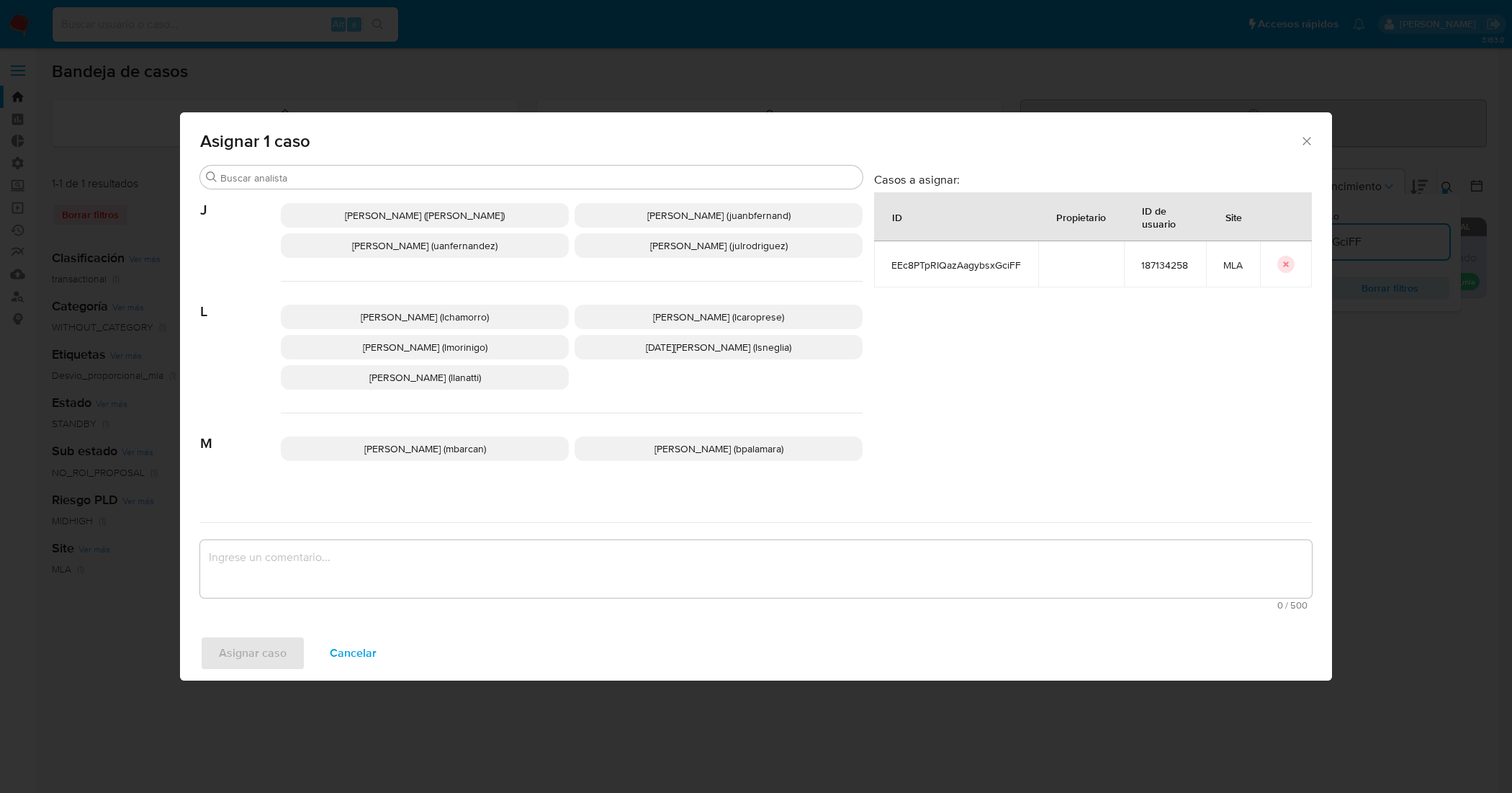
click at [653, 315] on span "Leandro Ezequiel Caroprese (lcaroprese)" at bounding box center [718, 317] width 131 height 15
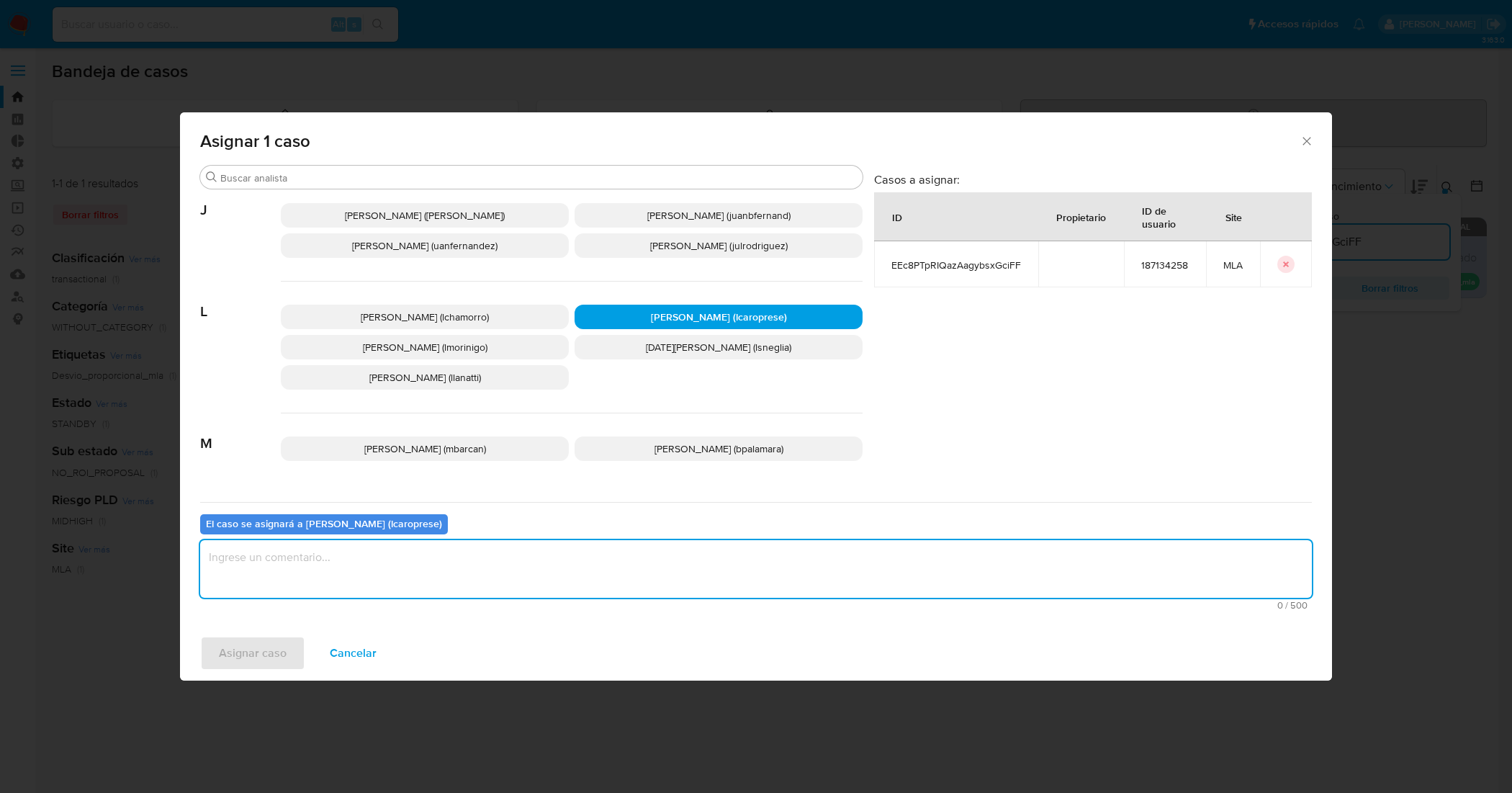
drag, startPoint x: 570, startPoint y: 592, endPoint x: 555, endPoint y: 576, distance: 21.9
click at [564, 588] on textarea "assign-modal" at bounding box center [756, 569] width 1112 height 58
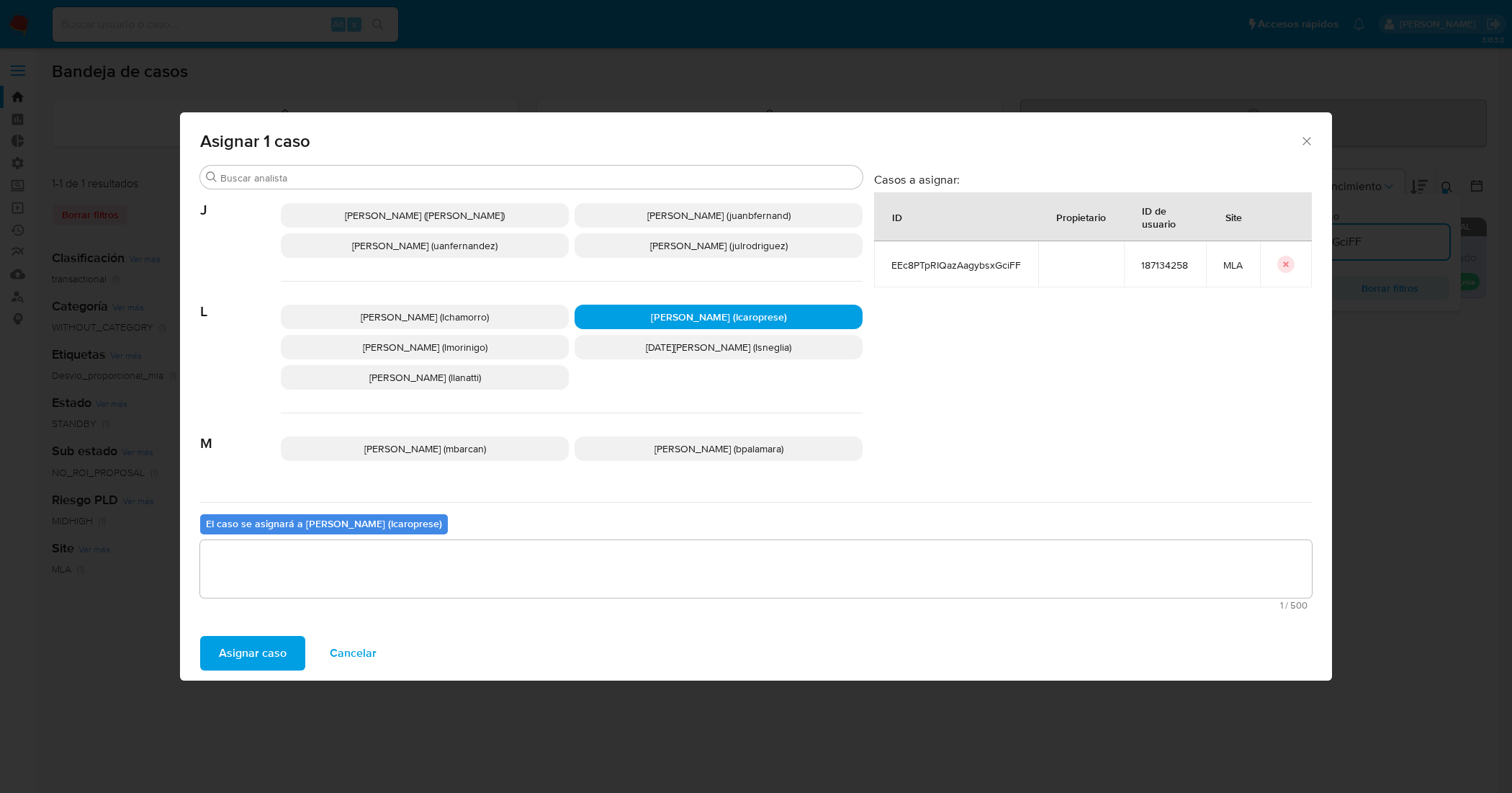
click at [256, 664] on span "Asignar caso" at bounding box center [252, 653] width 67 height 32
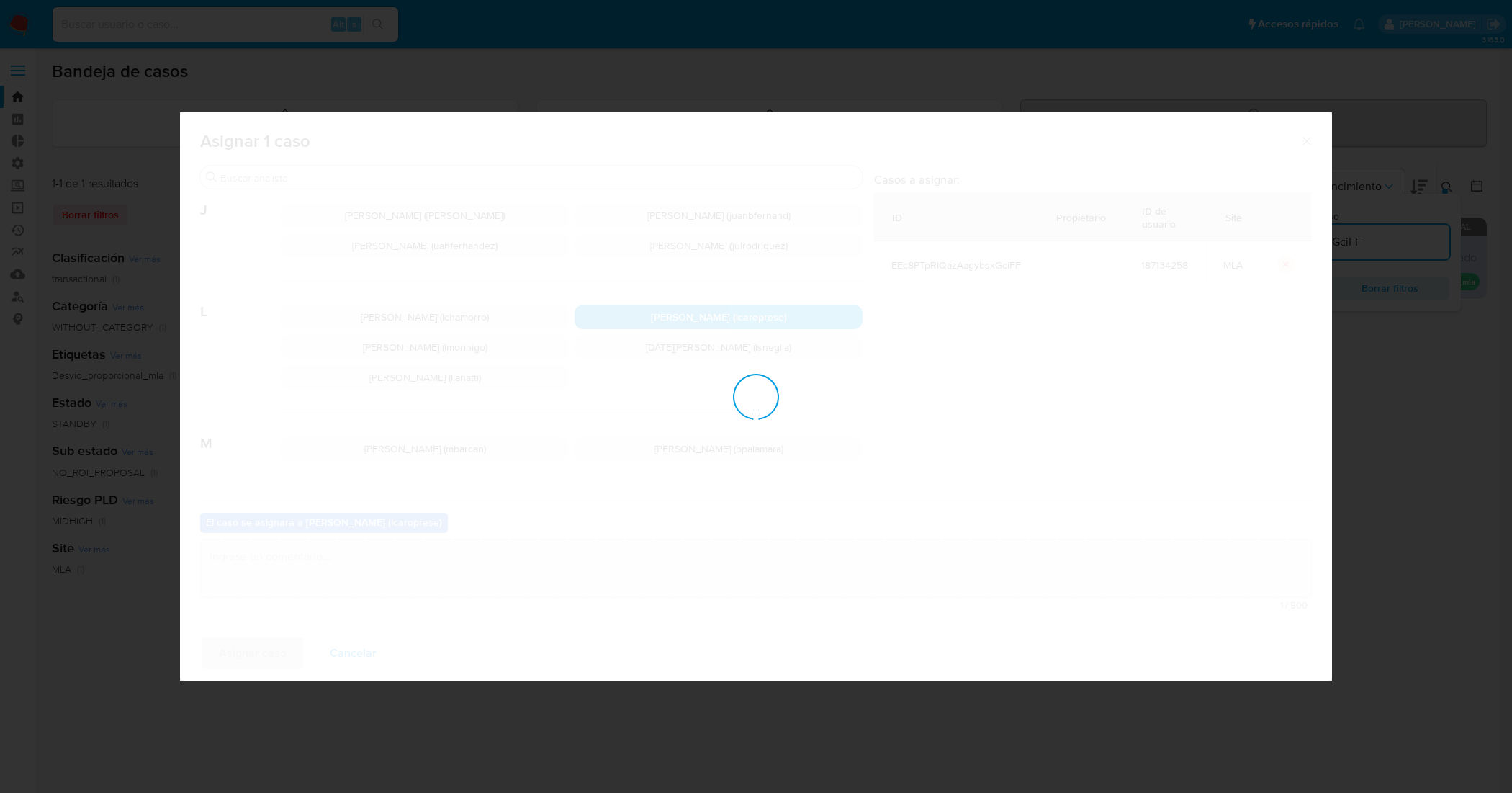
checkbox input "false"
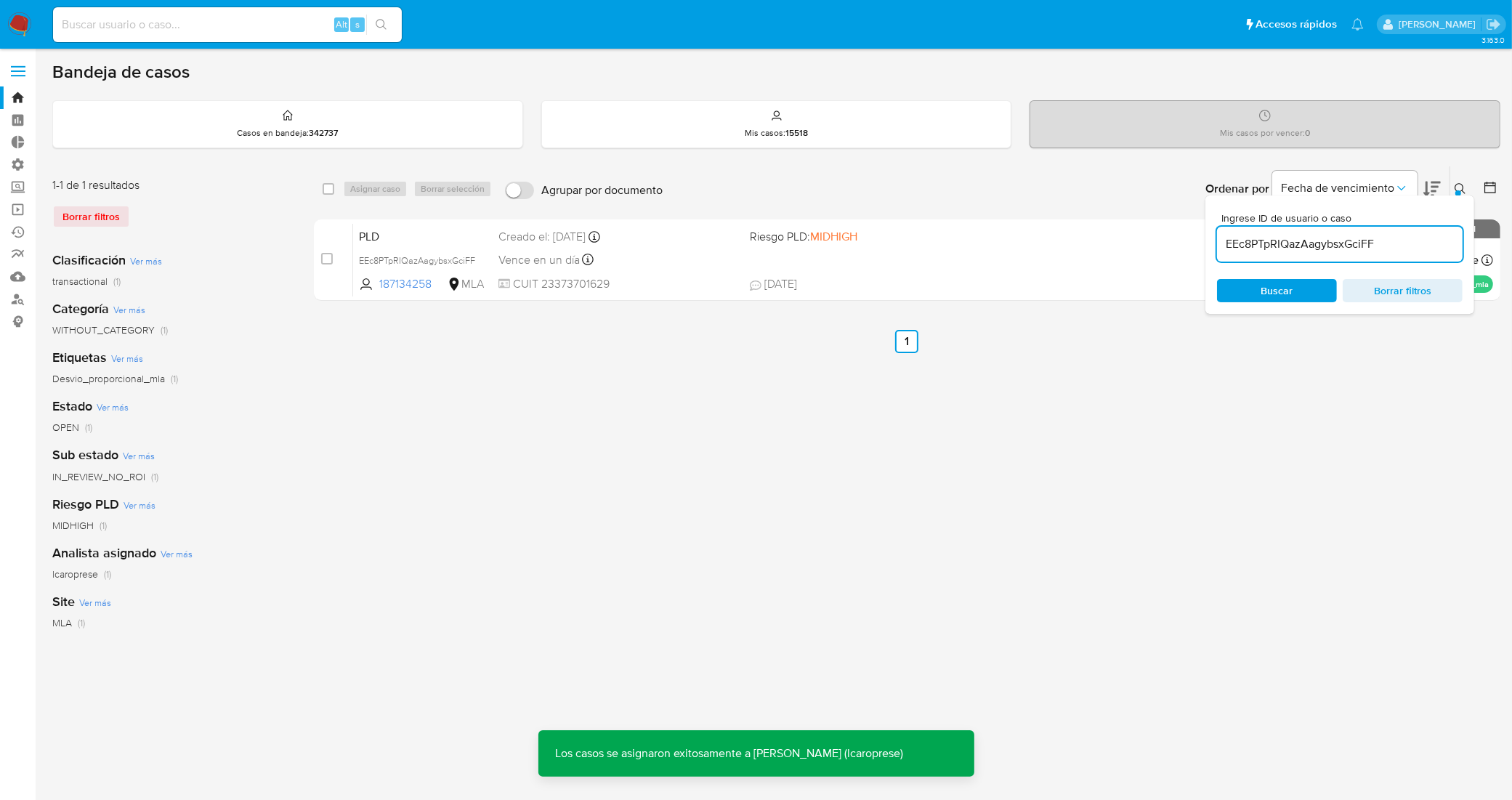
click at [1461, 186] on icon at bounding box center [1460, 189] width 12 height 12
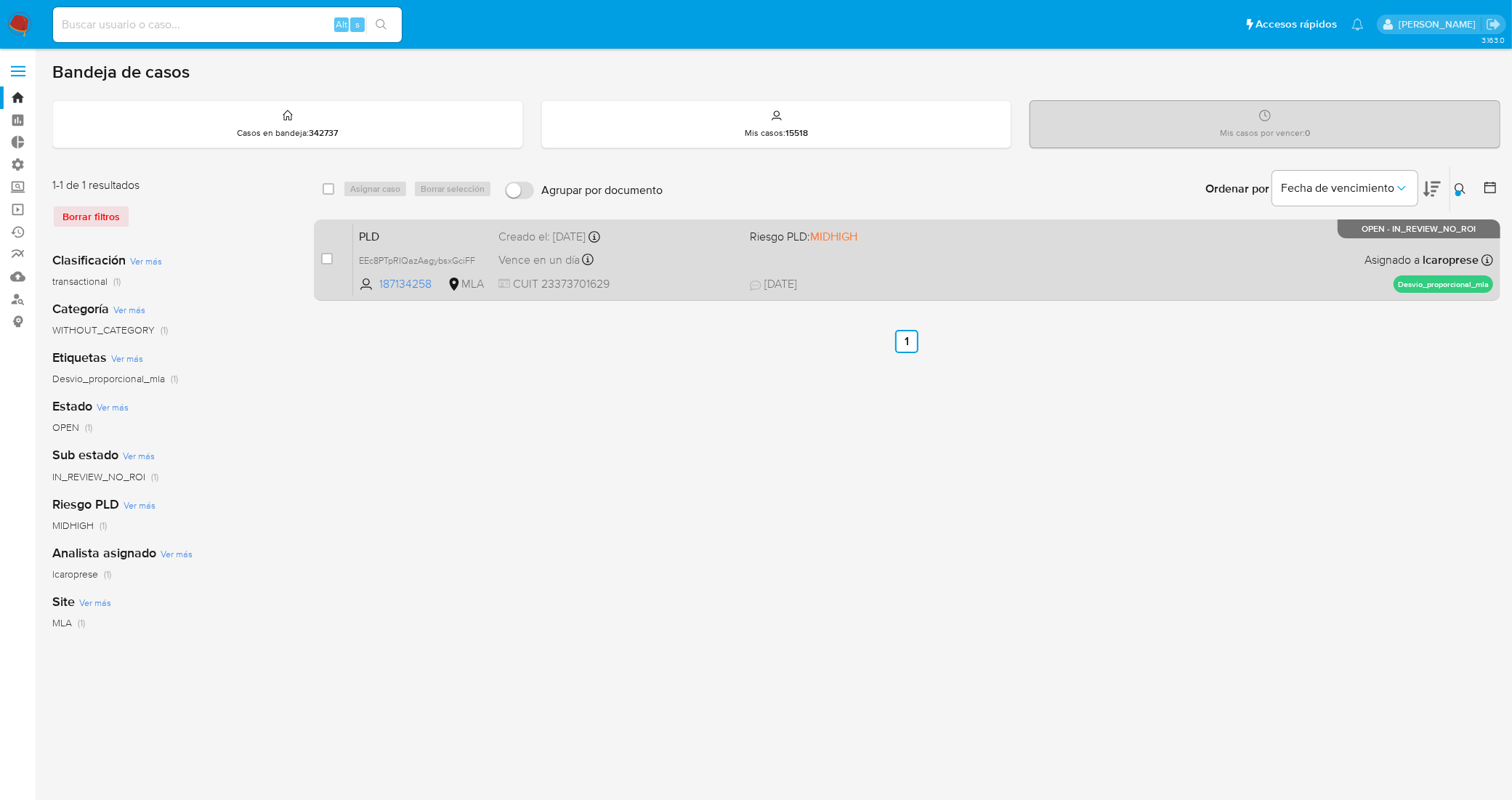
click at [457, 236] on span "PLD" at bounding box center [423, 235] width 128 height 19
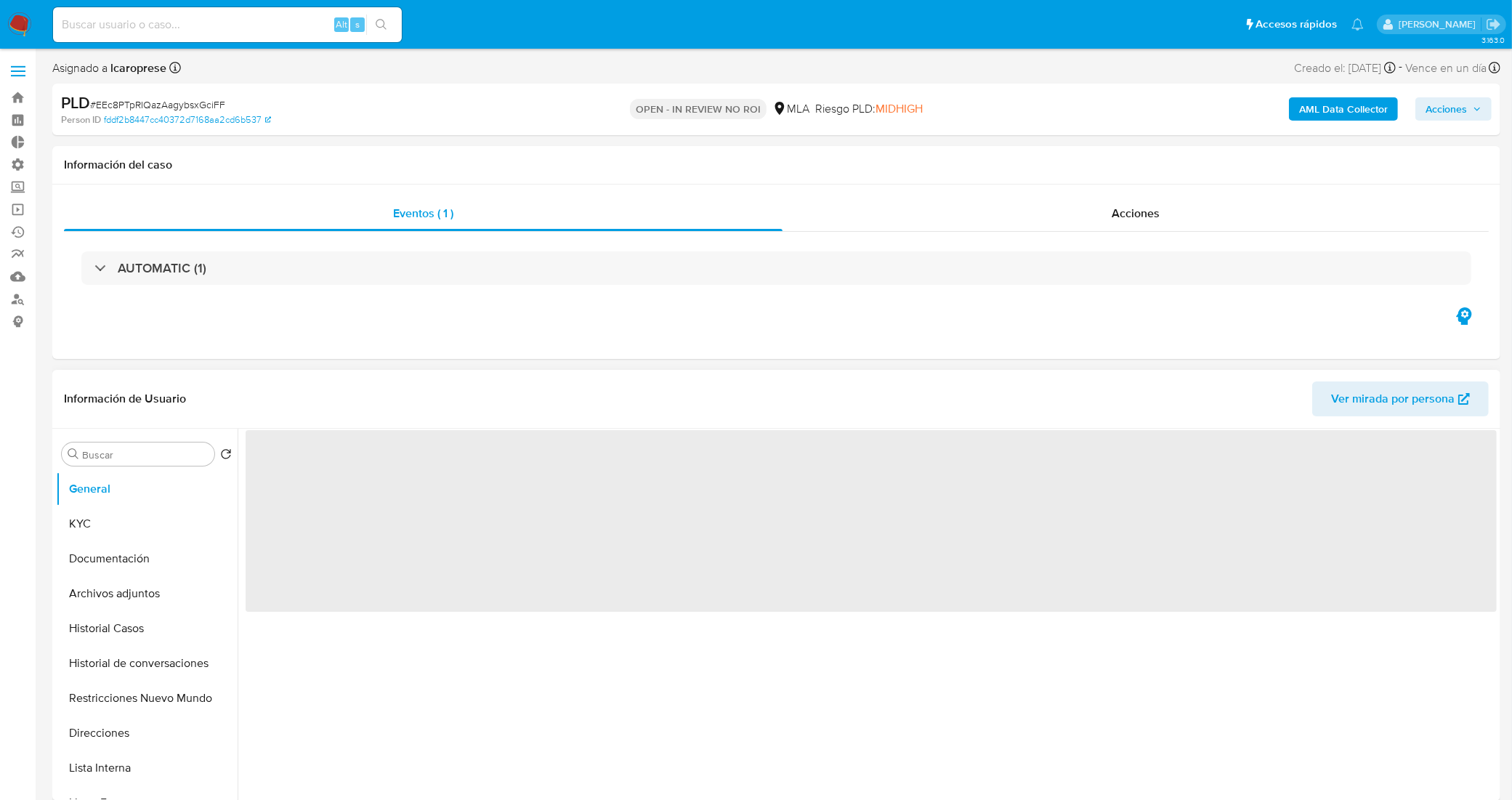
select select "10"
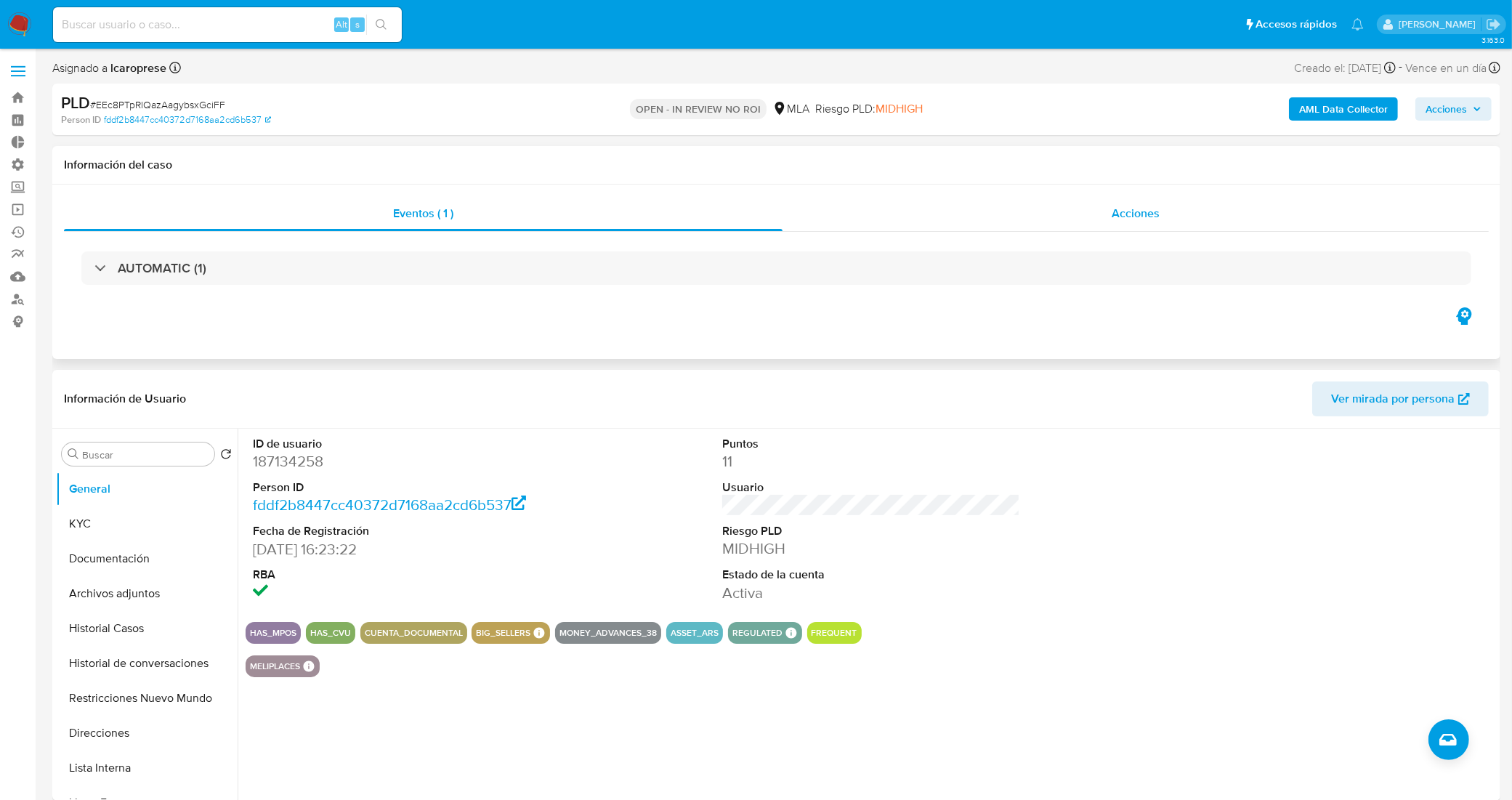
click at [1321, 211] on div "Acciones" at bounding box center [1135, 213] width 706 height 35
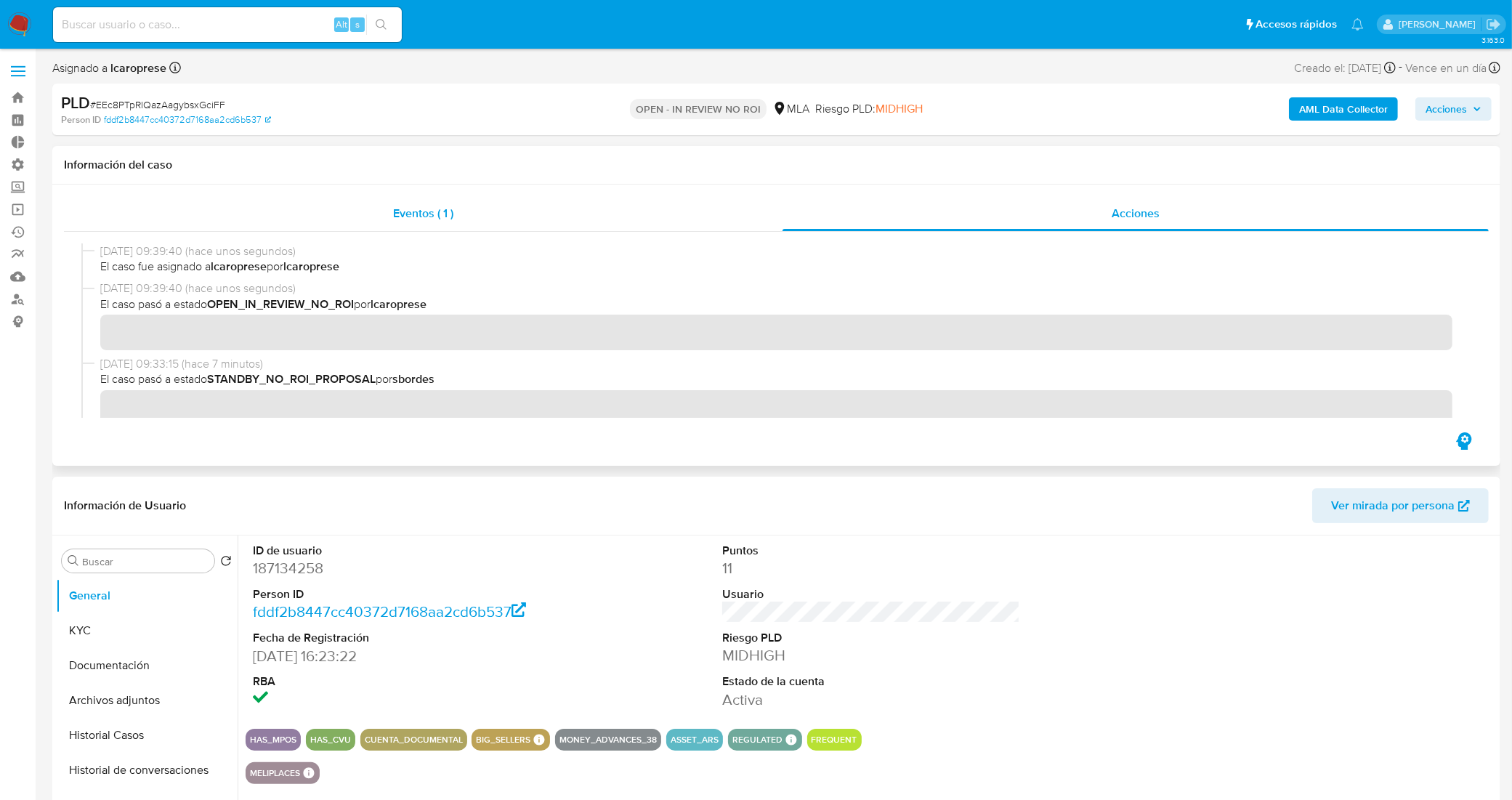
click at [478, 221] on div "Eventos ( 1 )" at bounding box center [423, 213] width 719 height 35
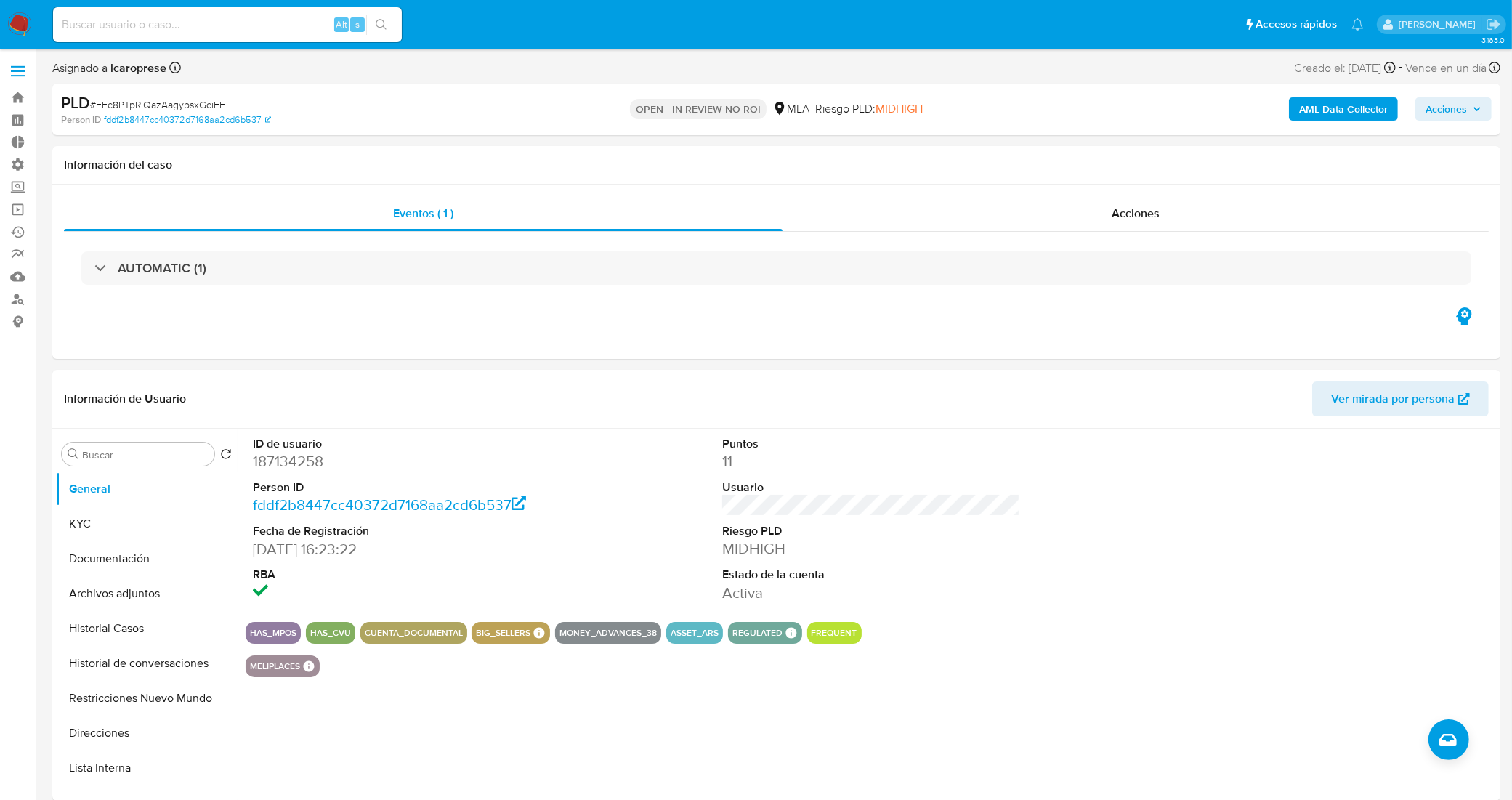
click at [1477, 109] on icon "button" at bounding box center [1477, 109] width 9 height 9
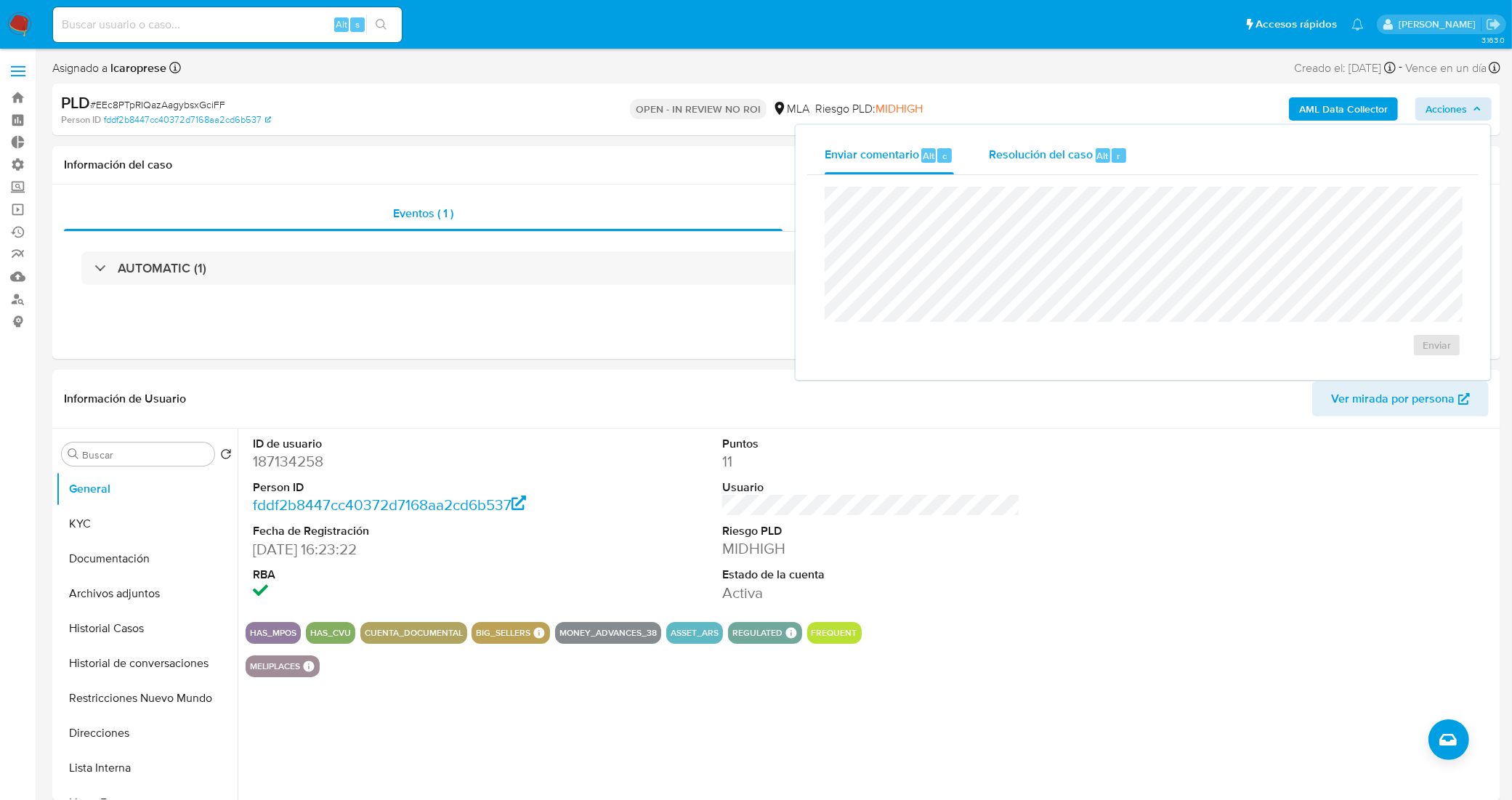
click at [1033, 147] on span "Resolución del caso" at bounding box center [1041, 155] width 104 height 17
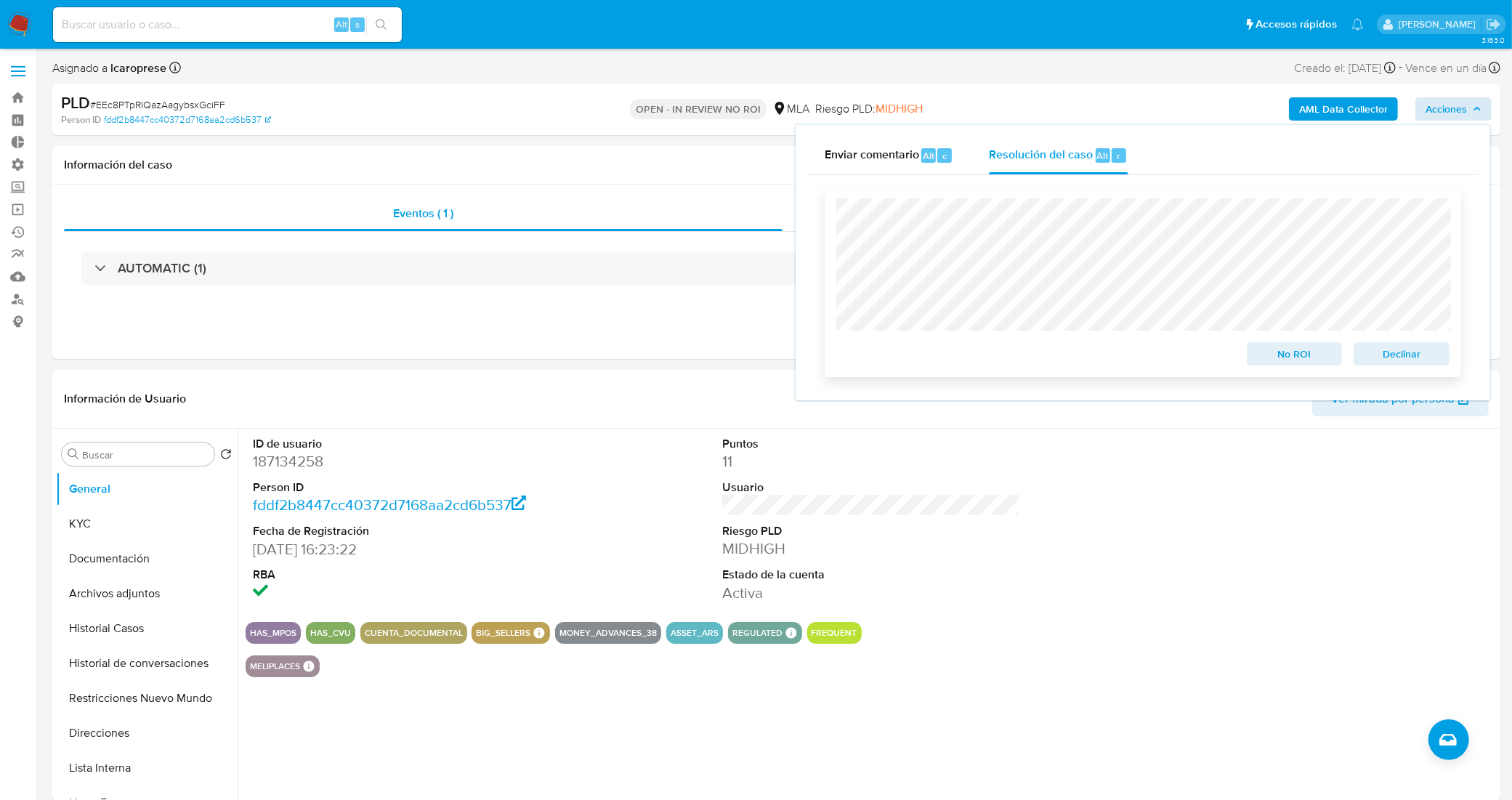
click at [1291, 360] on span "No ROI" at bounding box center [1294, 353] width 75 height 20
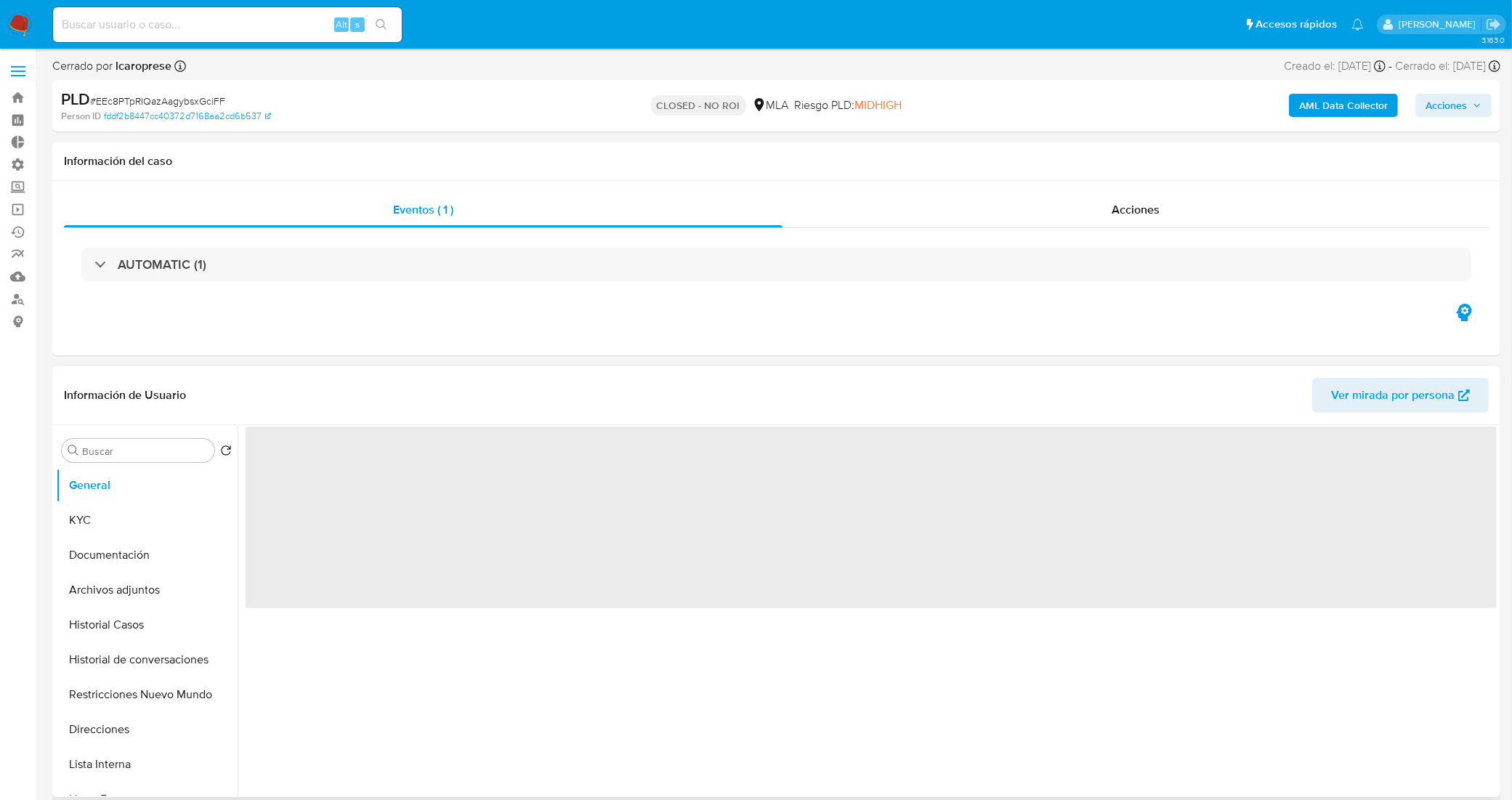
select select "10"
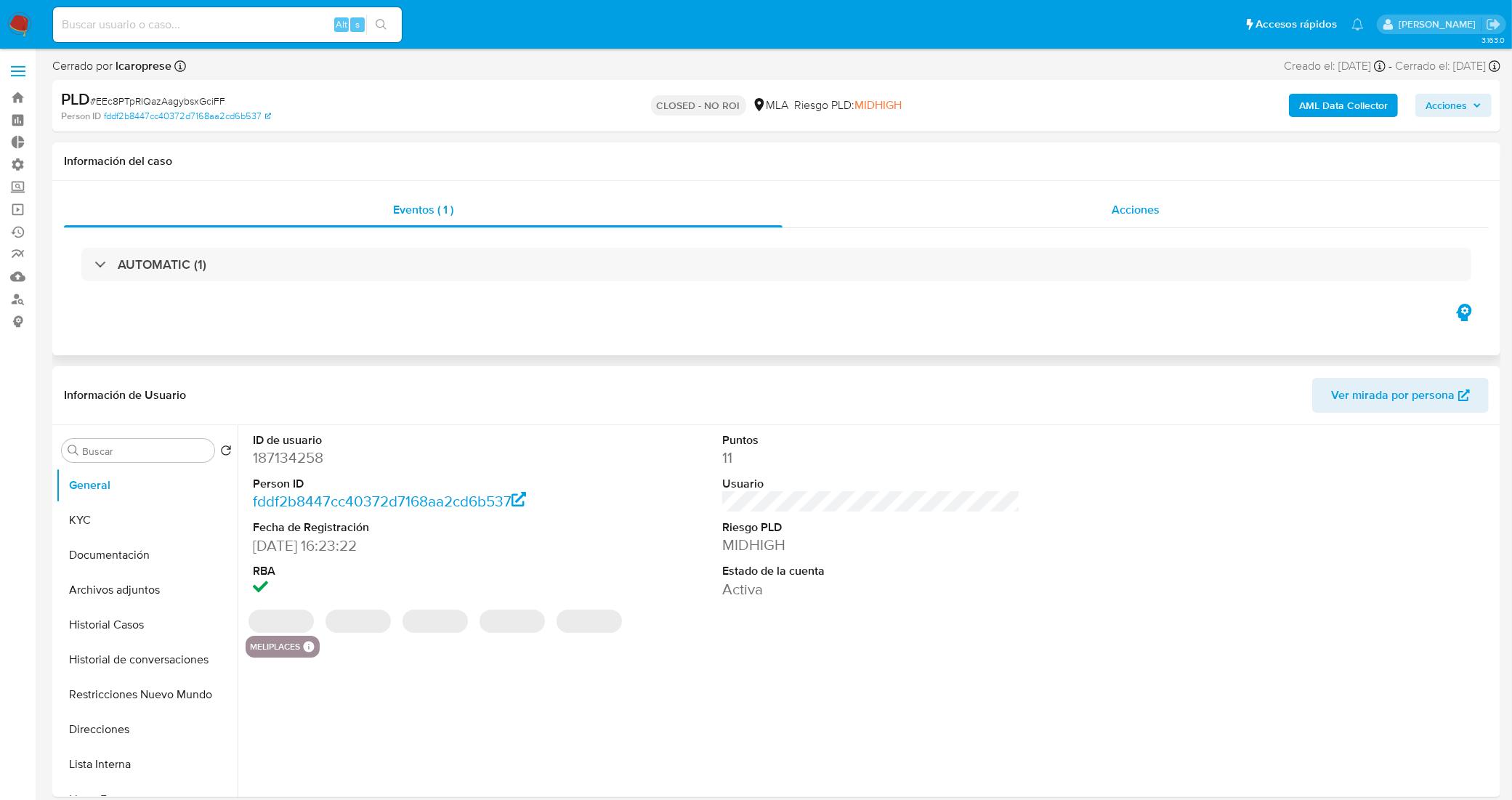
click at [1011, 215] on div "Acciones" at bounding box center [1135, 209] width 706 height 35
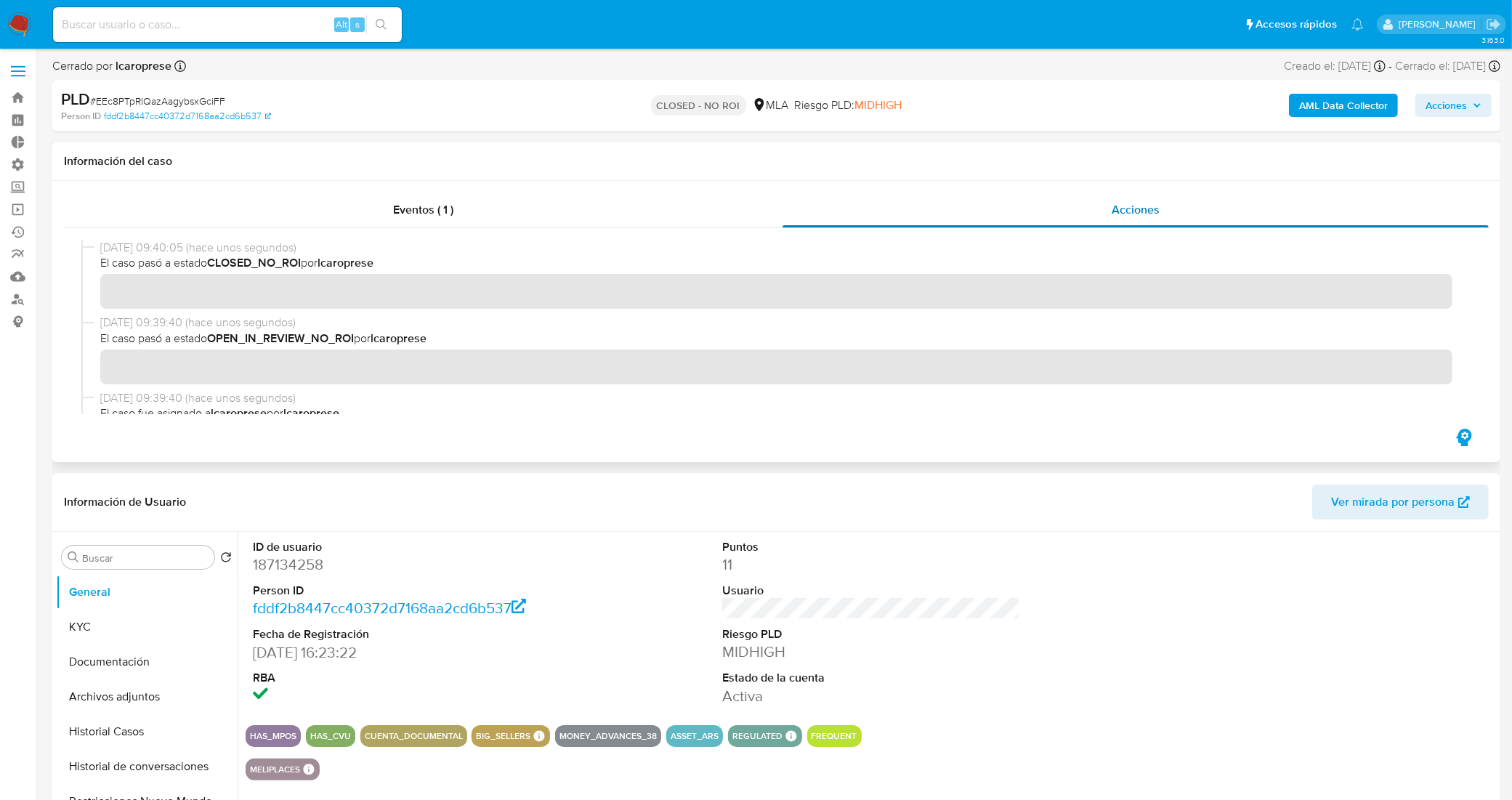
click at [965, 198] on div "Acciones" at bounding box center [1135, 209] width 706 height 35
click at [478, 205] on div "Eventos ( 1 )" at bounding box center [423, 209] width 719 height 35
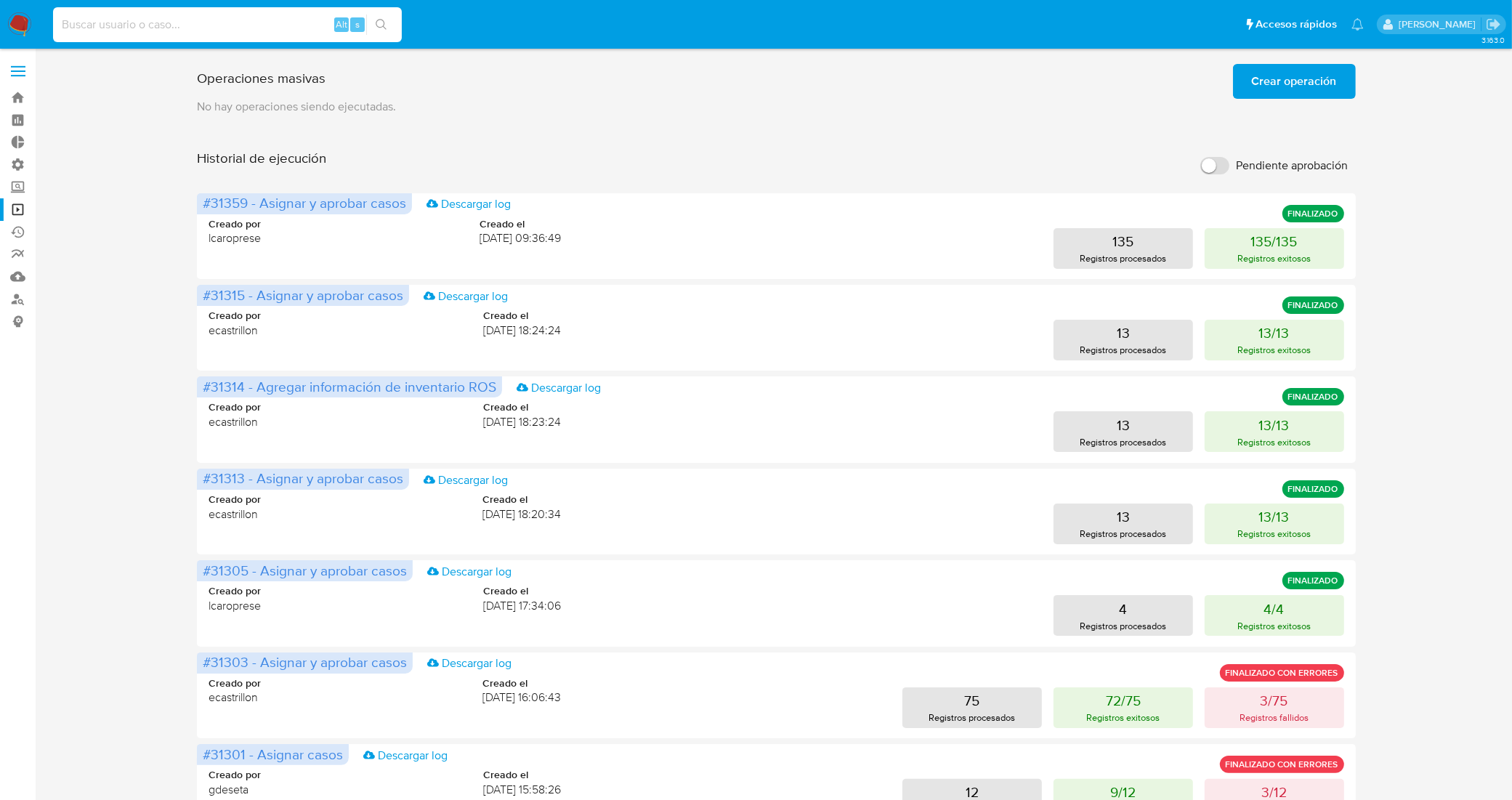
click at [238, 24] on input at bounding box center [227, 25] width 349 height 19
paste input "8mlSL0YEFEAi22EOoc1RBanF"
type input "8mlSL0YEFEAi22EOoc1RBanF"
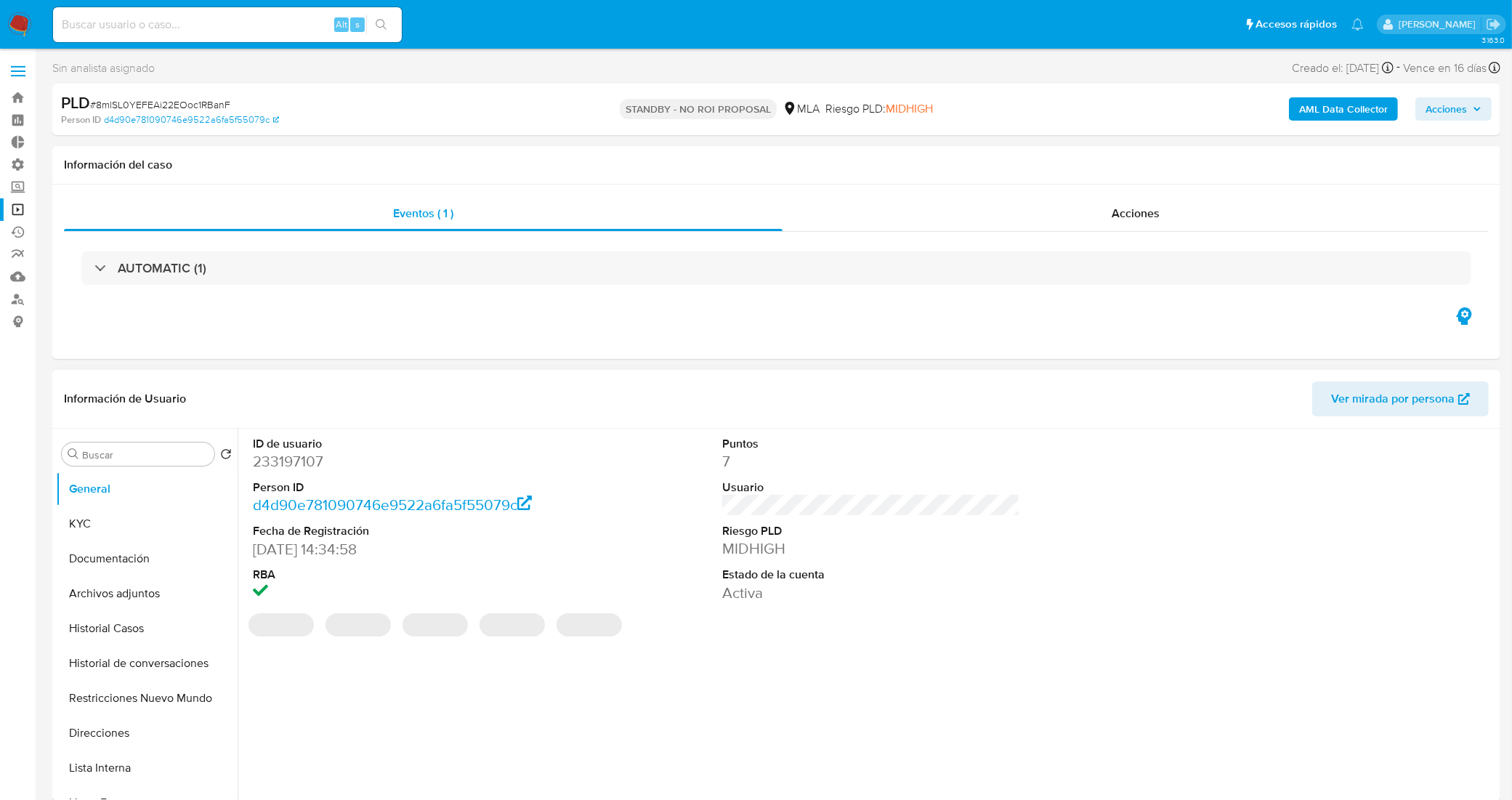
select select "10"
click at [941, 286] on div "AUTOMATIC (1)" at bounding box center [776, 268] width 1425 height 73
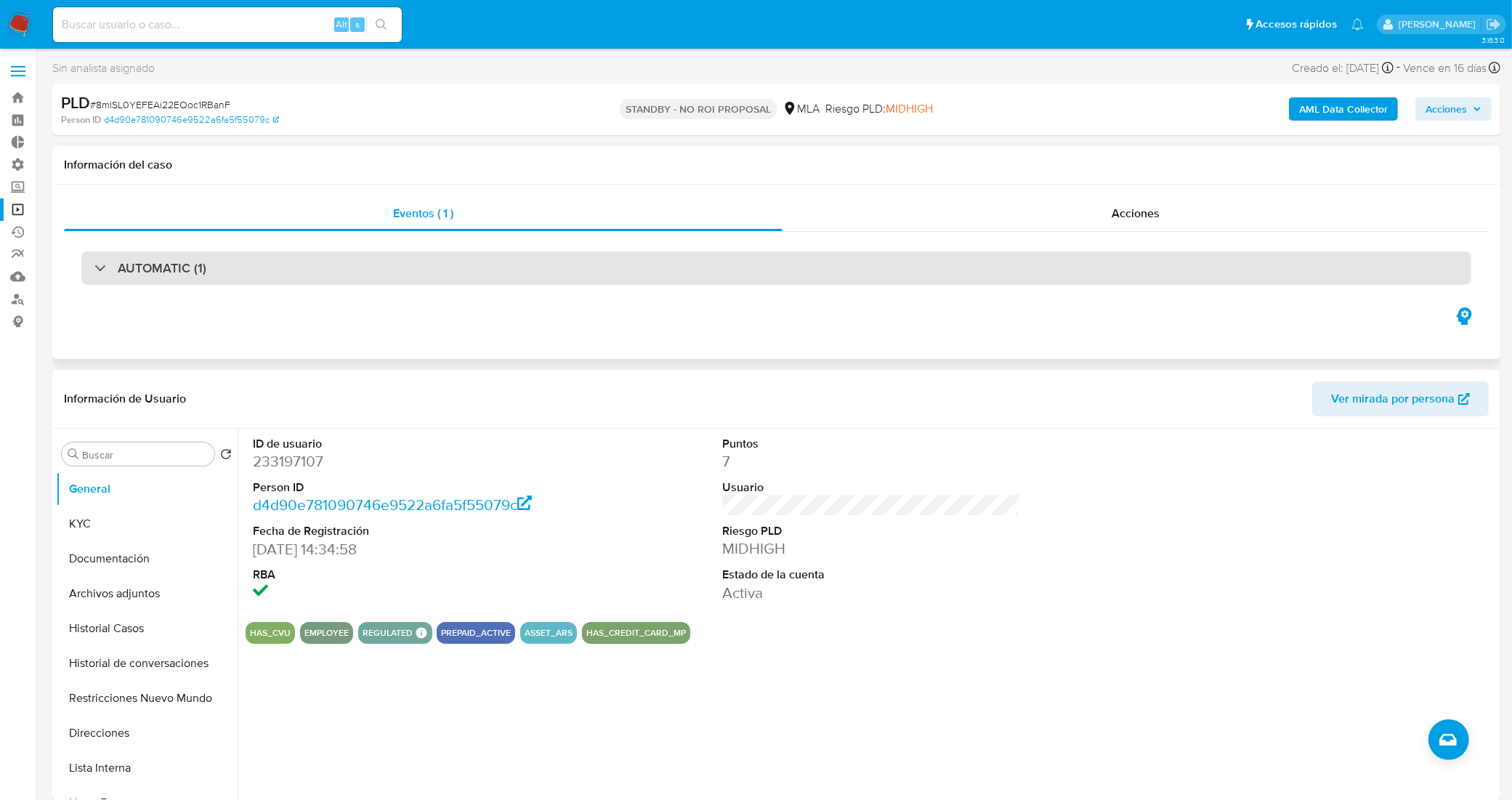
click at [939, 283] on div "AUTOMATIC (1)" at bounding box center [776, 268] width 1390 height 33
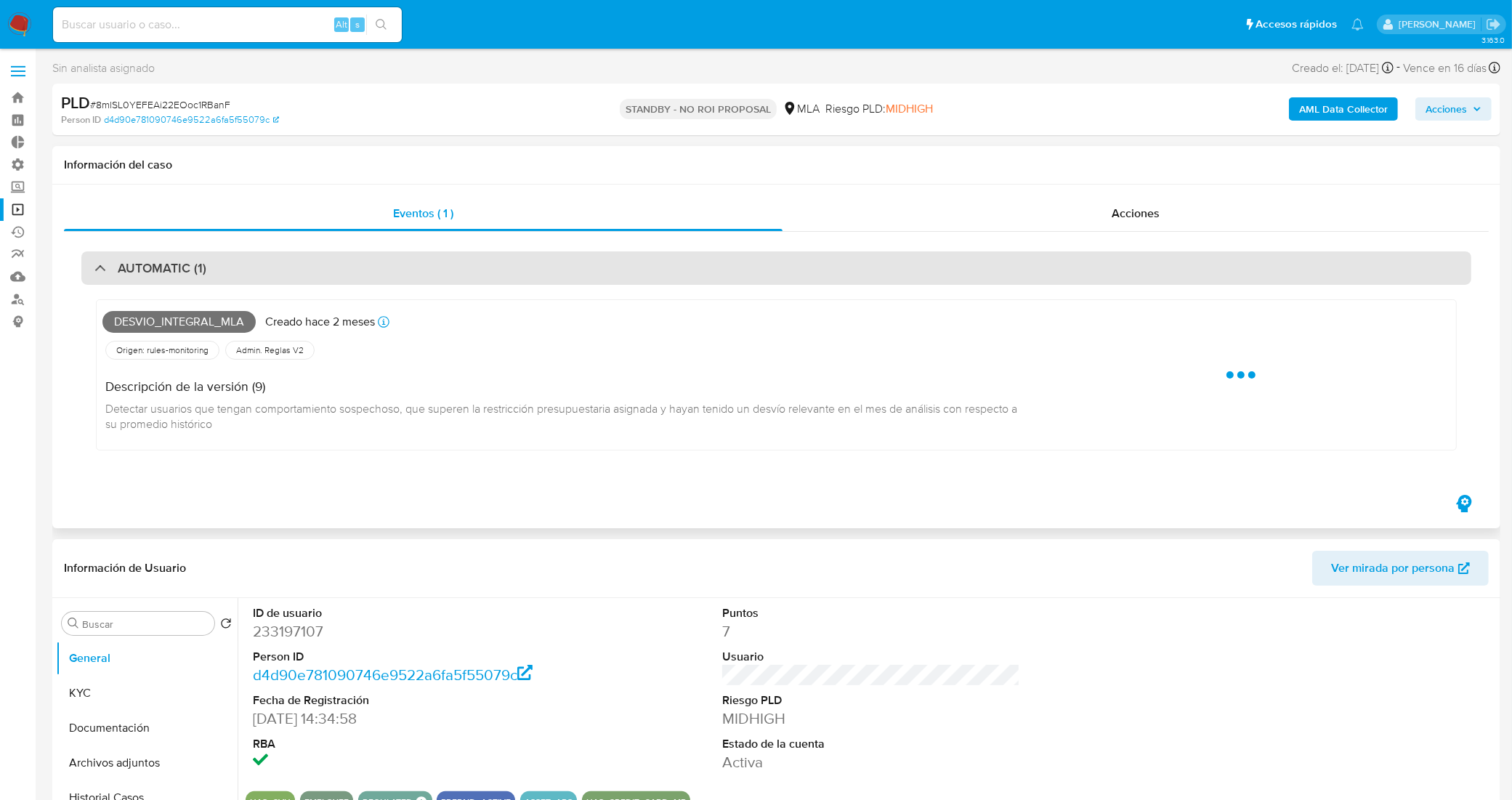
click at [939, 283] on div "AUTOMATIC (1)" at bounding box center [776, 268] width 1390 height 33
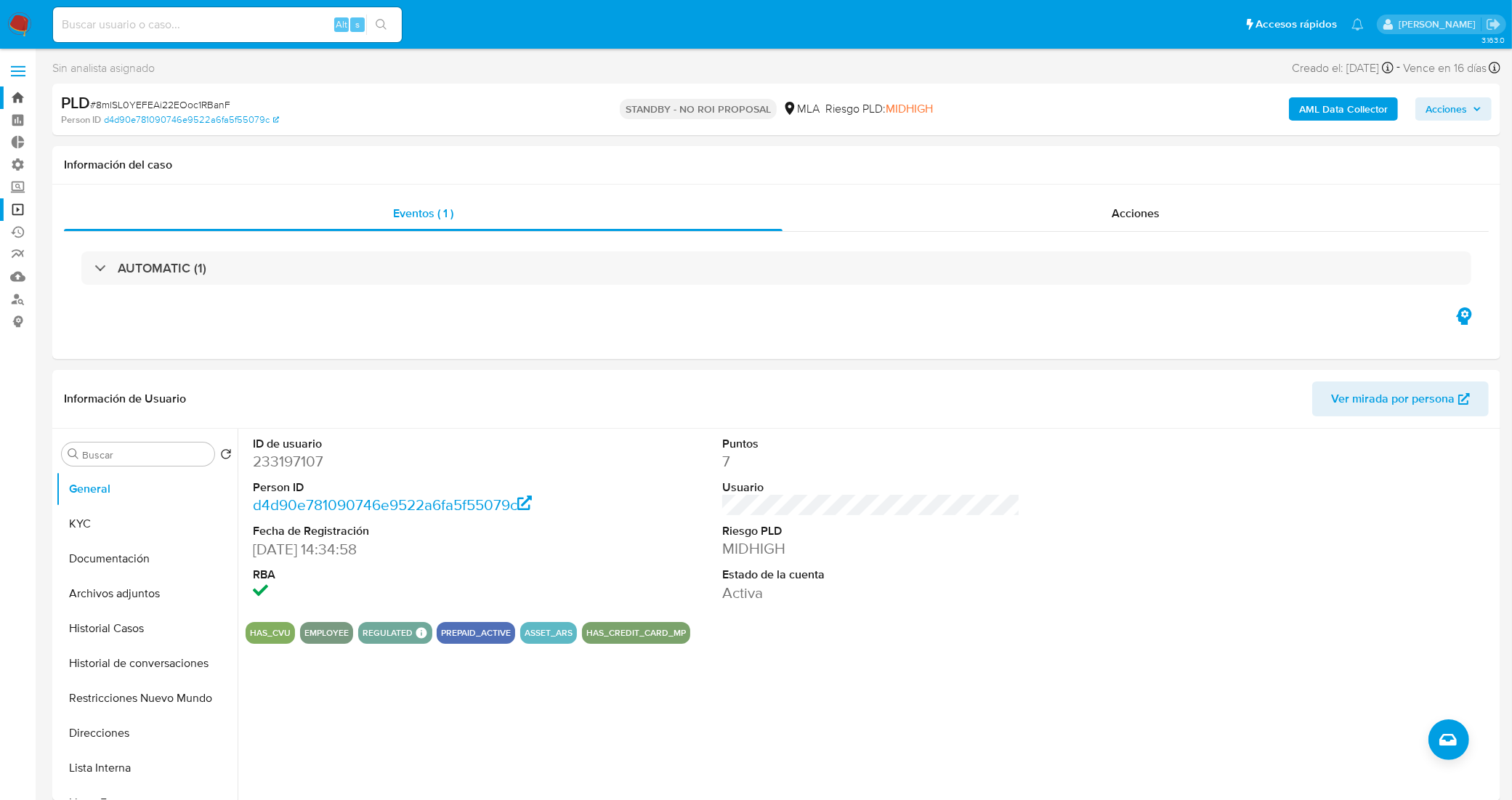
click at [17, 104] on link "Bandeja" at bounding box center [87, 98] width 173 height 22
